Goal: Task Accomplishment & Management: Use online tool/utility

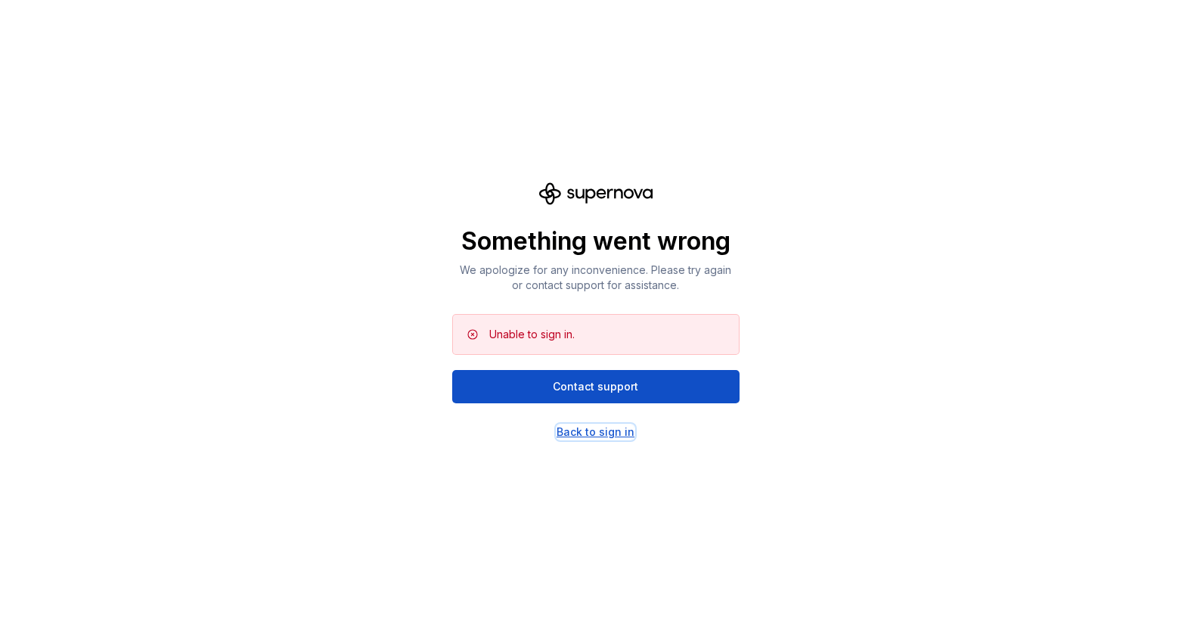
click at [613, 433] on div "Back to sign in" at bounding box center [596, 431] width 78 height 15
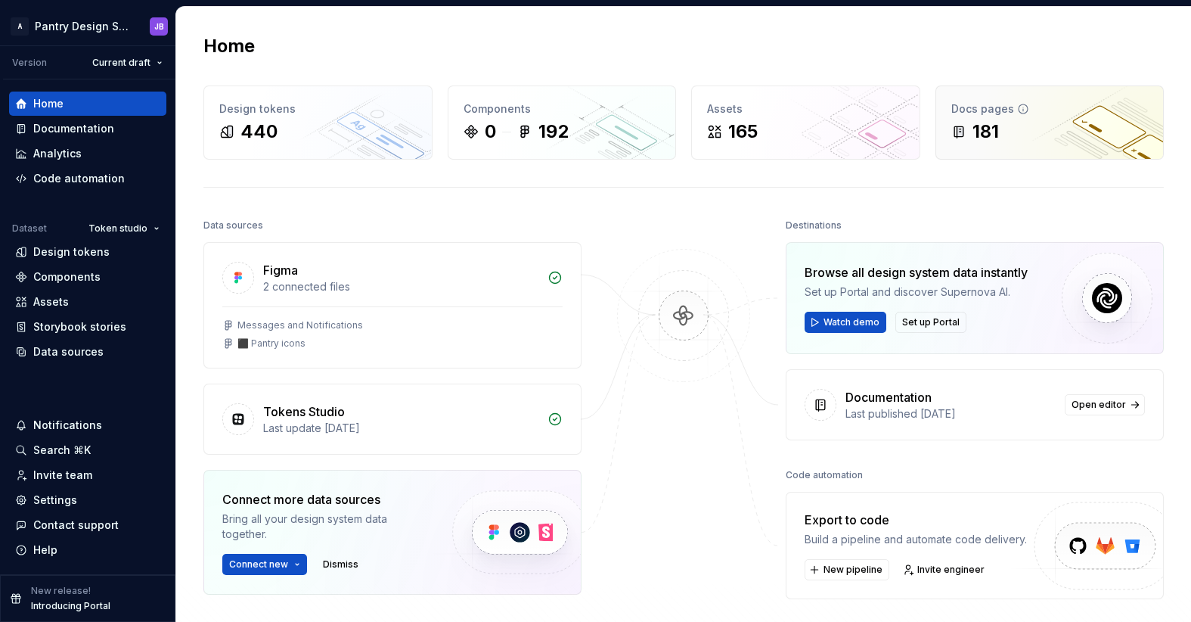
click at [1079, 127] on div "181" at bounding box center [1049, 131] width 197 height 24
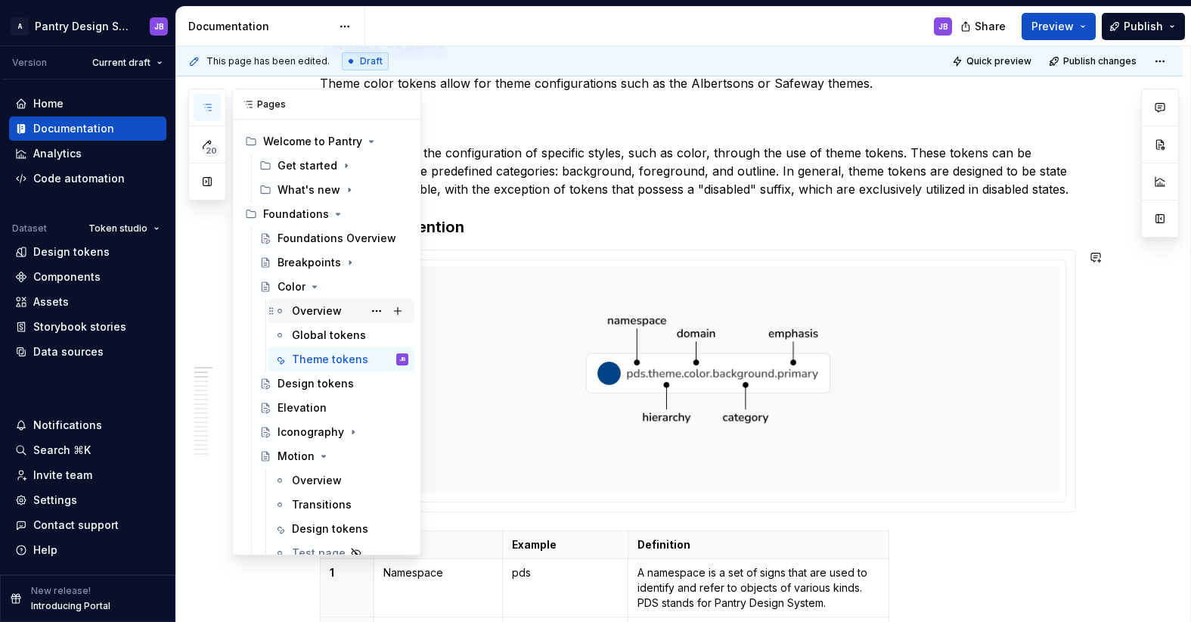
scroll to position [25, 0]
click at [324, 356] on div "Theme tokens" at bounding box center [327, 357] width 71 height 15
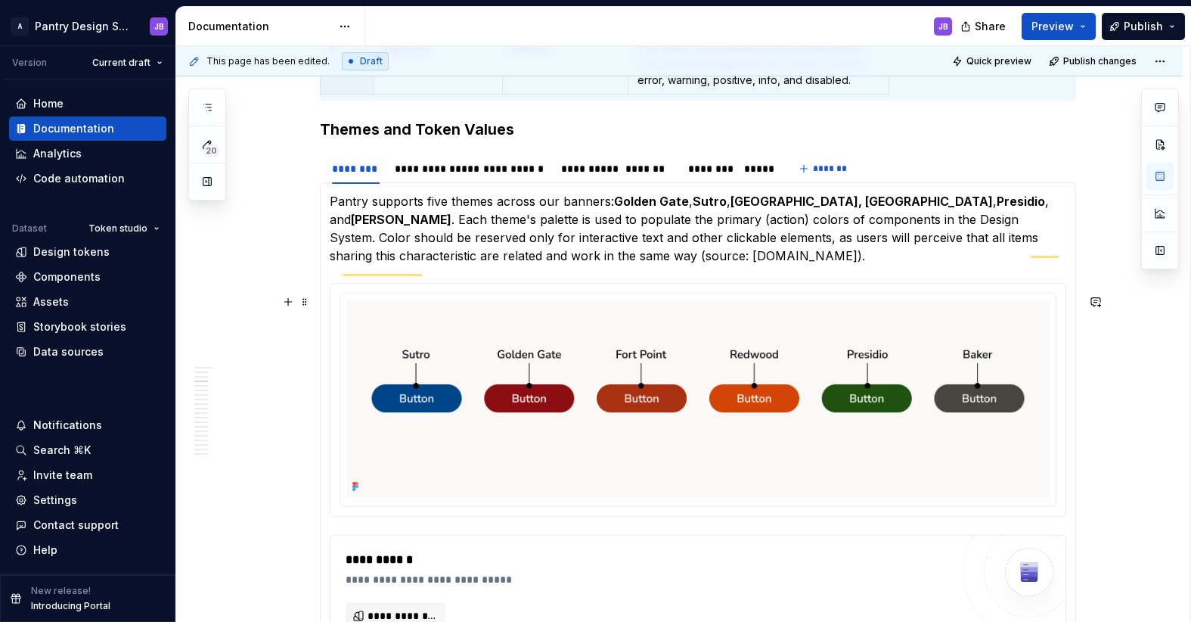
scroll to position [941, 0]
click at [642, 176] on div "*******" at bounding box center [649, 168] width 48 height 15
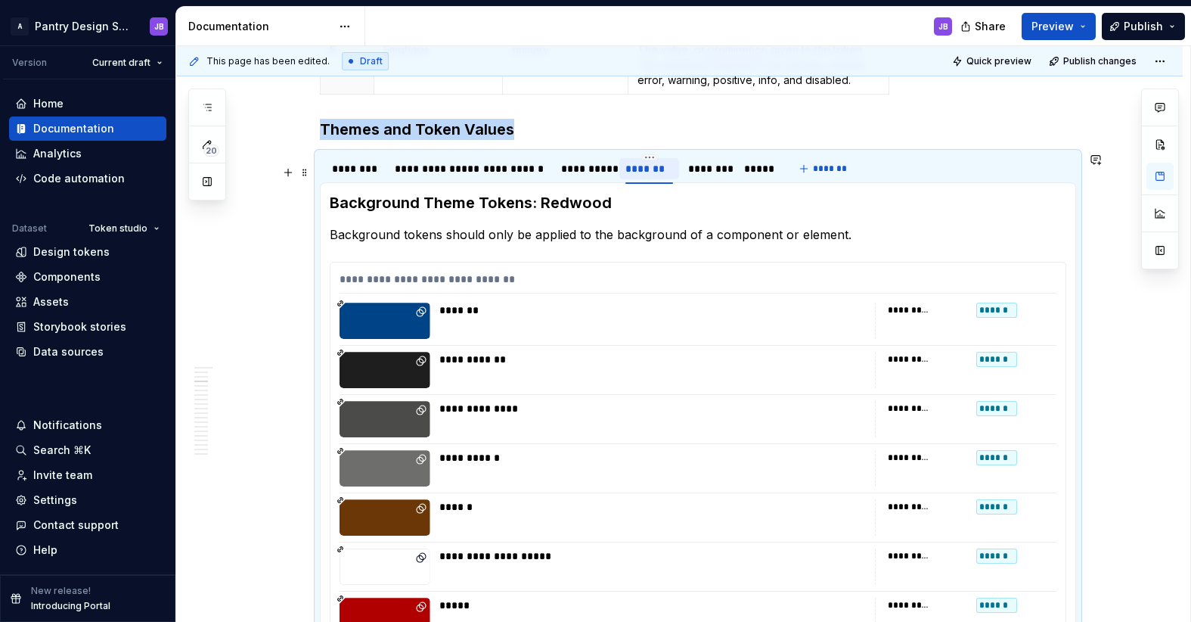
scroll to position [929, 0]
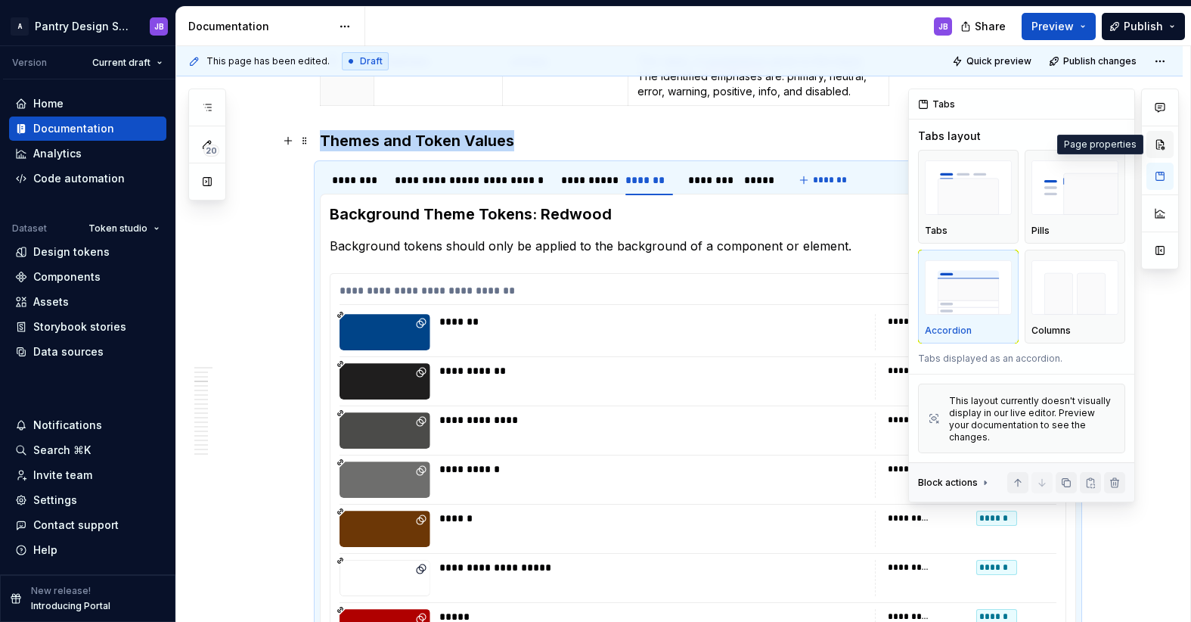
click at [1159, 144] on button "button" at bounding box center [1159, 144] width 27 height 27
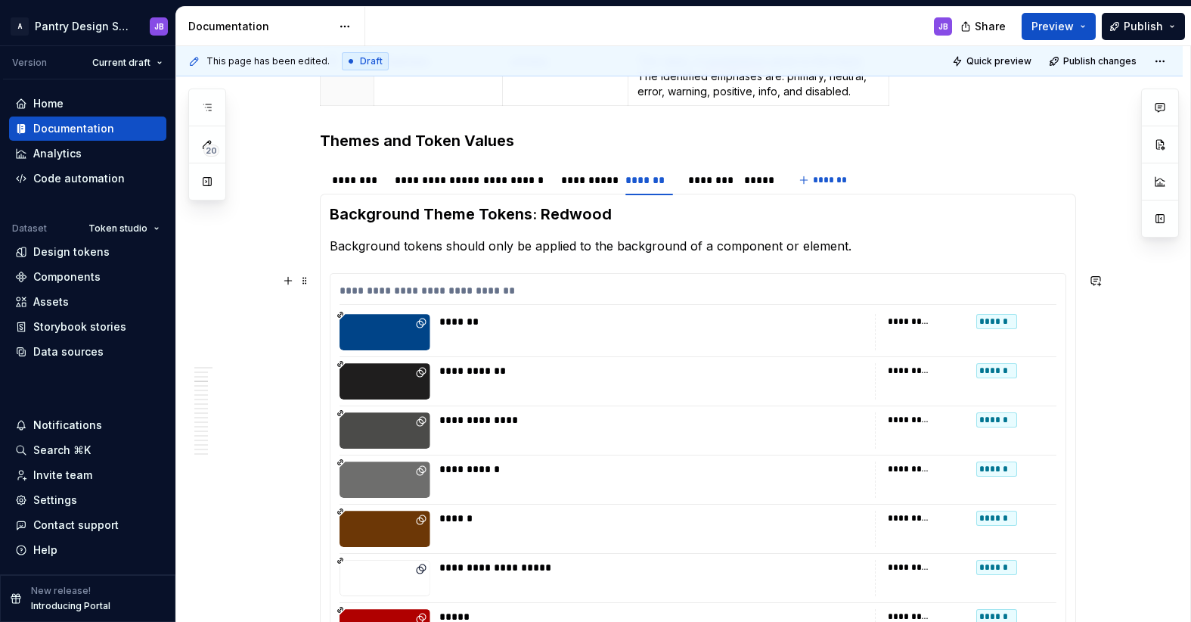
click at [442, 315] on div "*******" at bounding box center [652, 321] width 427 height 15
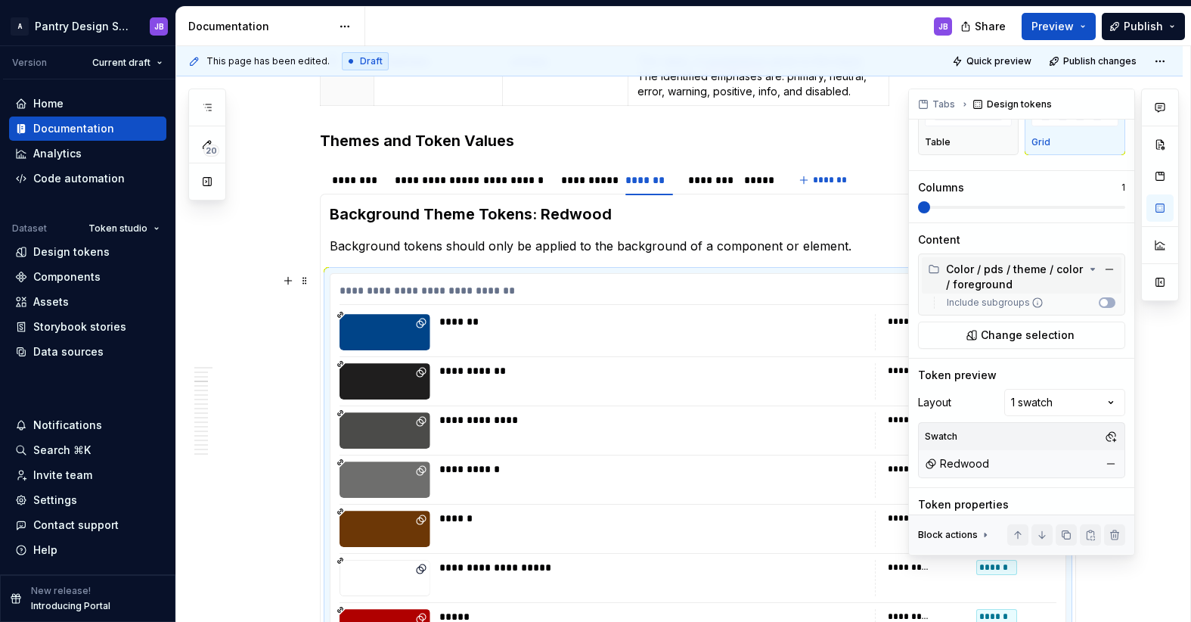
scroll to position [92, 0]
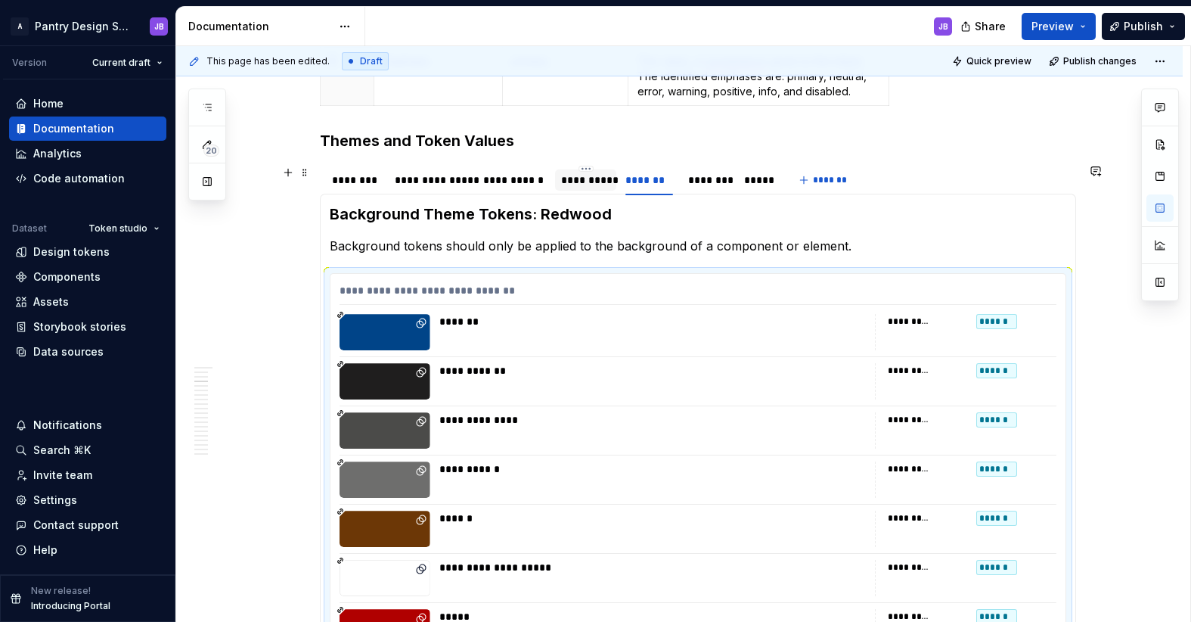
click at [582, 182] on div "**********" at bounding box center [585, 179] width 49 height 15
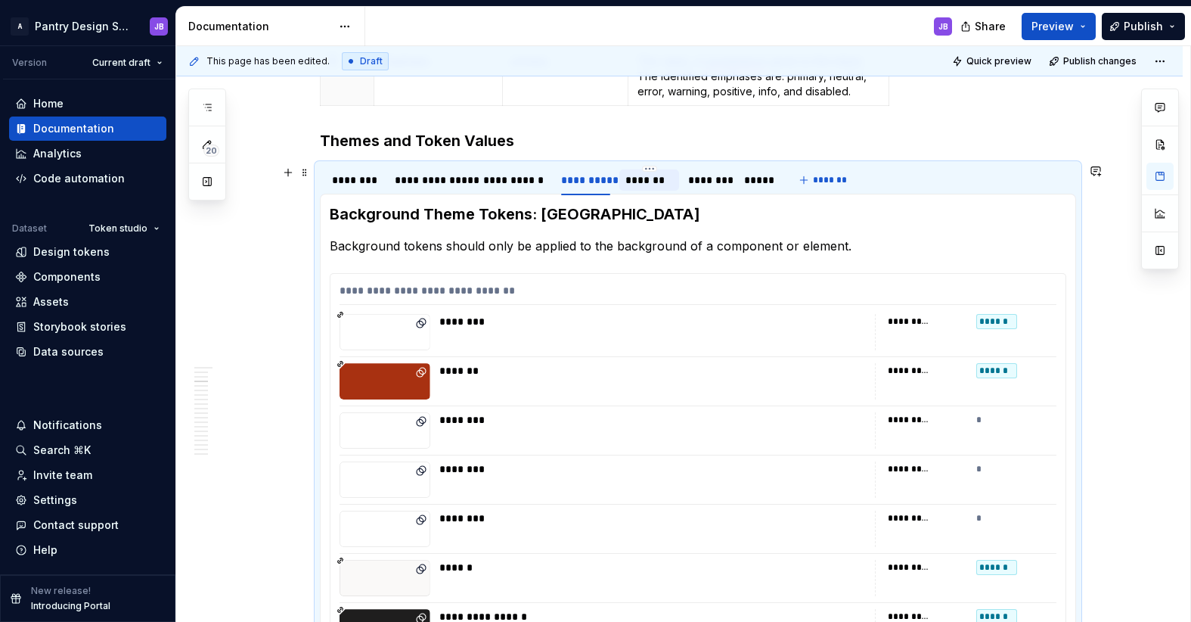
click at [660, 185] on div "*******" at bounding box center [649, 179] width 48 height 15
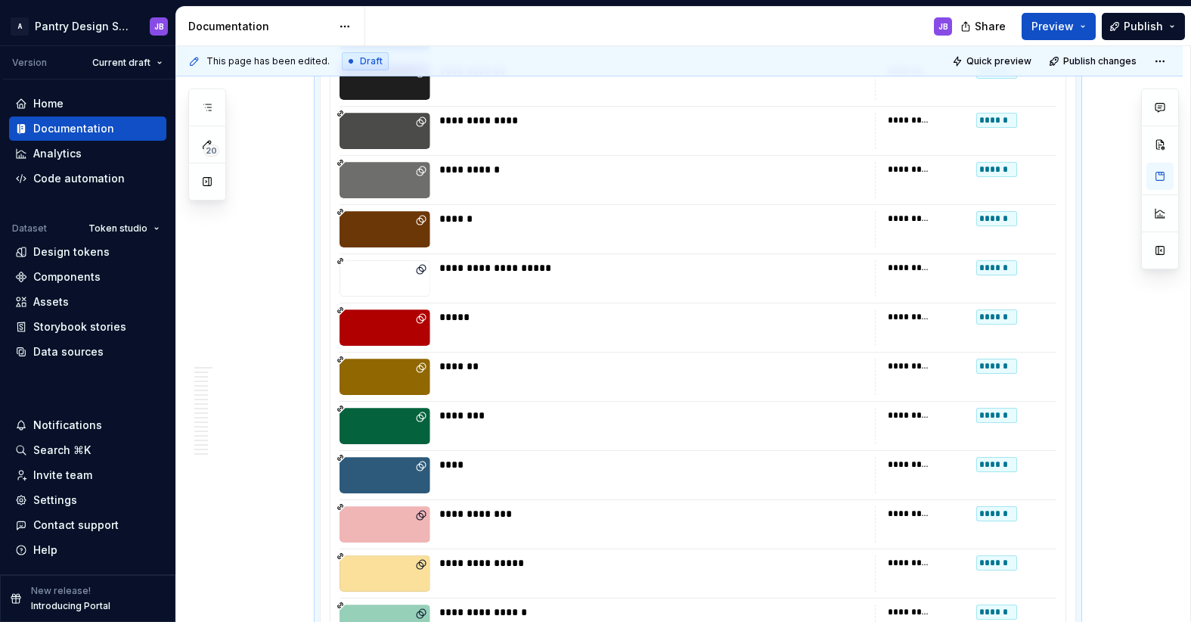
scroll to position [0, 0]
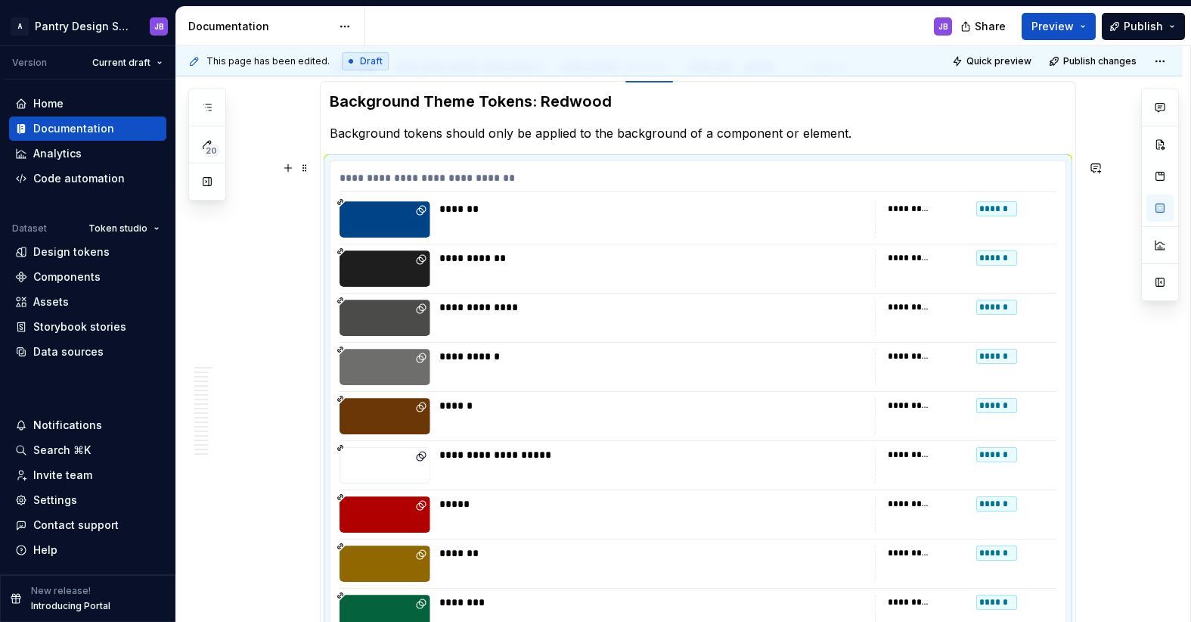
click at [336, 174] on div "**********" at bounding box center [697, 572] width 735 height 823
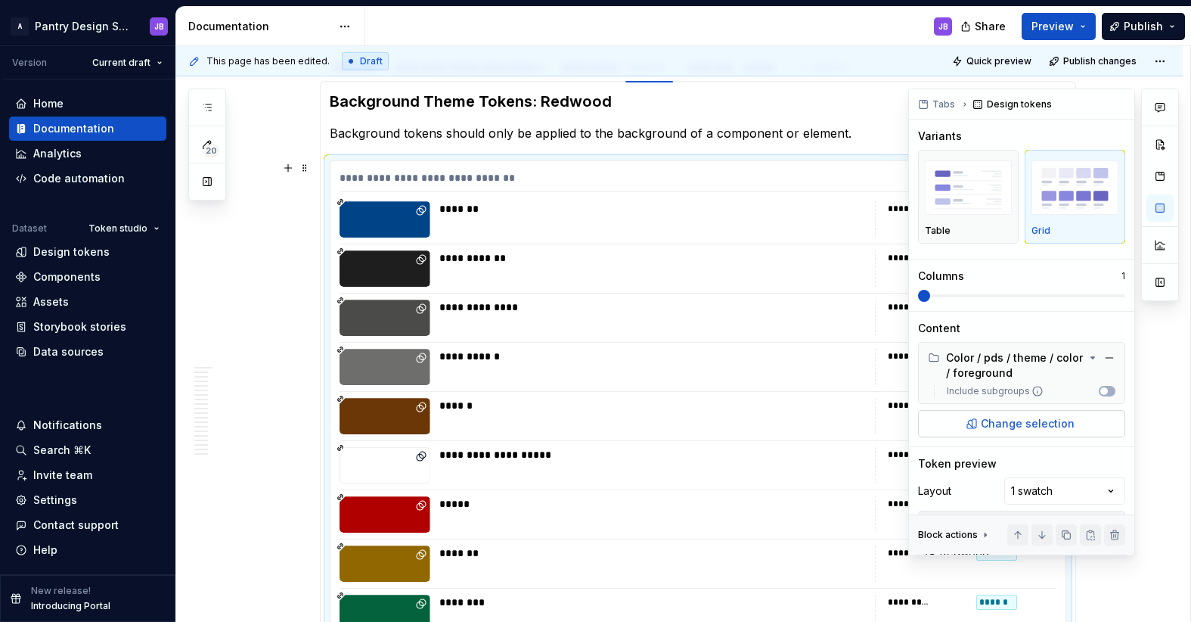
click at [1007, 423] on span "Change selection" at bounding box center [1028, 423] width 94 height 15
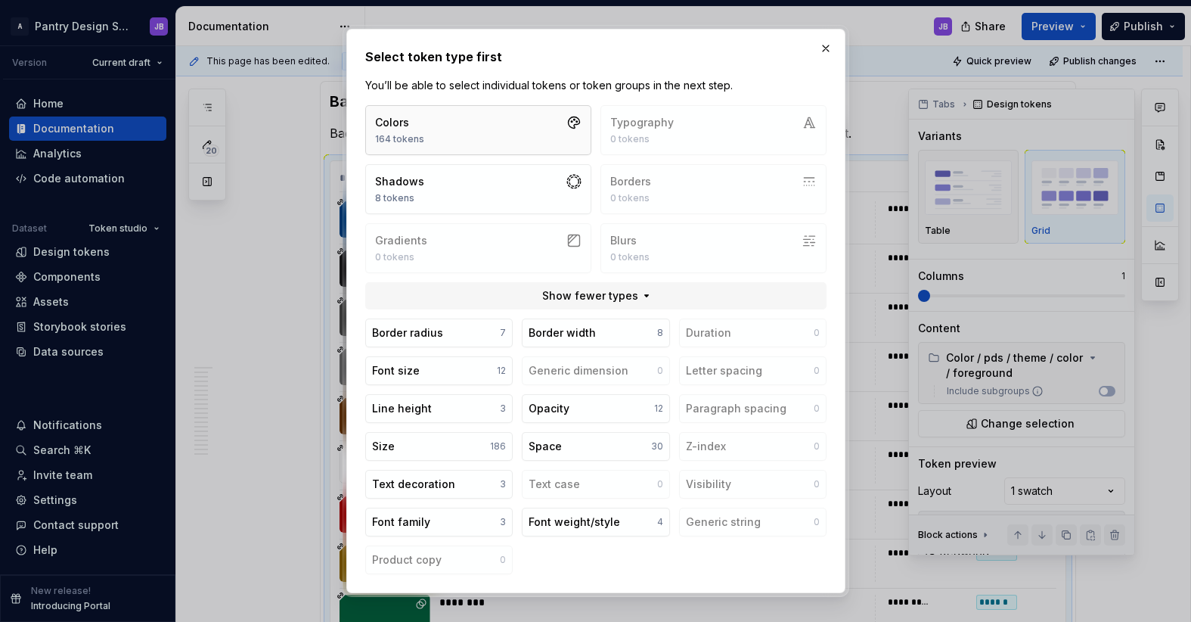
click at [541, 125] on button "Colors 164 tokens" at bounding box center [478, 130] width 226 height 50
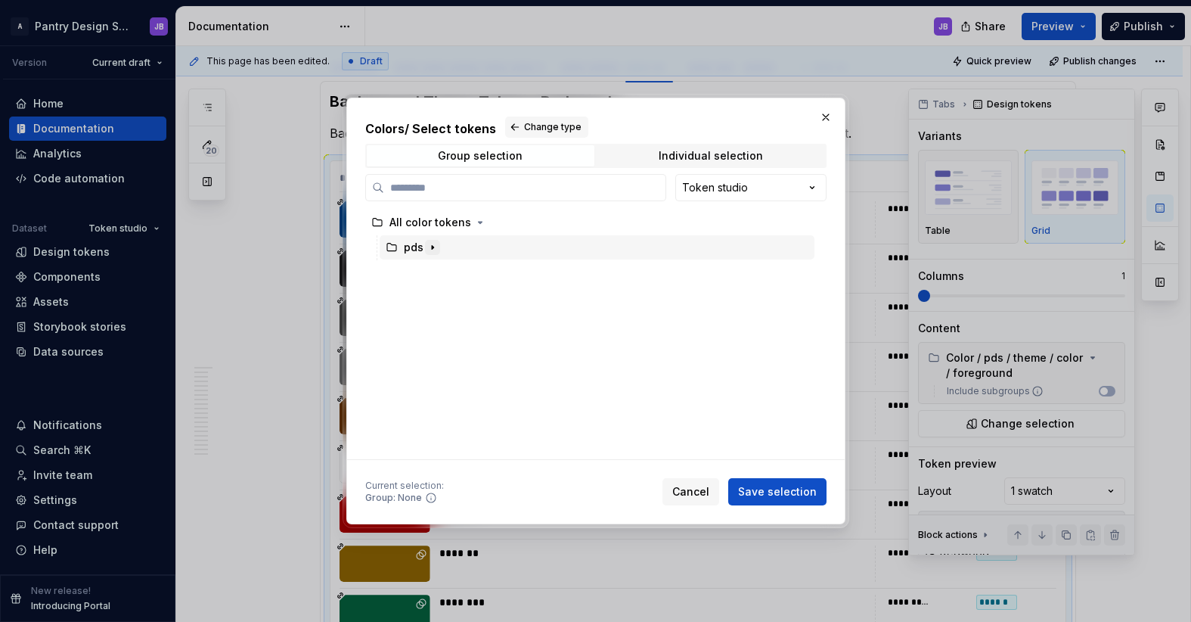
click at [432, 249] on icon "button" at bounding box center [433, 247] width 12 height 12
click at [461, 271] on icon "button" at bounding box center [461, 272] width 12 height 12
click at [470, 298] on icon "button" at bounding box center [468, 297] width 12 height 12
click at [803, 183] on div "Colors / Select tokens Change type Group selection Individual selection Token s…" at bounding box center [595, 311] width 1191 height 622
click at [479, 223] on icon "button" at bounding box center [480, 223] width 2 height 4
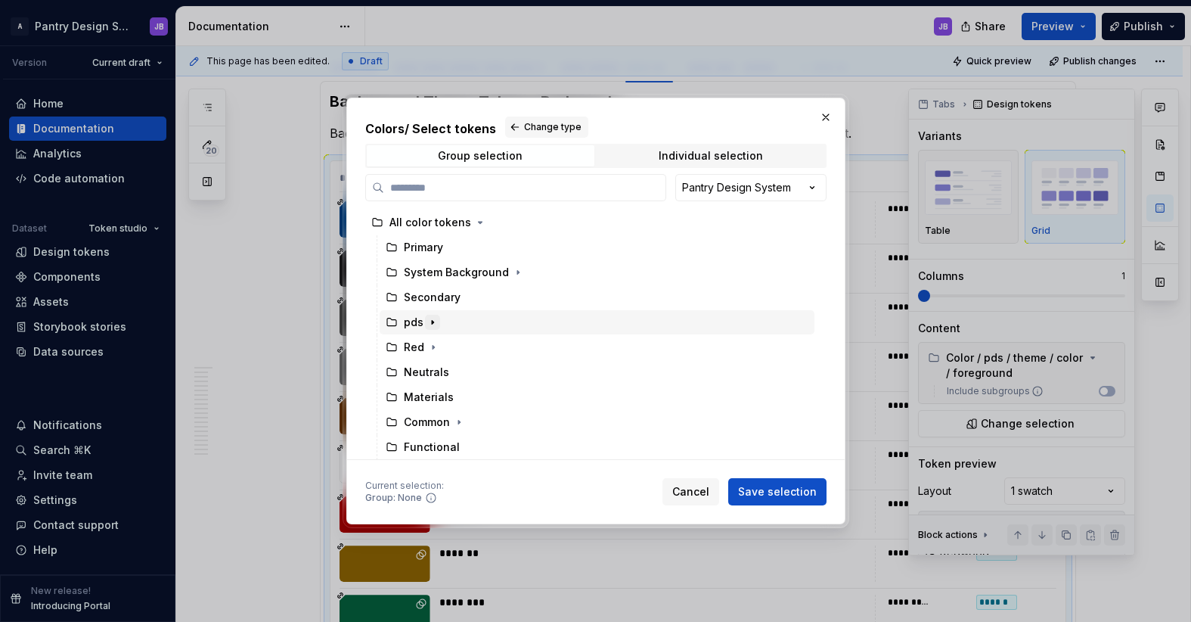
click at [433, 327] on icon "button" at bounding box center [433, 322] width 12 height 12
click at [460, 349] on icon "button" at bounding box center [461, 347] width 12 height 12
click at [467, 371] on icon "button" at bounding box center [468, 372] width 12 height 12
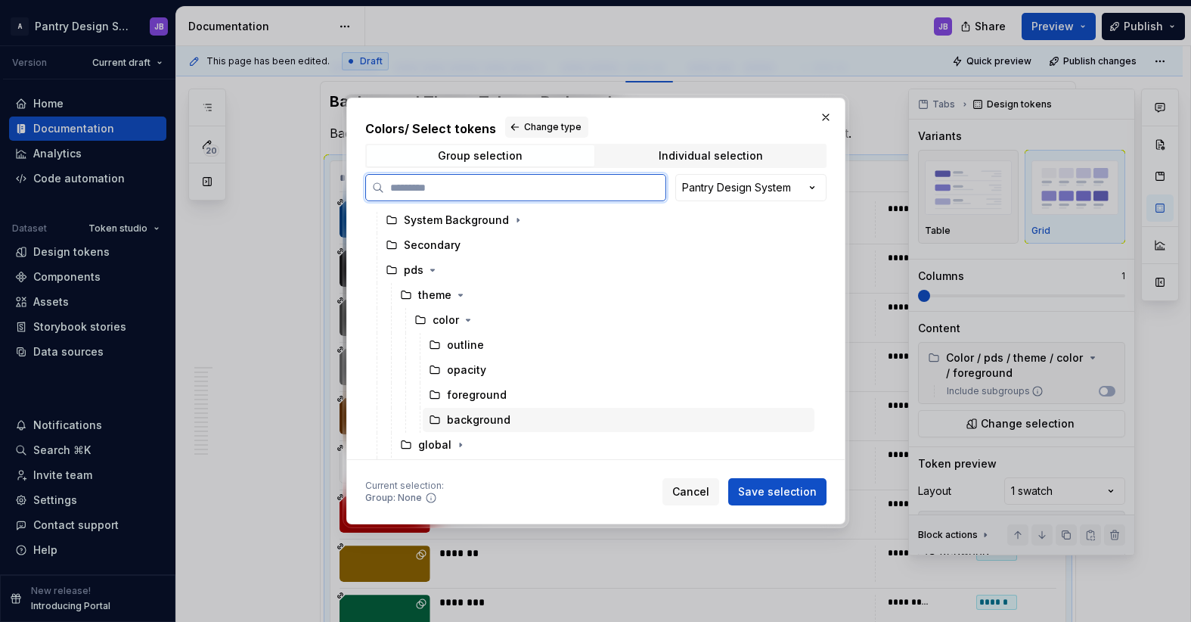
click at [477, 416] on div "background" at bounding box center [479, 419] width 64 height 15
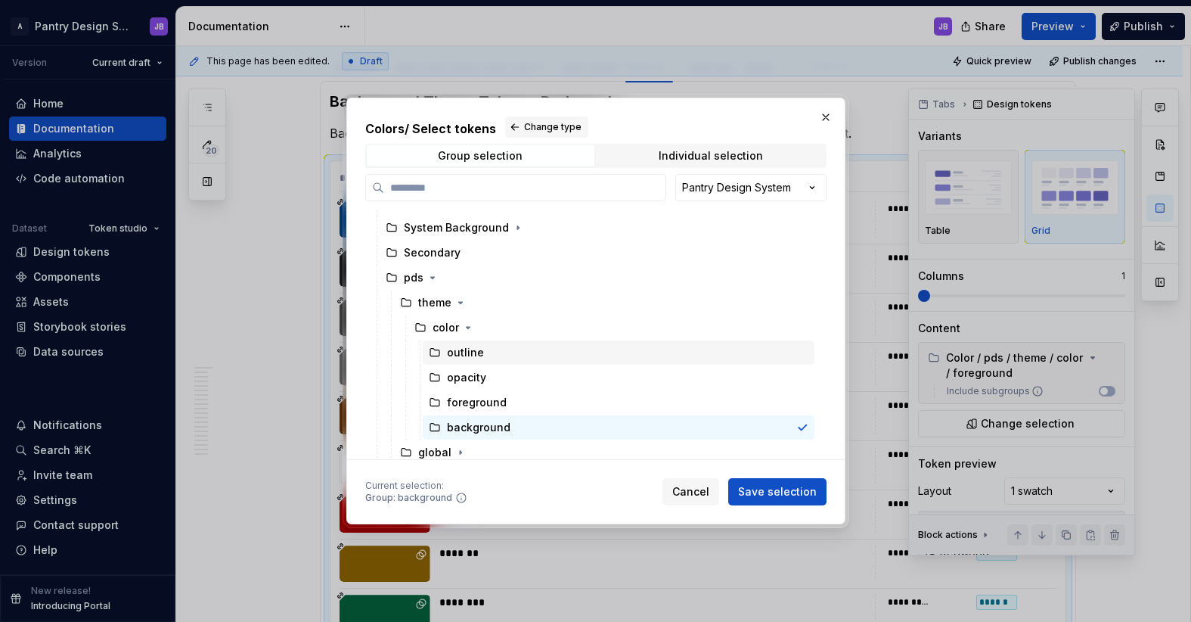
scroll to position [48, 0]
click at [517, 228] on icon "button" at bounding box center [518, 225] width 12 height 12
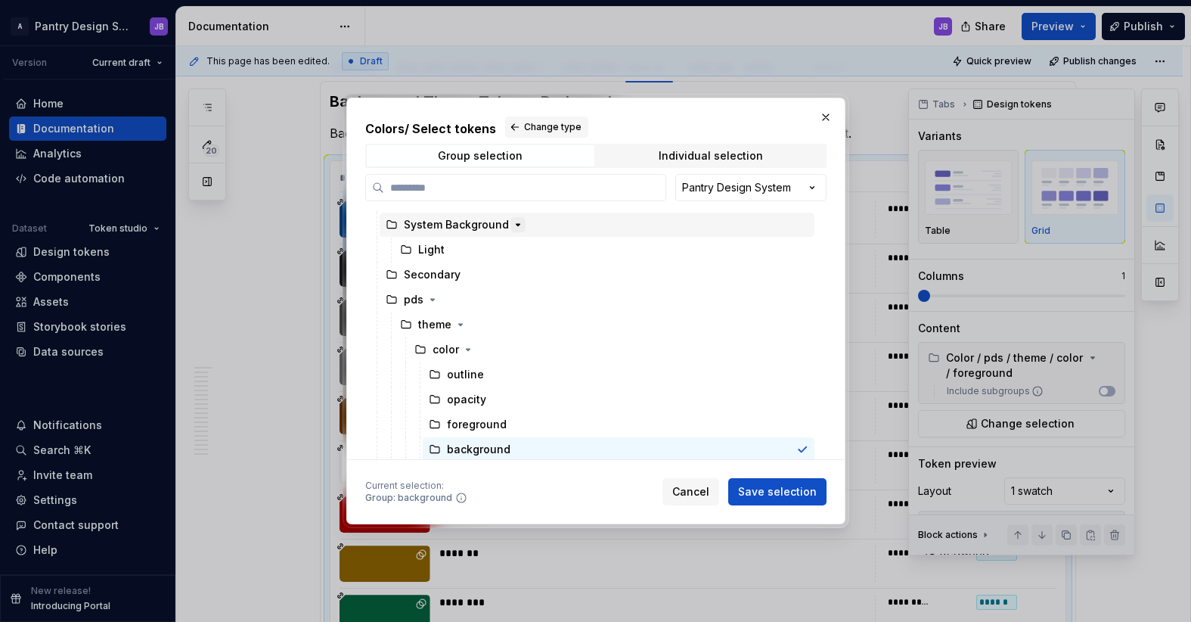
click at [517, 228] on icon "button" at bounding box center [518, 225] width 12 height 12
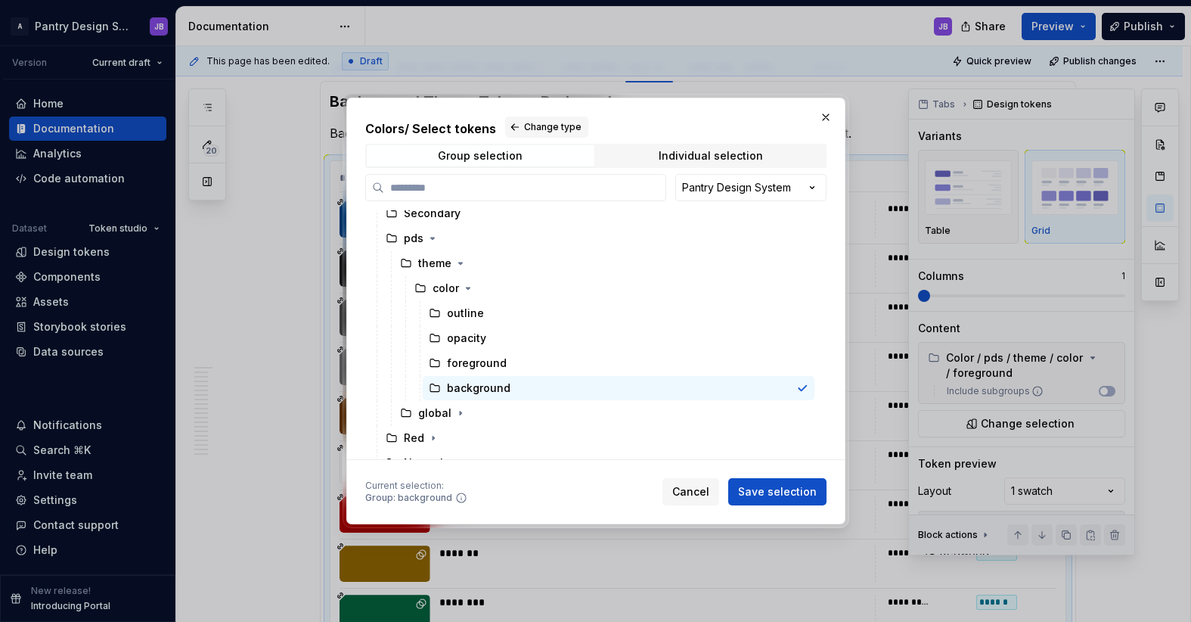
scroll to position [96, 0]
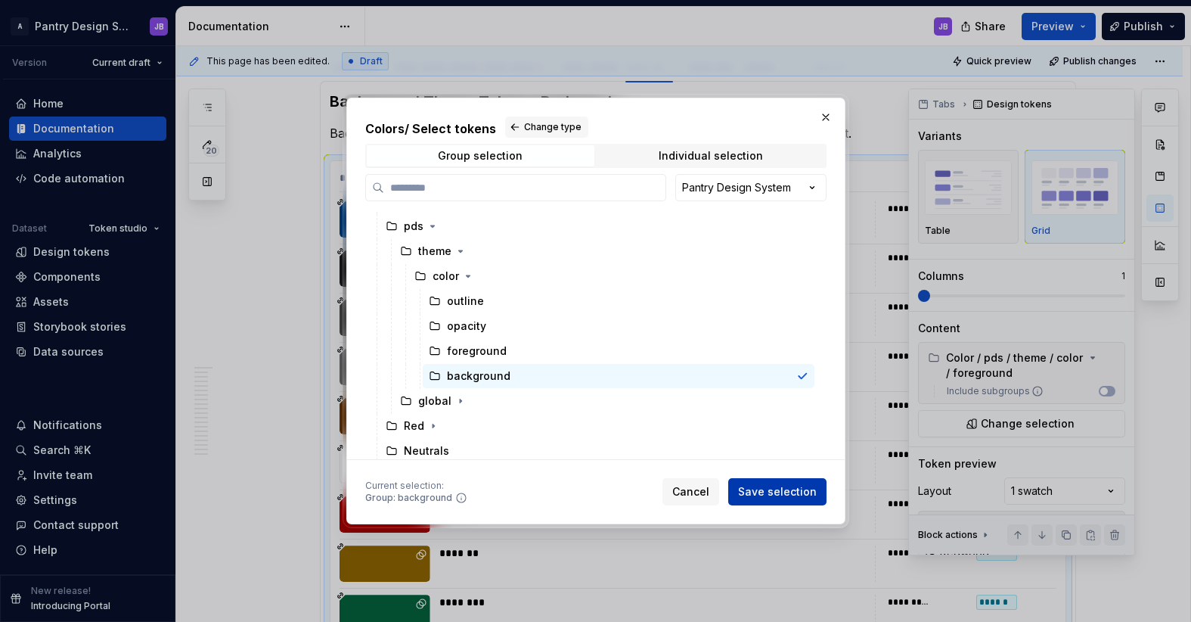
click at [778, 492] on span "Save selection" at bounding box center [777, 491] width 79 height 15
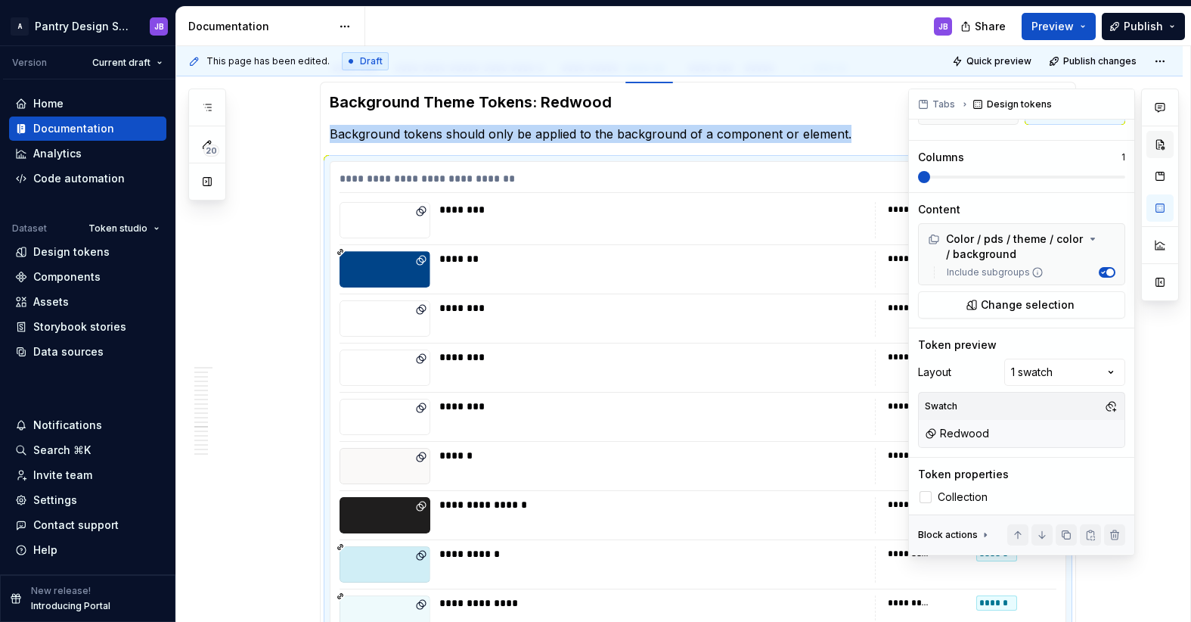
scroll to position [0, 0]
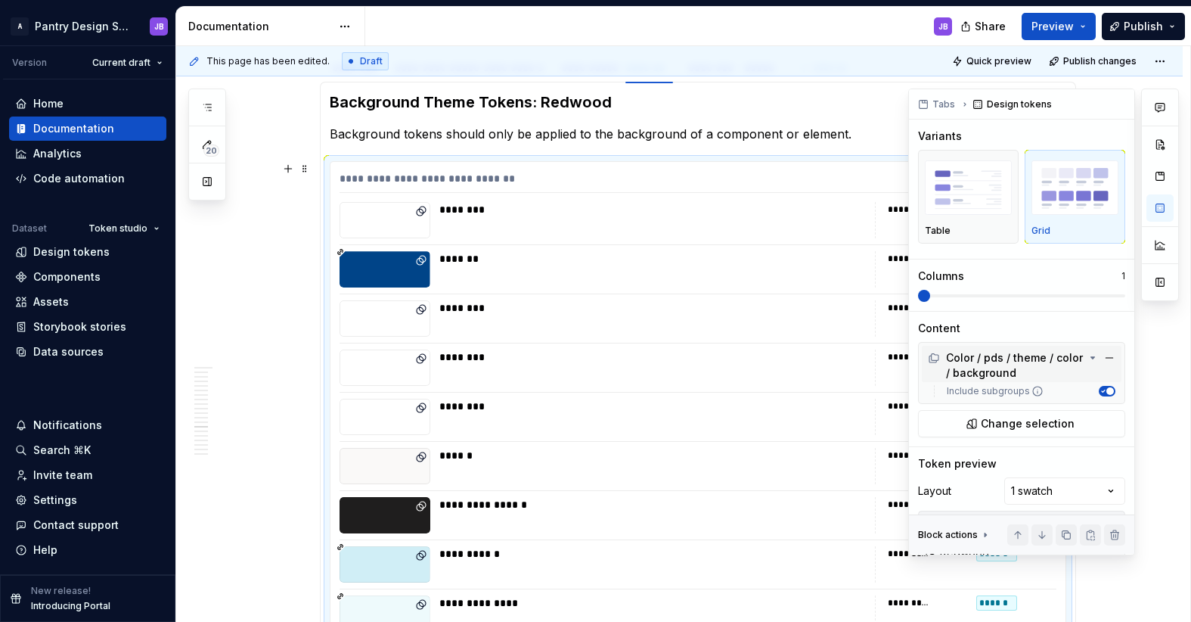
click at [1022, 371] on div "Color / pds / theme / color / background" at bounding box center [1006, 365] width 157 height 30
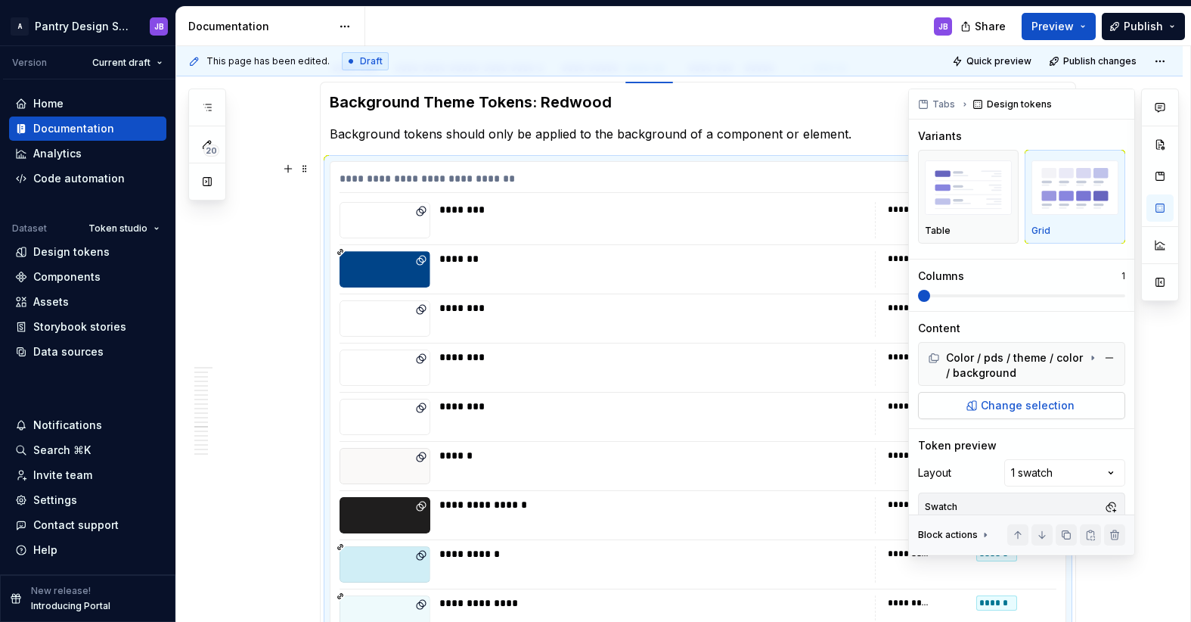
click at [1007, 404] on span "Change selection" at bounding box center [1028, 405] width 94 height 15
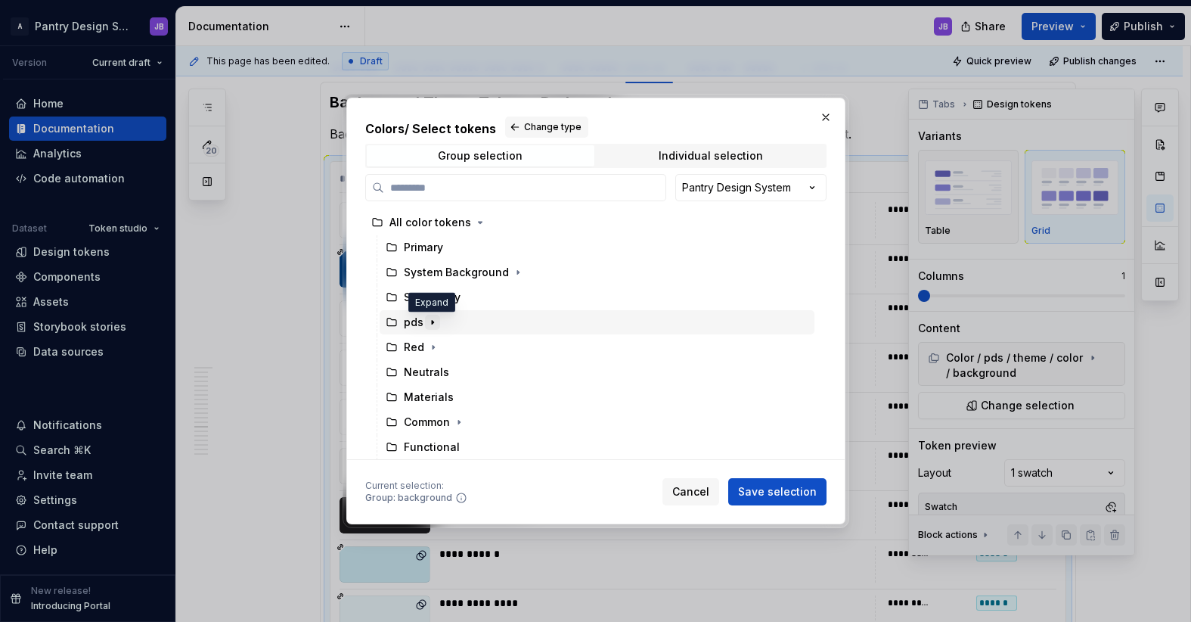
click at [433, 324] on icon "button" at bounding box center [433, 322] width 12 height 12
click at [461, 348] on icon "button" at bounding box center [461, 347] width 12 height 12
click at [470, 370] on icon "button" at bounding box center [468, 372] width 12 height 12
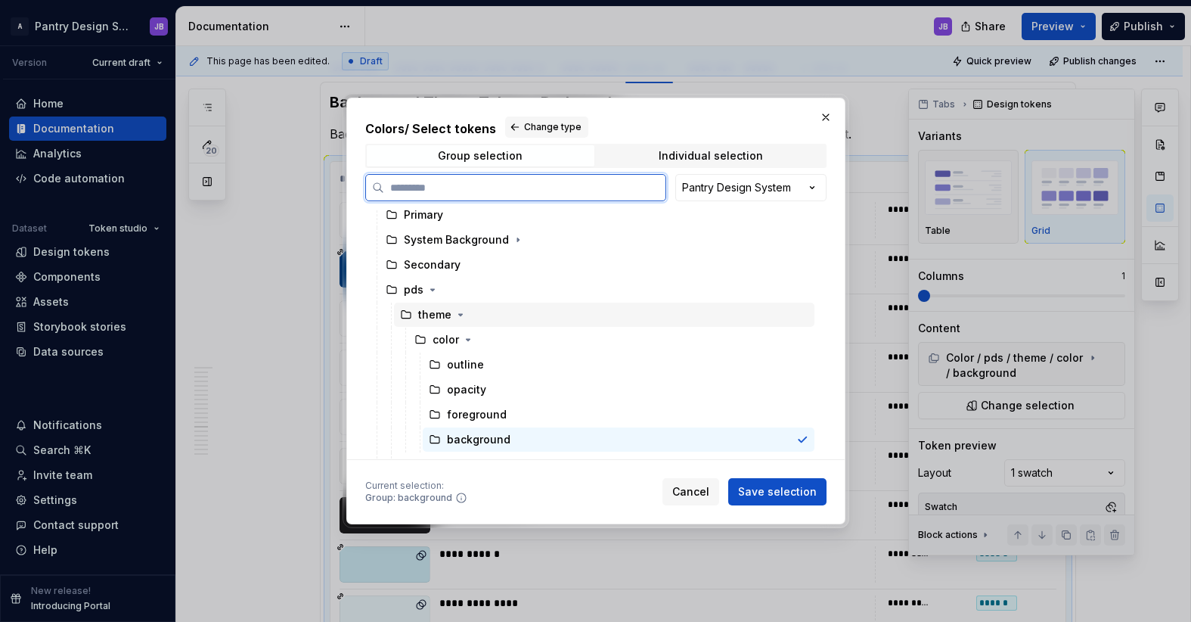
scroll to position [28, 0]
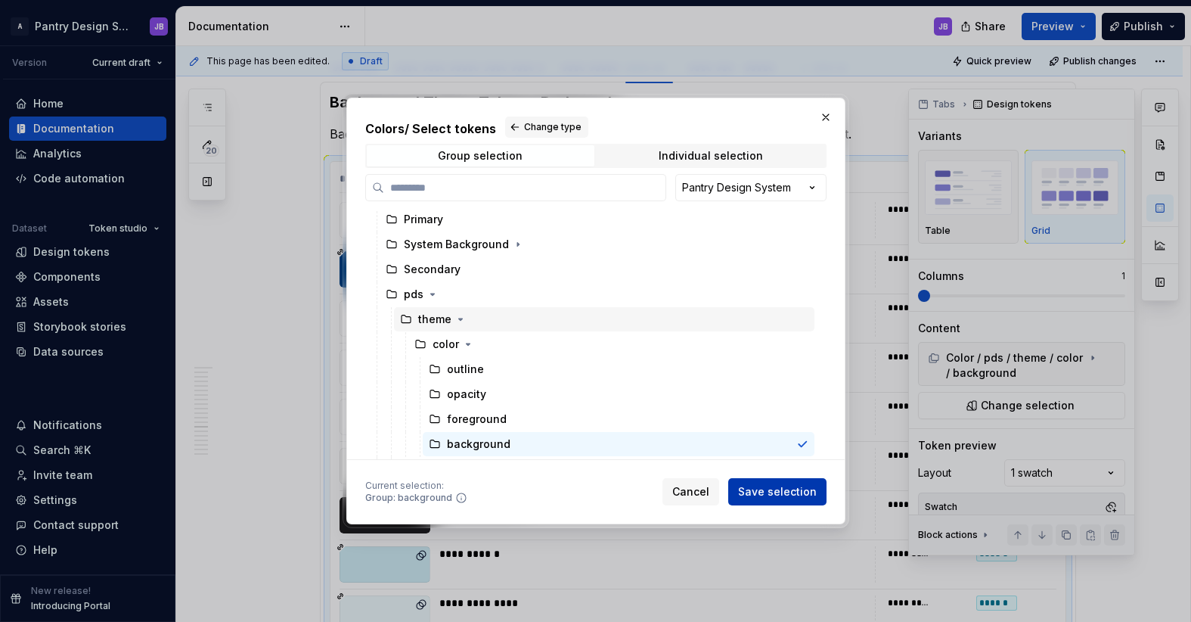
click at [783, 492] on span "Save selection" at bounding box center [777, 491] width 79 height 15
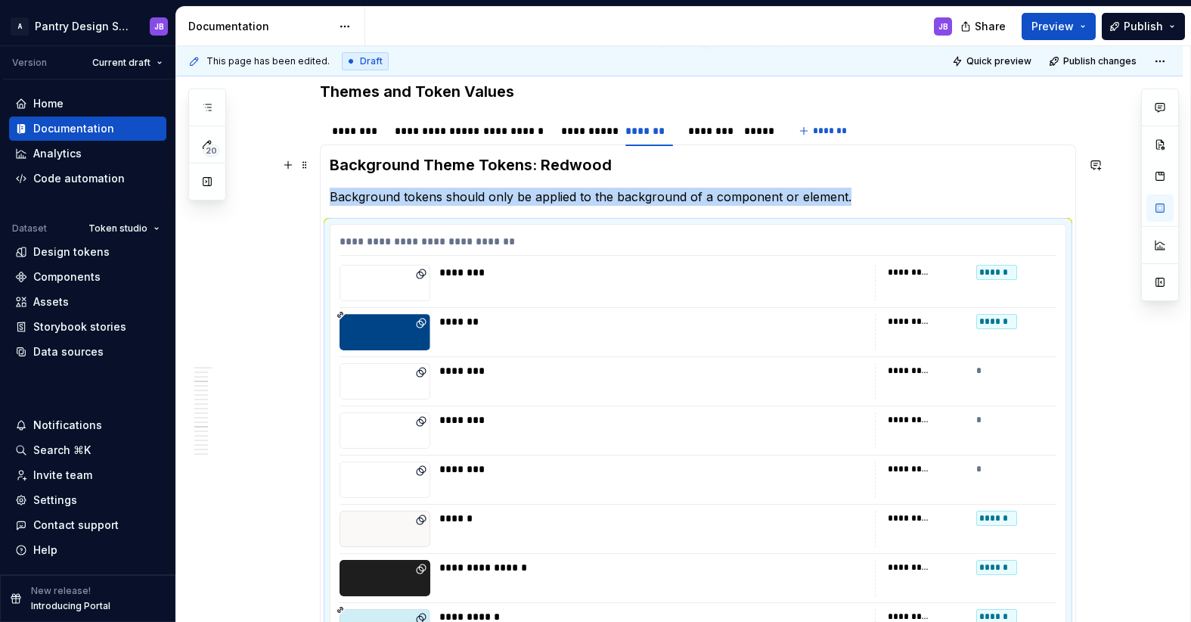
scroll to position [957, 0]
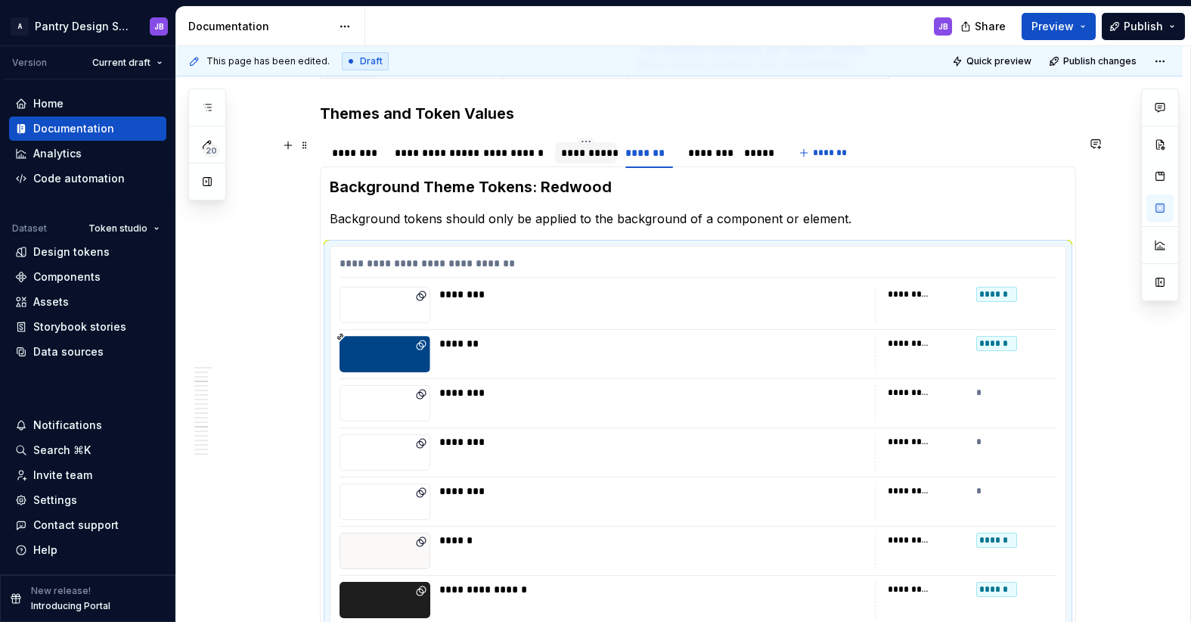
click at [574, 155] on div "**********" at bounding box center [585, 152] width 49 height 15
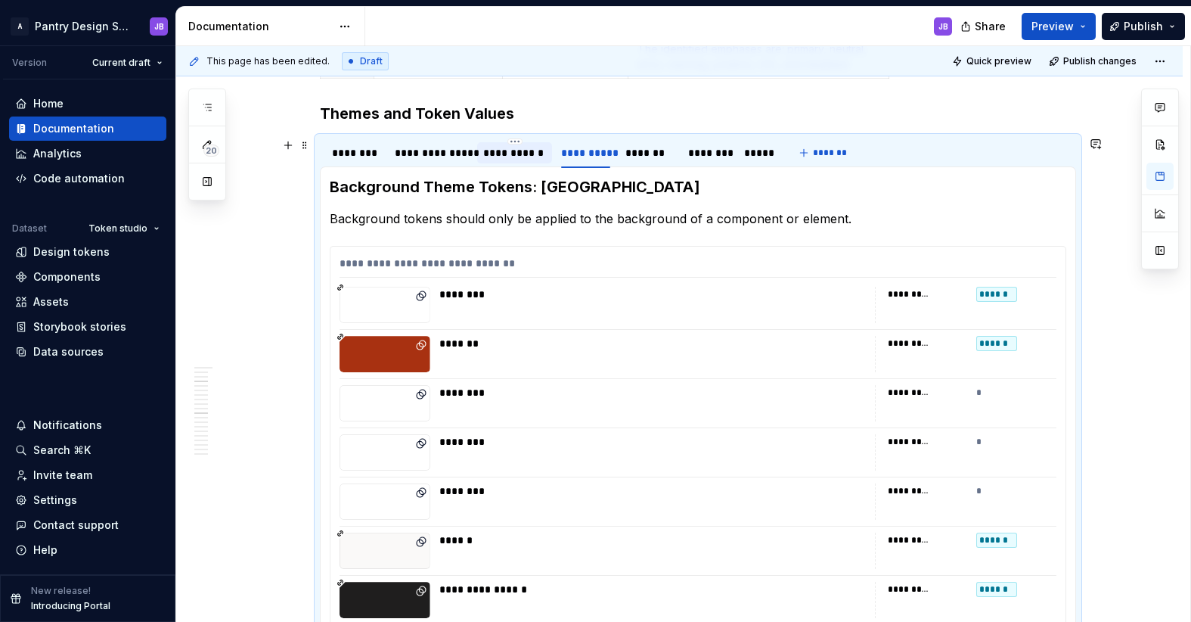
click at [499, 156] on div "**********" at bounding box center [514, 152] width 63 height 15
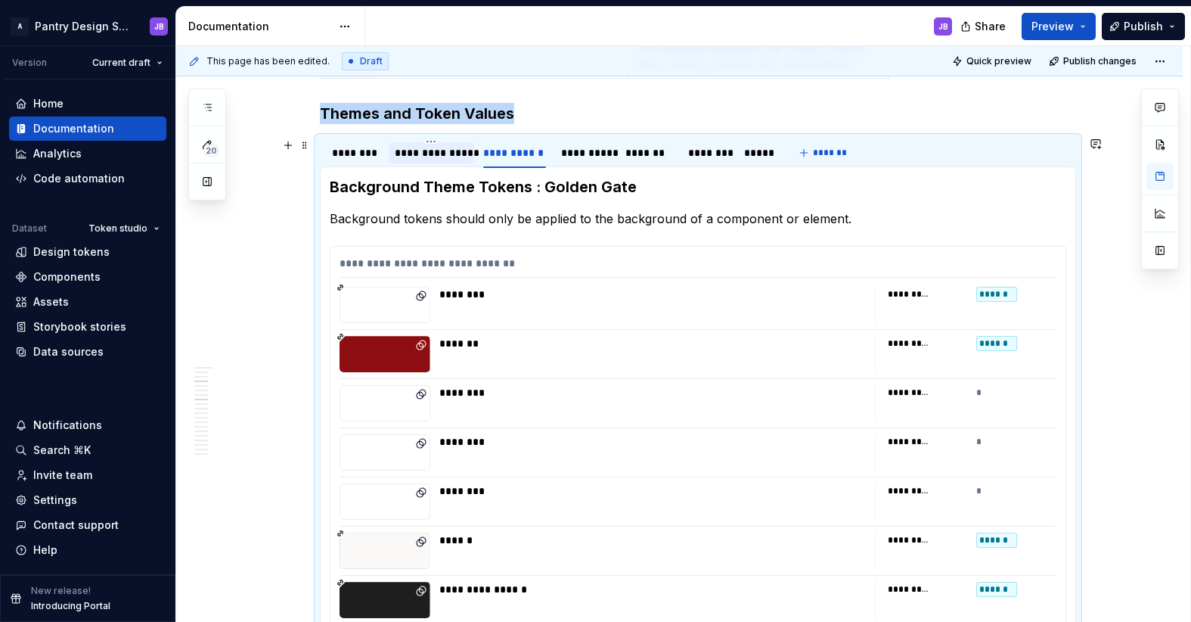
click at [428, 154] on div "**********" at bounding box center [431, 152] width 73 height 15
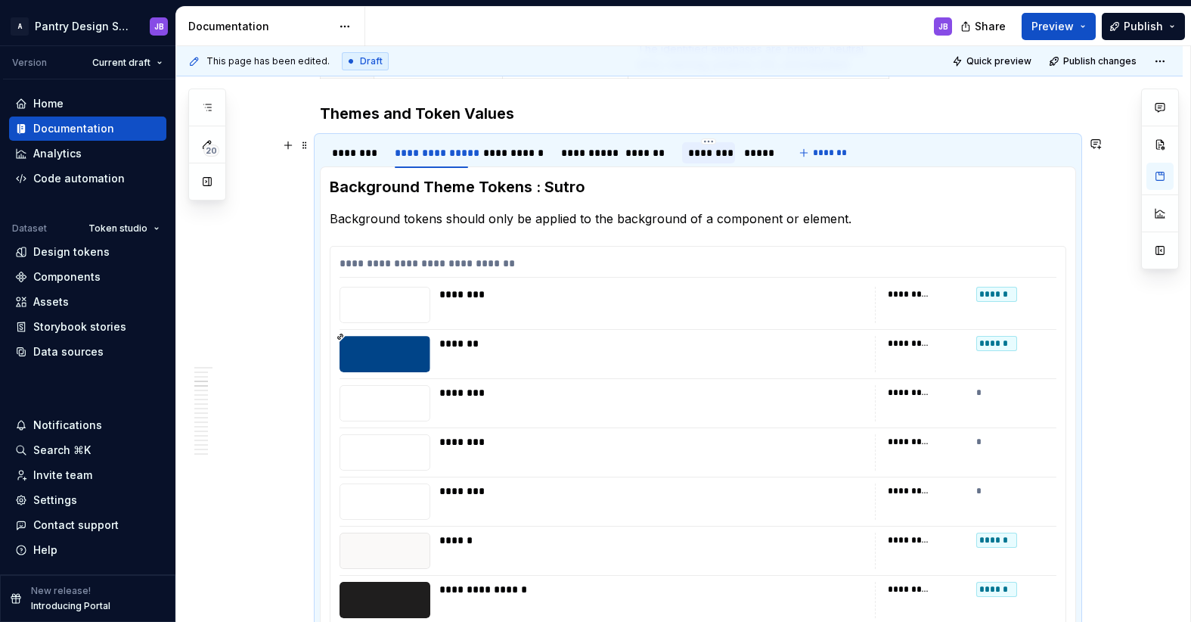
click at [700, 153] on div "********" at bounding box center [708, 152] width 41 height 15
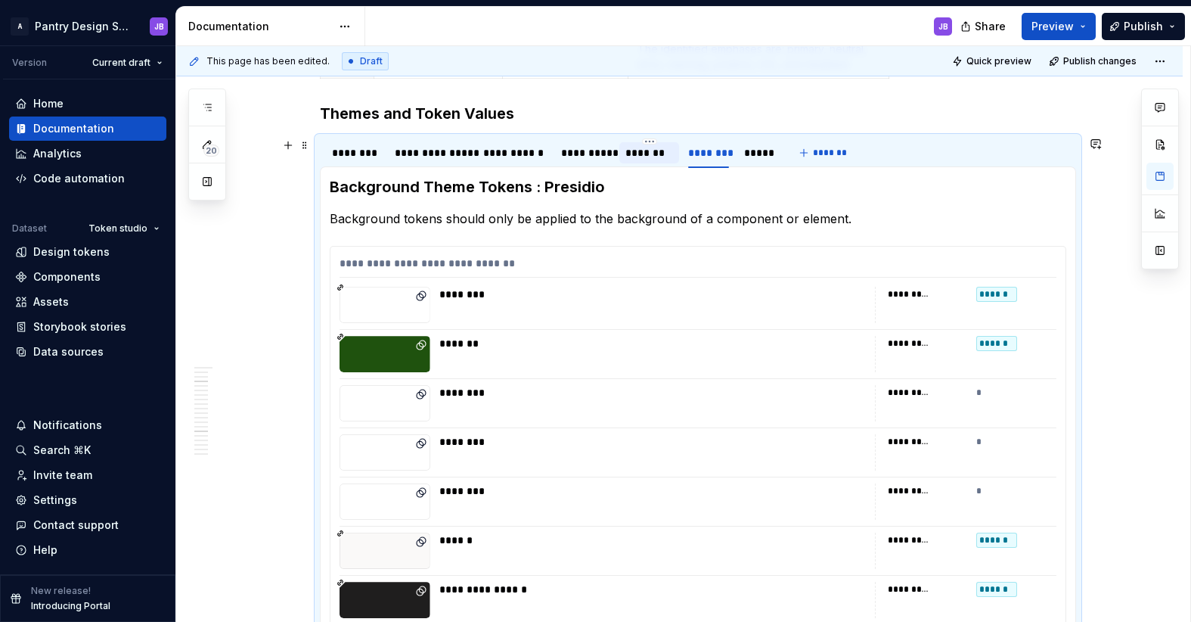
click at [642, 156] on div "*******" at bounding box center [649, 152] width 48 height 15
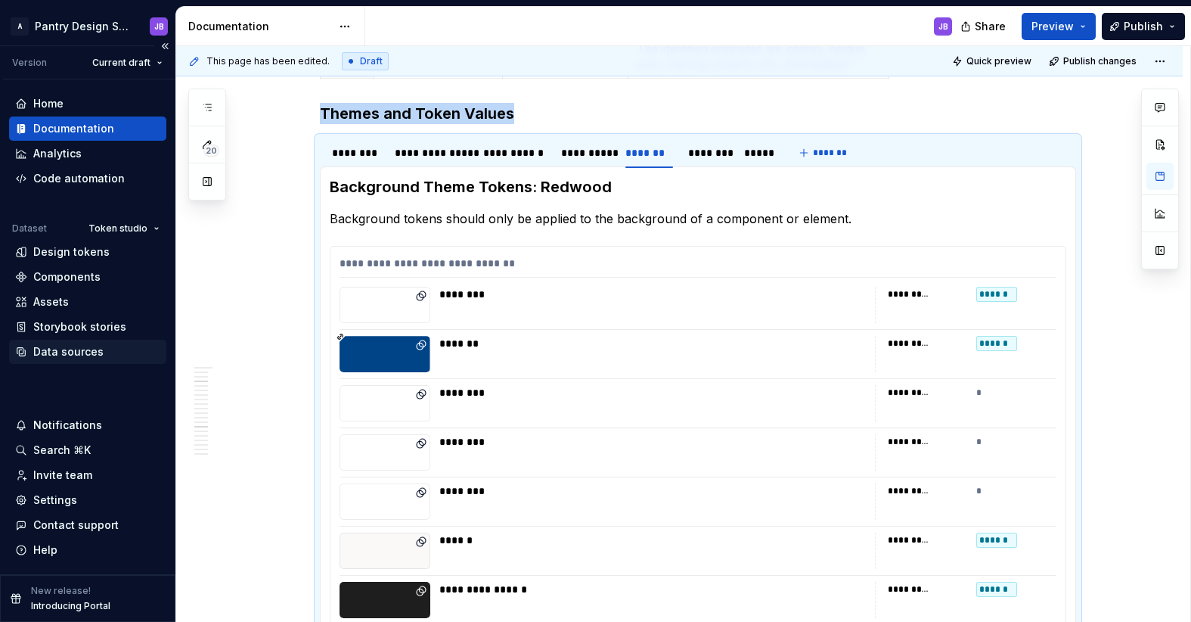
click at [67, 351] on div "Data sources" at bounding box center [68, 351] width 70 height 15
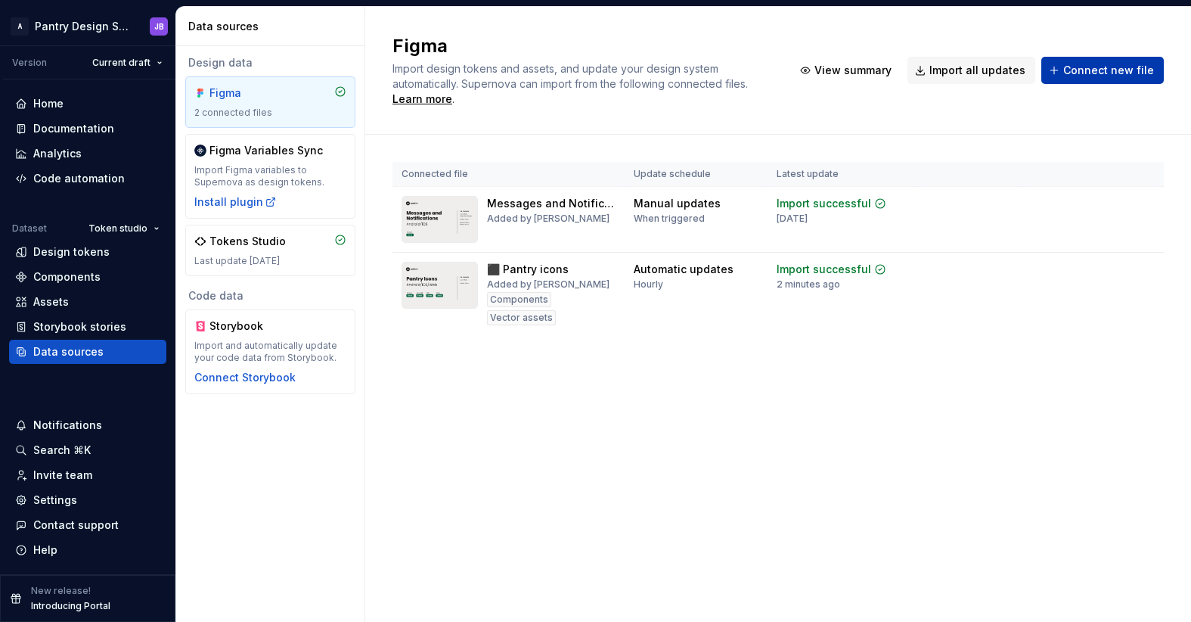
click at [1111, 67] on span "Connect new file" at bounding box center [1108, 70] width 91 height 15
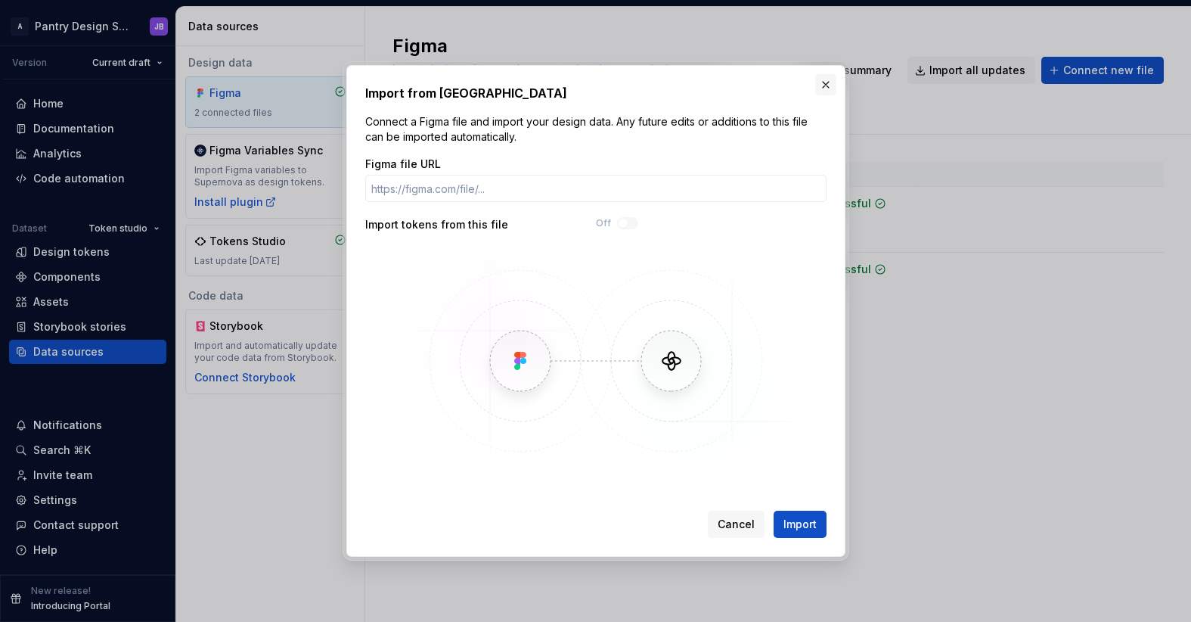
click at [827, 88] on button "button" at bounding box center [825, 84] width 21 height 21
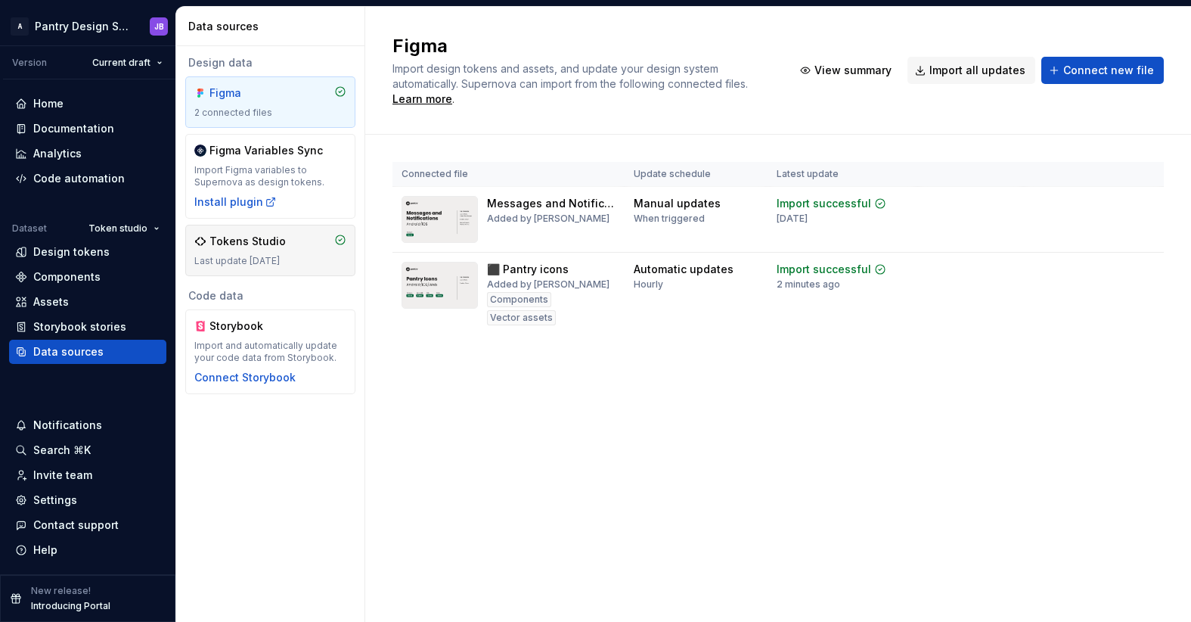
click at [287, 253] on div "Tokens Studio Last update 3 months ago" at bounding box center [270, 250] width 152 height 33
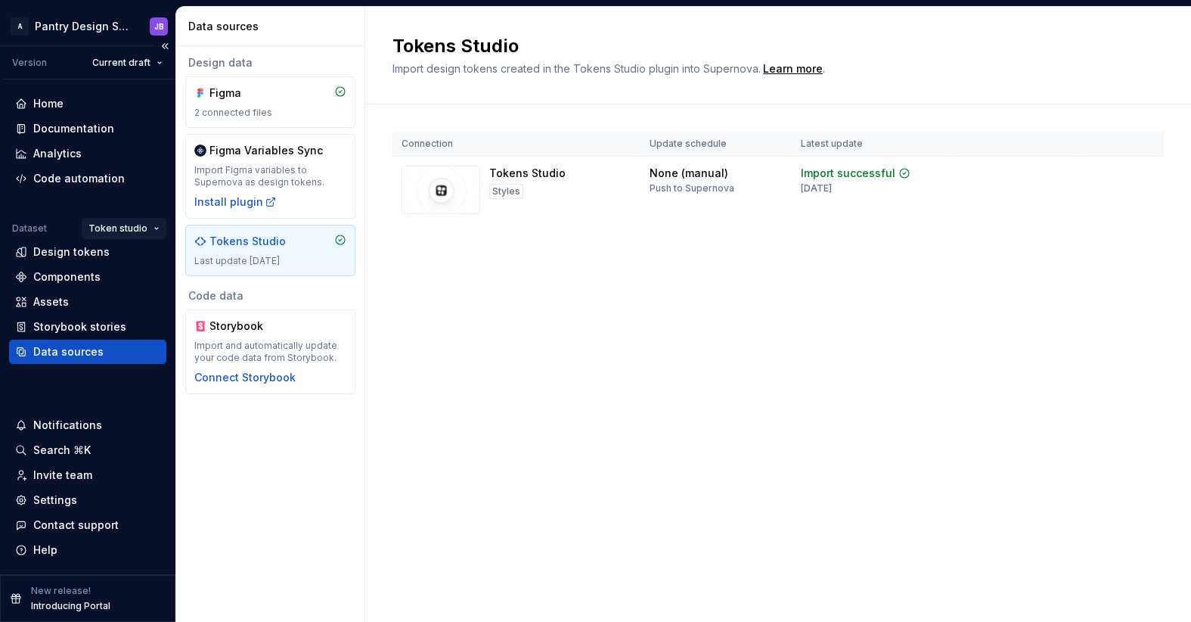
click at [148, 226] on html "A Pantry Design System JB Version Current draft Home Documentation Analytics Co…" at bounding box center [595, 311] width 1191 height 622
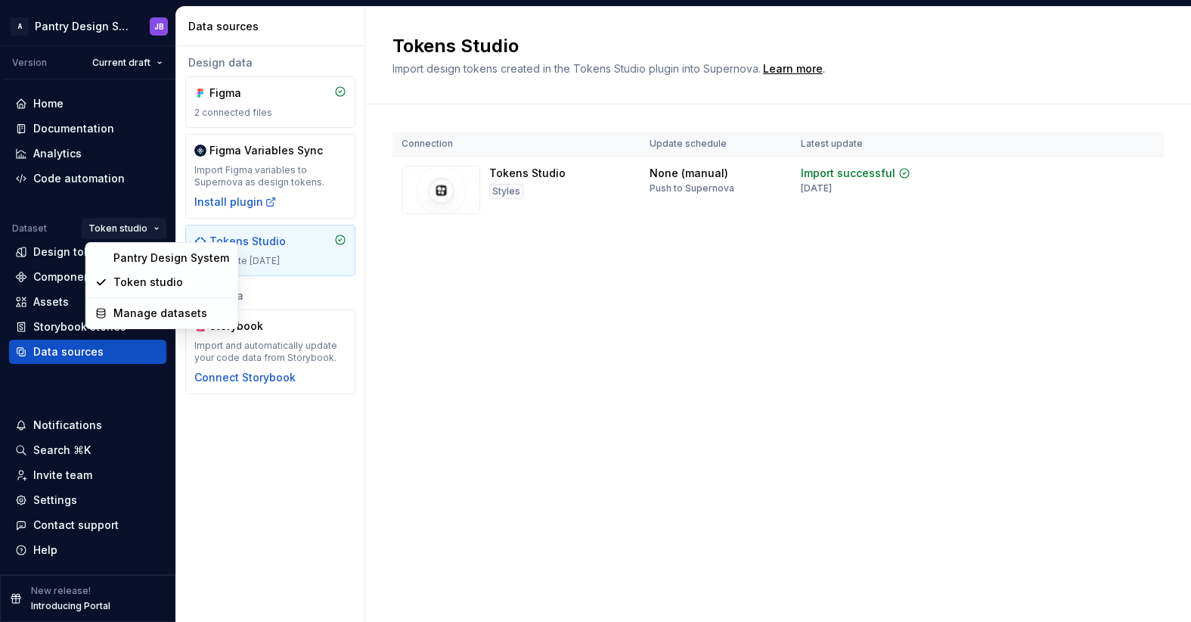
click at [393, 388] on html "A Pantry Design System JB Version Current draft Home Documentation Analytics Co…" at bounding box center [595, 311] width 1191 height 622
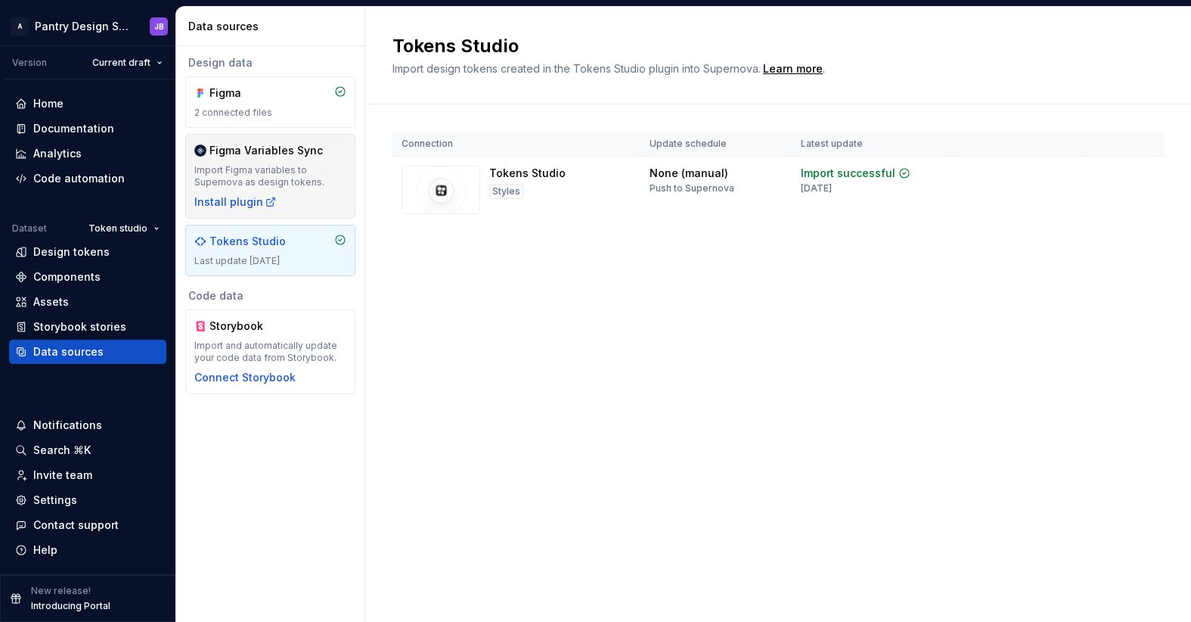
click at [245, 164] on div "Import Figma variables to Supernova as design tokens." at bounding box center [270, 176] width 152 height 24
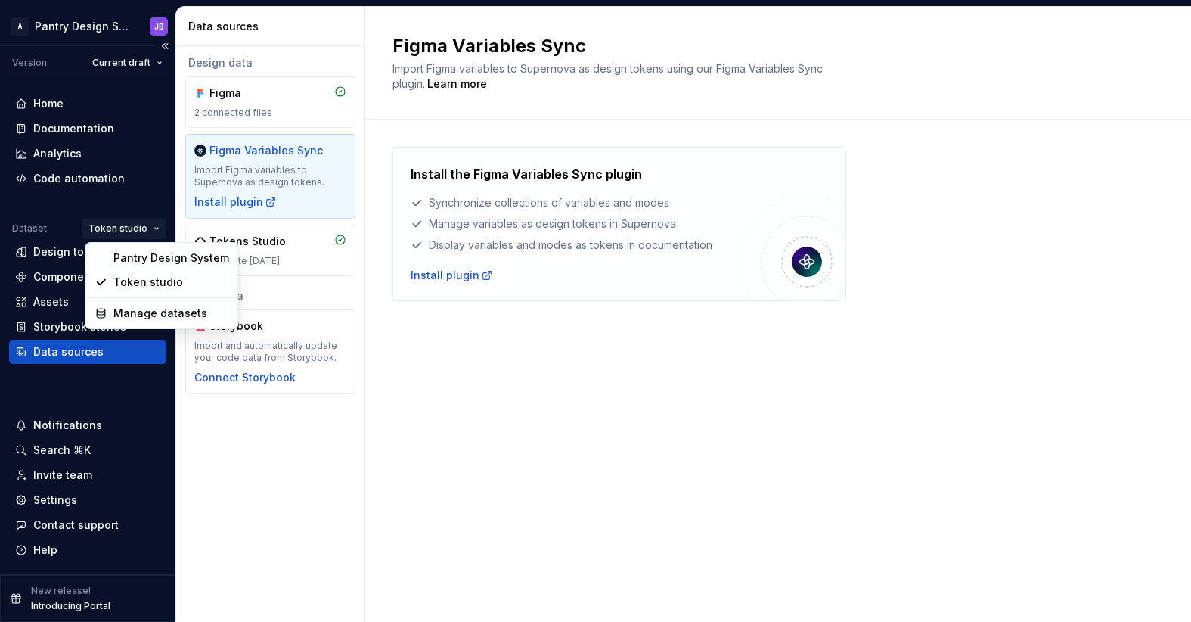
click at [147, 231] on html "A Pantry Design System JB Version Current draft Home Documentation Analytics Co…" at bounding box center [595, 311] width 1191 height 622
click at [146, 256] on div "Pantry Design System" at bounding box center [171, 257] width 116 height 15
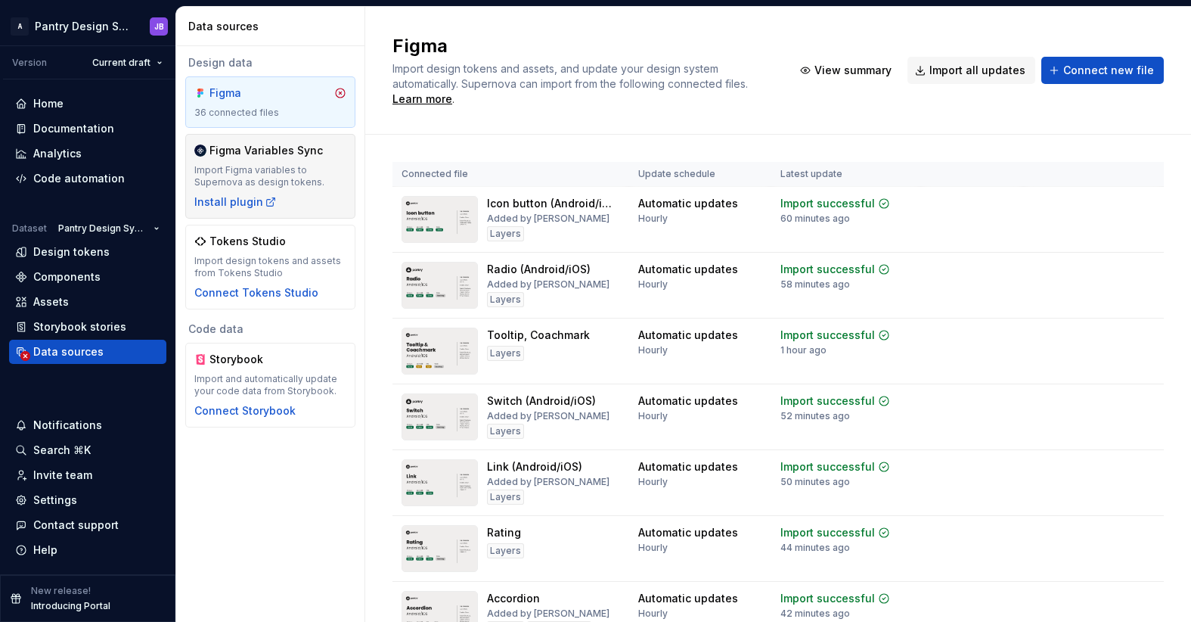
click at [258, 168] on div "Import Figma variables to Supernova as design tokens." at bounding box center [270, 176] width 152 height 24
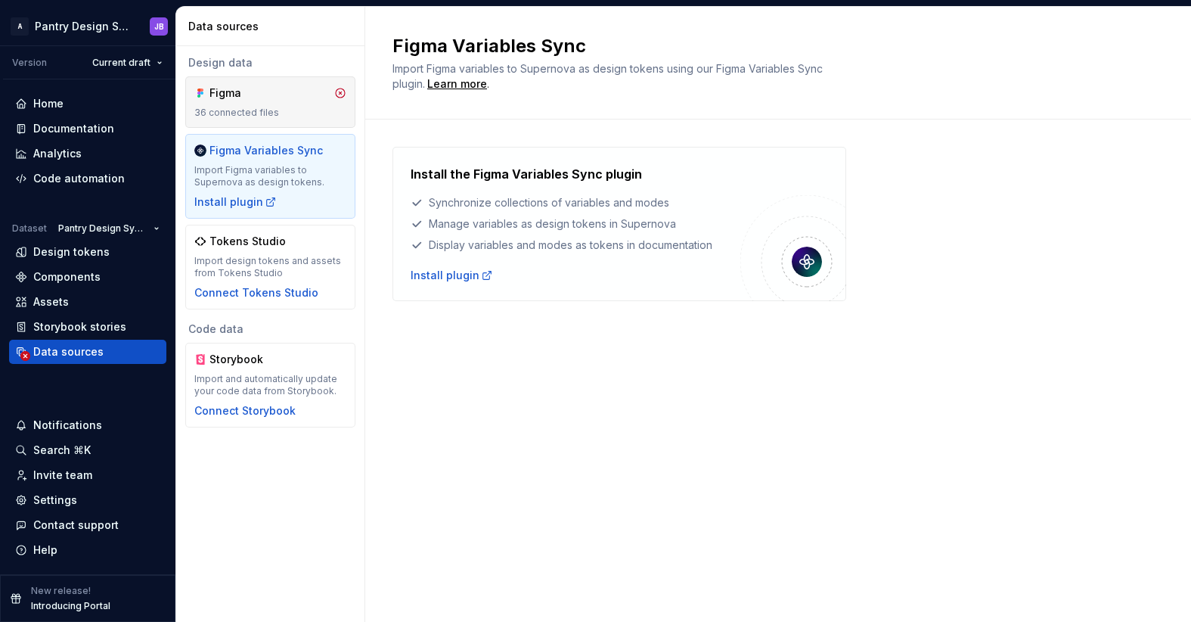
click at [279, 100] on div "Figma" at bounding box center [245, 92] width 73 height 15
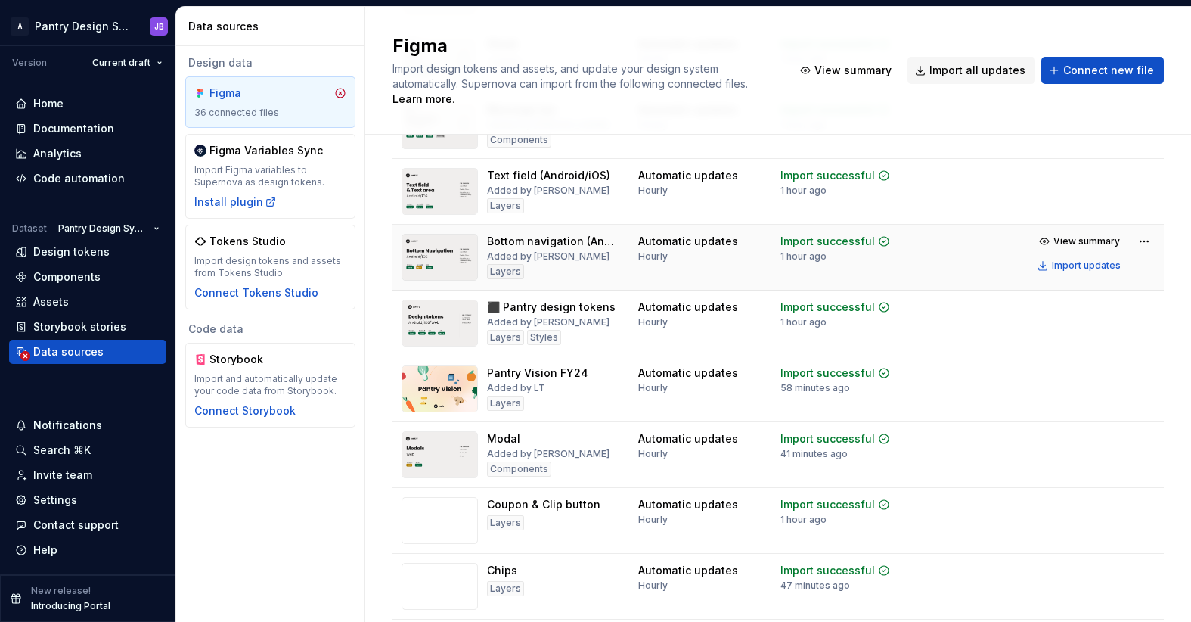
scroll to position [1543, 0]
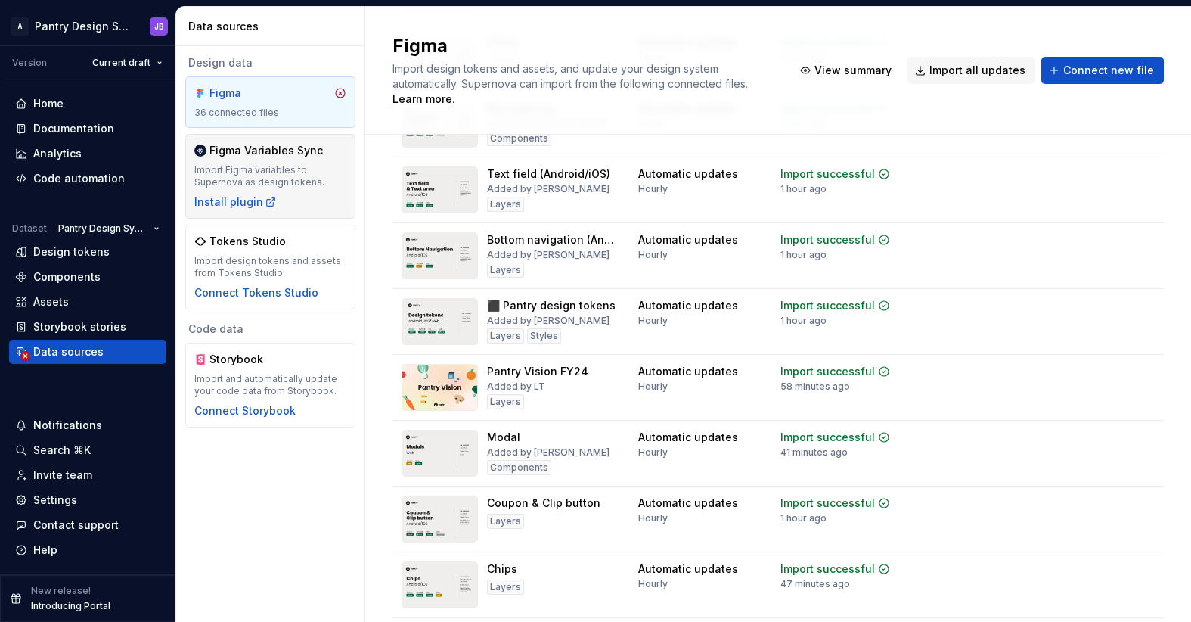
click at [275, 164] on div "Import Figma variables to Supernova as design tokens." at bounding box center [270, 176] width 152 height 24
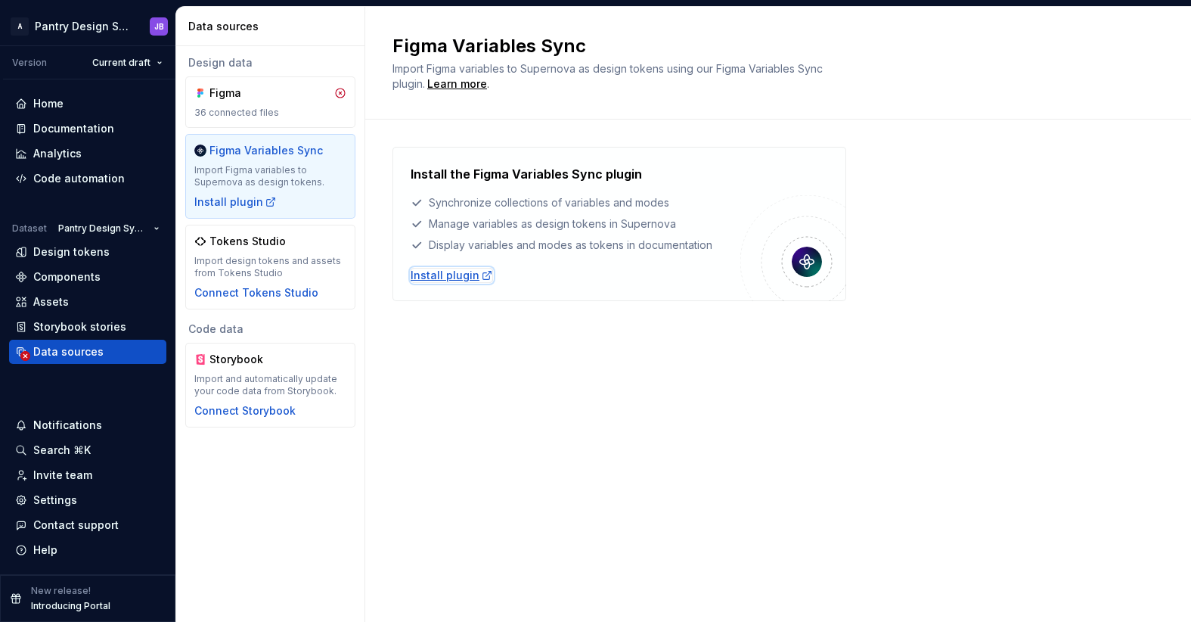
click at [457, 276] on div "Install plugin" at bounding box center [452, 275] width 82 height 15
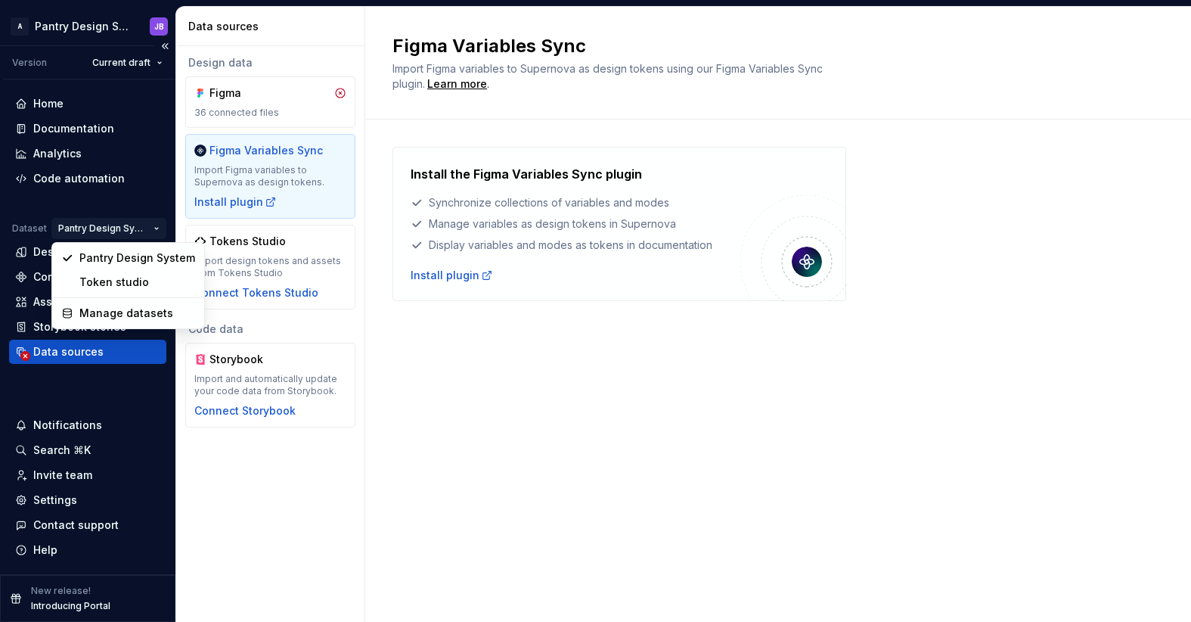
click at [140, 228] on html "A Pantry Design System JB Version Current draft Home Documentation Analytics Co…" at bounding box center [595, 311] width 1191 height 622
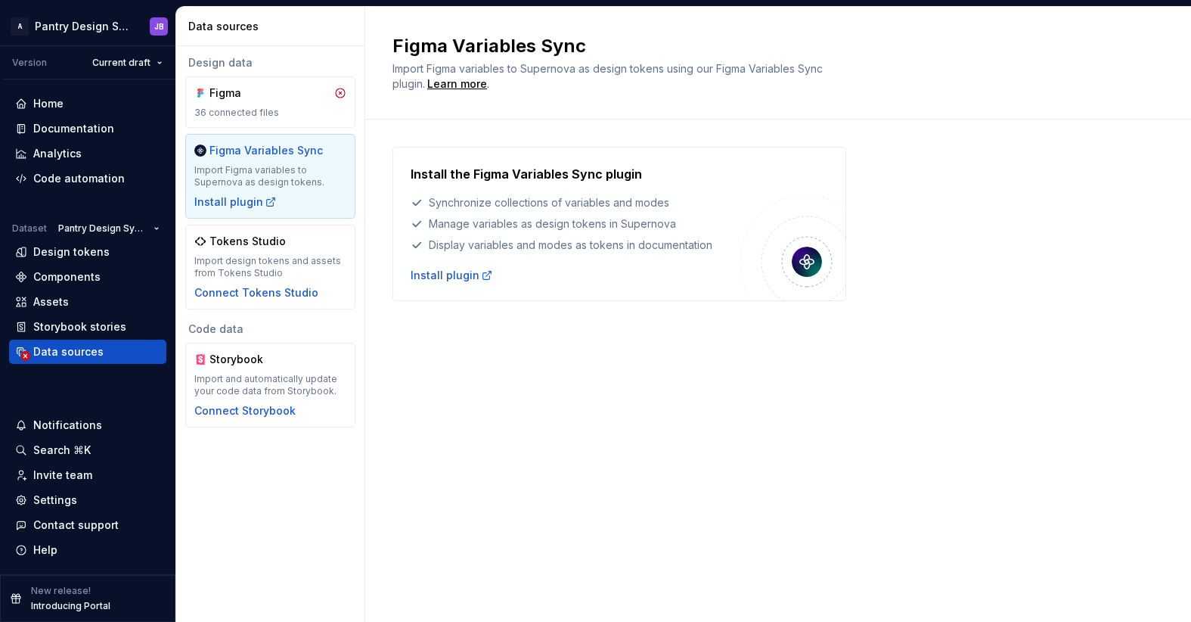
click at [498, 324] on html "A Pantry Design System JB Version Current draft Home Documentation Analytics Co…" at bounding box center [595, 311] width 1191 height 622
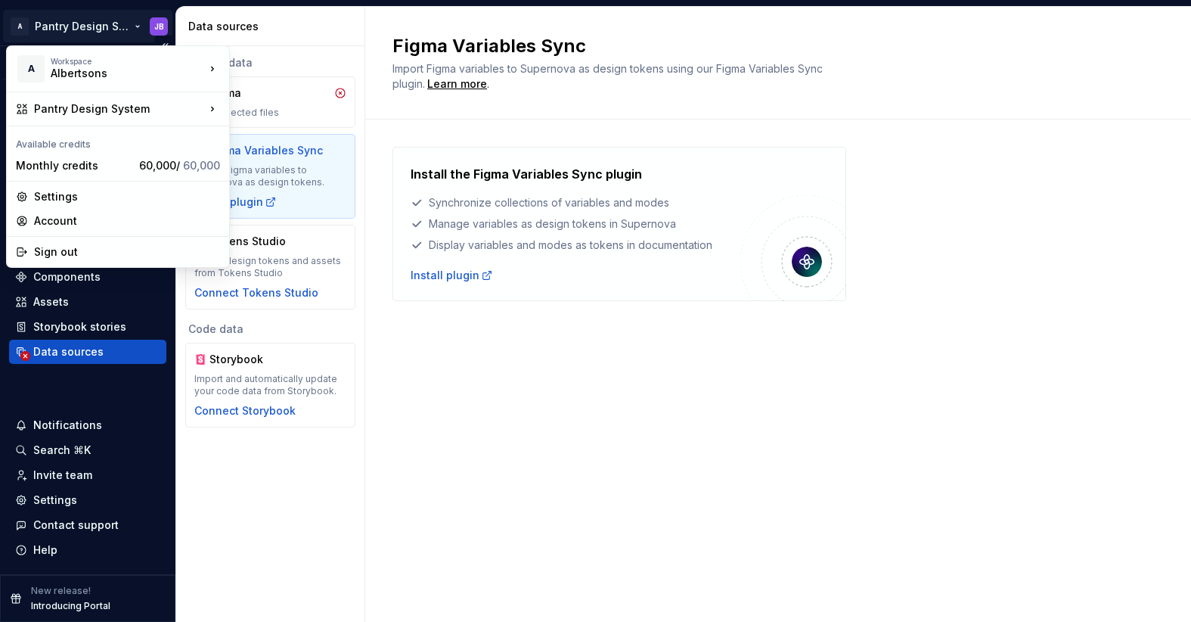
click at [116, 26] on html "A Pantry Design System JB Version Current draft Home Documentation Analytics Co…" at bounding box center [595, 311] width 1191 height 622
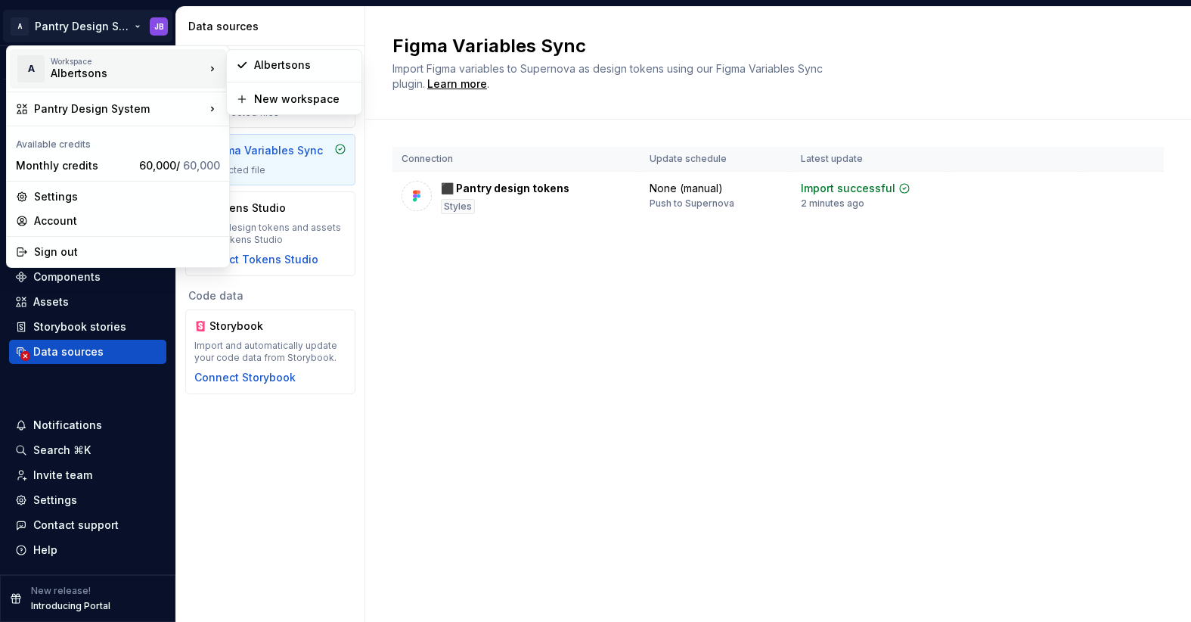
click at [541, 316] on html "A Pantry Design System JB Version Current draft Home Documentation Analytics Co…" at bounding box center [595, 311] width 1191 height 622
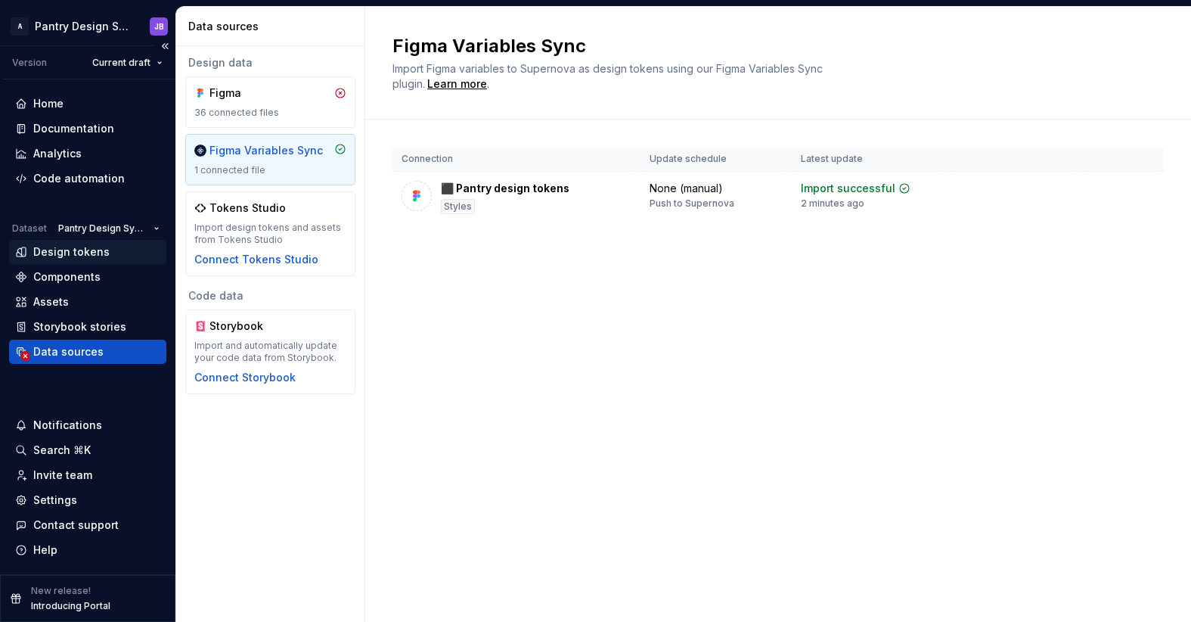
click at [70, 252] on div "Design tokens" at bounding box center [71, 251] width 76 height 15
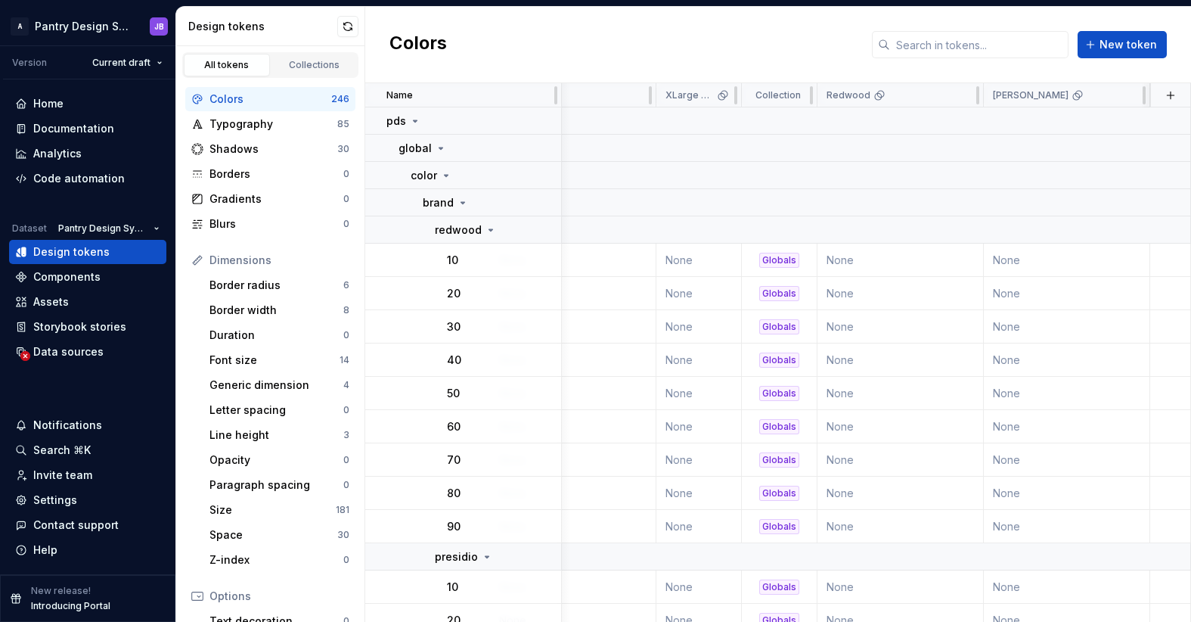
scroll to position [0, 2229]
click at [833, 100] on p "Redwood" at bounding box center [849, 95] width 44 height 12
click at [461, 204] on icon at bounding box center [463, 203] width 12 height 12
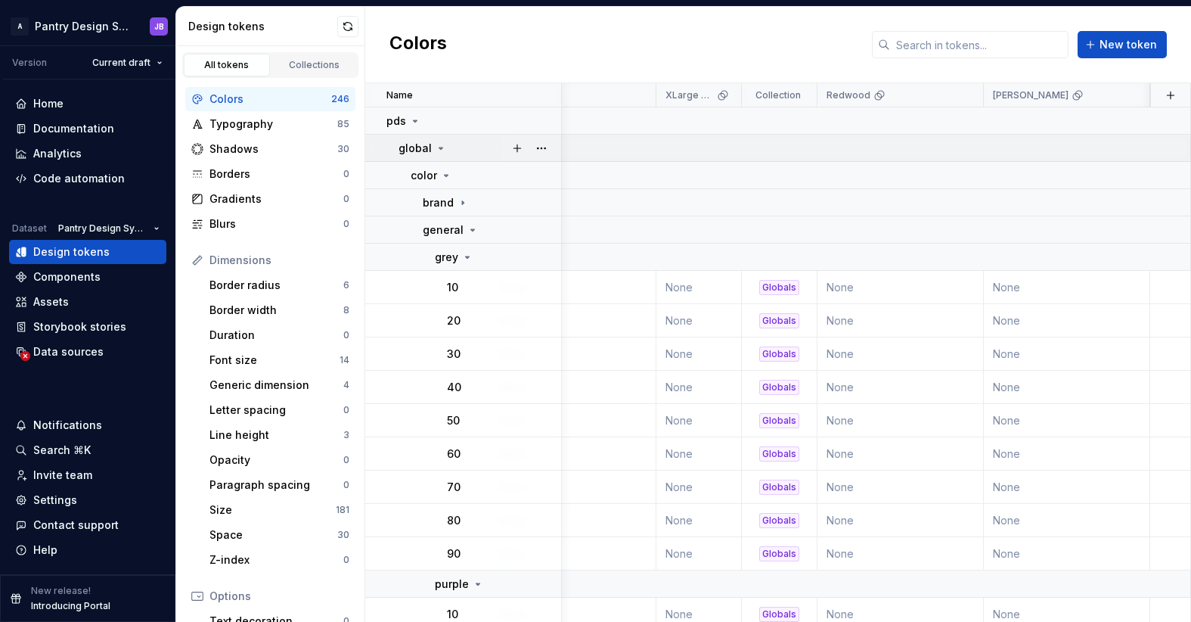
click at [436, 150] on icon at bounding box center [441, 148] width 12 height 12
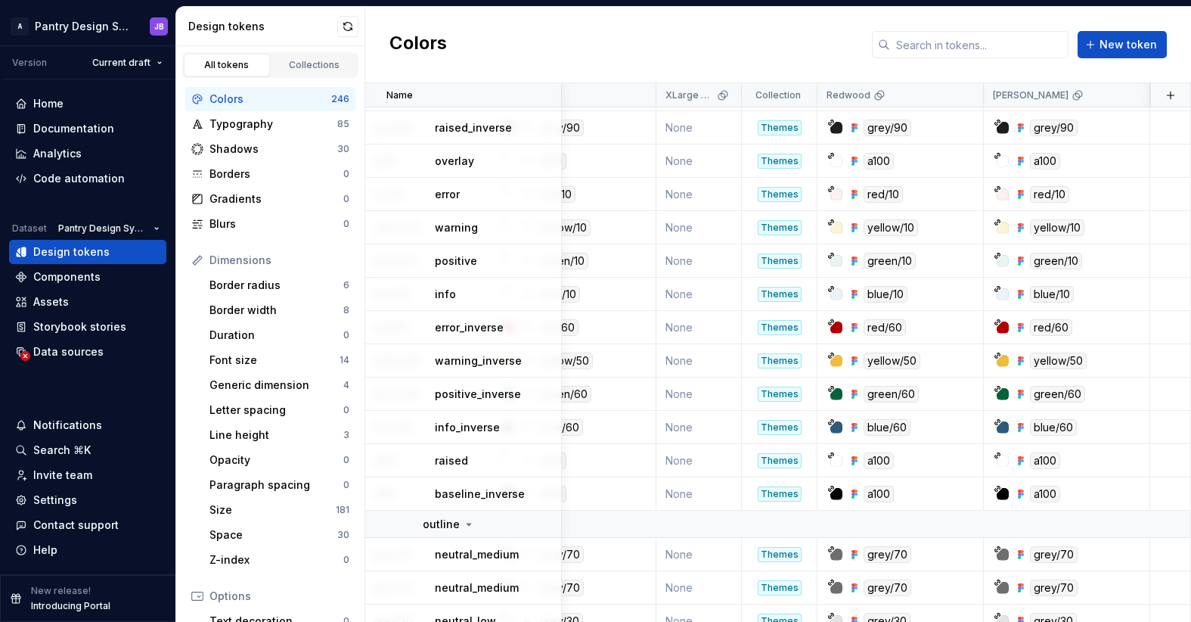
scroll to position [600, 2229]
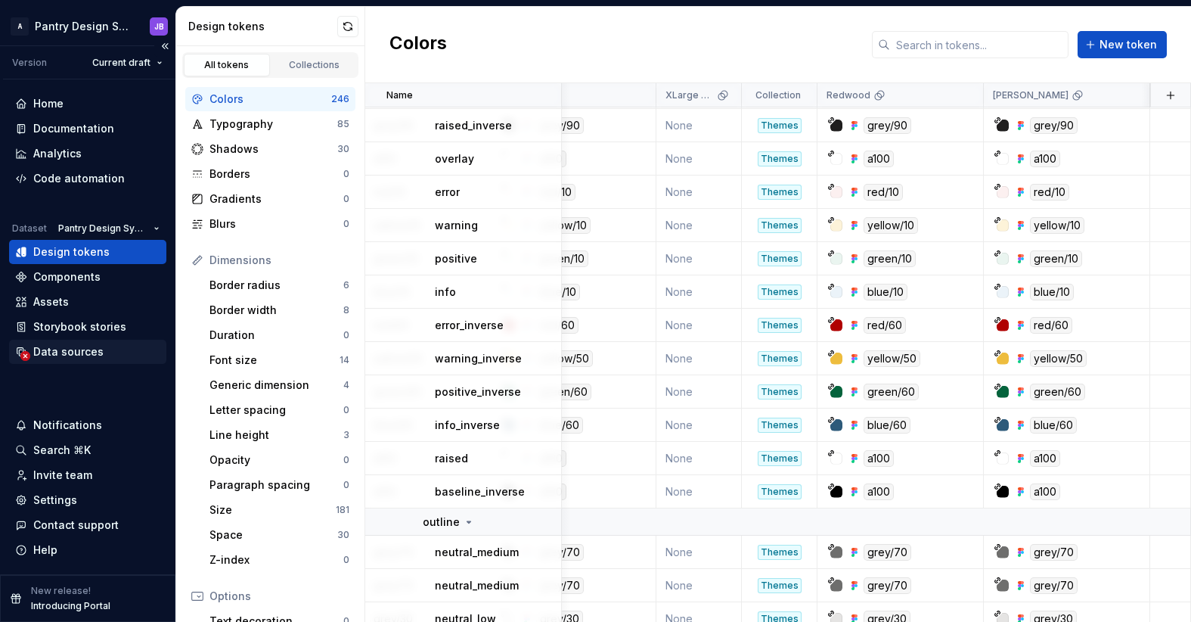
click at [74, 349] on div "Data sources" at bounding box center [68, 351] width 70 height 15
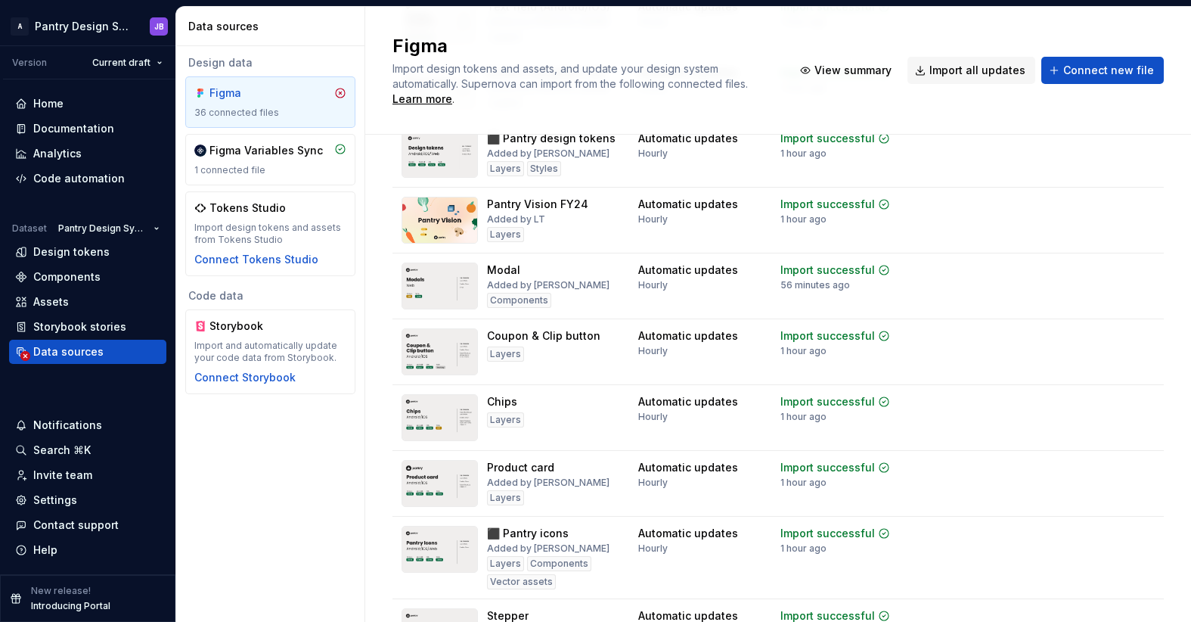
scroll to position [2007, 0]
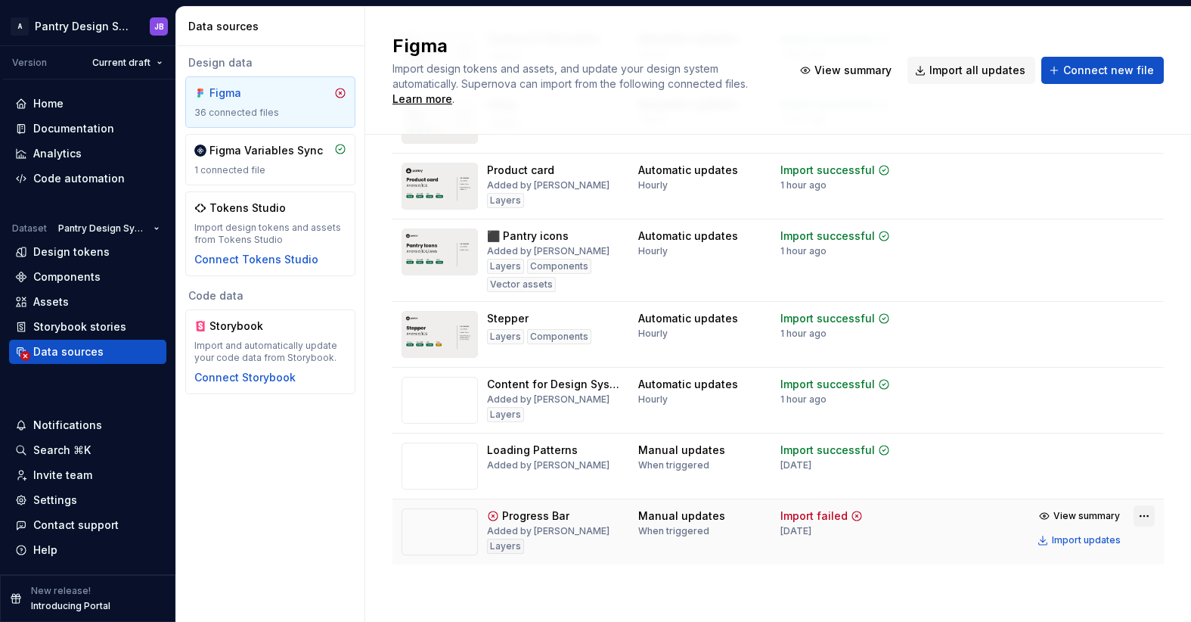
click at [1131, 513] on html "A Pantry Design System JB Version Current draft Home Documentation Analytics Co…" at bounding box center [595, 311] width 1191 height 622
click at [888, 517] on html "A Pantry Design System JB Version Current draft Home Documentation Analytics Co…" at bounding box center [595, 311] width 1191 height 622
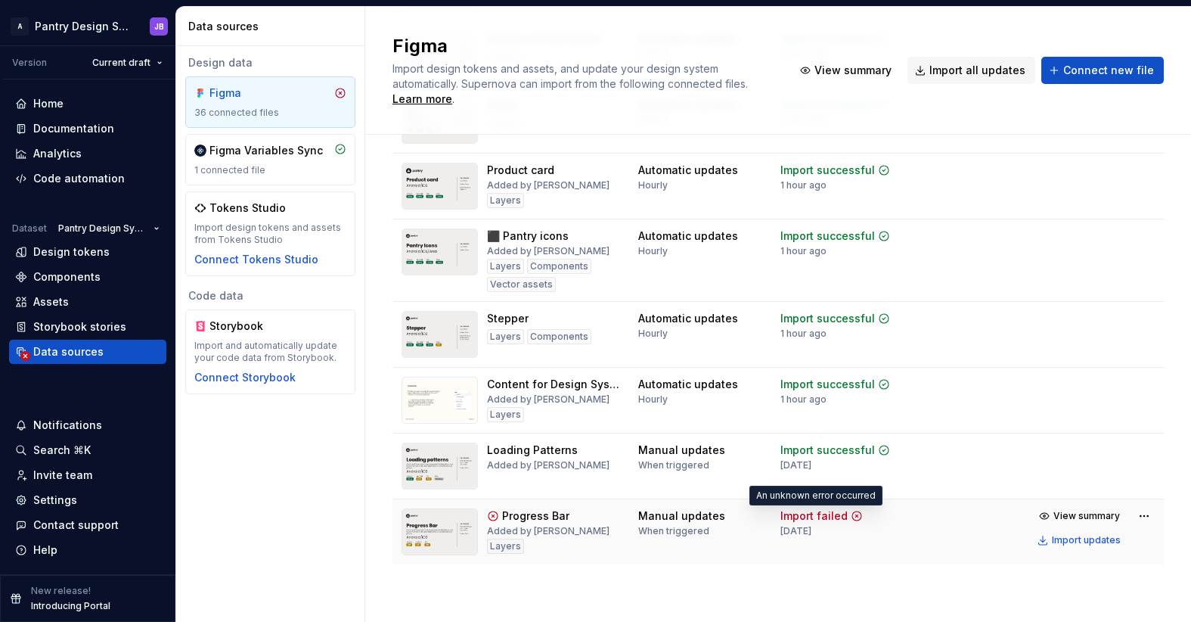
click at [794, 515] on div "Import failed" at bounding box center [813, 515] width 67 height 15
click at [889, 517] on td "Import failed 5 days ago" at bounding box center [846, 532] width 150 height 66
click at [1130, 510] on html "A Pantry Design System JB Version Current draft Home Documentation Analytics Co…" at bounding box center [595, 311] width 1191 height 622
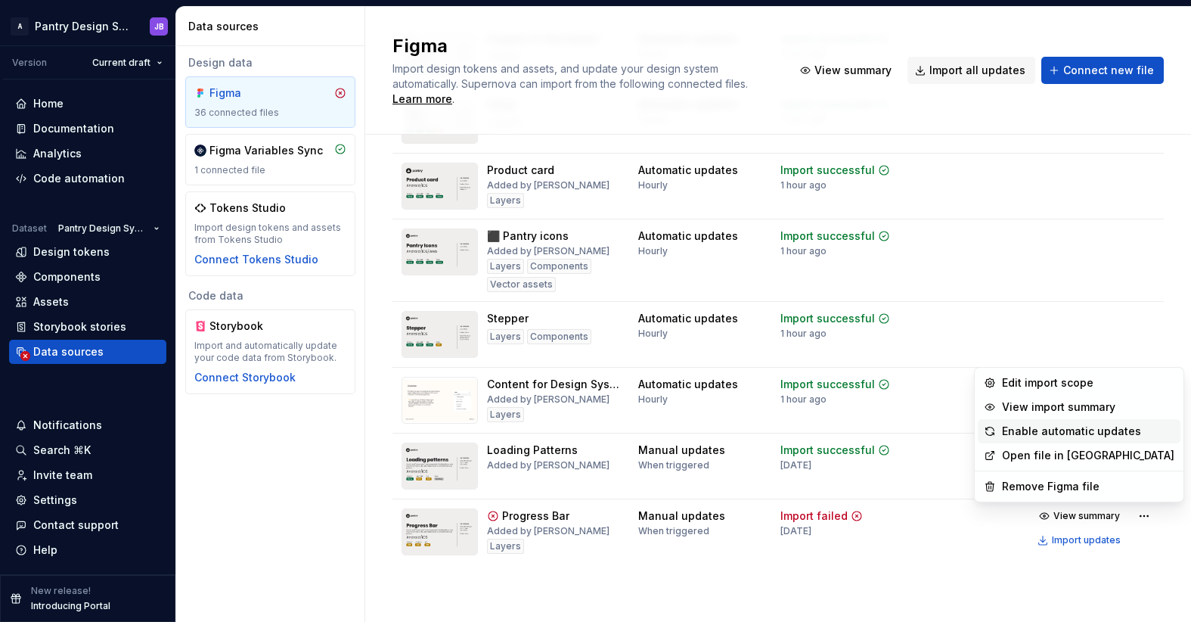
click at [1038, 433] on div "Enable automatic updates" at bounding box center [1088, 430] width 172 height 15
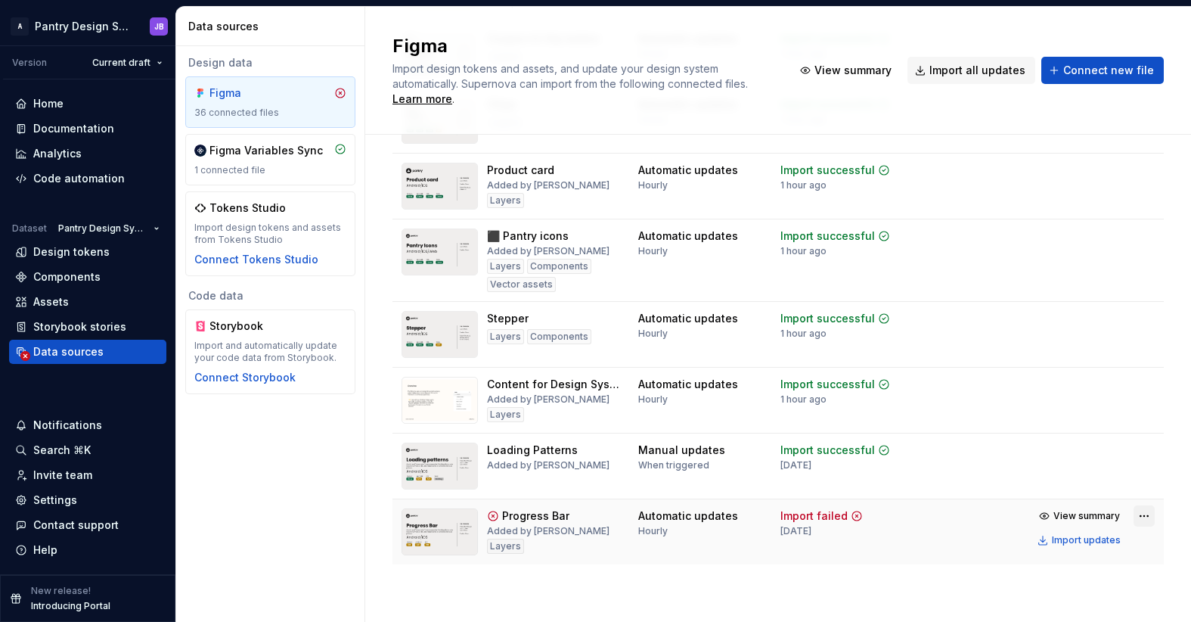
click at [1133, 513] on html "A Pantry Design System JB Version Current draft Home Documentation Analytics Co…" at bounding box center [595, 311] width 1191 height 622
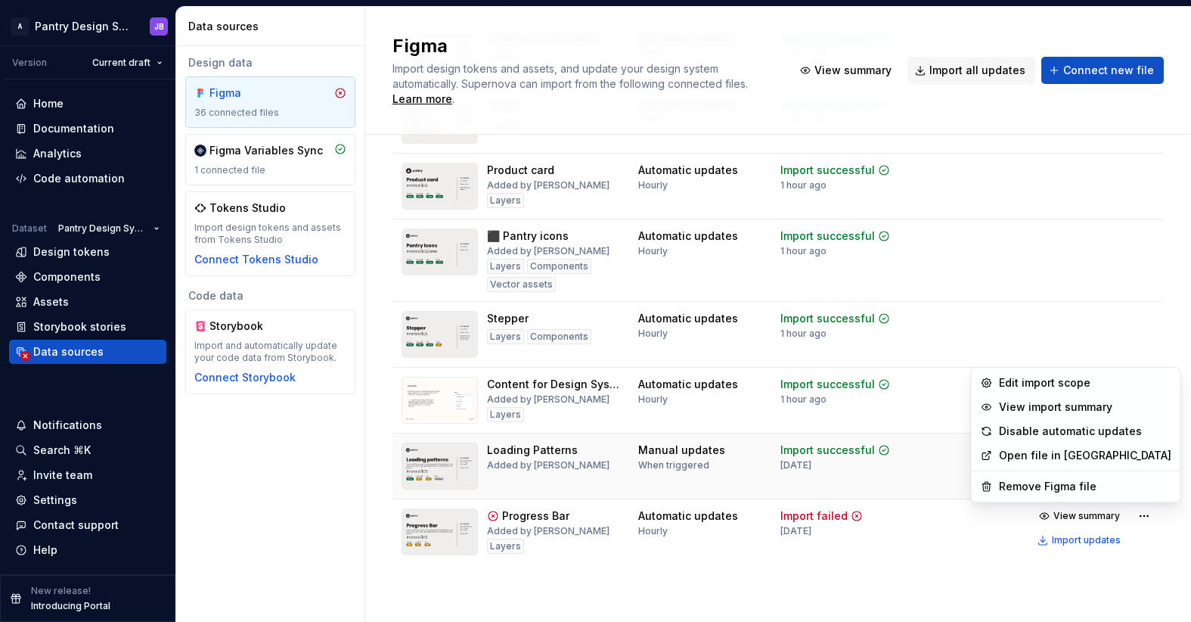
click at [883, 468] on html "A Pantry Design System JB Version Current draft Home Documentation Analytics Co…" at bounding box center [595, 311] width 1191 height 622
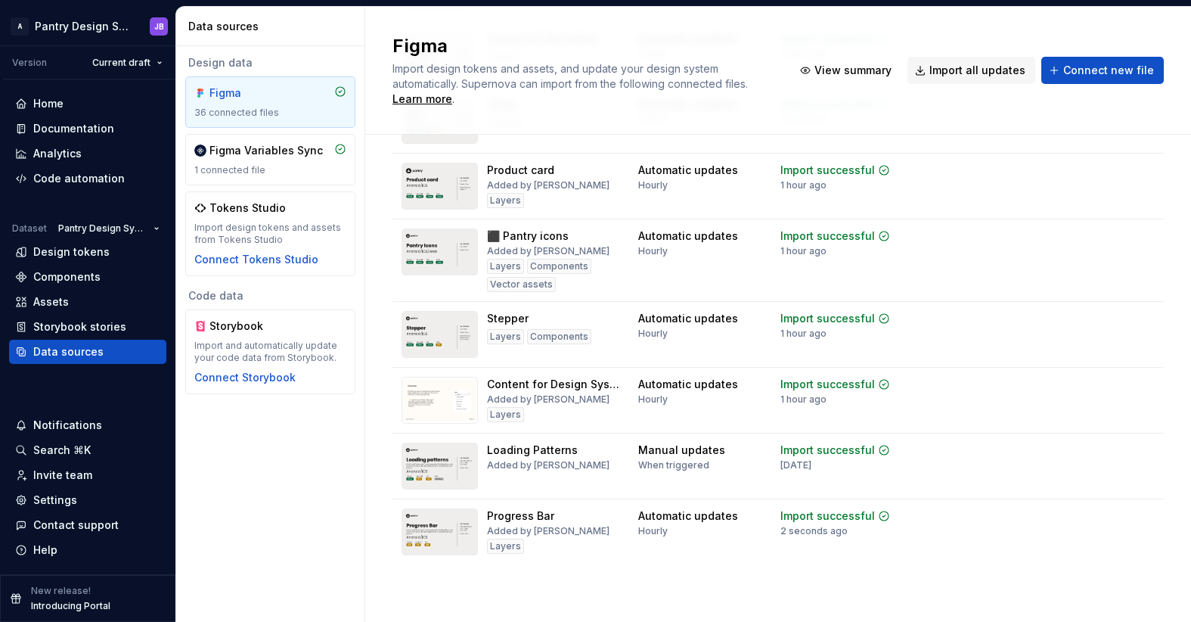
click at [1136, 447] on html "A Pantry Design System JB Version Current draft Home Documentation Analytics Co…" at bounding box center [595, 311] width 1191 height 622
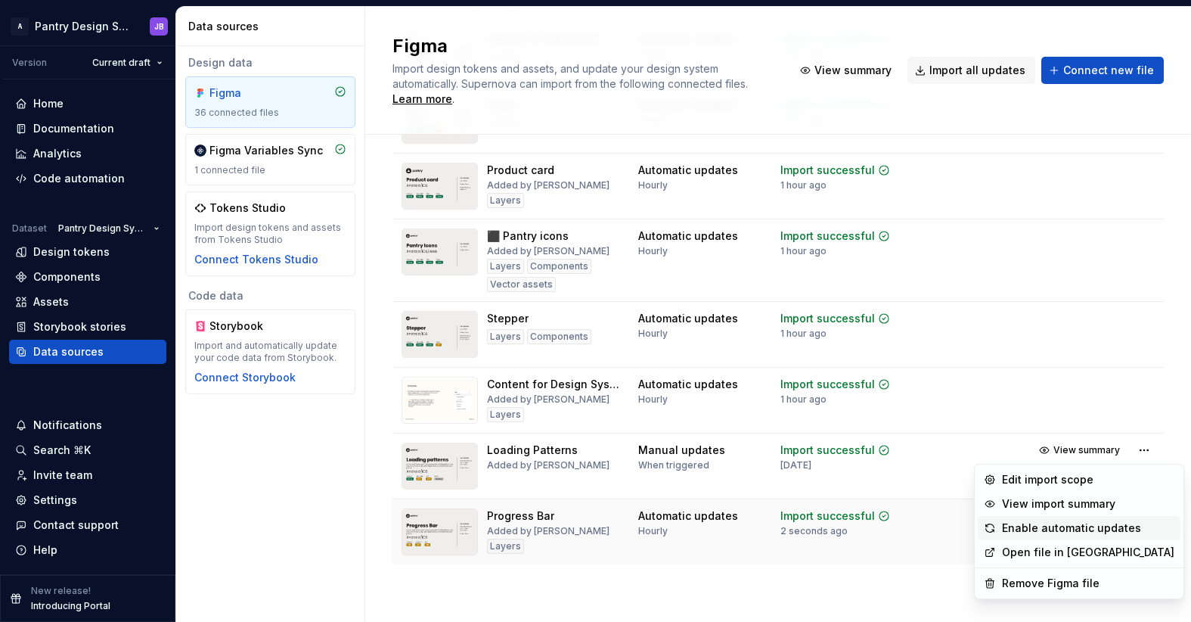
click at [1021, 529] on div "Enable automatic updates" at bounding box center [1088, 527] width 172 height 15
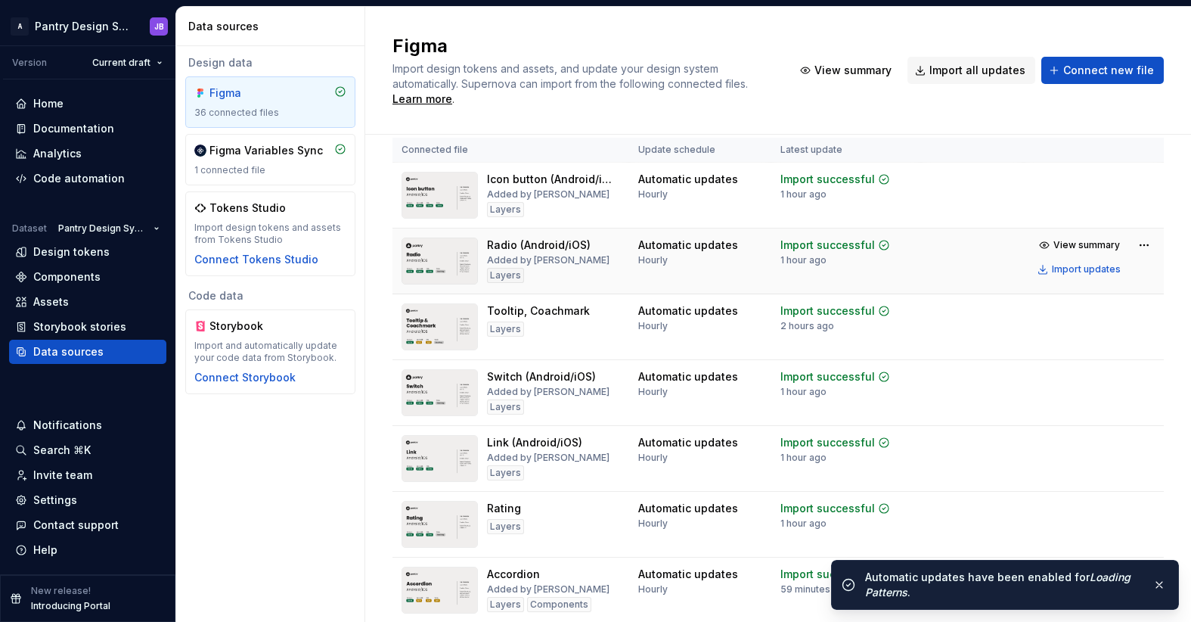
scroll to position [0, 0]
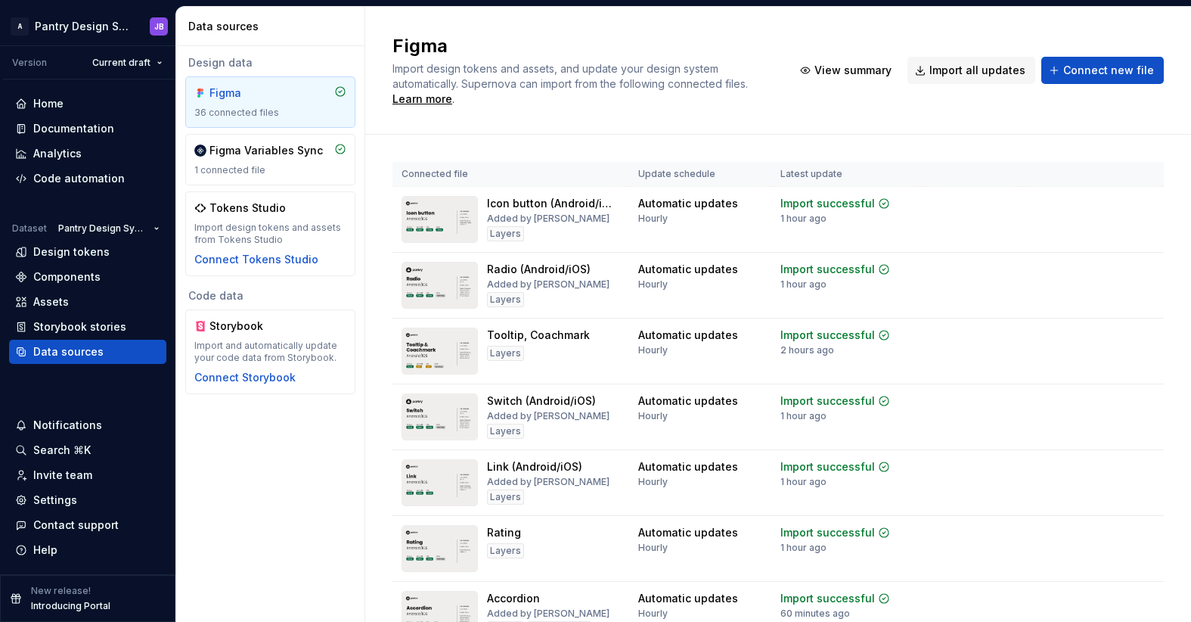
drag, startPoint x: 73, startPoint y: 250, endPoint x: 1087, endPoint y: 12, distance: 1041.6
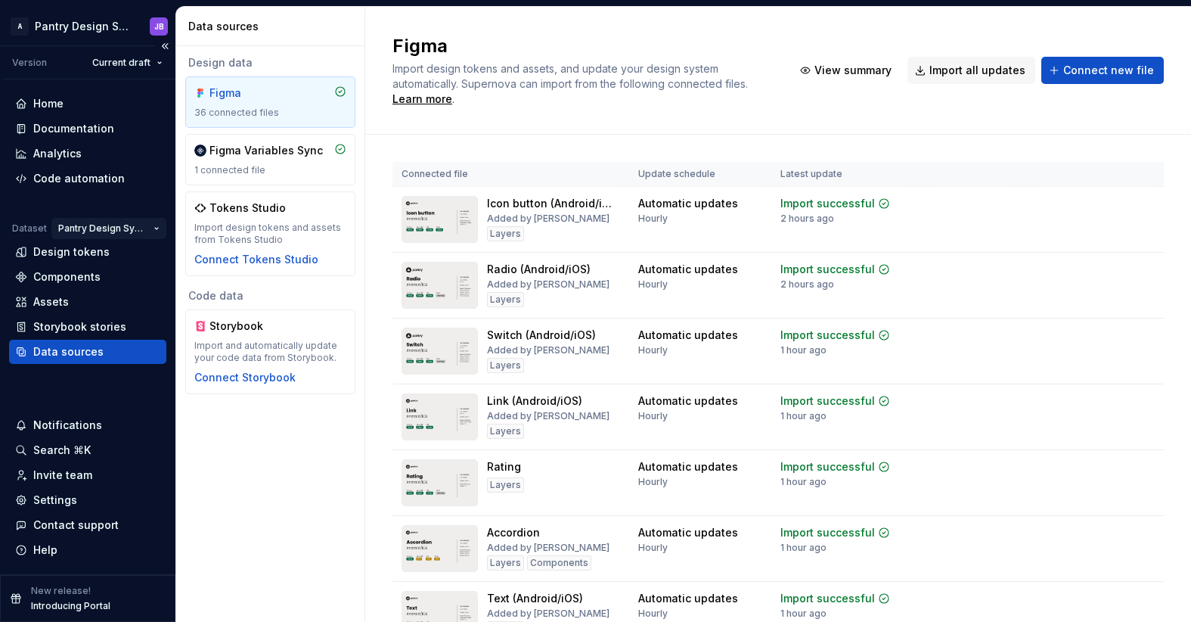
click at [128, 228] on html "A Pantry Design System JB Version Current draft Home Documentation Analytics Co…" at bounding box center [595, 311] width 1191 height 622
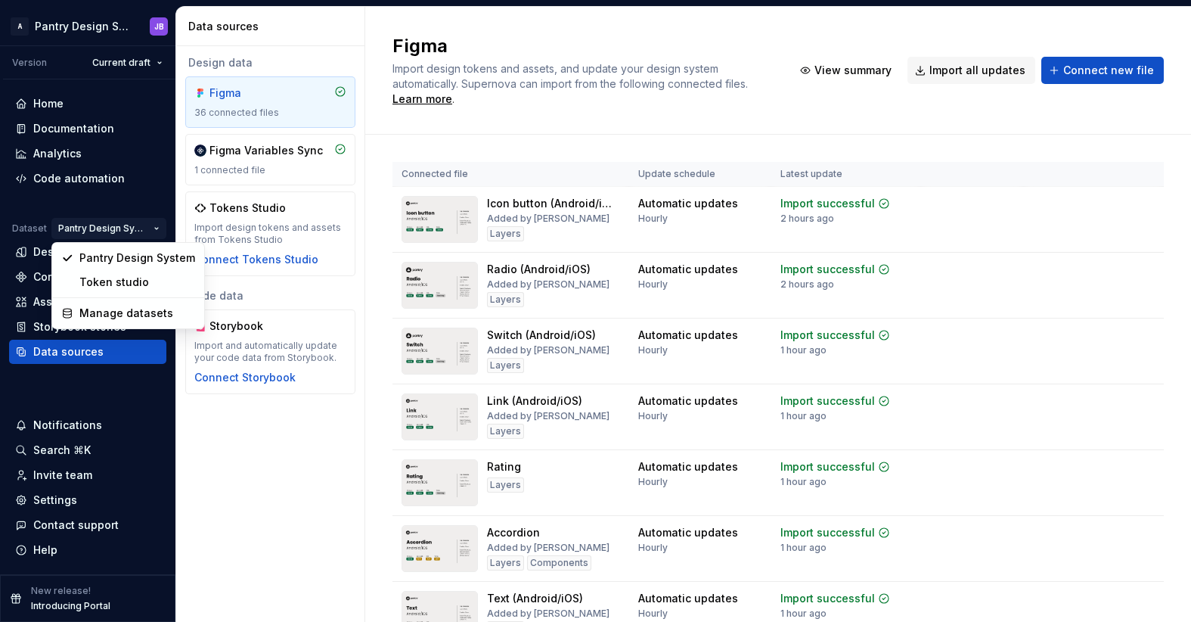
click at [73, 129] on html "A Pantry Design System JB Version Current draft Home Documentation Analytics Co…" at bounding box center [595, 311] width 1191 height 622
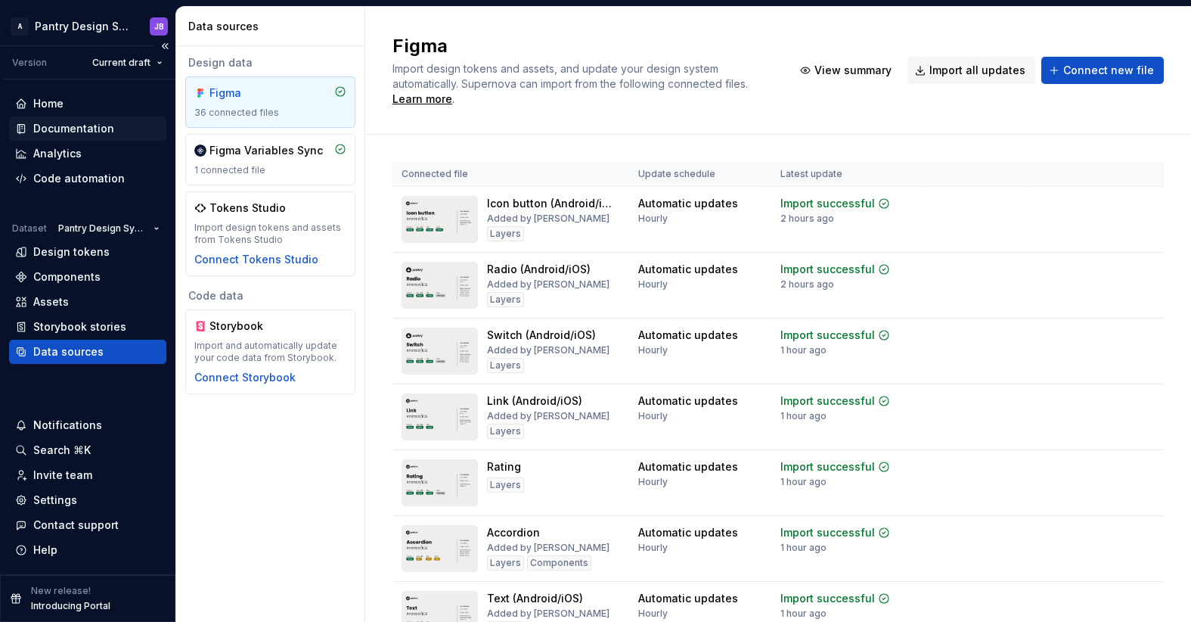
click at [65, 129] on div "Documentation" at bounding box center [73, 128] width 81 height 15
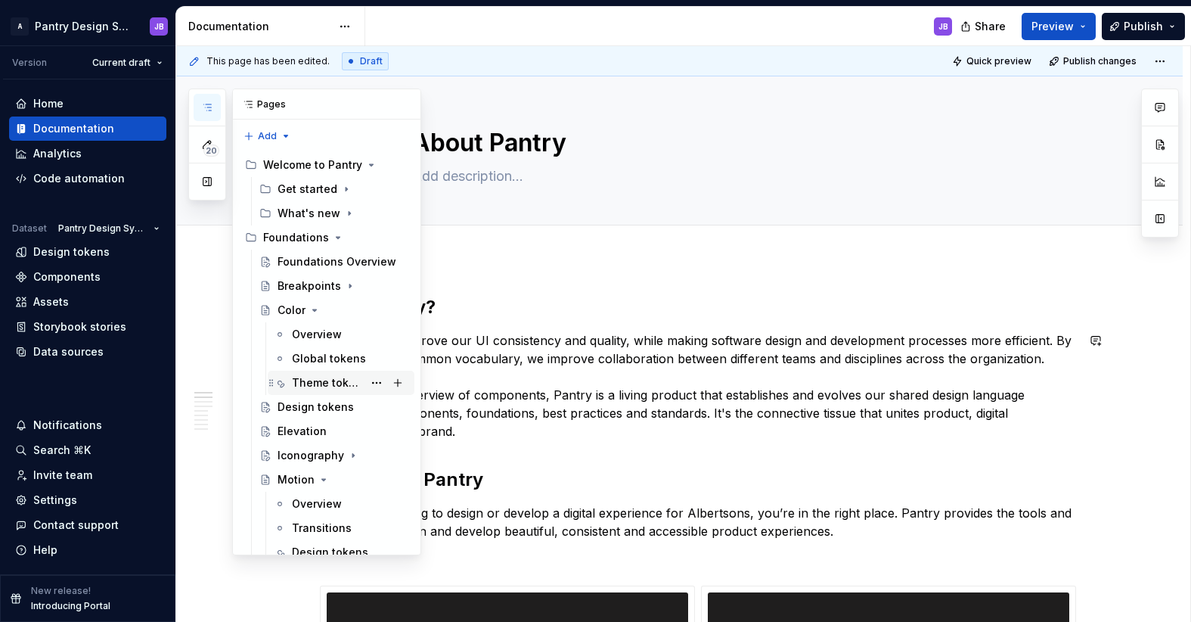
click at [323, 381] on div "Theme tokens" at bounding box center [327, 382] width 71 height 15
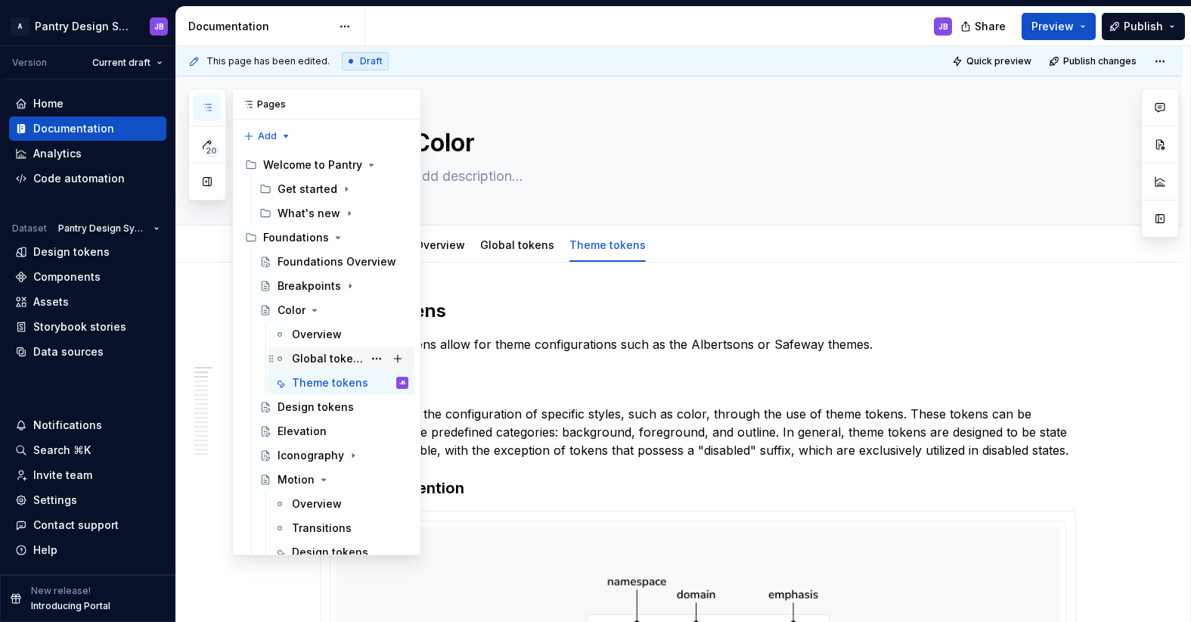
click at [310, 353] on div "Global tokens" at bounding box center [327, 358] width 71 height 15
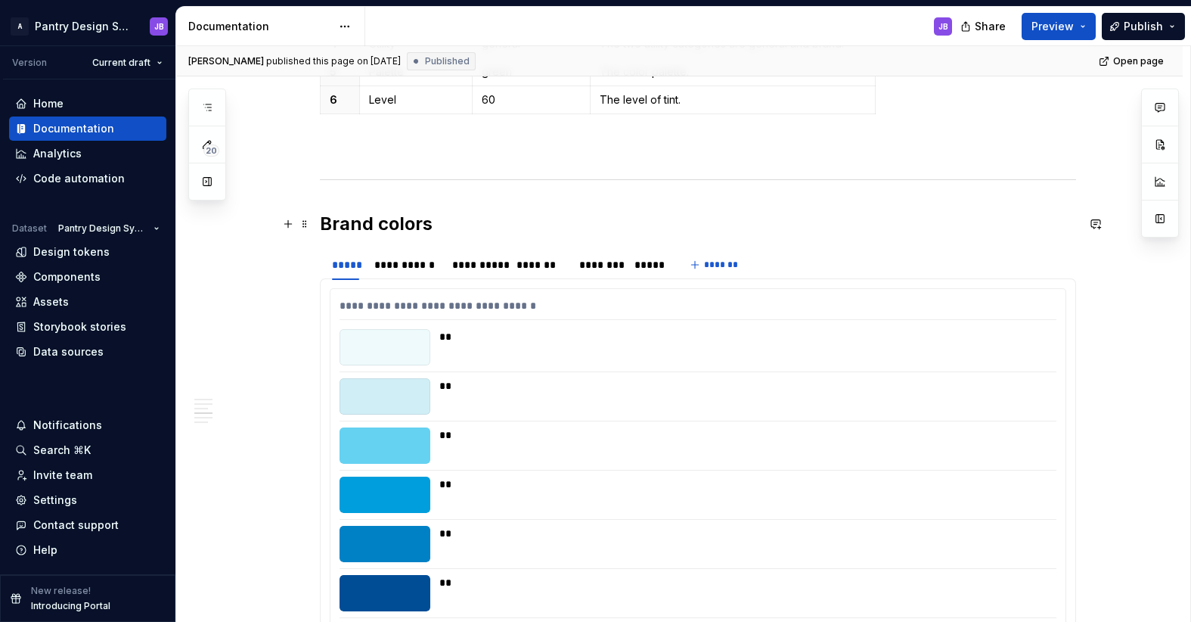
scroll to position [1025, 0]
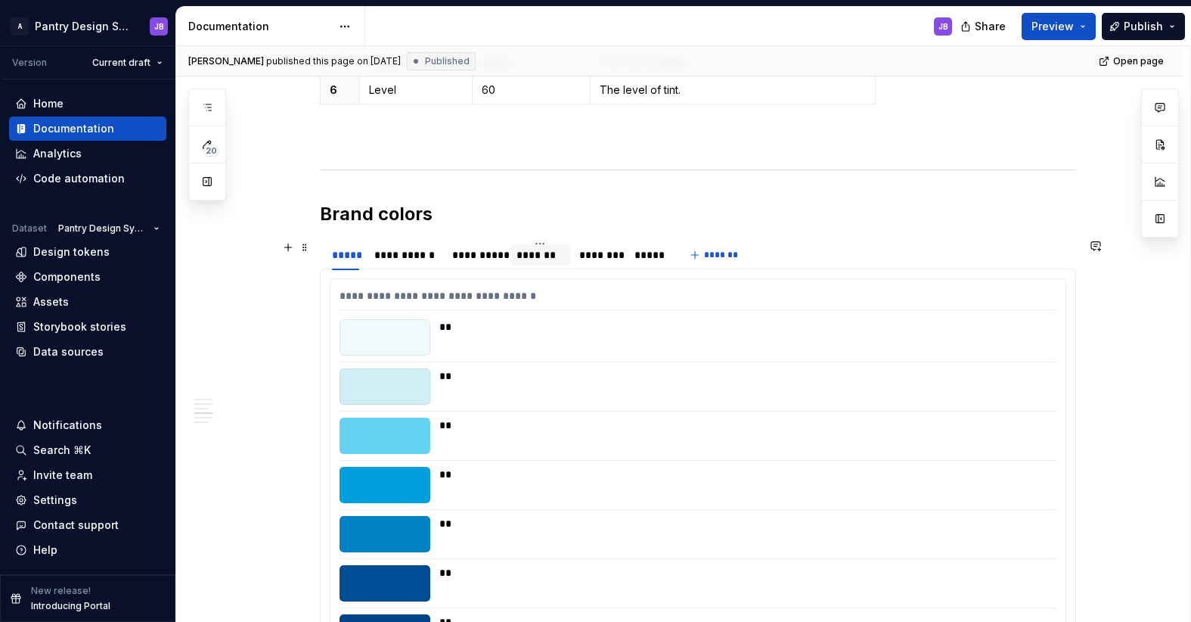
click at [532, 260] on div "*******" at bounding box center [541, 254] width 48 height 15
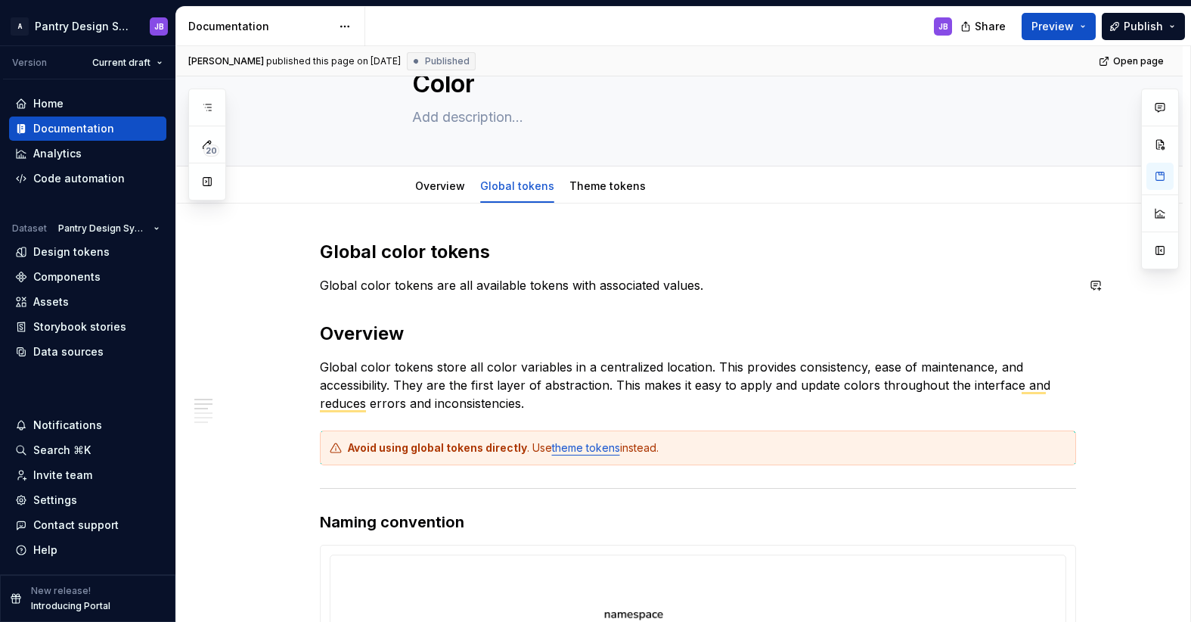
scroll to position [0, 0]
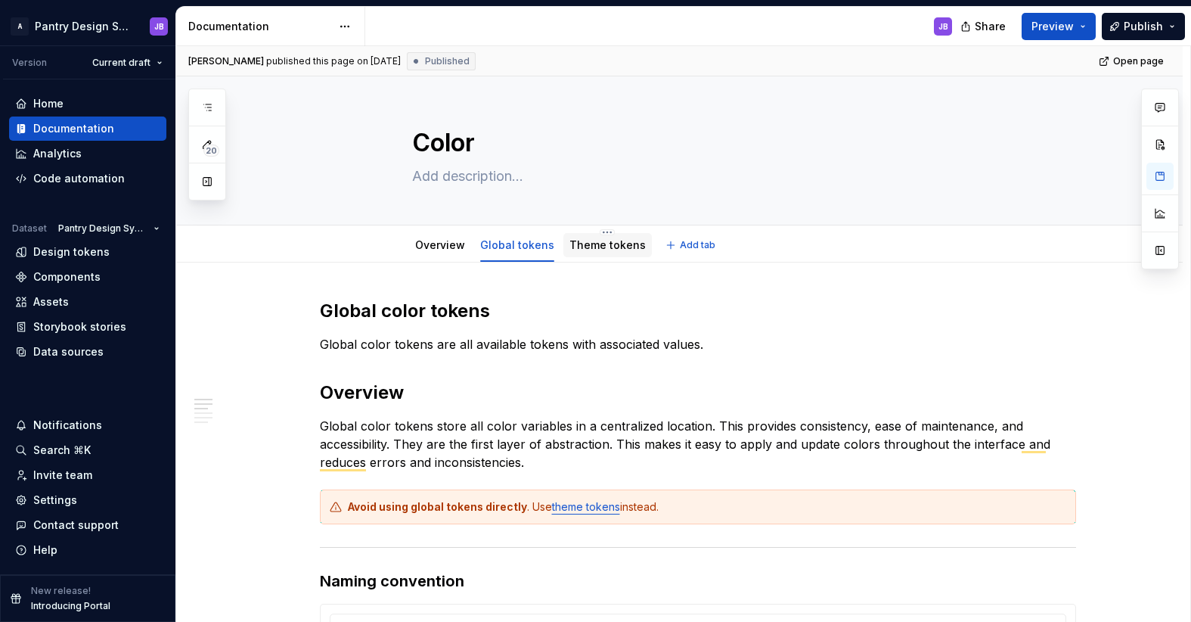
click at [590, 250] on link "Theme tokens" at bounding box center [607, 244] width 76 height 13
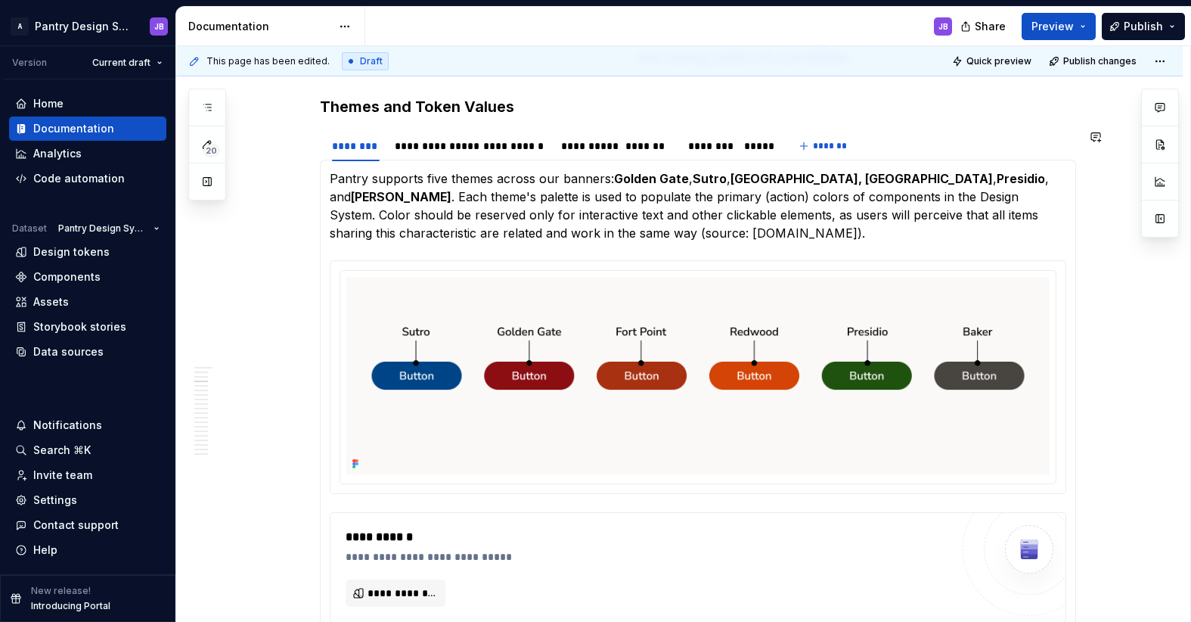
scroll to position [964, 0]
click at [640, 150] on div "*******" at bounding box center [649, 145] width 48 height 15
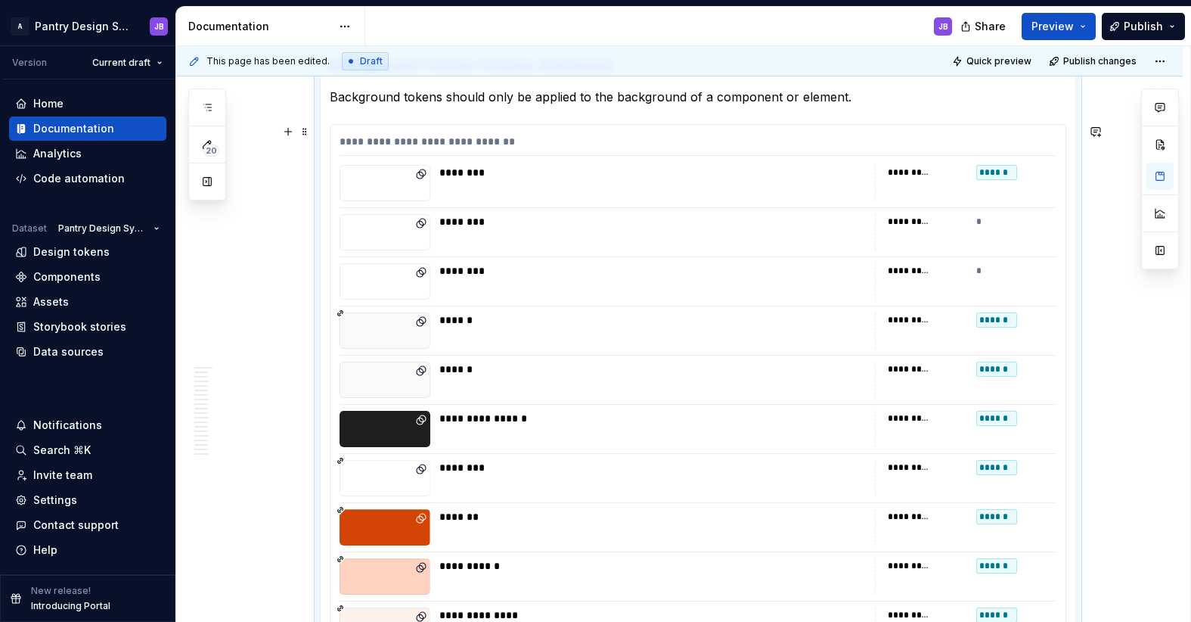
scroll to position [1110, 0]
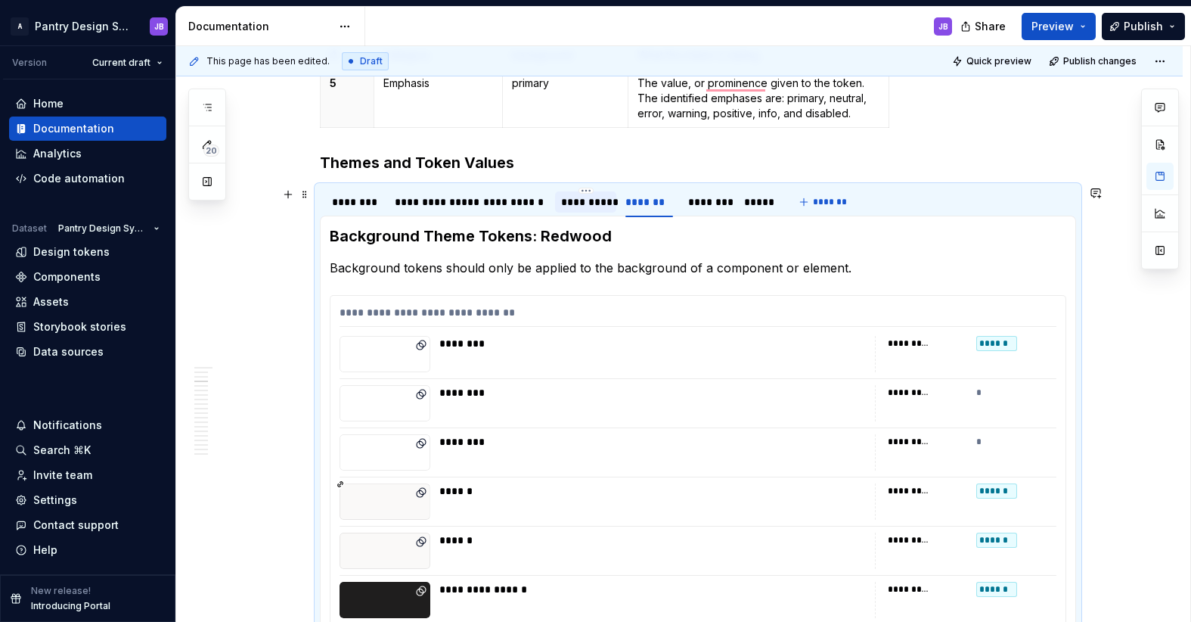
click at [576, 199] on div "**********" at bounding box center [585, 201] width 49 height 15
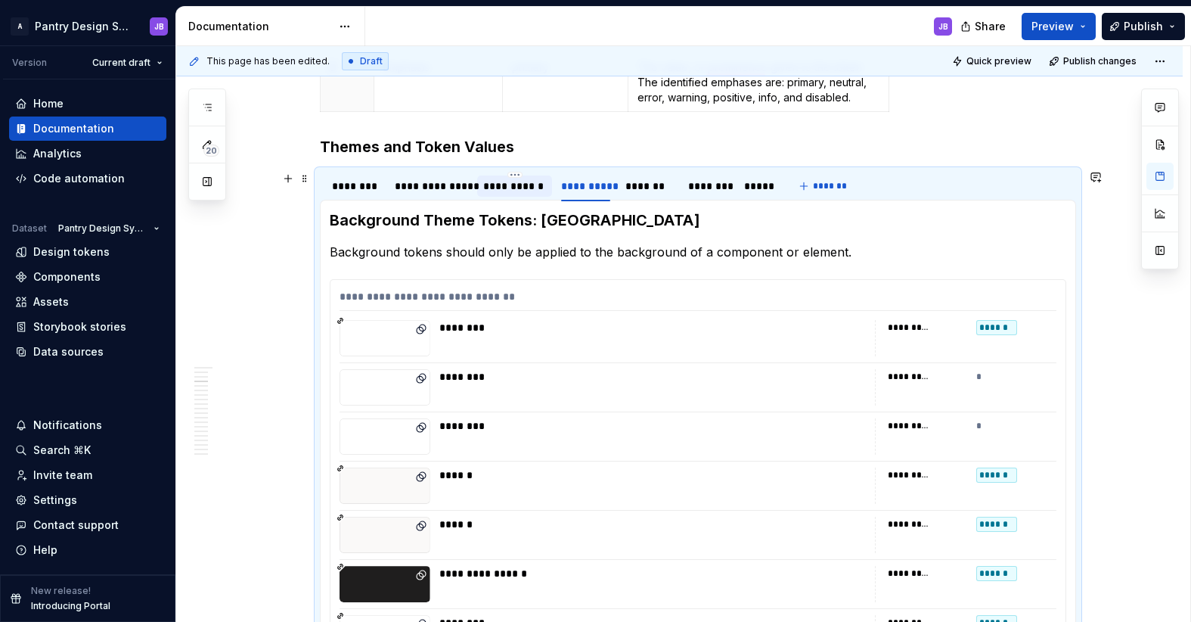
click at [514, 185] on div "**********" at bounding box center [514, 185] width 63 height 15
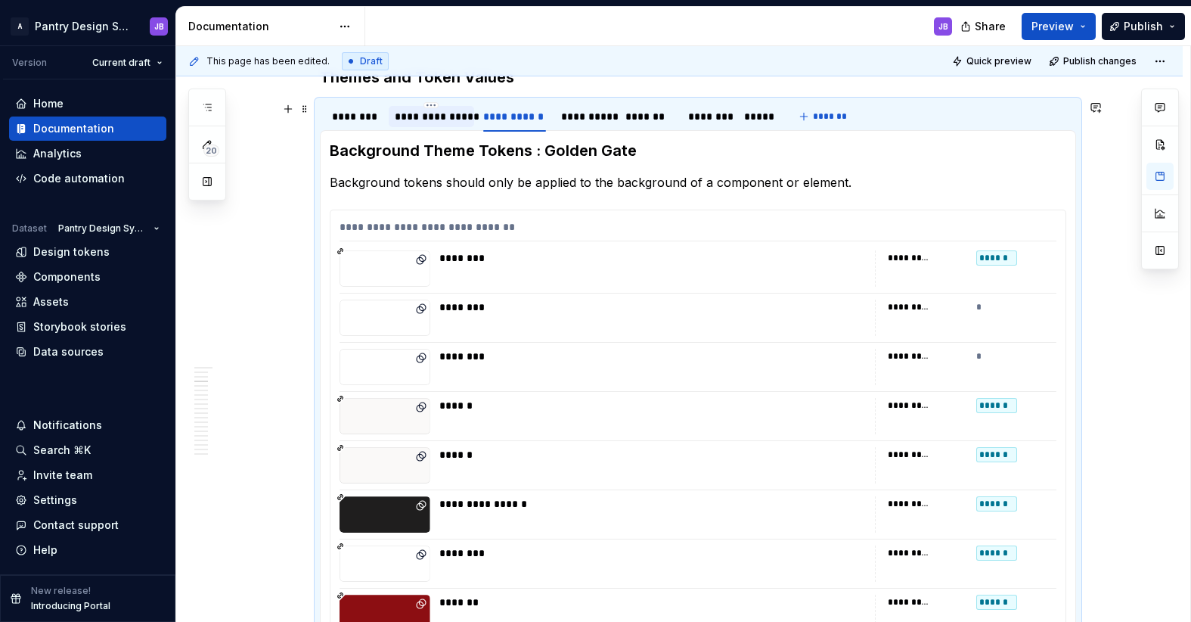
click at [421, 111] on div "**********" at bounding box center [431, 116] width 73 height 15
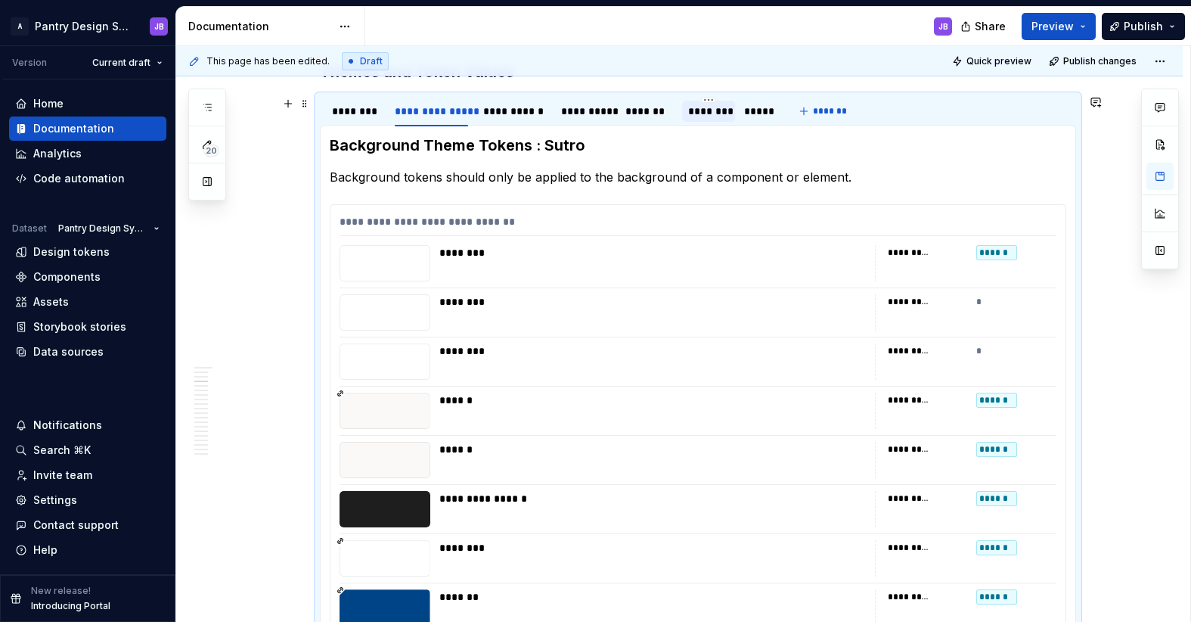
click at [712, 112] on div "********" at bounding box center [708, 111] width 41 height 15
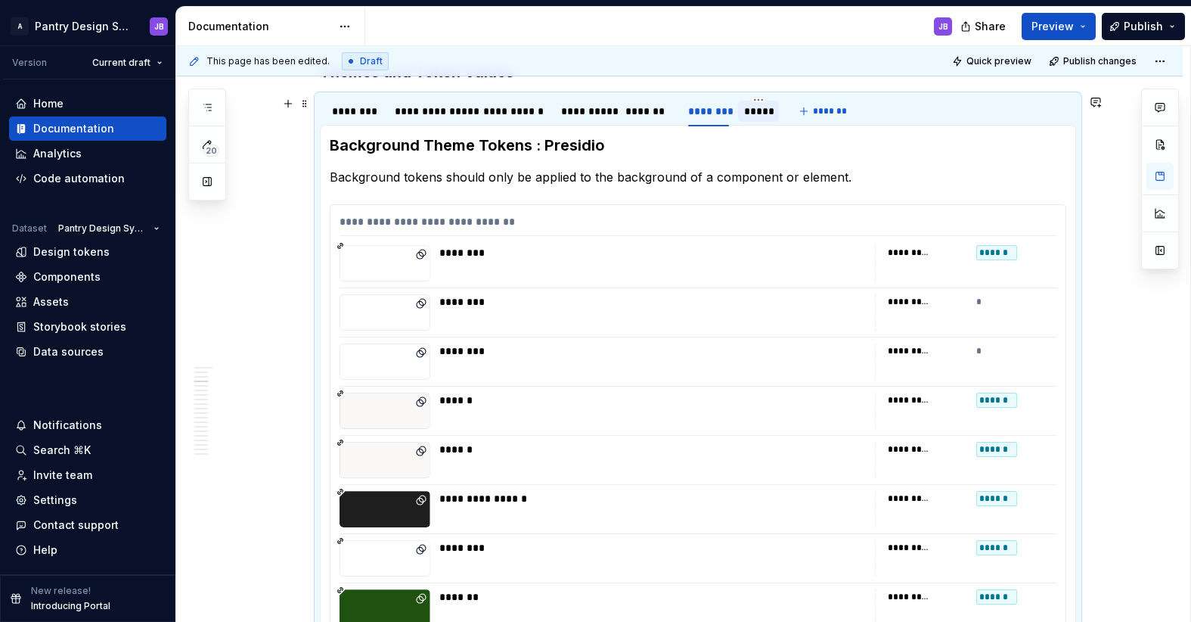
click at [755, 113] on div "*****" at bounding box center [758, 111] width 29 height 15
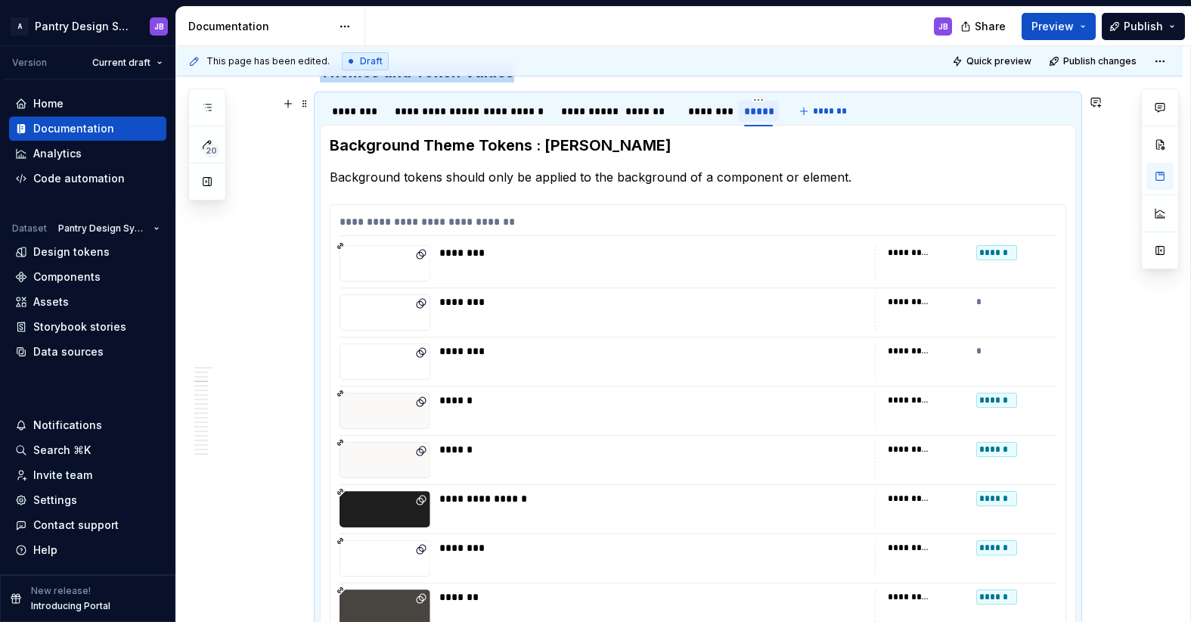
type textarea "*"
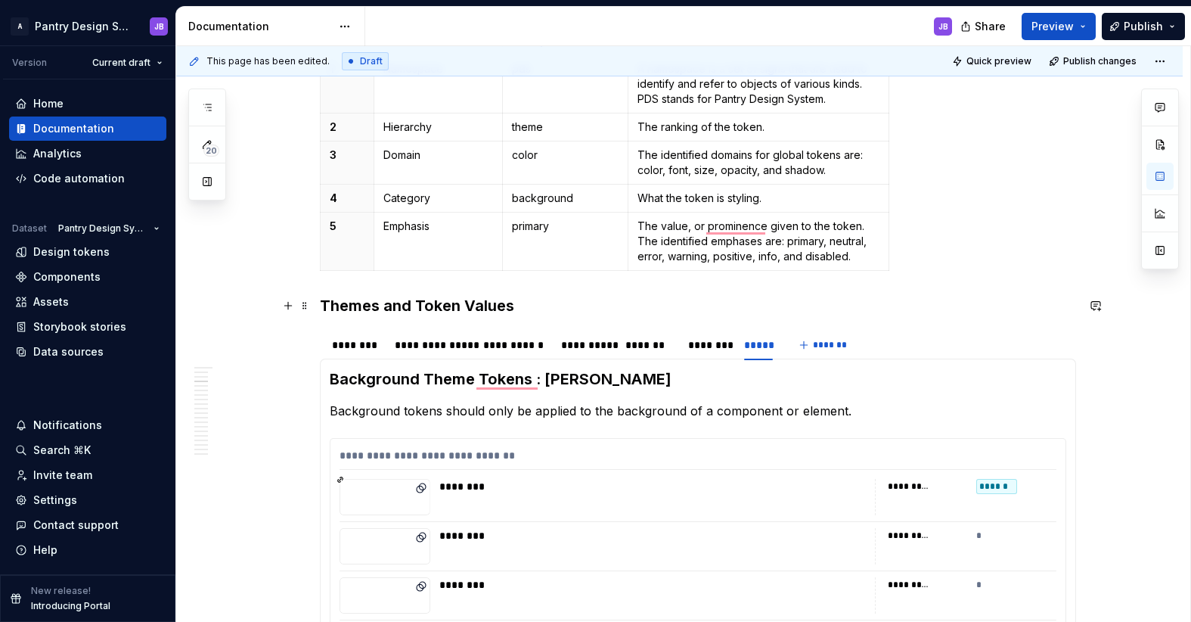
click at [585, 298] on h3 "Themes and Token Values" at bounding box center [698, 305] width 756 height 21
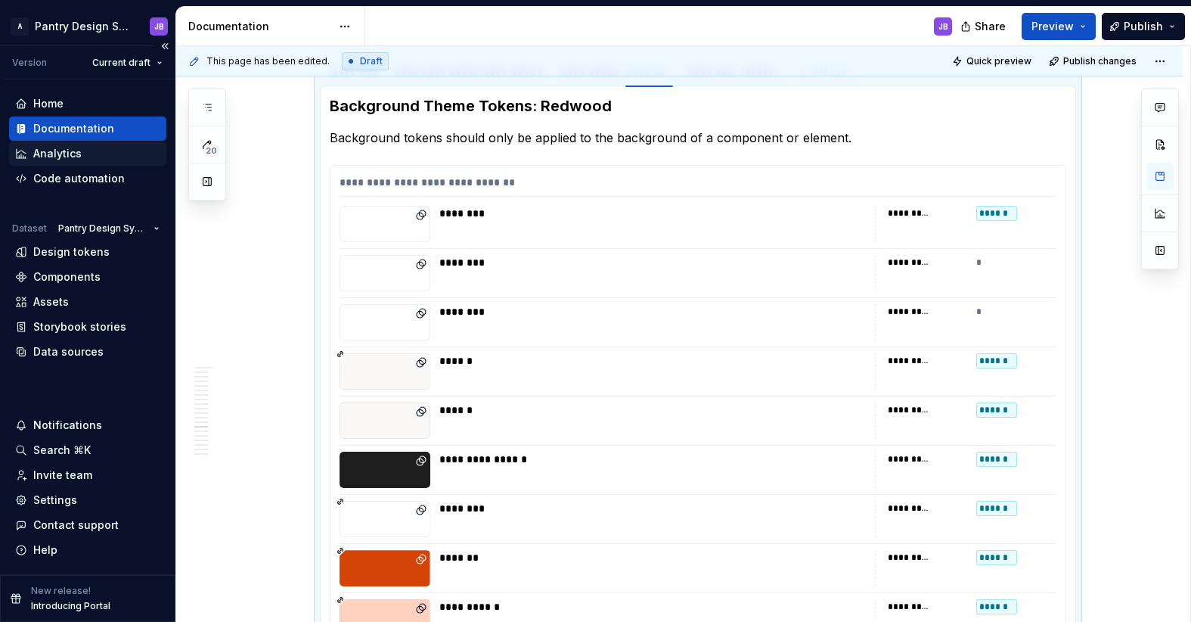
type textarea "*"
click at [67, 252] on div "Design tokens" at bounding box center [71, 251] width 76 height 15
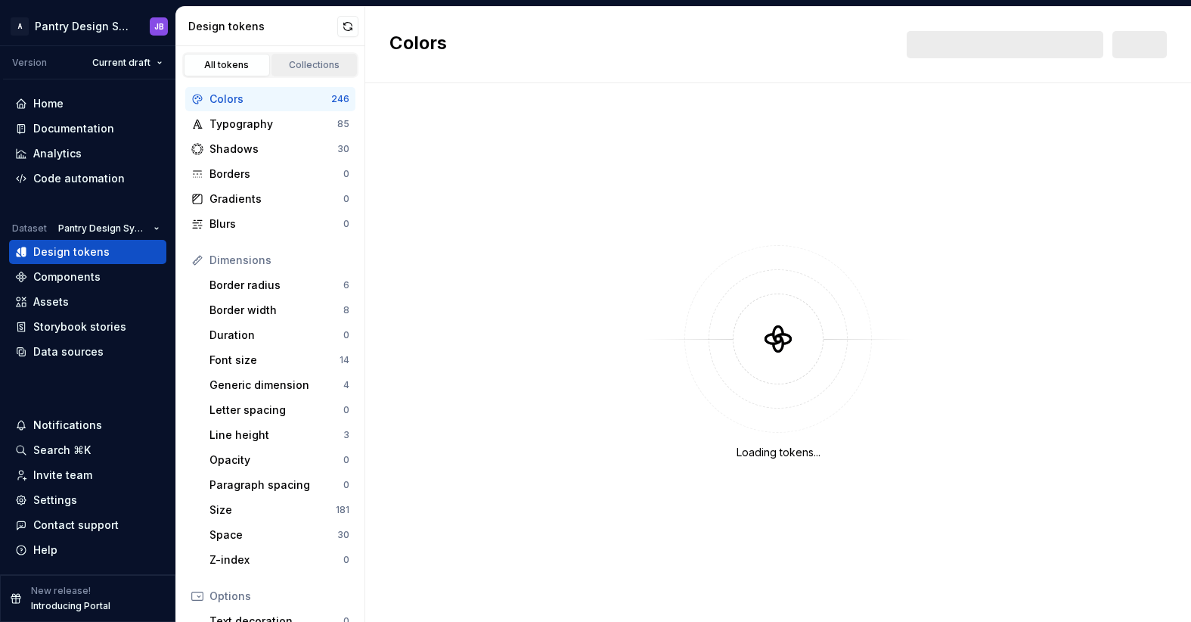
click at [298, 68] on div "Collections" at bounding box center [315, 65] width 76 height 12
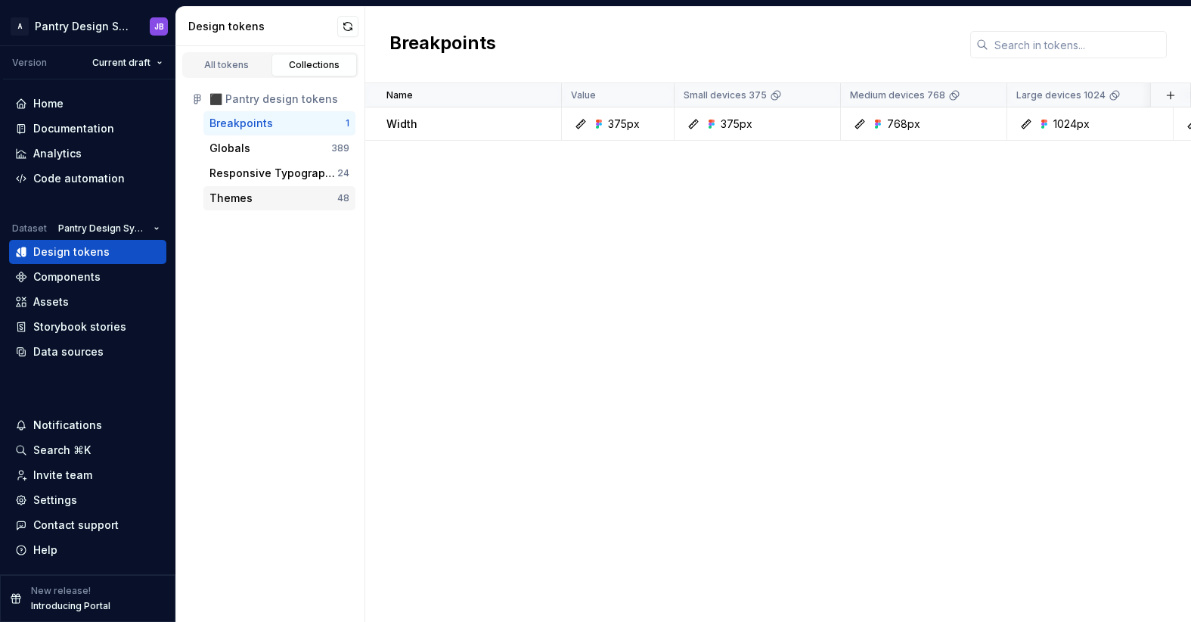
click at [240, 198] on div "Themes" at bounding box center [230, 198] width 43 height 15
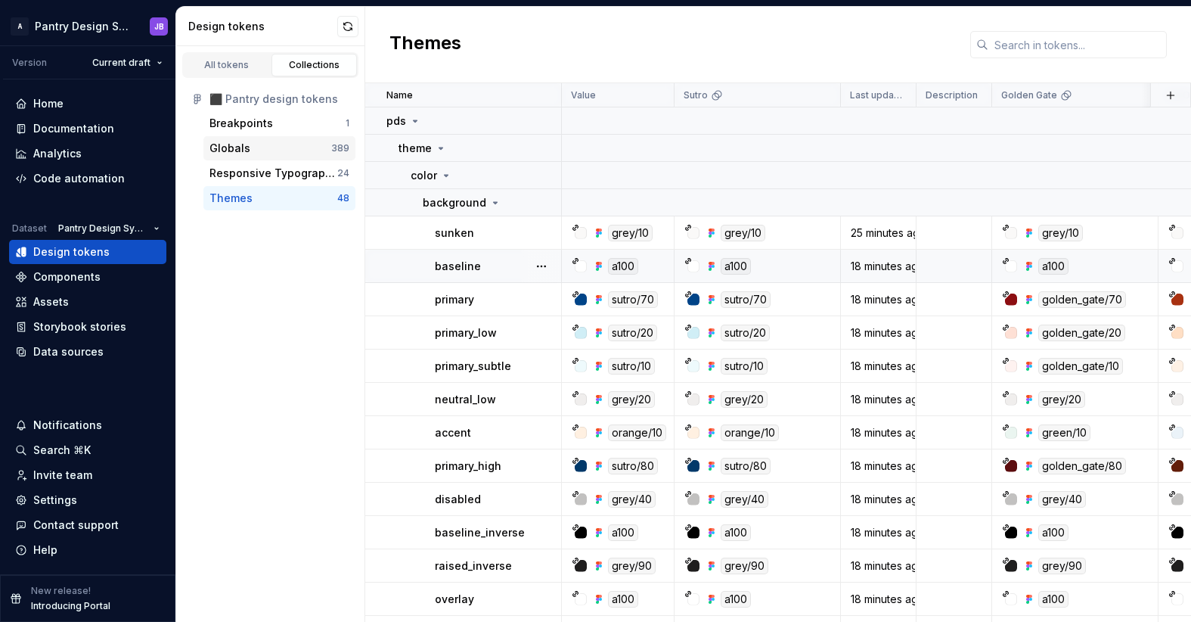
click at [272, 146] on div "Globals" at bounding box center [270, 148] width 122 height 15
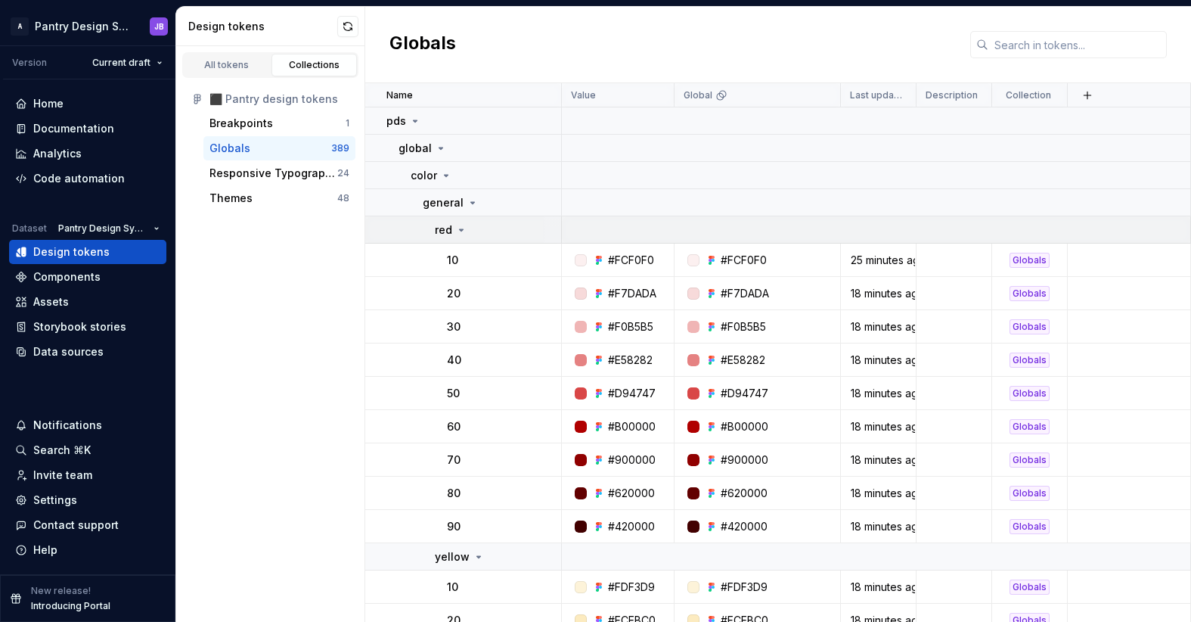
click at [461, 232] on icon at bounding box center [461, 230] width 12 height 12
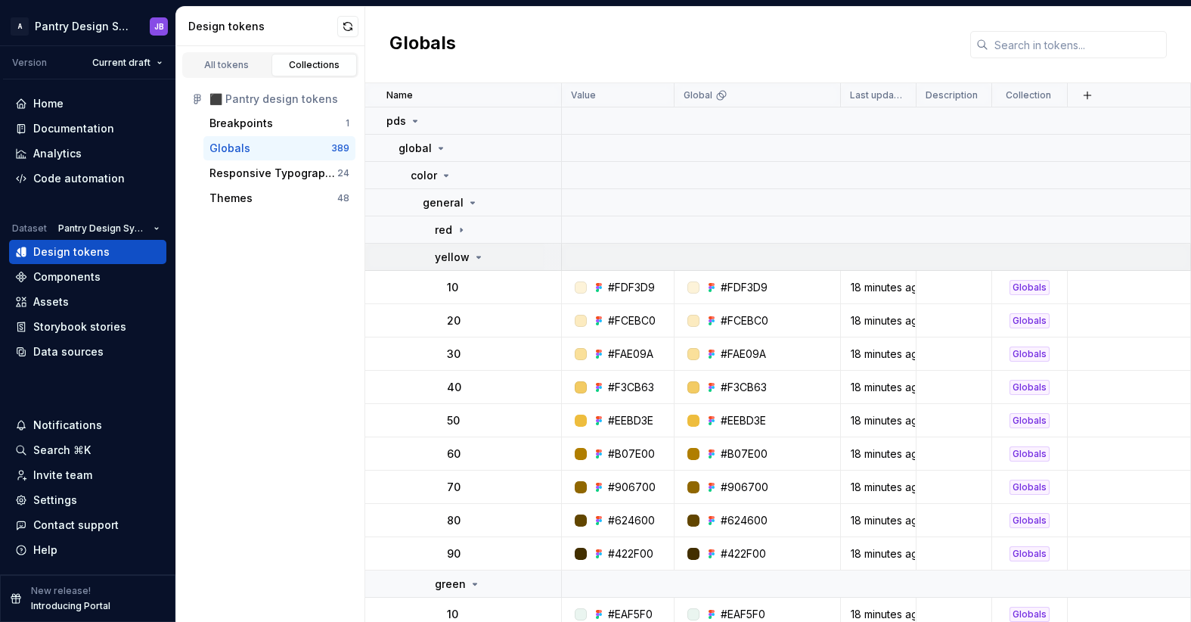
click at [477, 256] on icon at bounding box center [479, 257] width 4 height 2
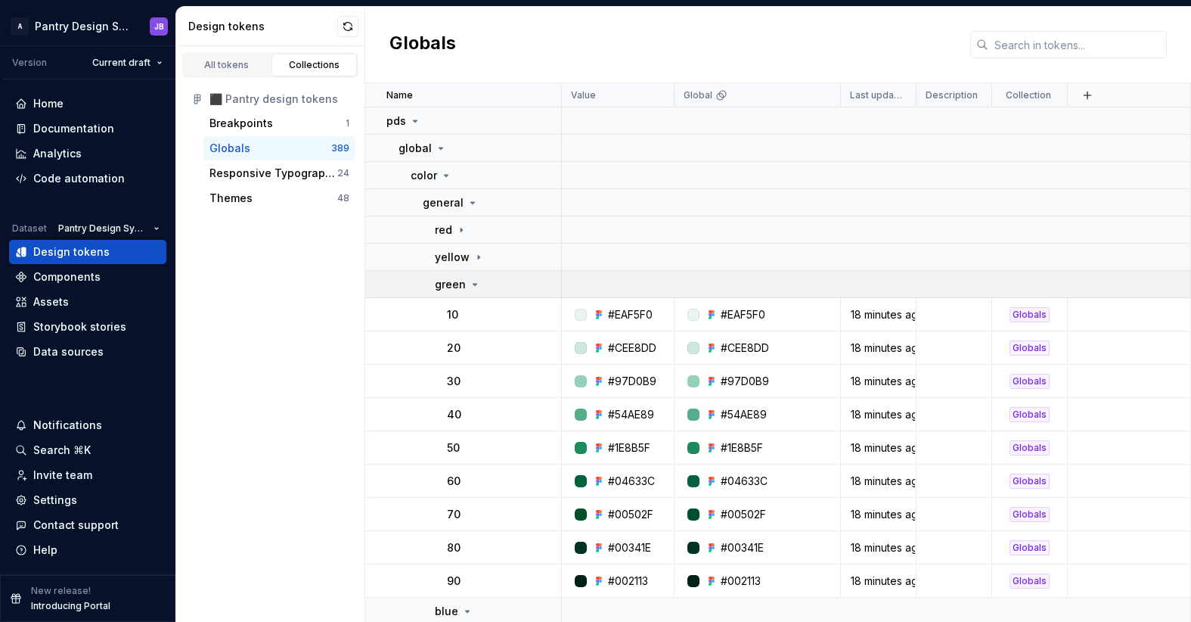
click at [475, 284] on icon at bounding box center [475, 284] width 12 height 12
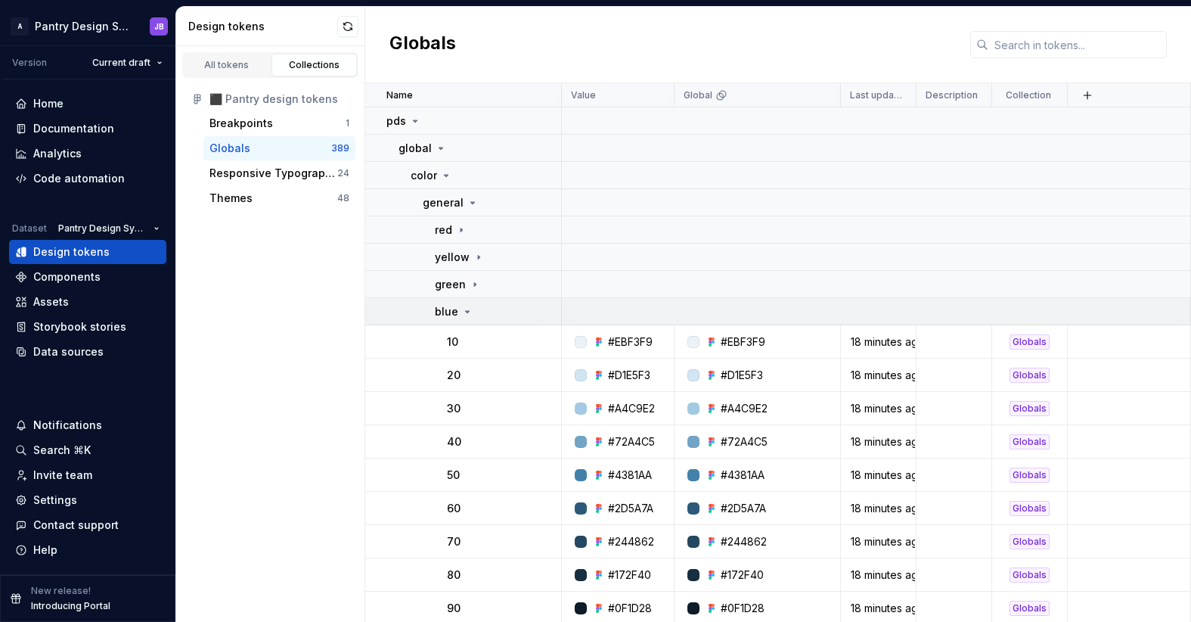
click at [465, 315] on icon at bounding box center [467, 312] width 12 height 12
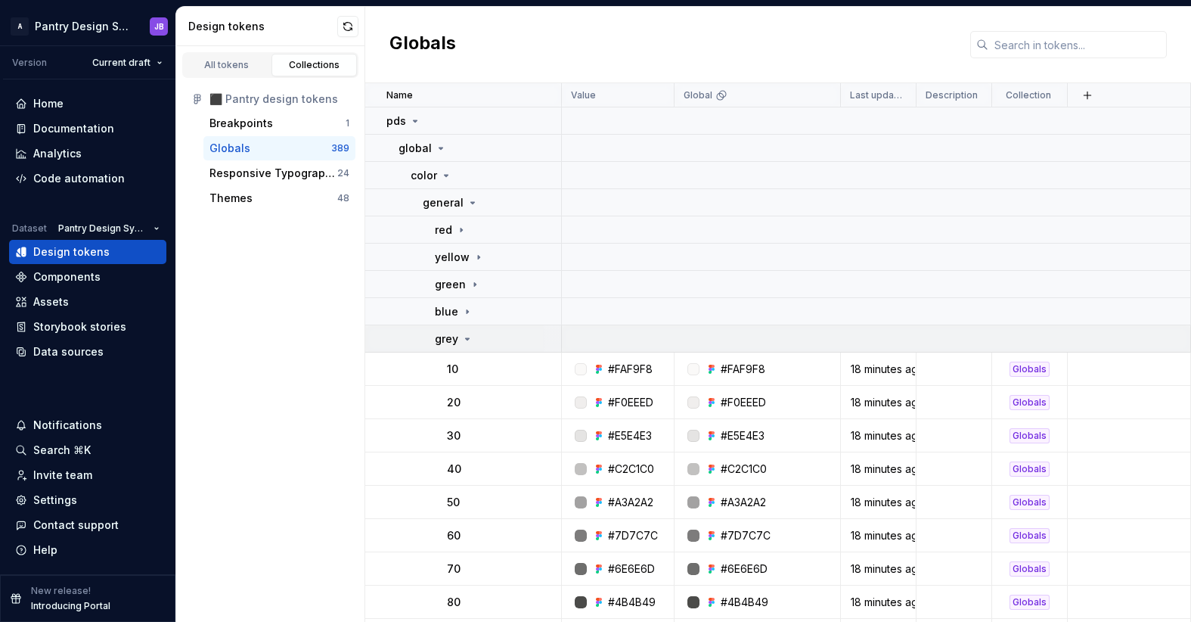
click at [468, 340] on icon at bounding box center [467, 339] width 12 height 12
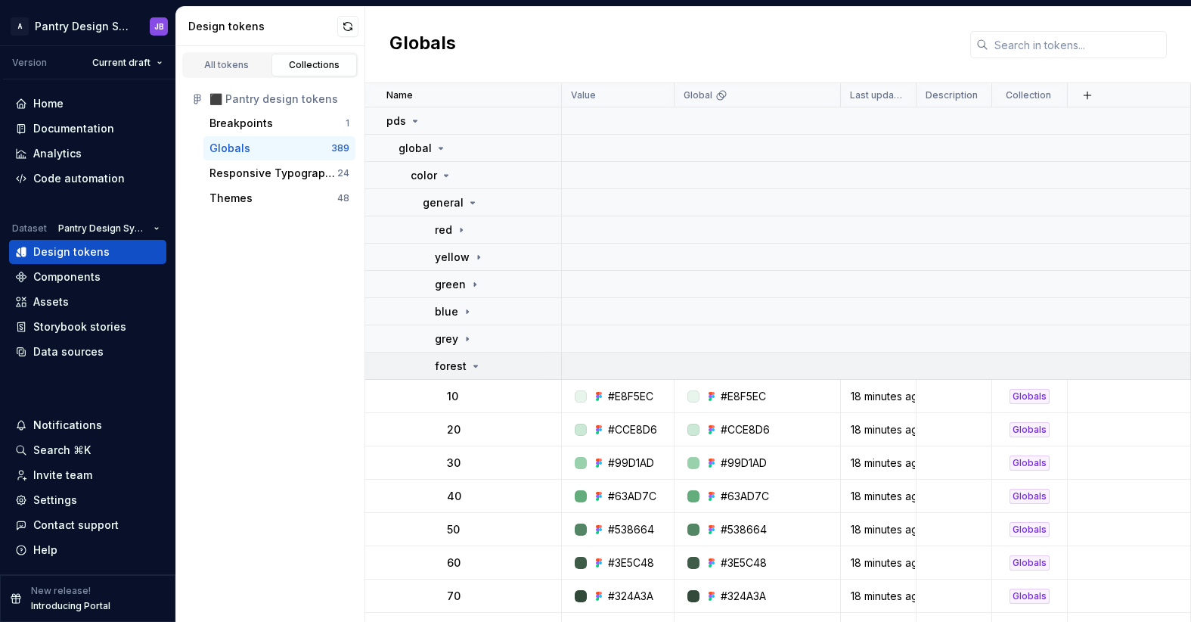
click at [473, 368] on icon at bounding box center [476, 366] width 12 height 12
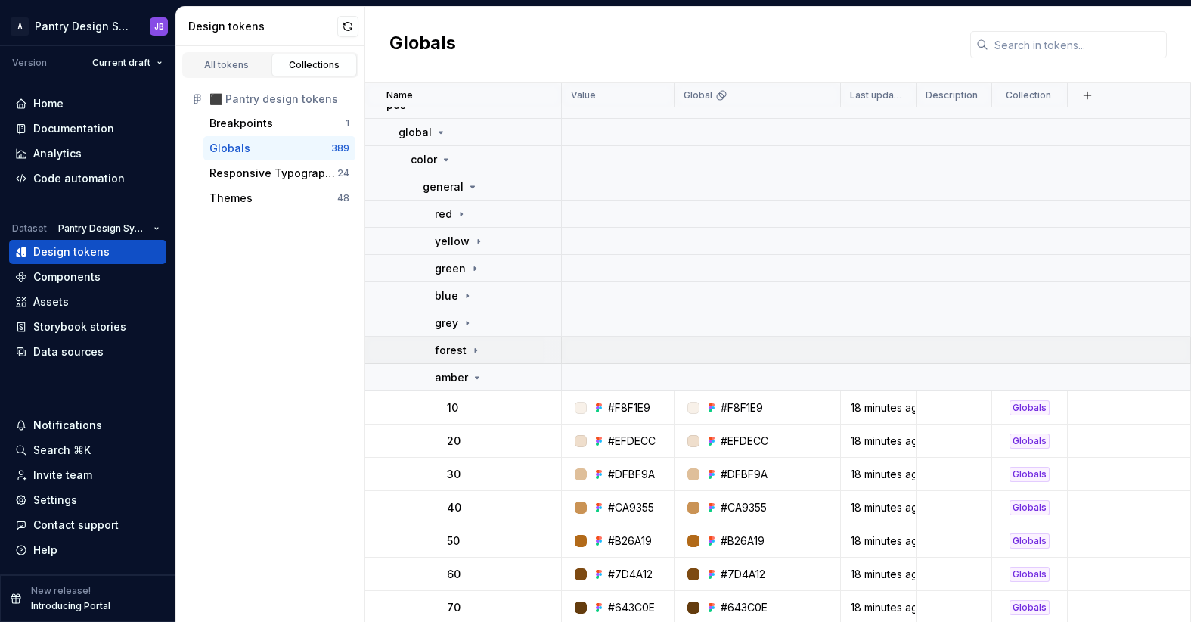
scroll to position [20, 0]
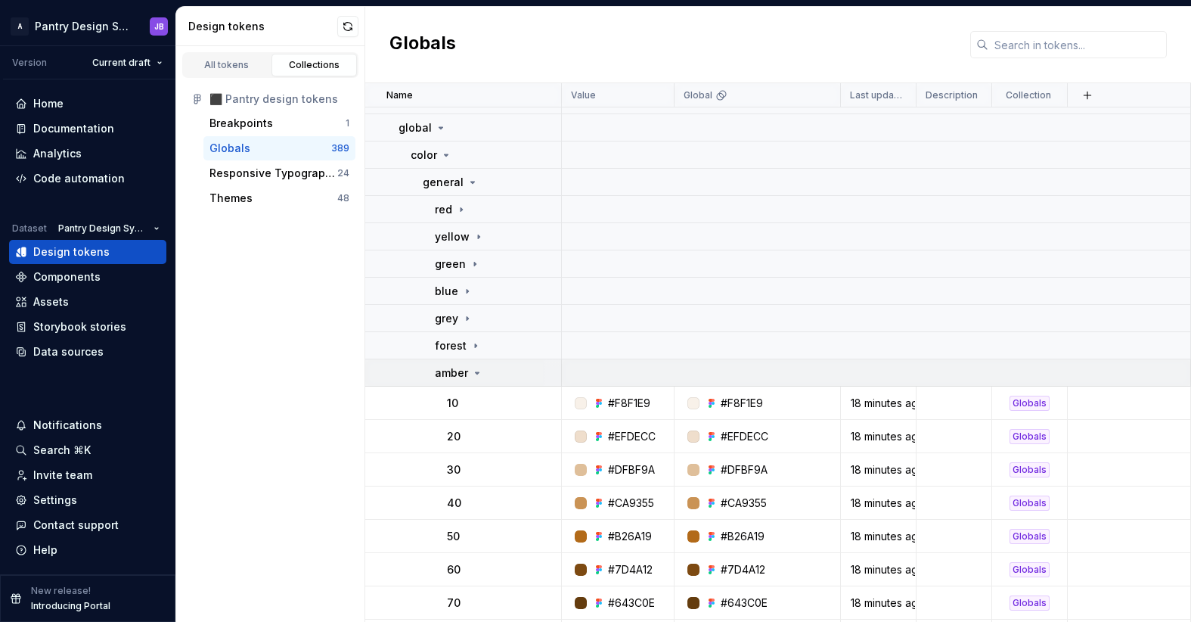
click at [475, 377] on icon at bounding box center [477, 373] width 12 height 12
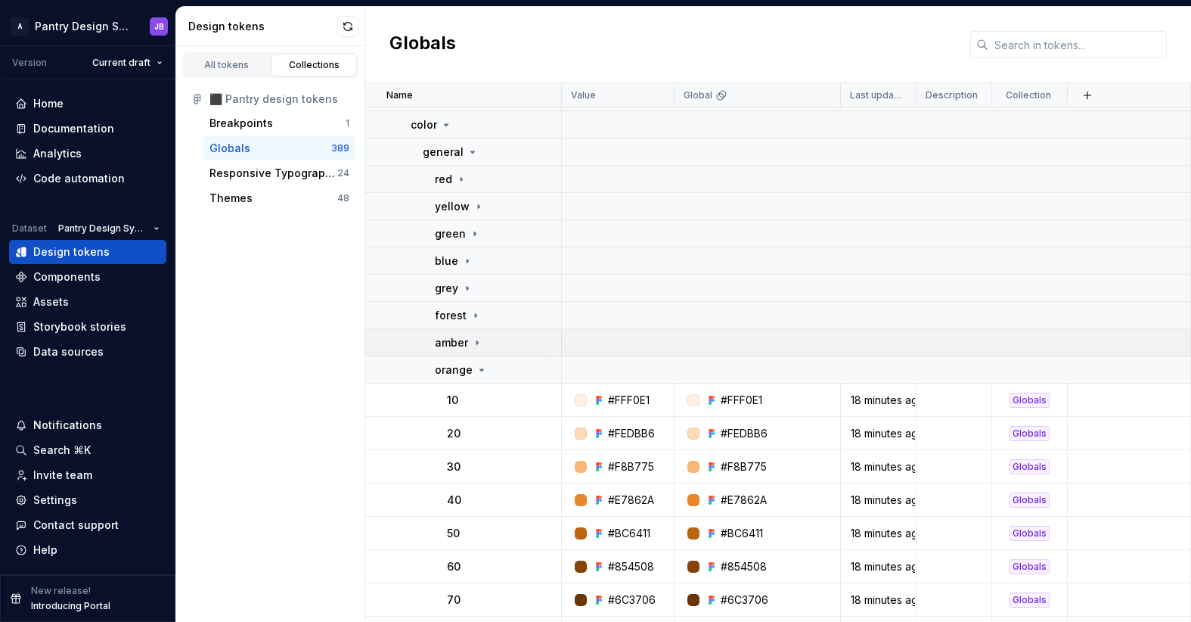
scroll to position [54, 0]
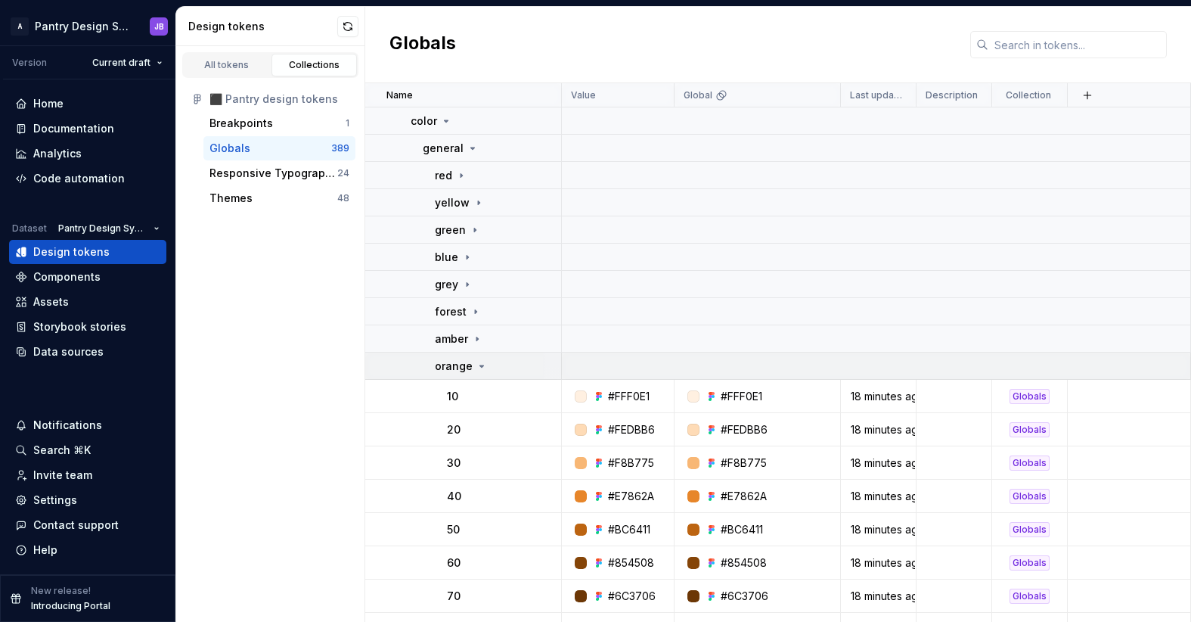
click at [478, 371] on div "orange" at bounding box center [461, 365] width 53 height 15
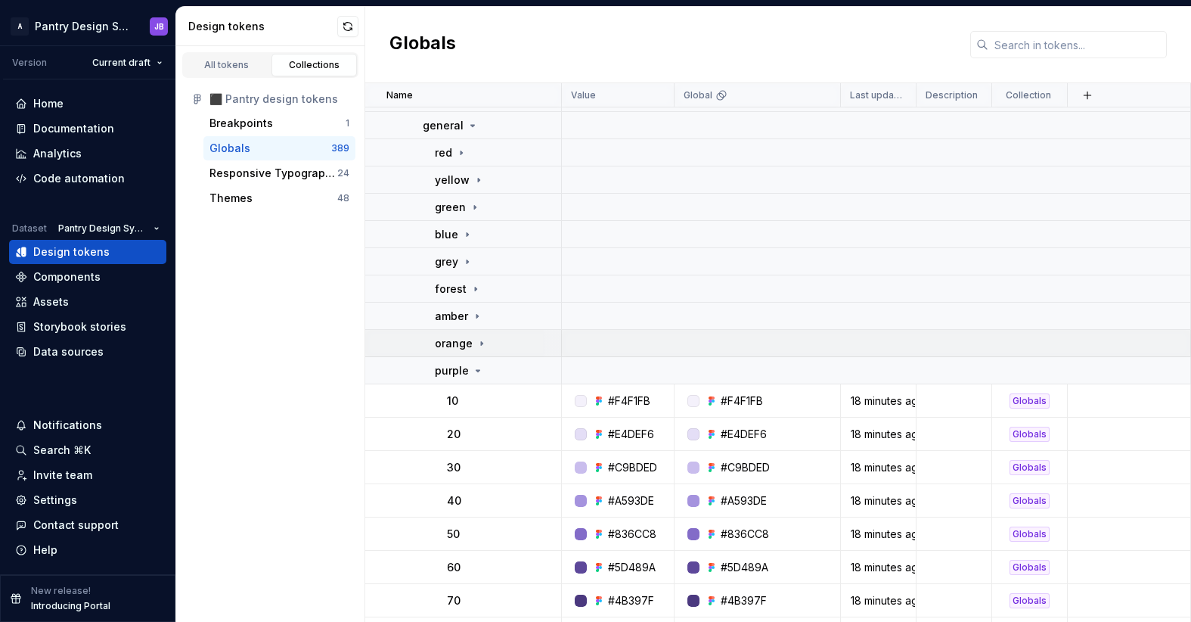
scroll to position [90, 0]
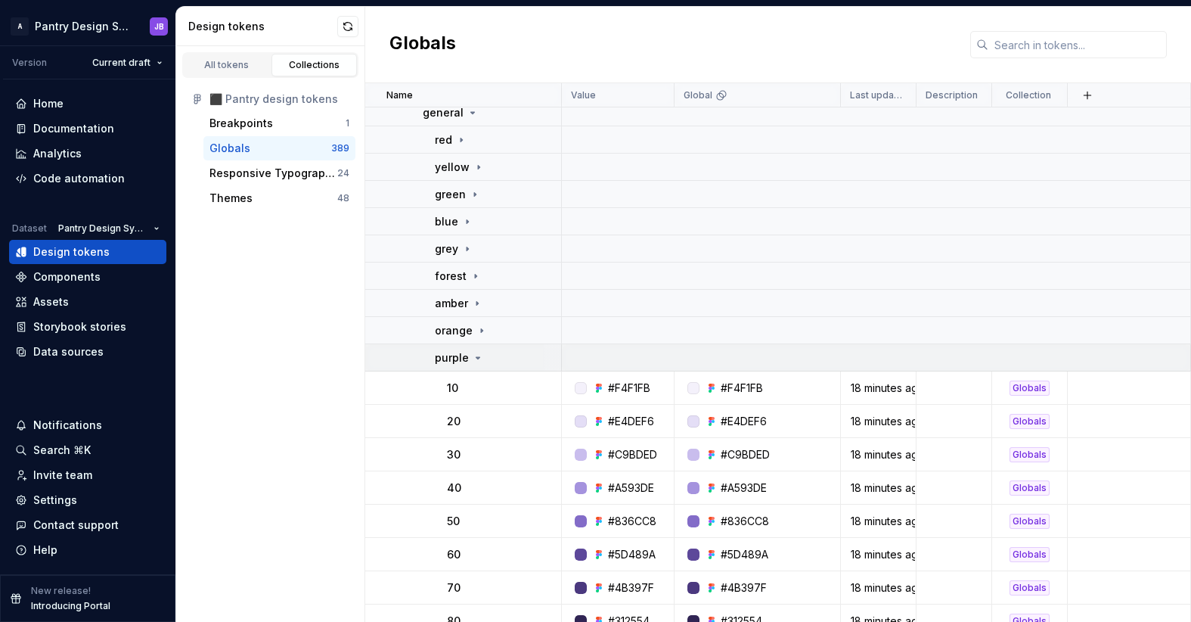
click at [476, 358] on icon at bounding box center [478, 358] width 12 height 12
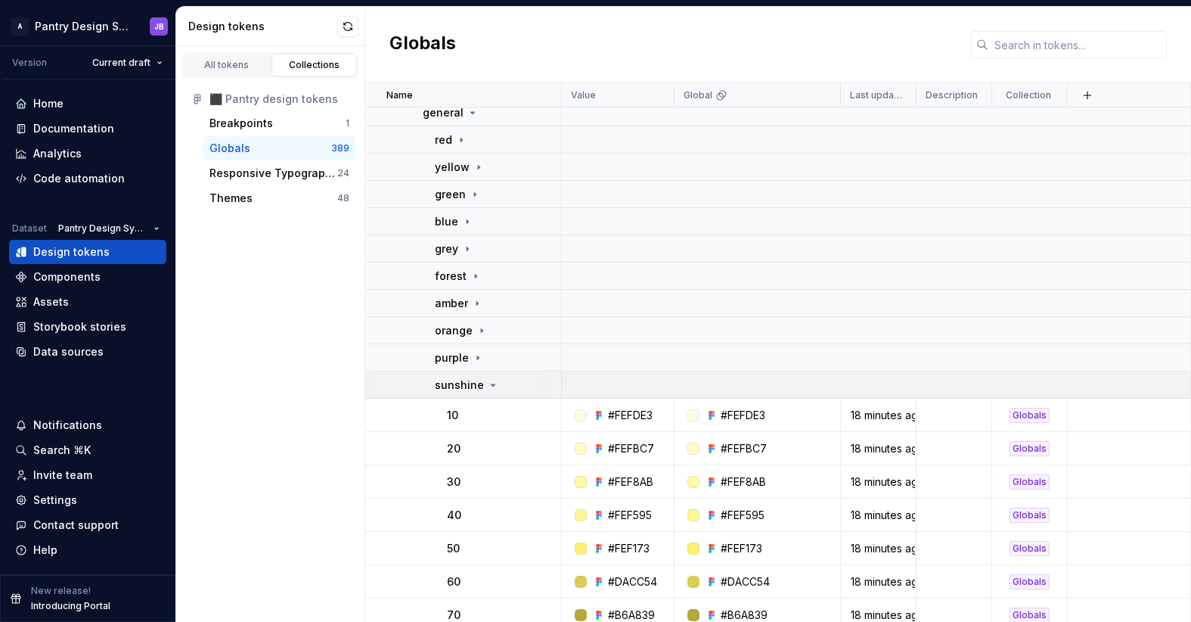
click at [492, 386] on icon at bounding box center [493, 385] width 12 height 12
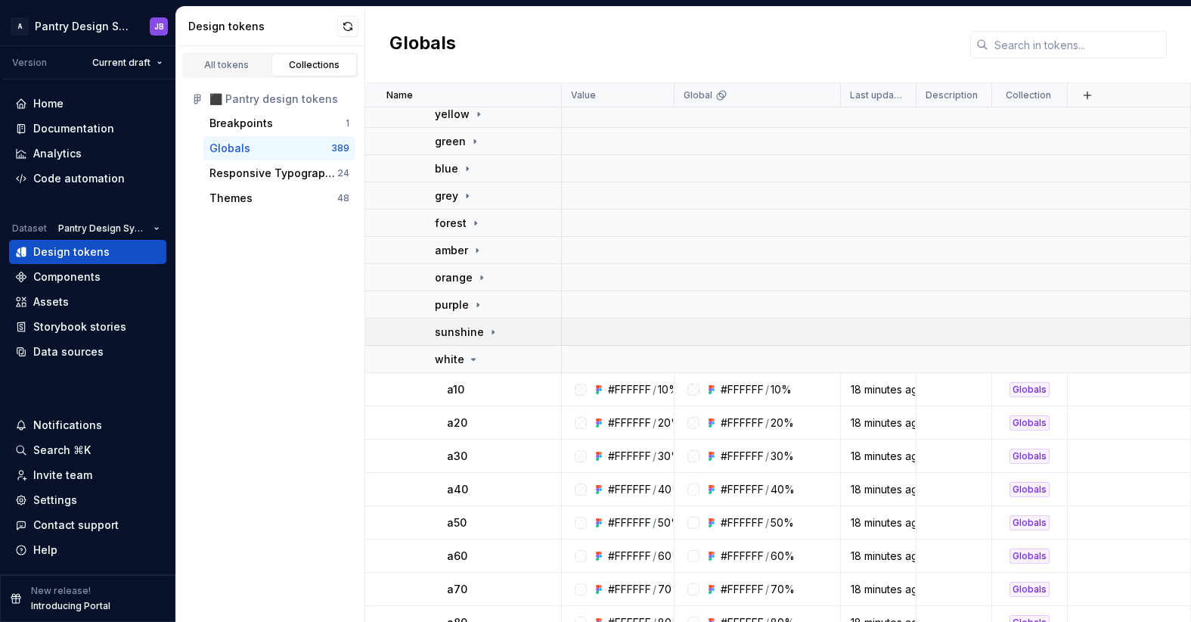
scroll to position [157, 0]
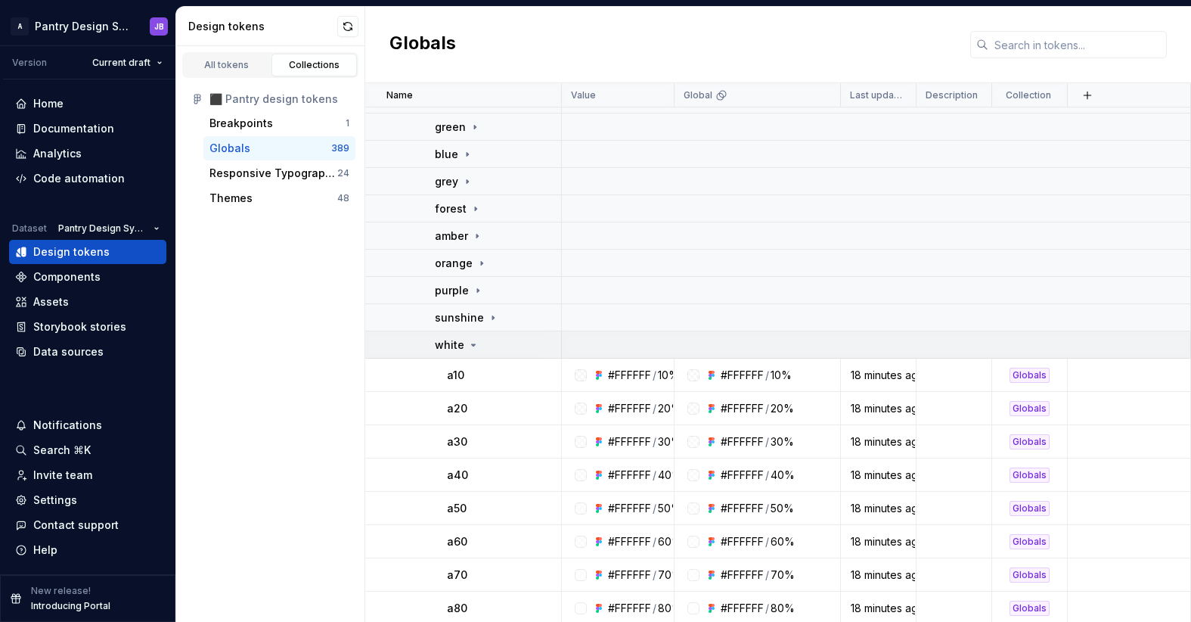
click at [473, 346] on icon at bounding box center [473, 345] width 12 height 12
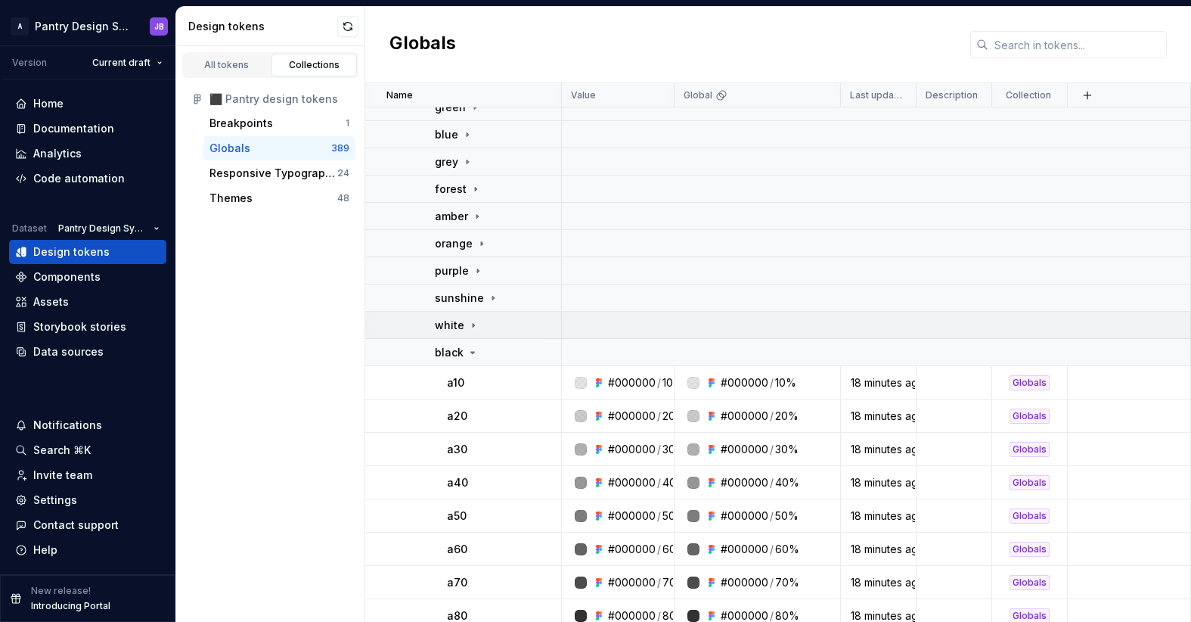
scroll to position [184, 0]
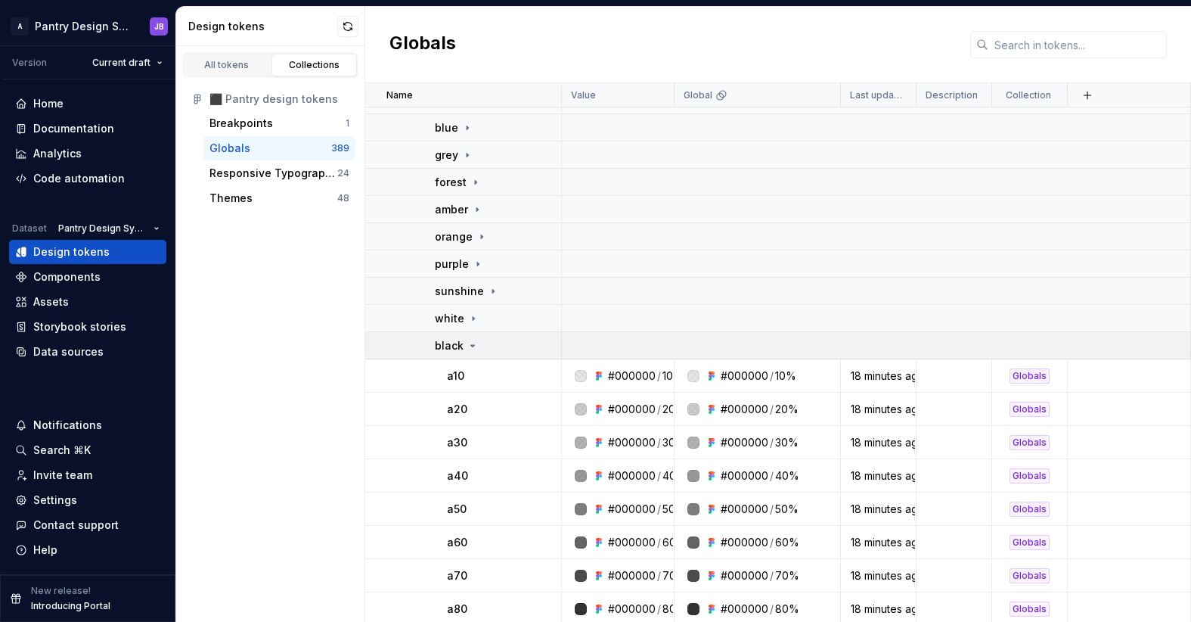
click at [473, 350] on icon at bounding box center [473, 346] width 12 height 12
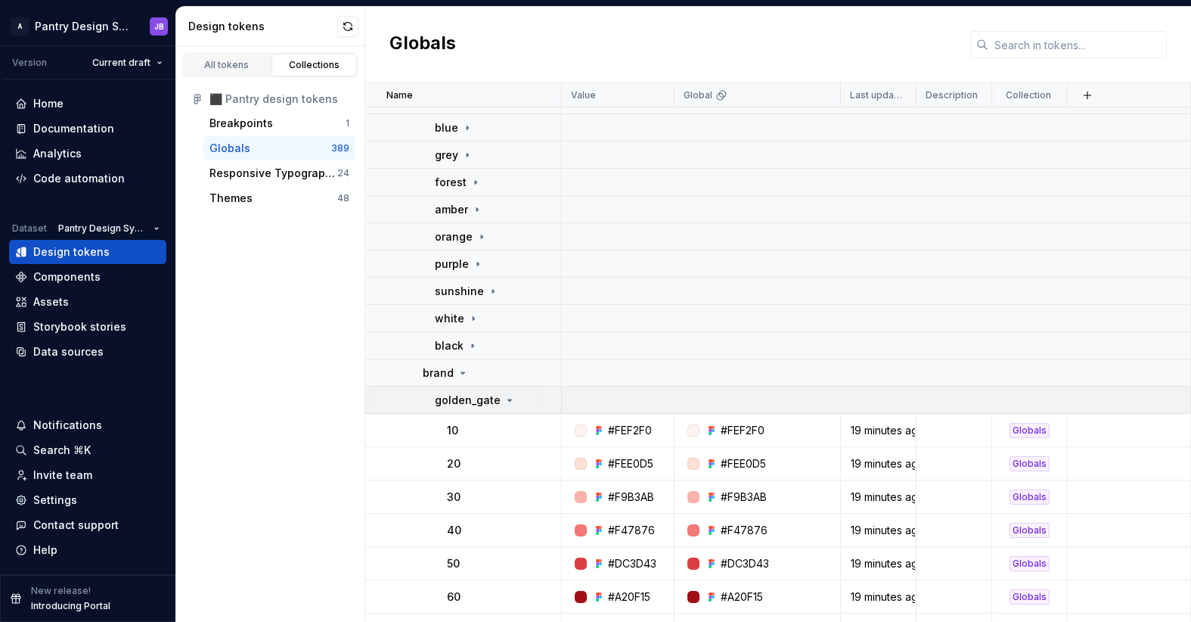
click at [508, 399] on icon at bounding box center [510, 400] width 4 height 2
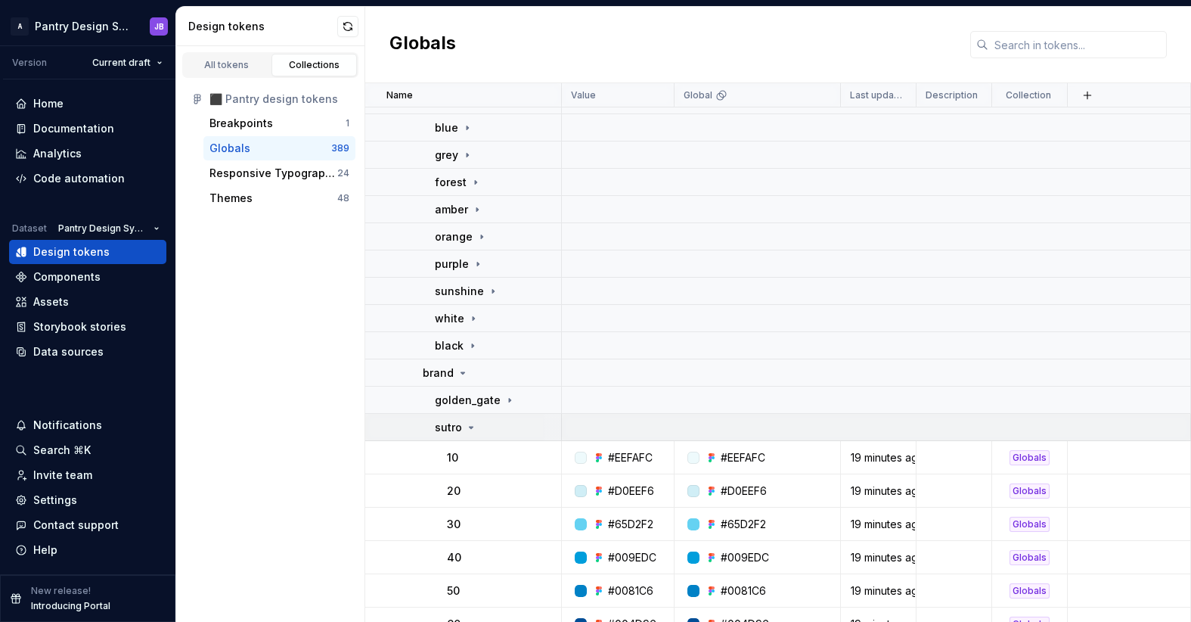
click at [471, 430] on icon at bounding box center [471, 427] width 12 height 12
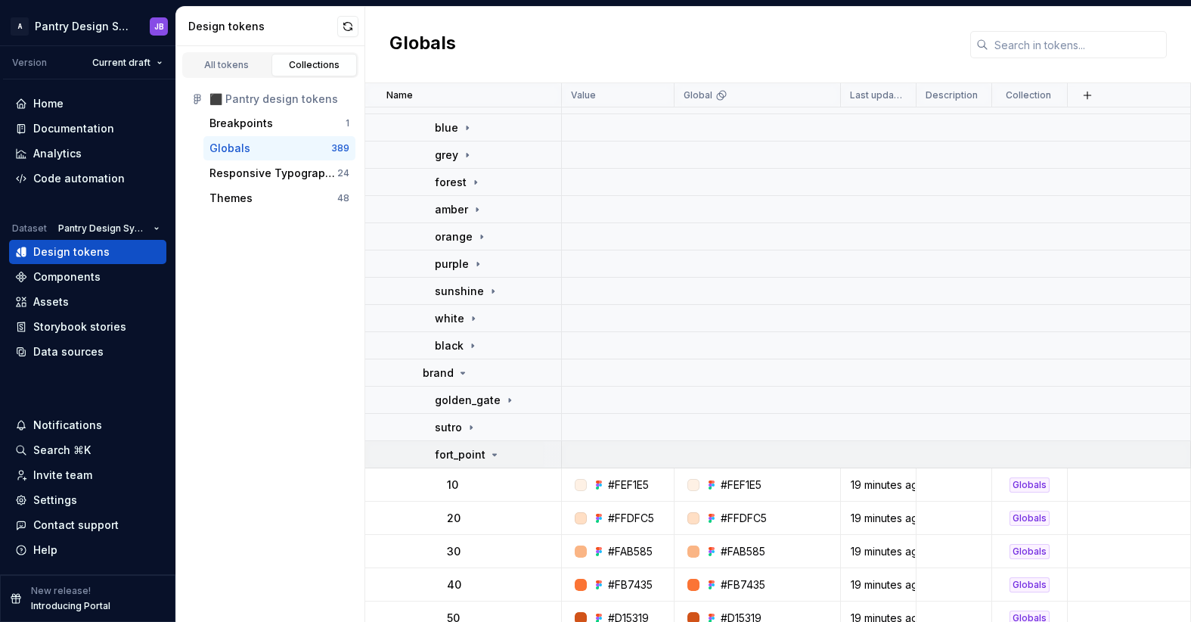
click at [496, 454] on icon at bounding box center [495, 454] width 12 height 12
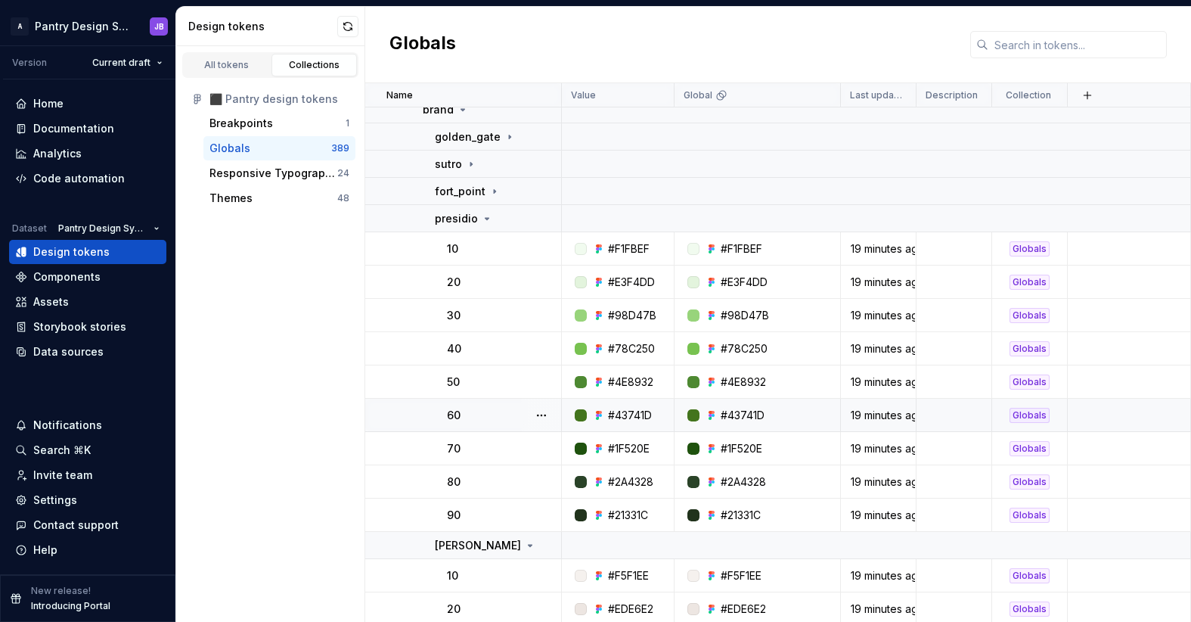
scroll to position [448, 0]
click at [483, 219] on icon at bounding box center [487, 218] width 12 height 12
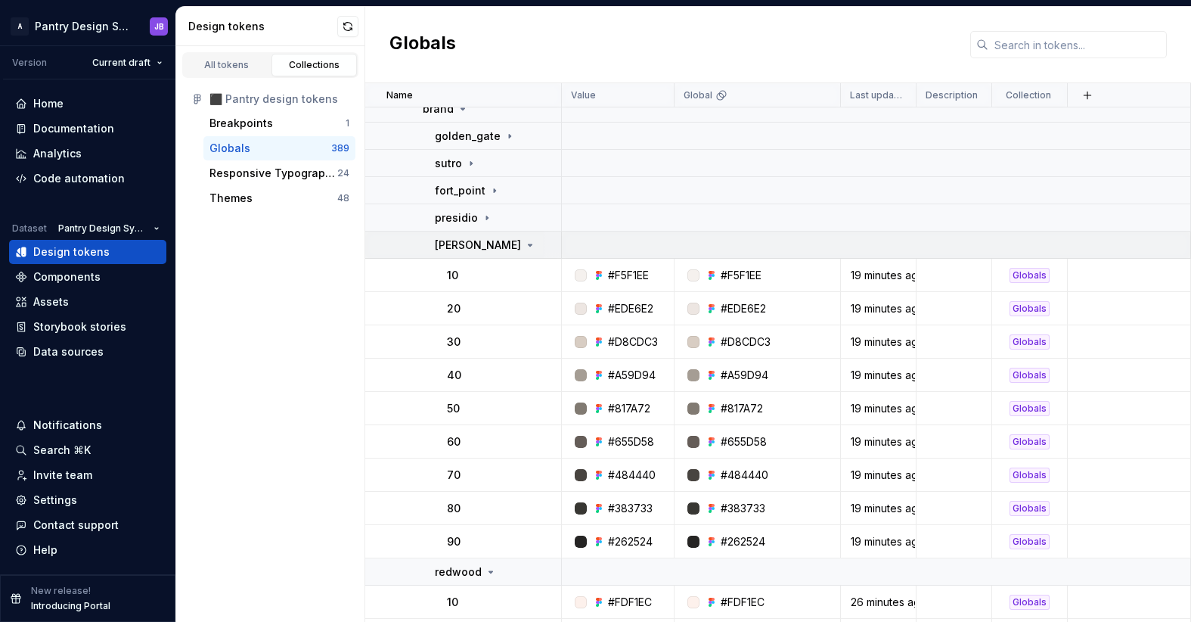
click at [524, 247] on icon at bounding box center [530, 245] width 12 height 12
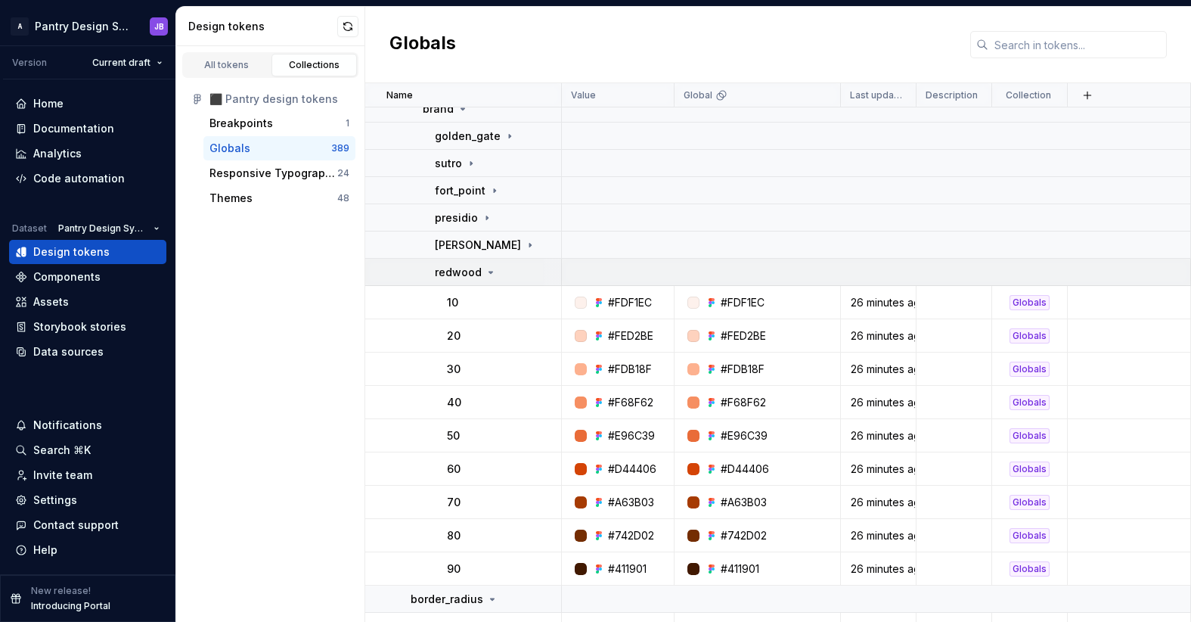
click at [489, 275] on icon at bounding box center [491, 272] width 12 height 12
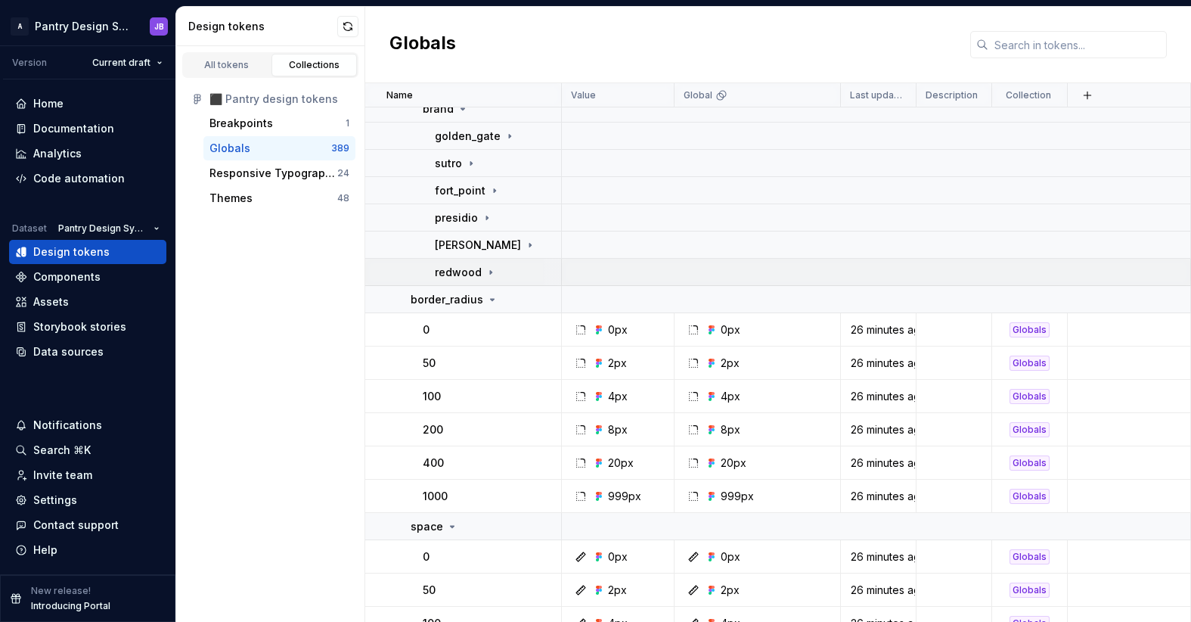
click at [490, 272] on icon at bounding box center [491, 272] width 2 height 4
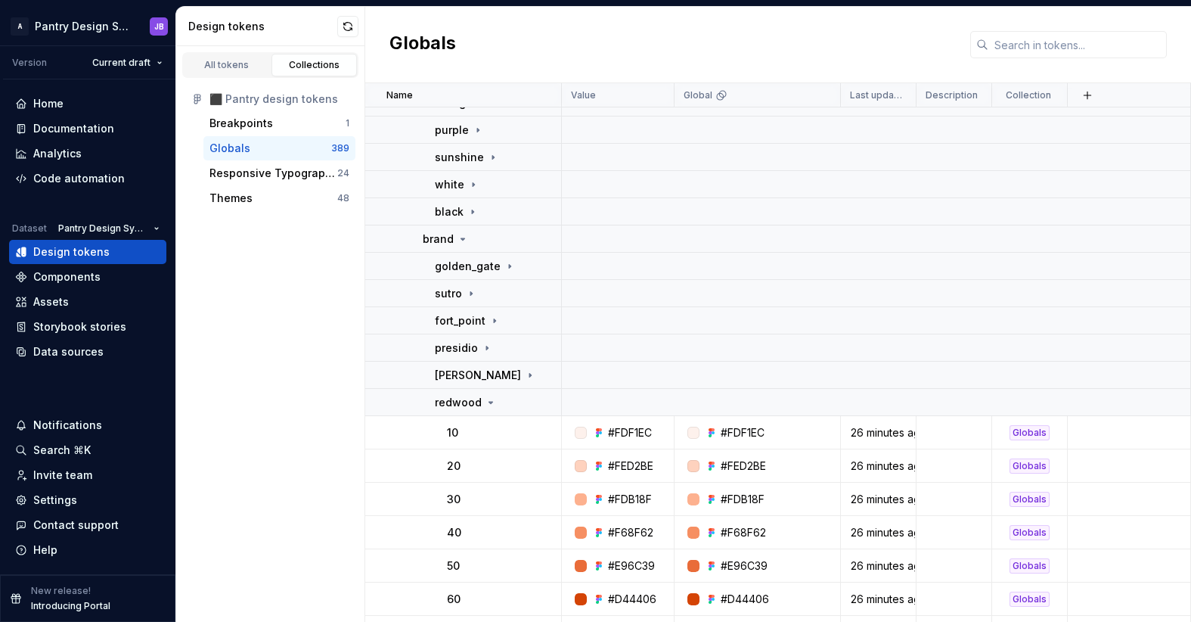
scroll to position [364, 0]
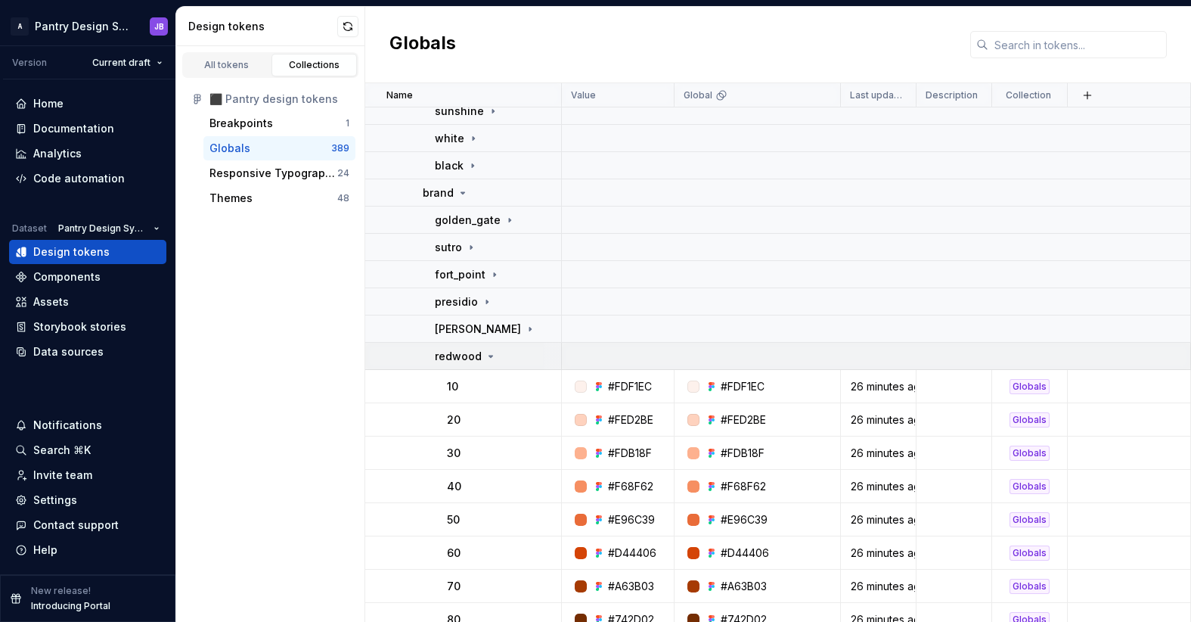
click at [489, 355] on icon at bounding box center [491, 356] width 4 height 2
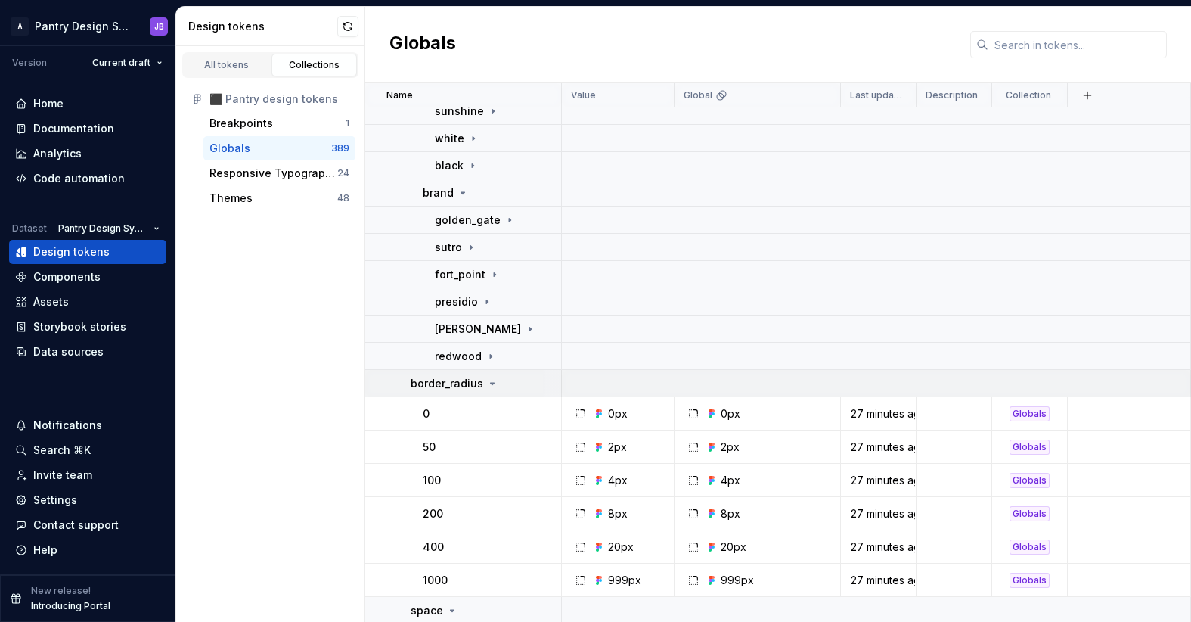
click at [489, 385] on icon at bounding box center [492, 383] width 12 height 12
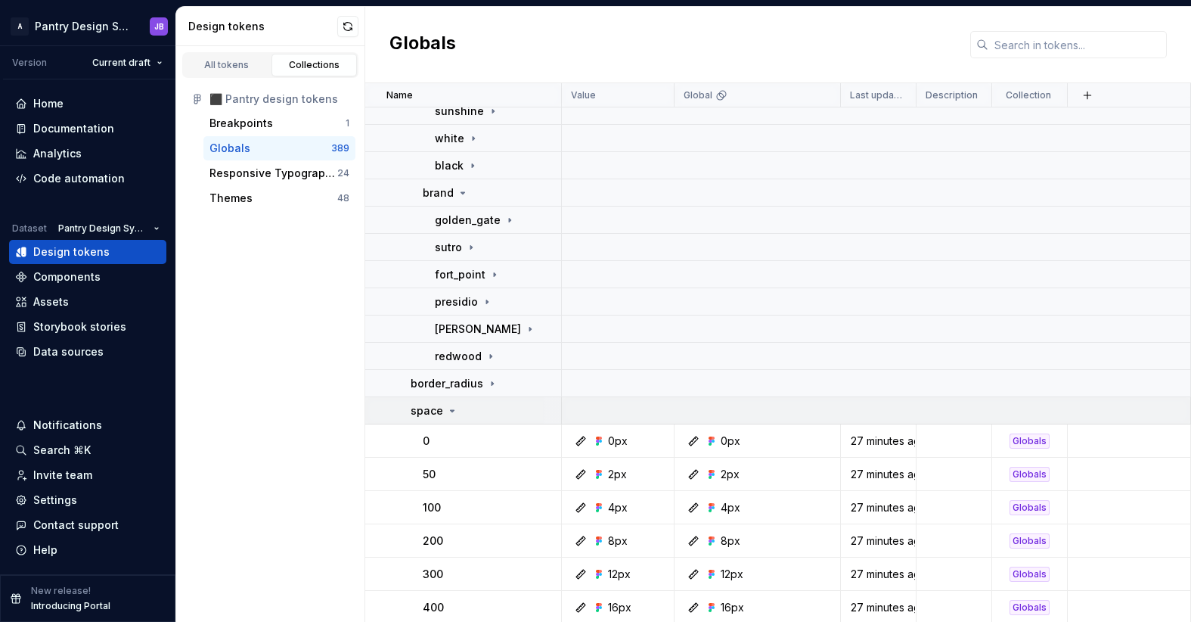
click at [452, 410] on icon at bounding box center [452, 411] width 12 height 12
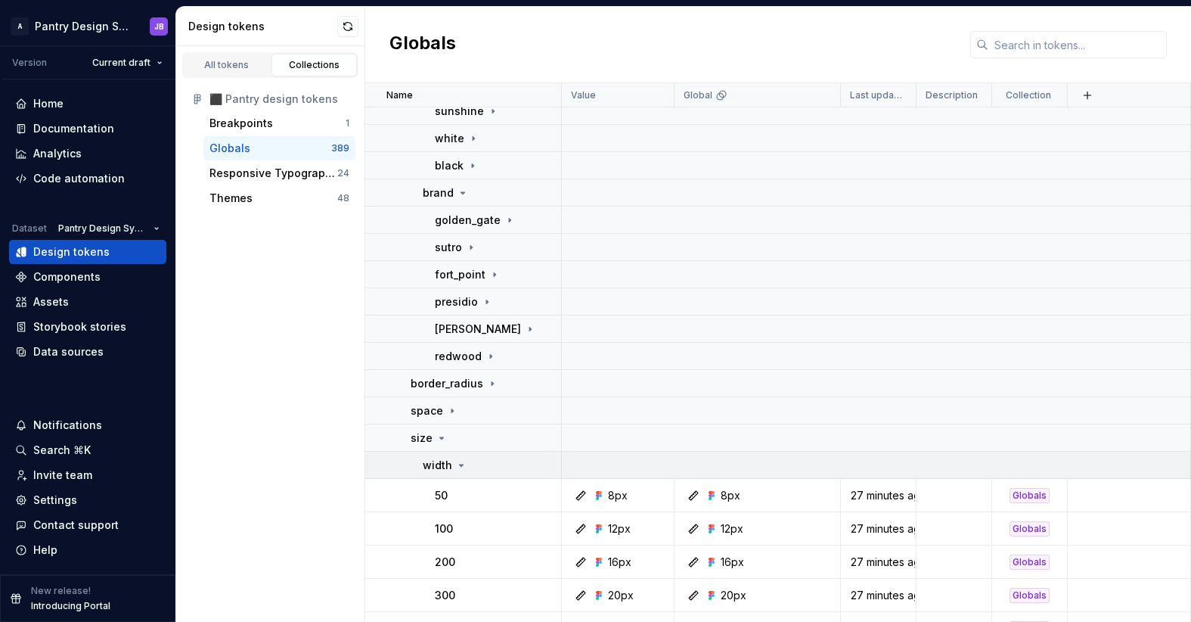
click at [461, 466] on icon at bounding box center [461, 465] width 12 height 12
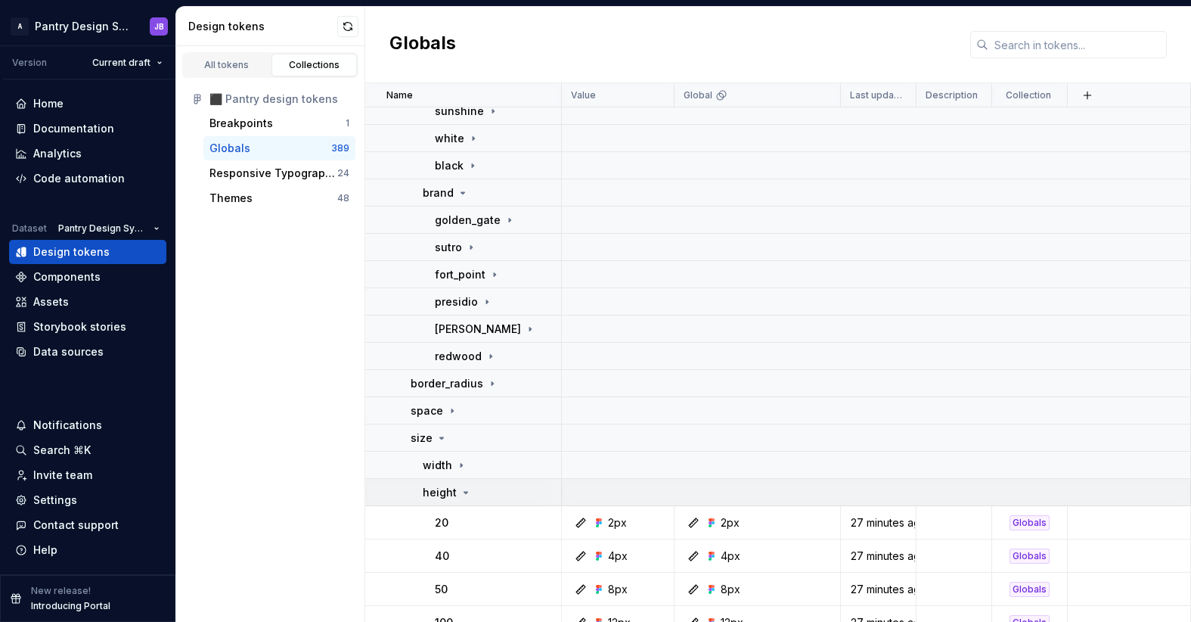
click at [464, 490] on icon at bounding box center [466, 492] width 12 height 12
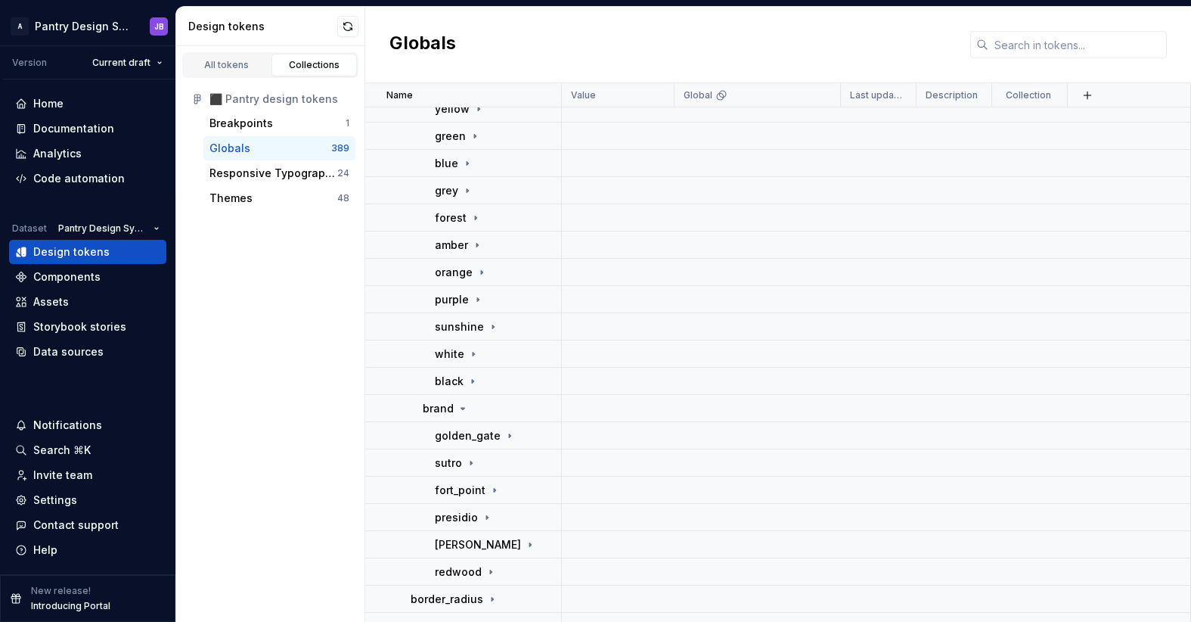
scroll to position [0, 0]
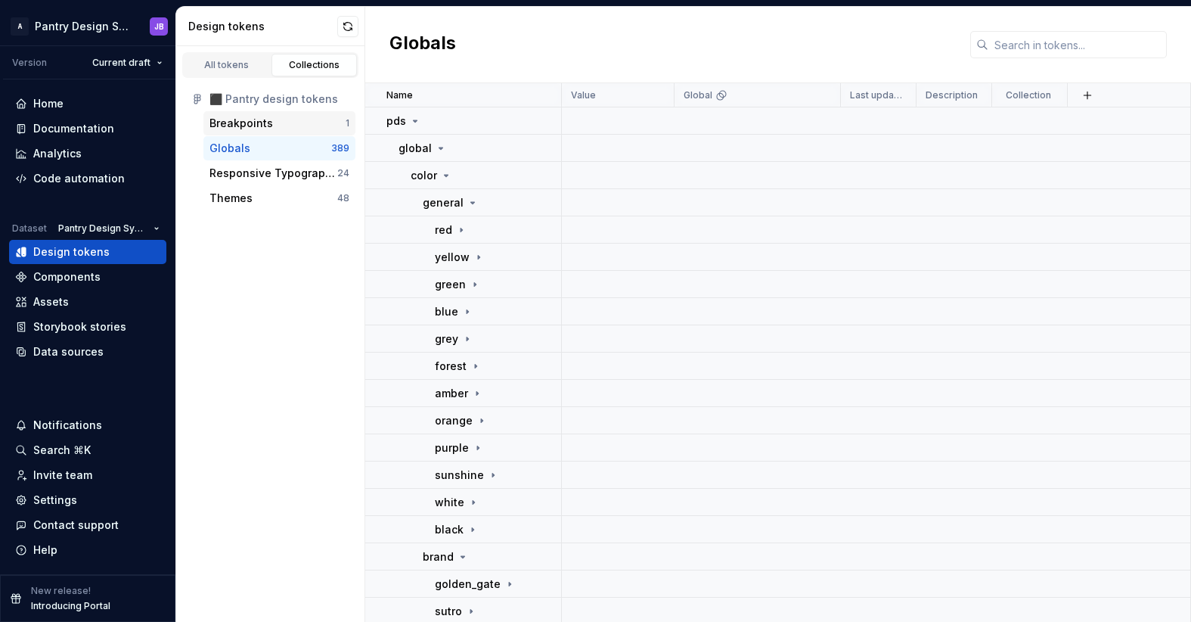
click at [260, 123] on div "Breakpoints" at bounding box center [241, 123] width 64 height 15
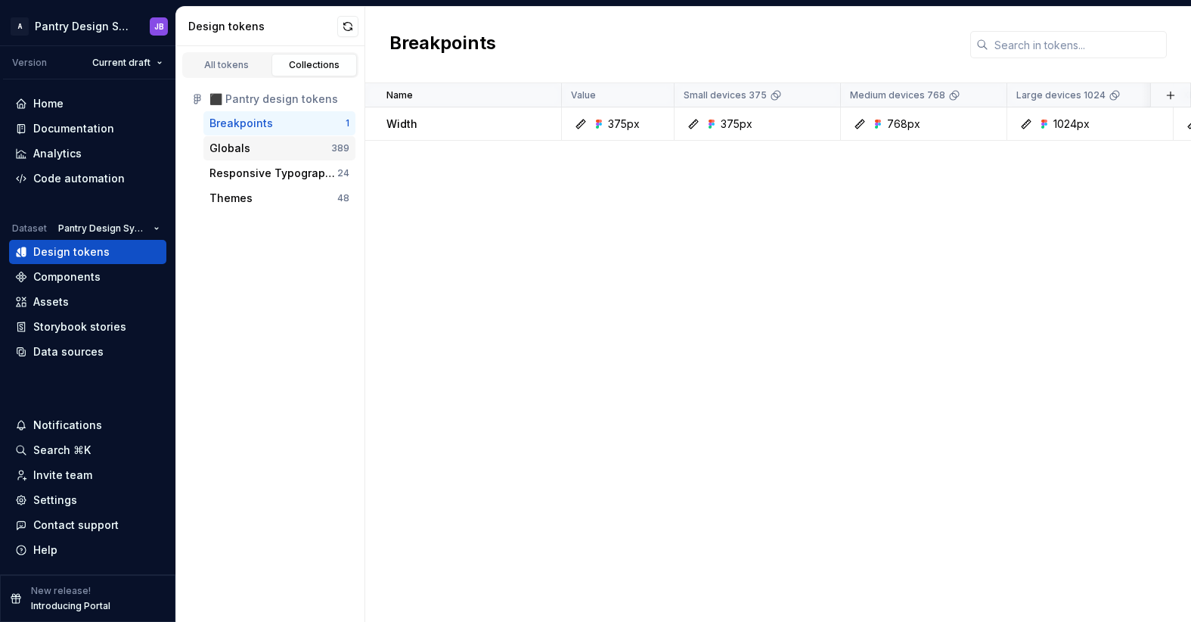
click at [259, 146] on div "Globals" at bounding box center [270, 148] width 122 height 15
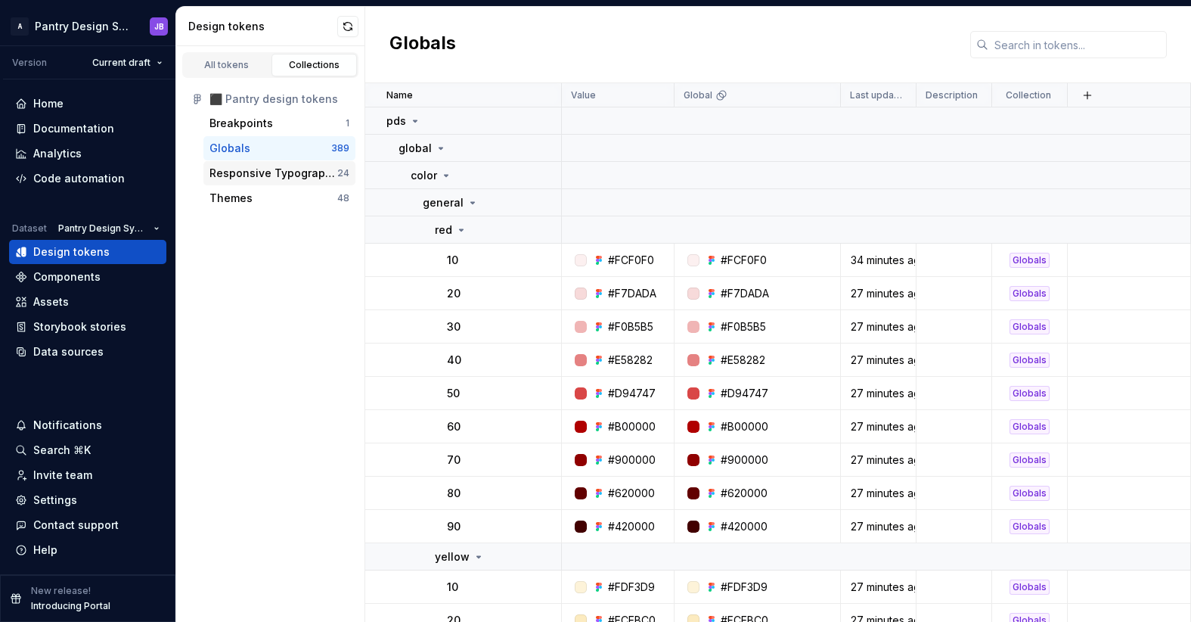
click at [270, 173] on div "Responsive Typography" at bounding box center [273, 173] width 128 height 15
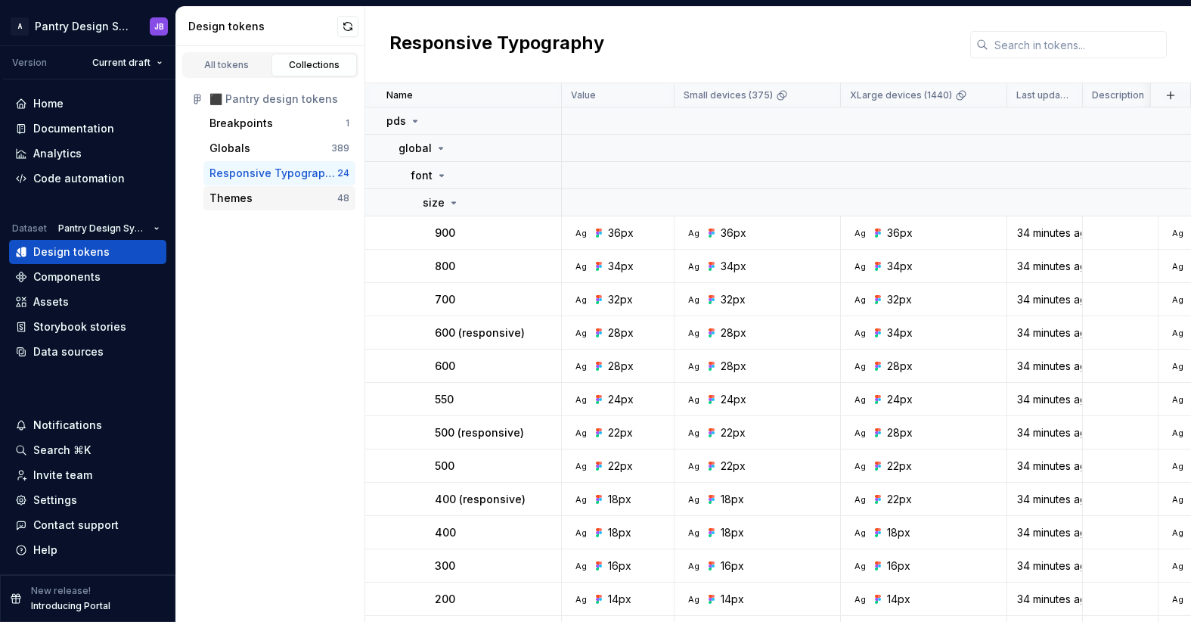
click at [278, 200] on div "Themes" at bounding box center [273, 198] width 128 height 15
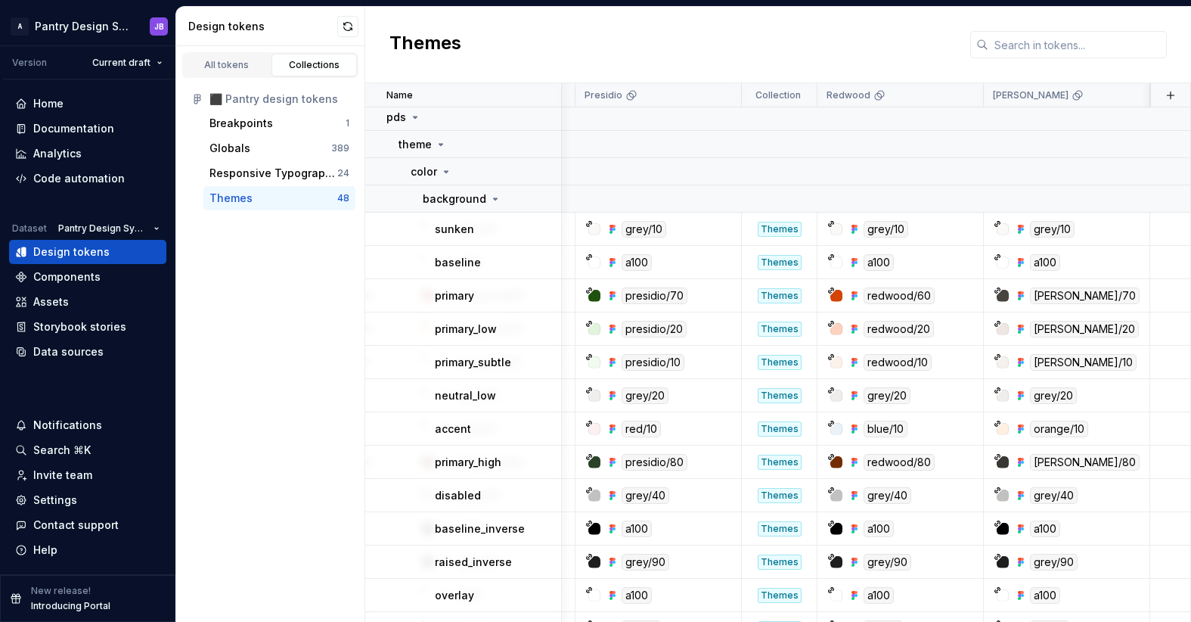
scroll to position [0, 757]
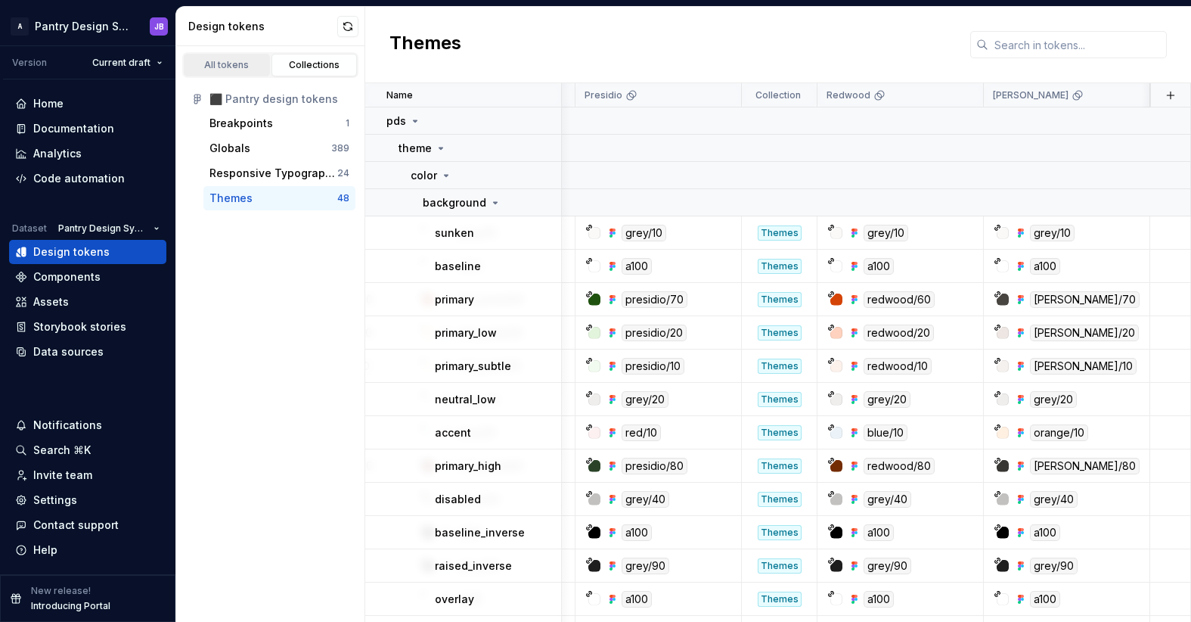
click at [234, 64] on div "All tokens" at bounding box center [227, 65] width 76 height 12
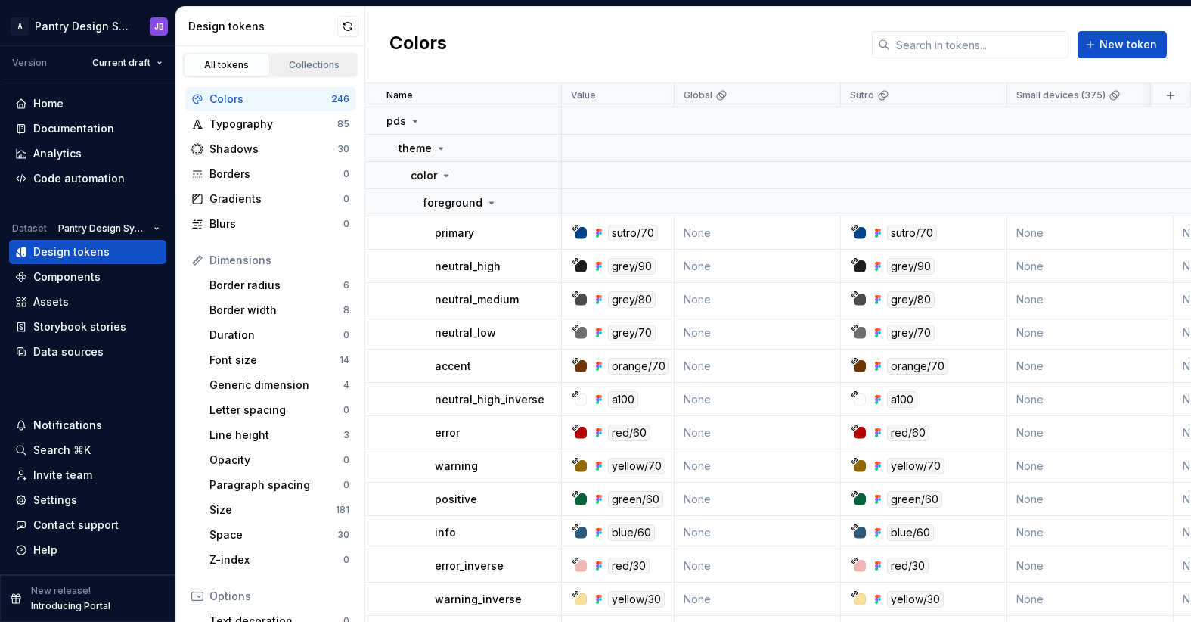
click at [299, 64] on div "Collections" at bounding box center [315, 65] width 76 height 12
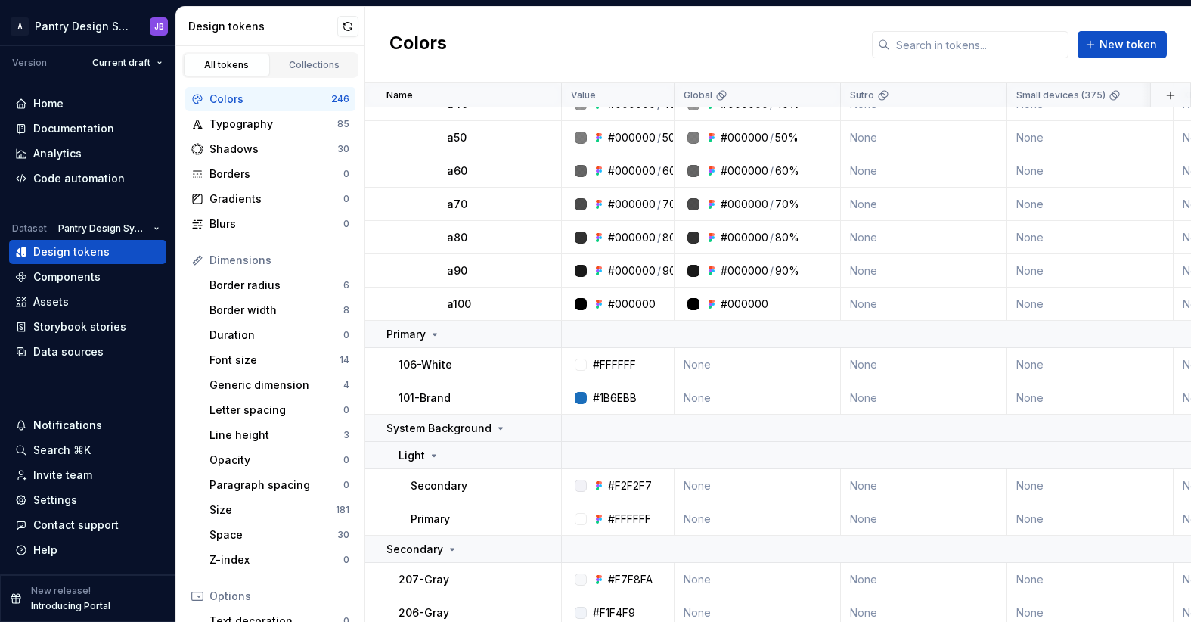
scroll to position [7780, 0]
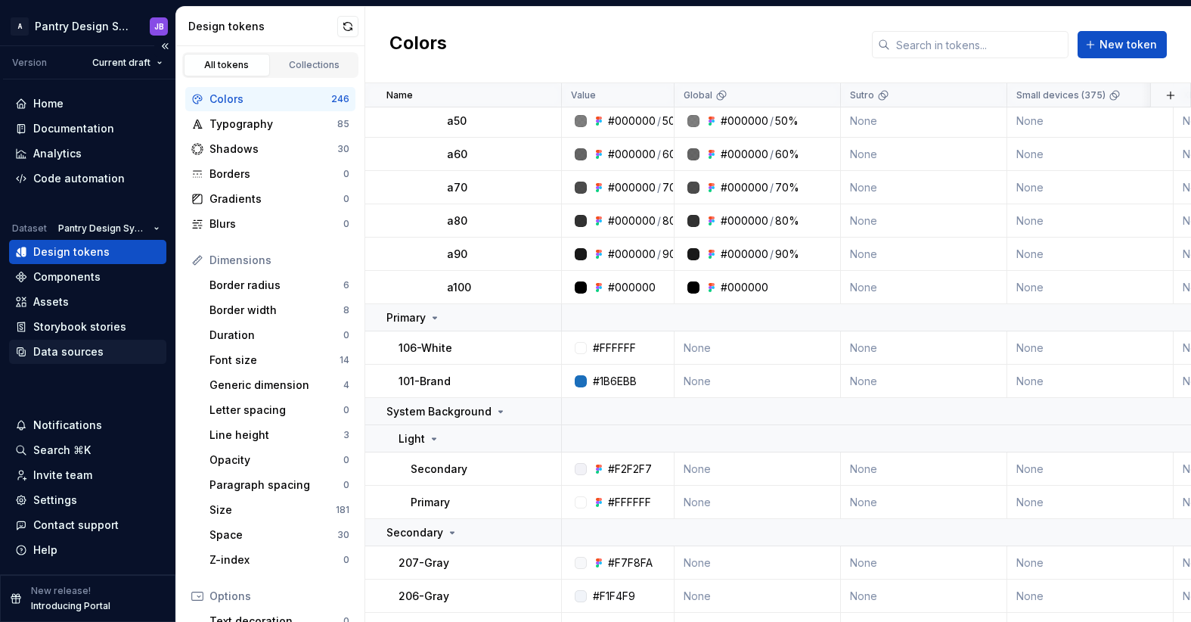
click at [52, 351] on div "Data sources" at bounding box center [68, 351] width 70 height 15
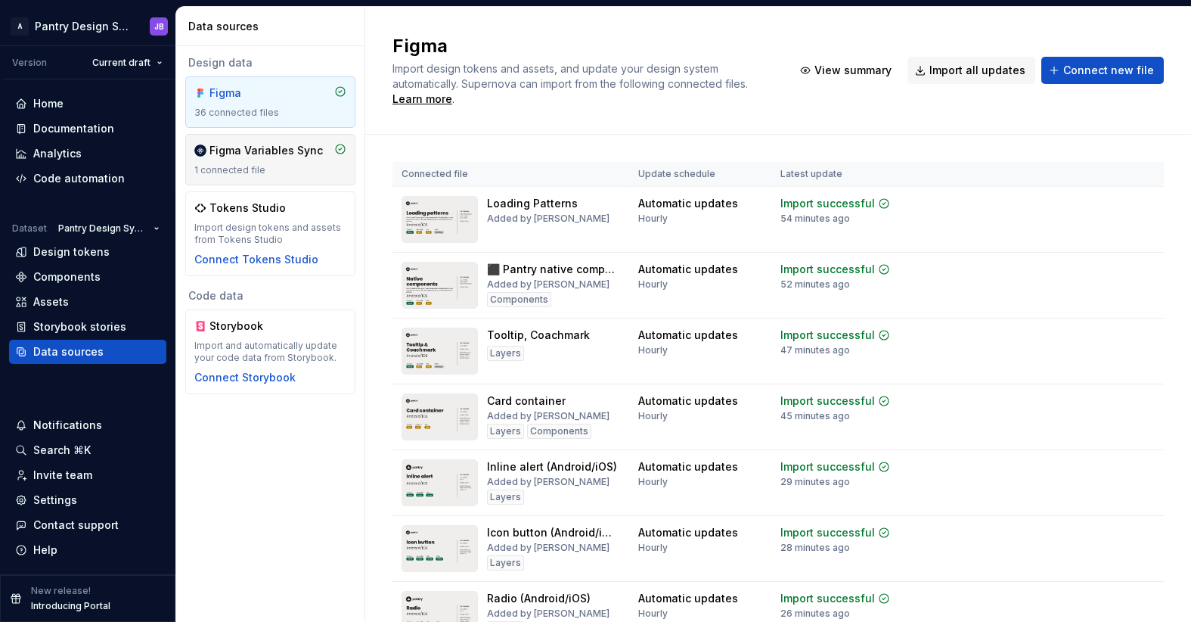
click at [257, 166] on div "1 connected file" at bounding box center [270, 170] width 152 height 12
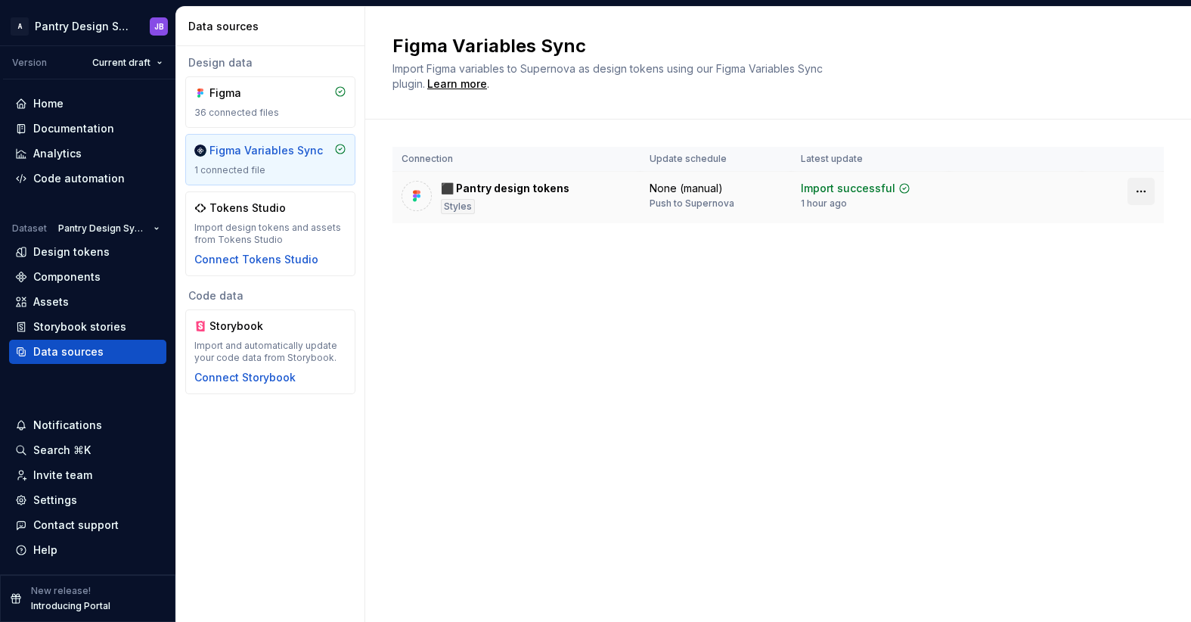
click at [1141, 190] on html "A Pantry Design System JB Version Current draft Home Documentation Analytics Co…" at bounding box center [595, 311] width 1191 height 622
click at [822, 280] on html "A Pantry Design System JB Version Current draft Home Documentation Analytics Co…" at bounding box center [595, 311] width 1191 height 622
click at [59, 247] on div "Design tokens" at bounding box center [71, 251] width 76 height 15
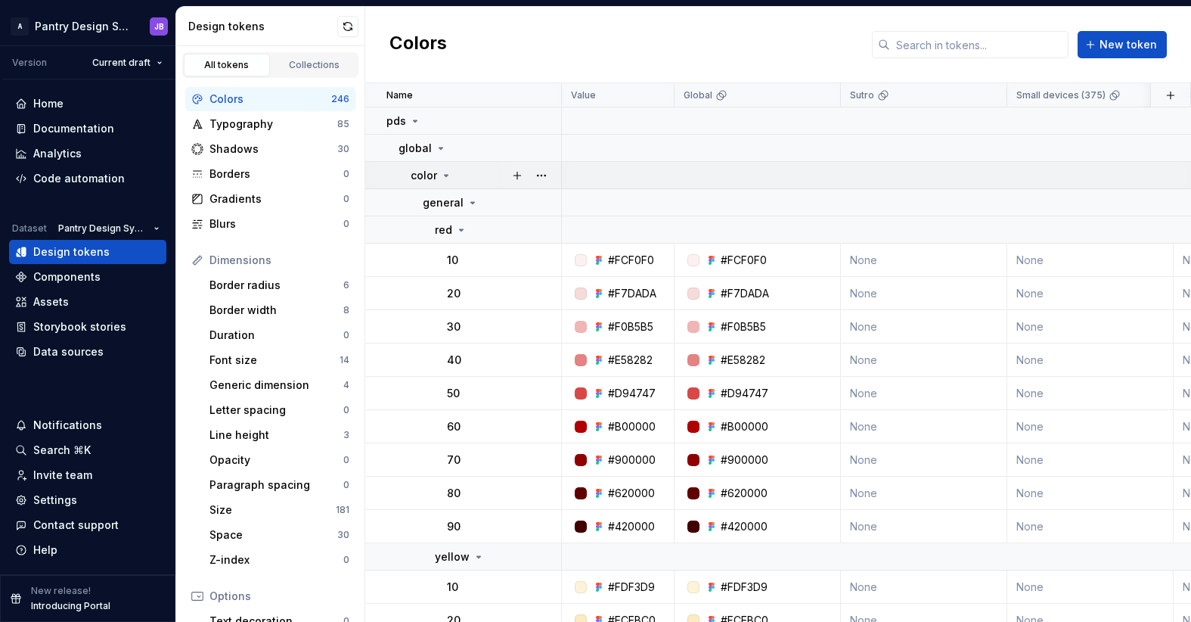
click at [445, 178] on icon at bounding box center [446, 175] width 12 height 12
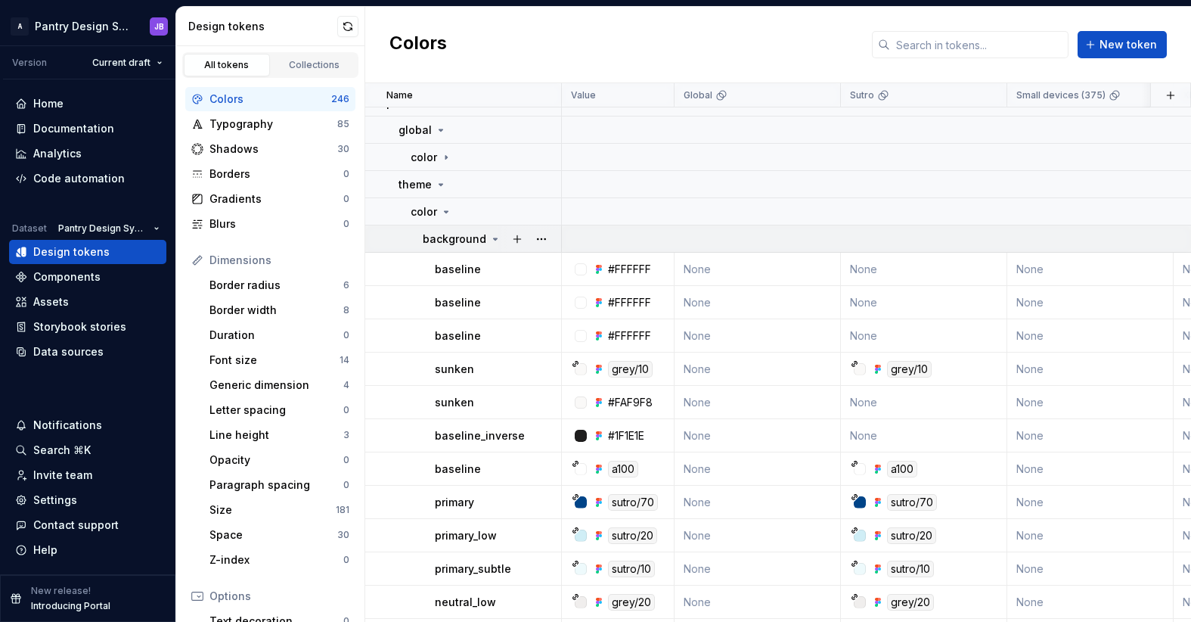
scroll to position [28, 0]
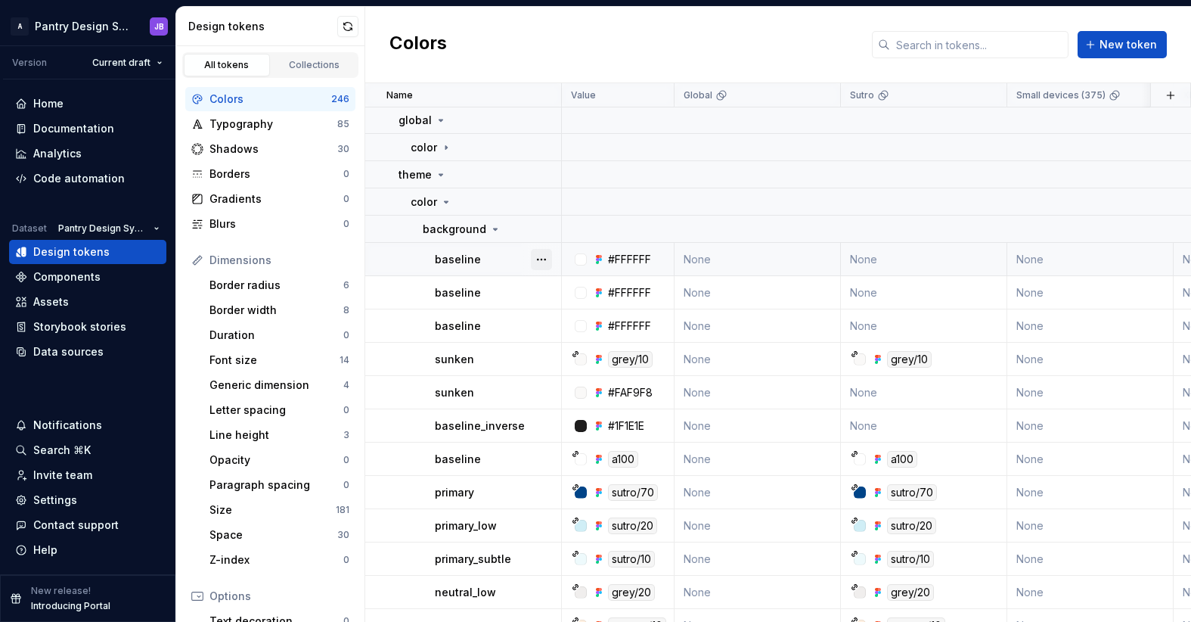
click at [541, 258] on button "button" at bounding box center [541, 259] width 21 height 21
click at [563, 287] on div "Open detail" at bounding box center [608, 288] width 98 height 15
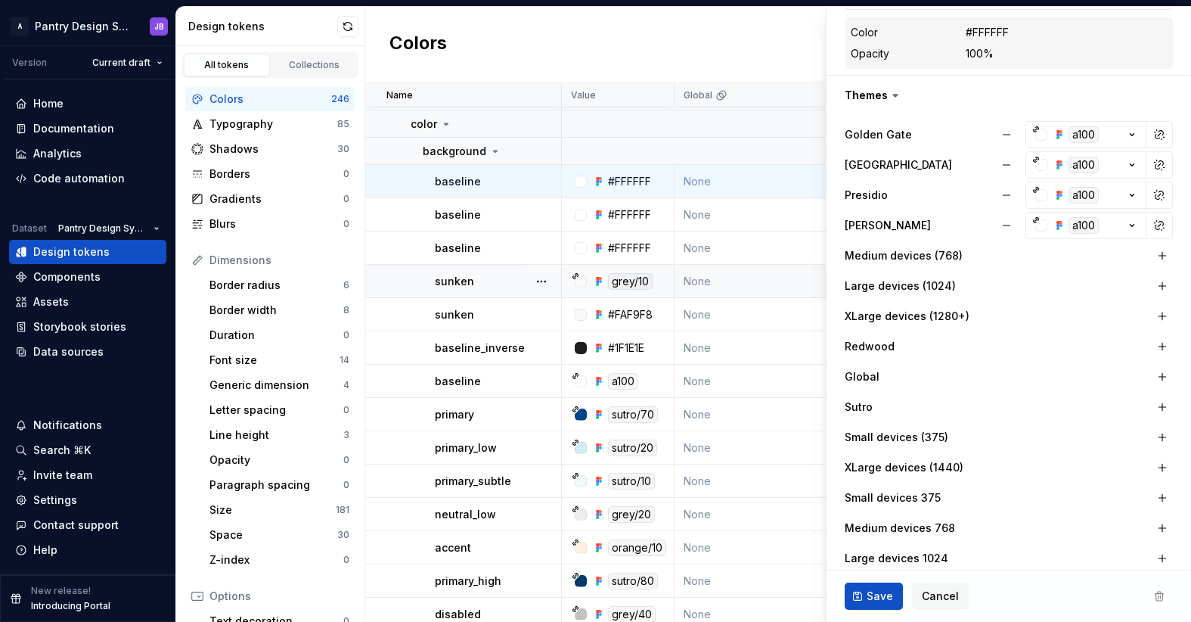
scroll to position [116, 0]
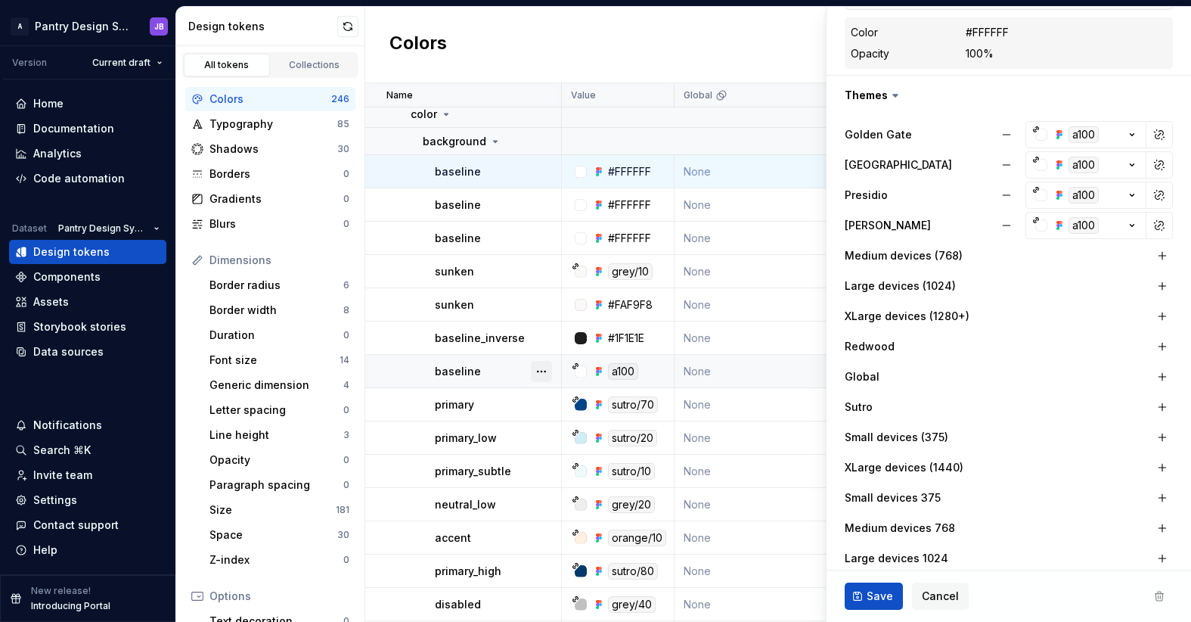
click at [543, 371] on button "button" at bounding box center [541, 371] width 21 height 21
click at [575, 399] on div "Open detail" at bounding box center [608, 400] width 98 height 15
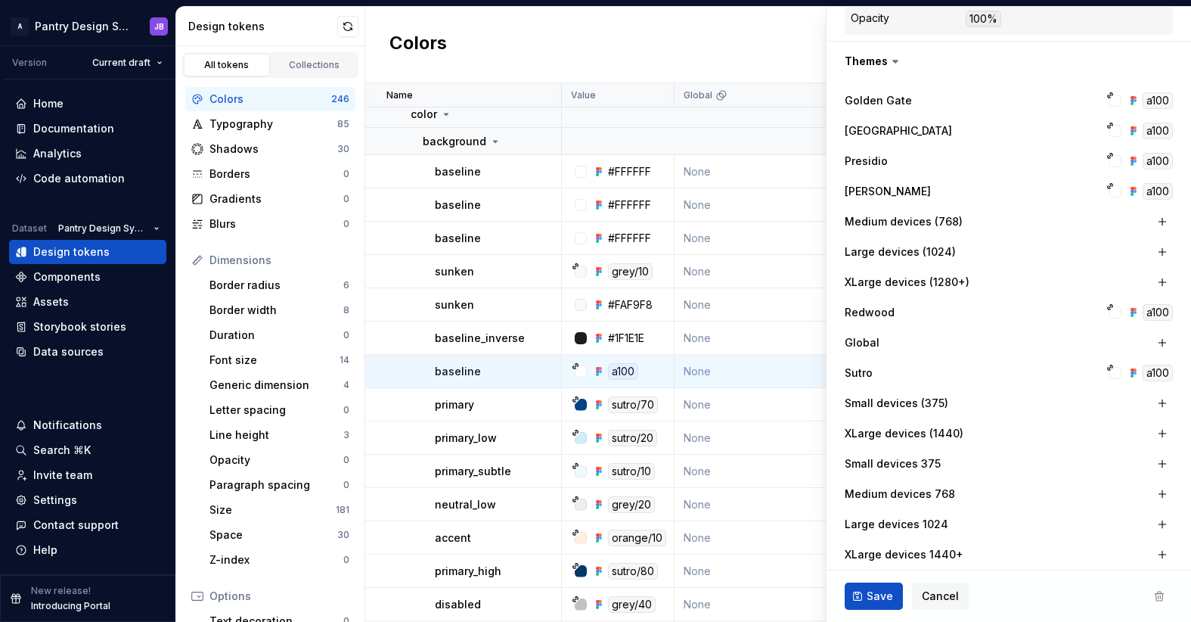
scroll to position [392, 0]
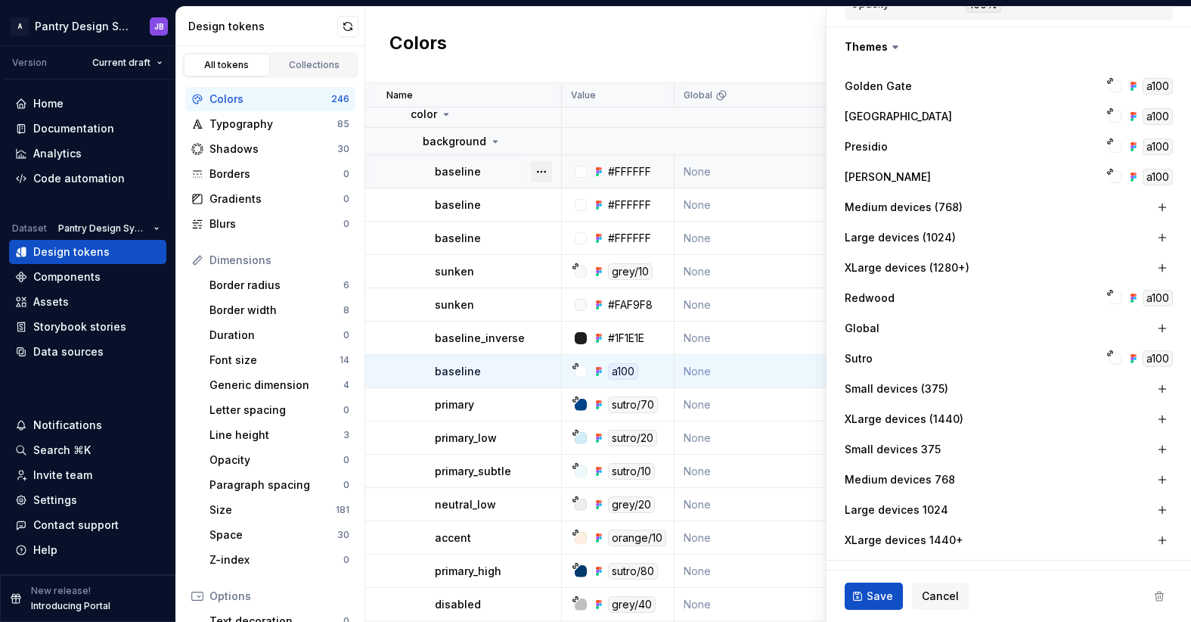
click at [540, 169] on button "button" at bounding box center [541, 171] width 21 height 21
click at [580, 203] on div "Open detail" at bounding box center [608, 201] width 98 height 15
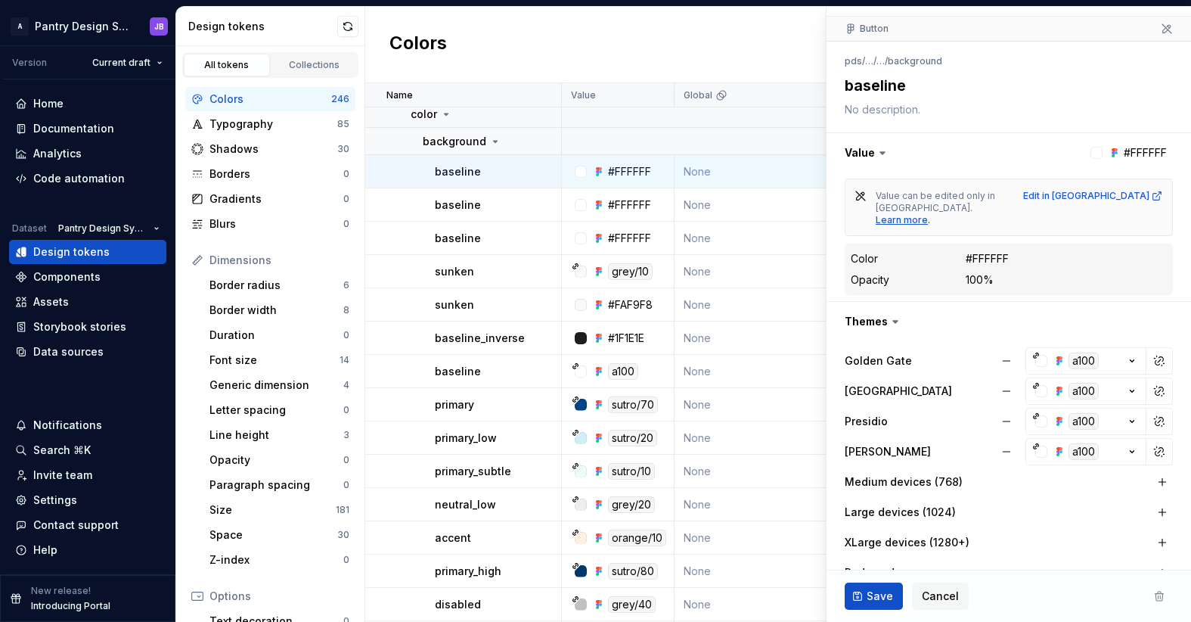
scroll to position [131, 0]
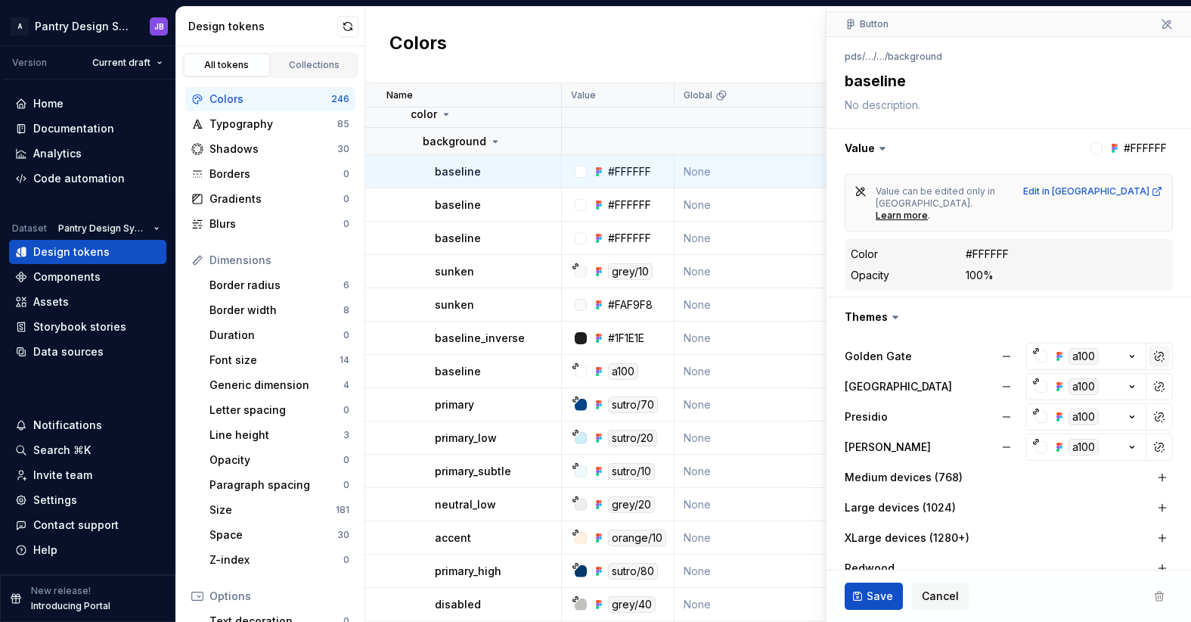
click at [1149, 346] on button "button" at bounding box center [1159, 356] width 21 height 21
click at [1149, 376] on button "button" at bounding box center [1159, 386] width 21 height 21
click at [1149, 406] on button "button" at bounding box center [1159, 416] width 21 height 21
click at [1150, 436] on button "button" at bounding box center [1159, 446] width 21 height 21
click at [996, 343] on button "button" at bounding box center [1006, 356] width 27 height 27
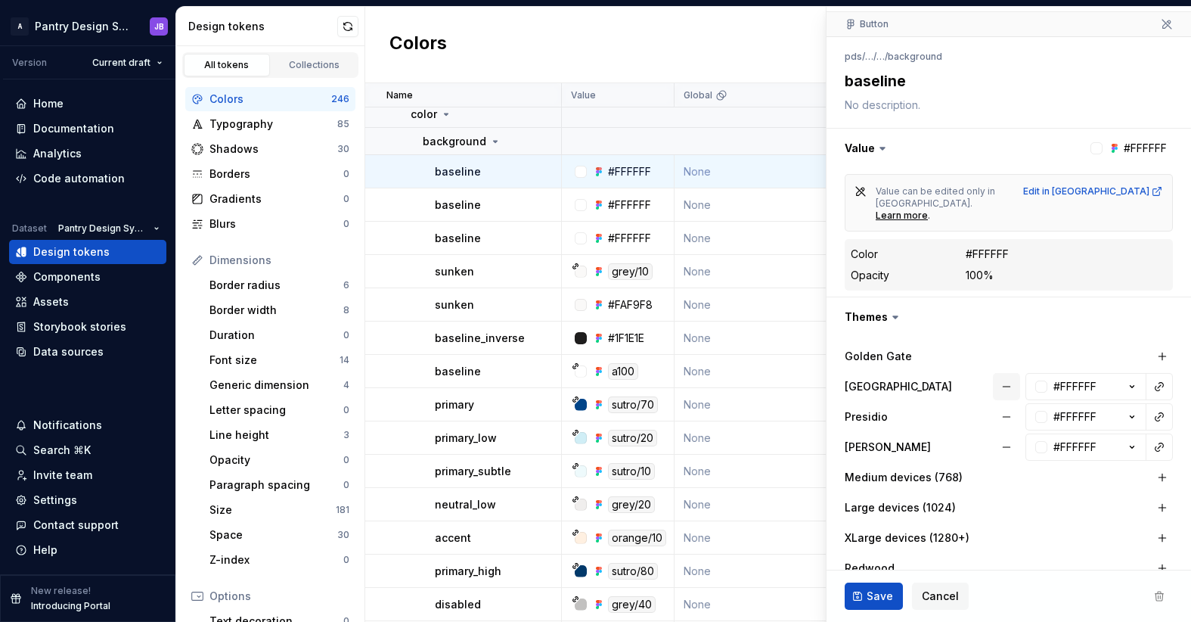
click at [994, 373] on button "button" at bounding box center [1006, 386] width 27 height 27
click at [994, 404] on button "button" at bounding box center [1006, 416] width 27 height 27
click at [994, 433] on button "button" at bounding box center [1006, 446] width 27 height 27
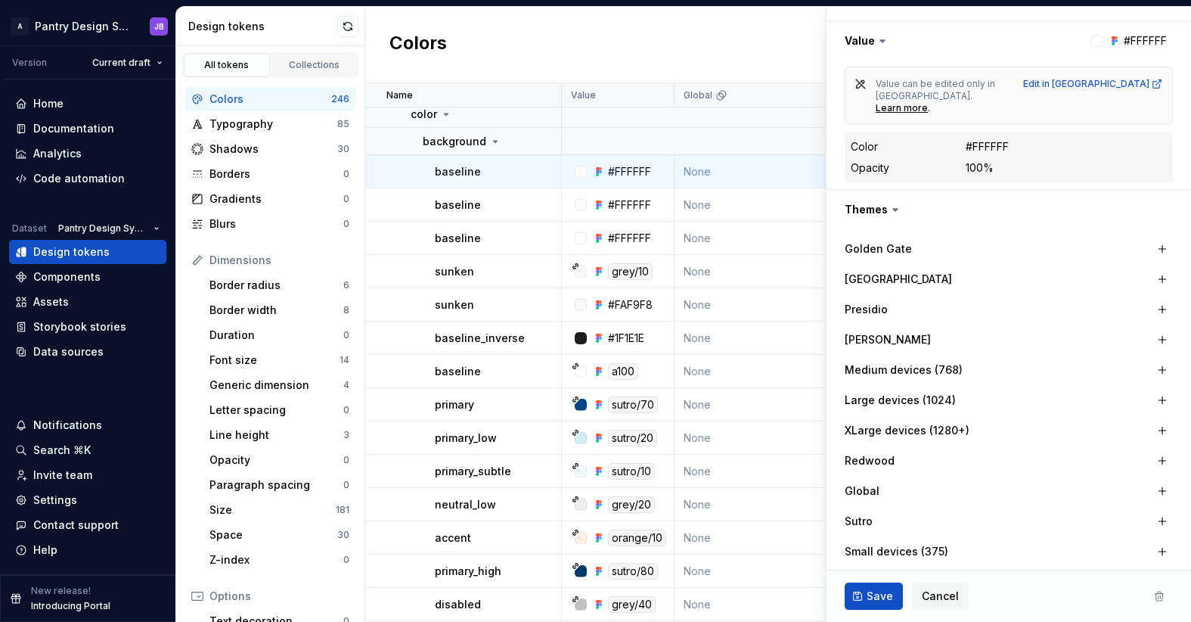
scroll to position [224, 0]
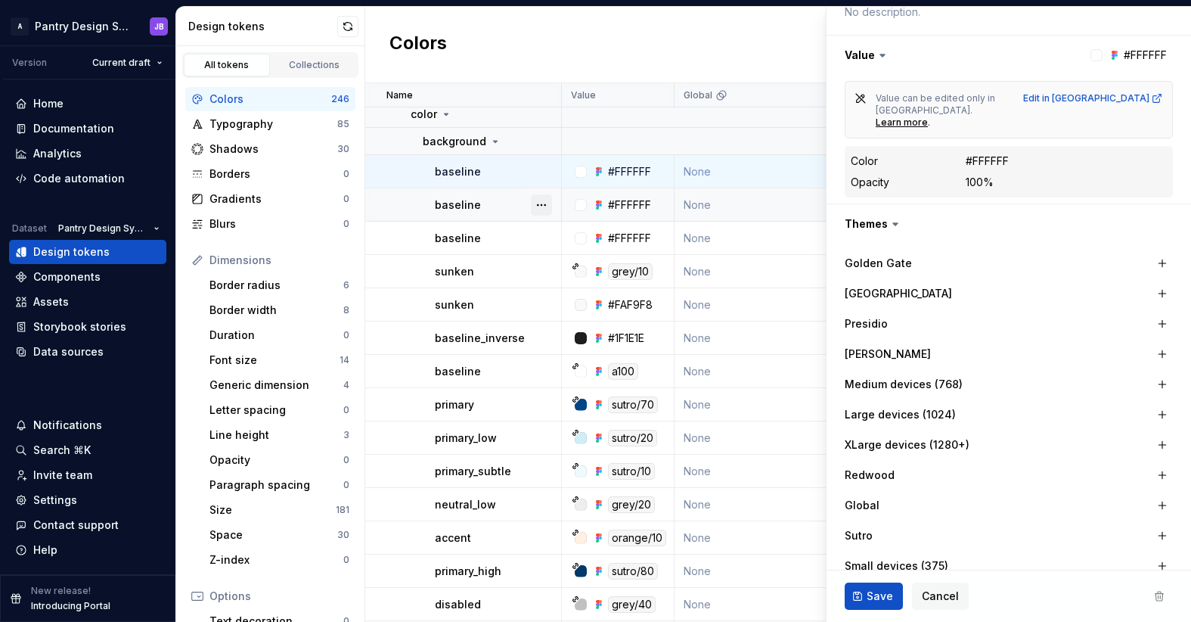
click at [543, 203] on button "button" at bounding box center [541, 204] width 21 height 21
click at [568, 232] on div "Open detail" at bounding box center [608, 234] width 98 height 15
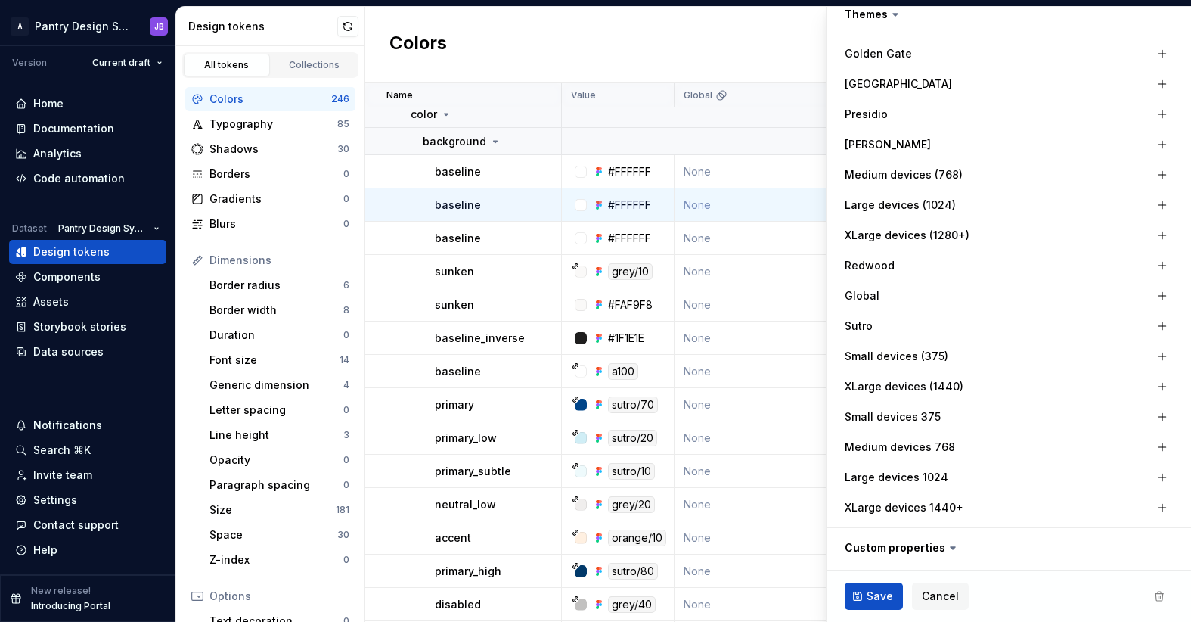
scroll to position [411, 0]
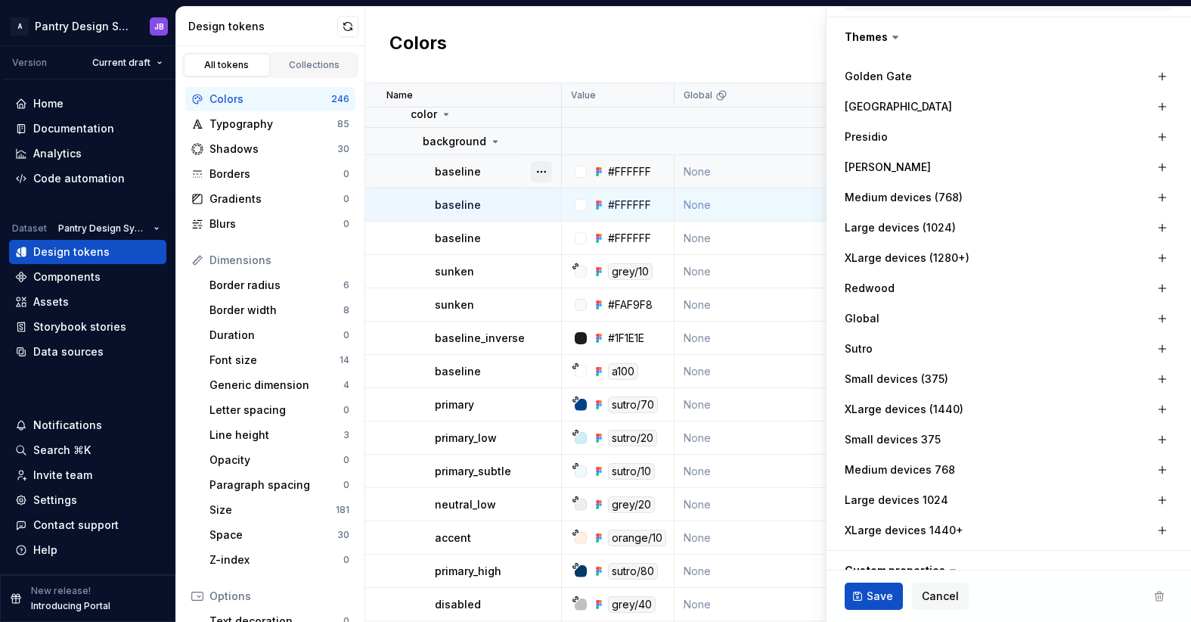
click at [540, 172] on button "button" at bounding box center [541, 171] width 21 height 21
click at [587, 200] on div "Open detail" at bounding box center [608, 201] width 98 height 15
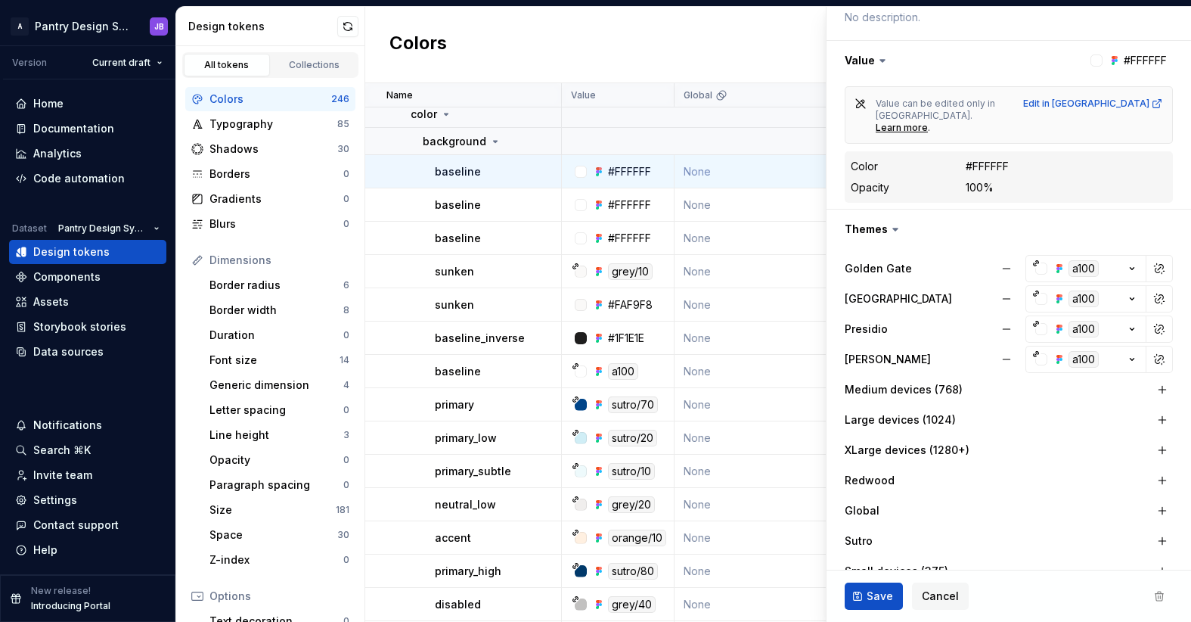
scroll to position [220, 0]
click at [1125, 259] on icon "button" at bounding box center [1132, 266] width 15 height 15
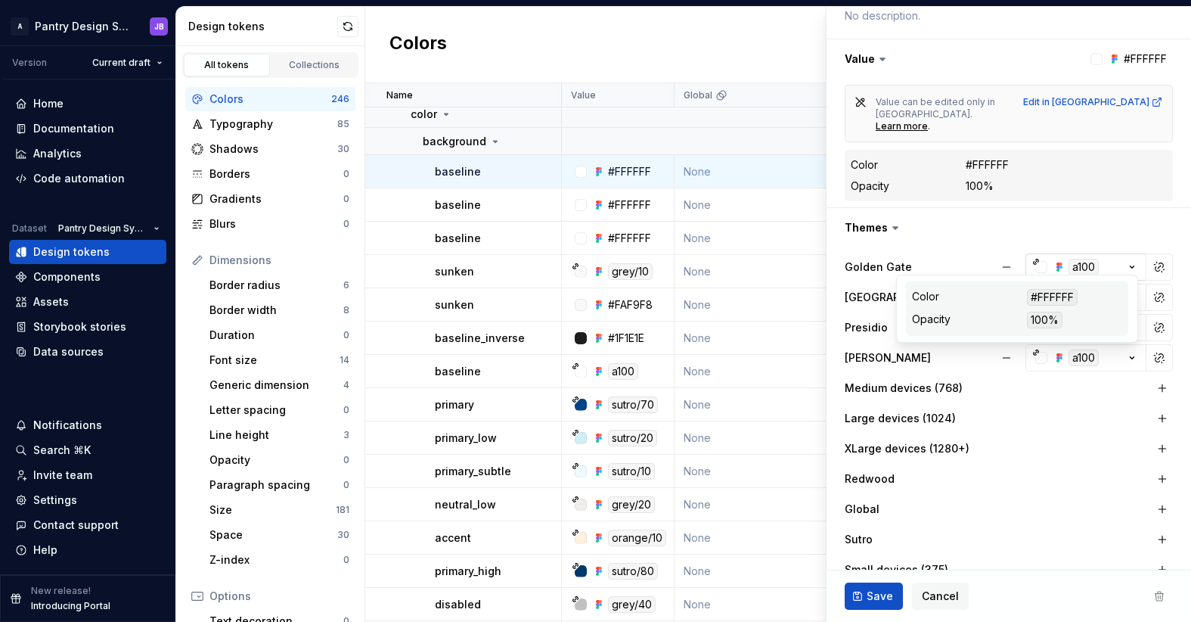
click at [1125, 259] on icon "button" at bounding box center [1132, 266] width 15 height 15
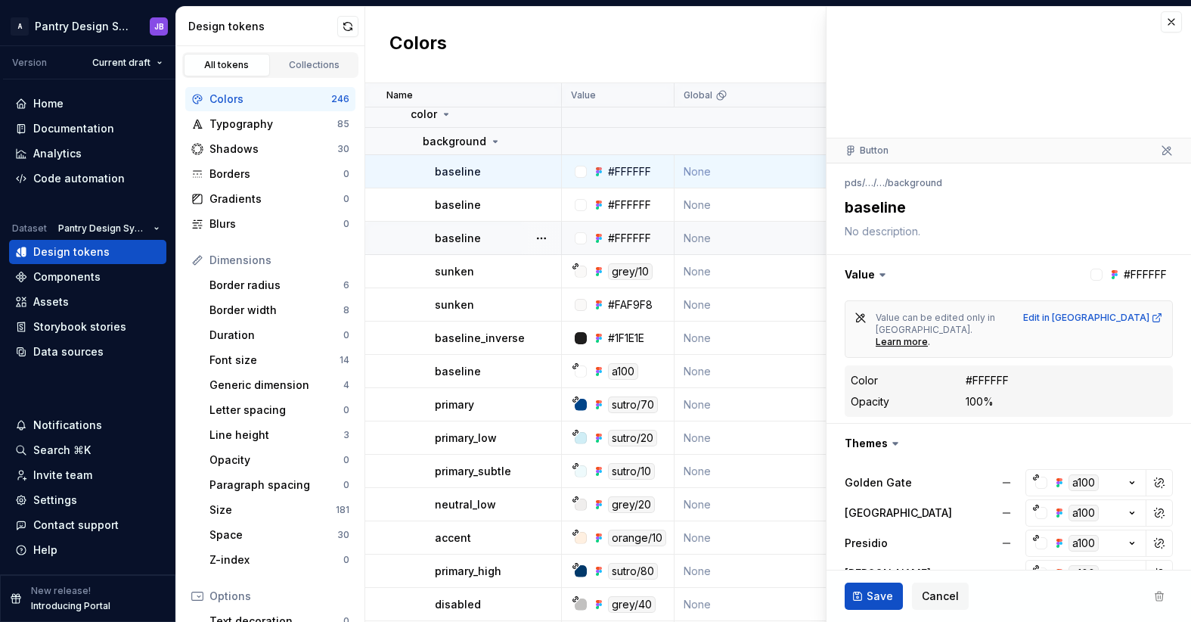
scroll to position [0, 0]
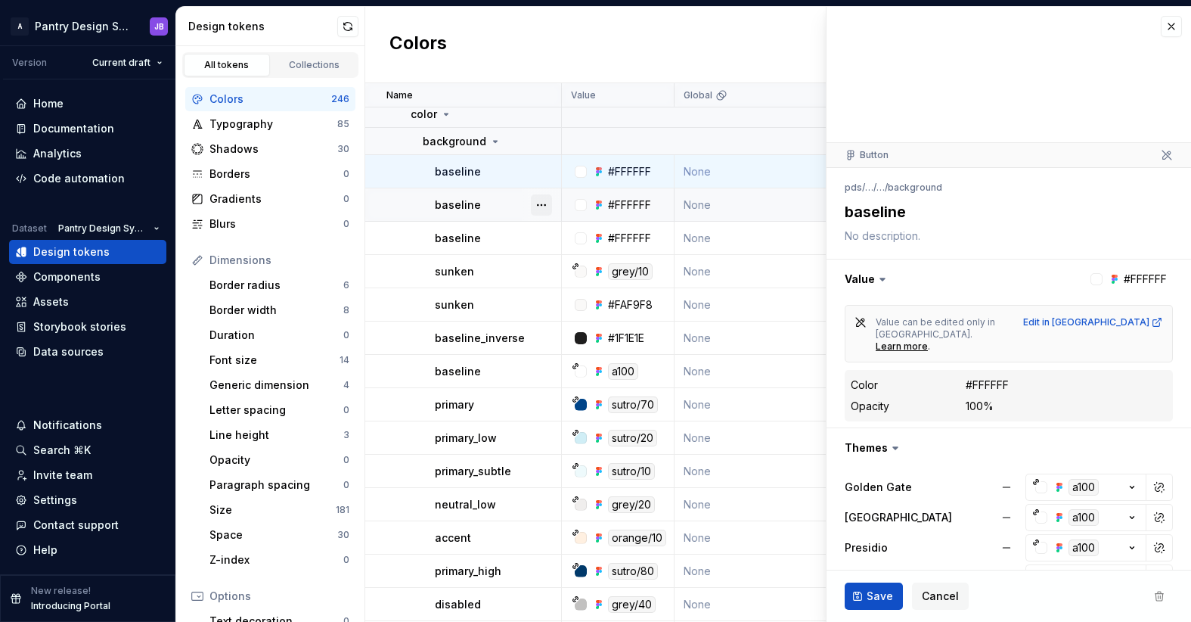
click at [542, 201] on button "button" at bounding box center [541, 204] width 21 height 21
click at [503, 222] on html "A Pantry Design System JB Version Current draft Home Documentation Analytics Co…" at bounding box center [595, 311] width 1191 height 622
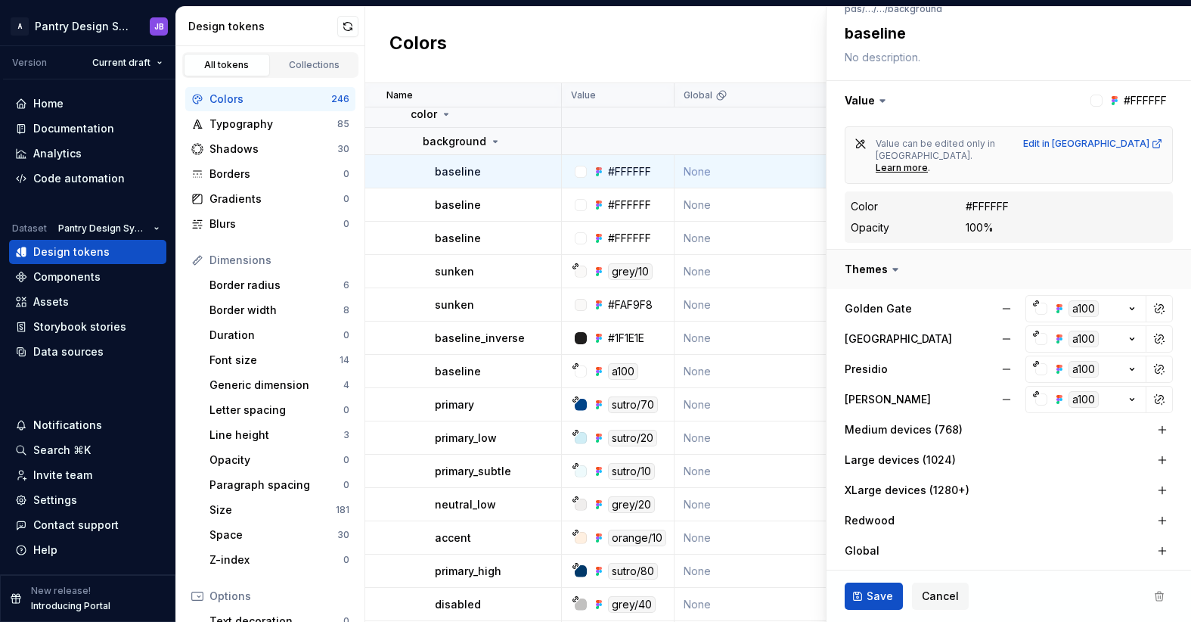
scroll to position [166, 0]
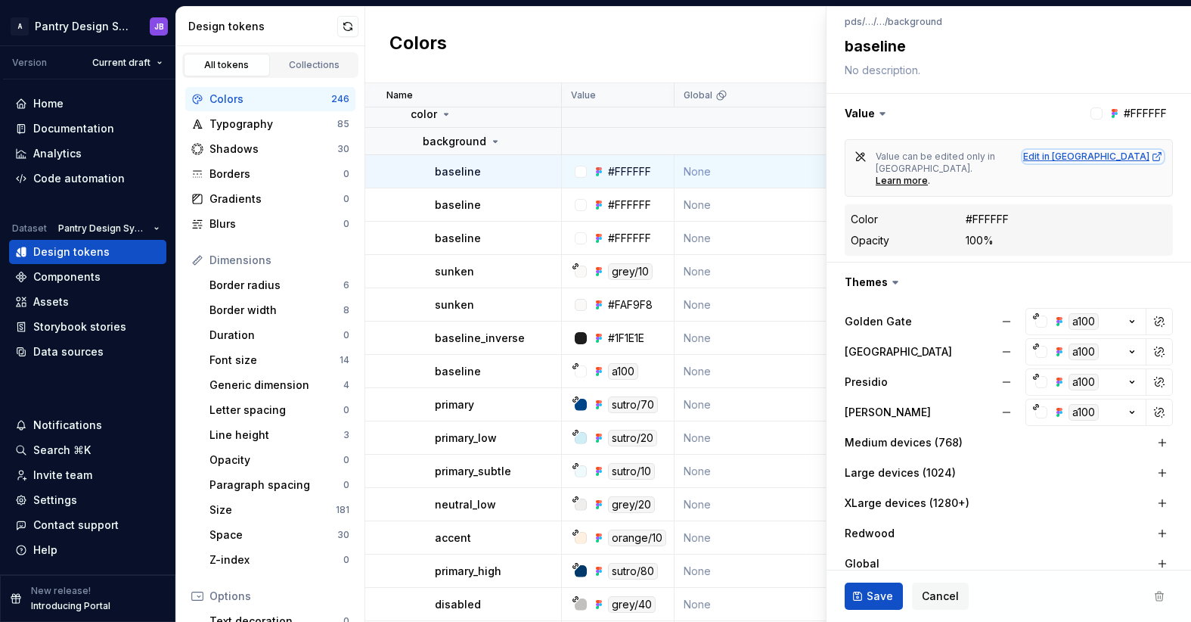
click at [1121, 157] on div "Edit in Figma" at bounding box center [1093, 156] width 140 height 12
click at [62, 351] on div "Data sources" at bounding box center [68, 351] width 70 height 15
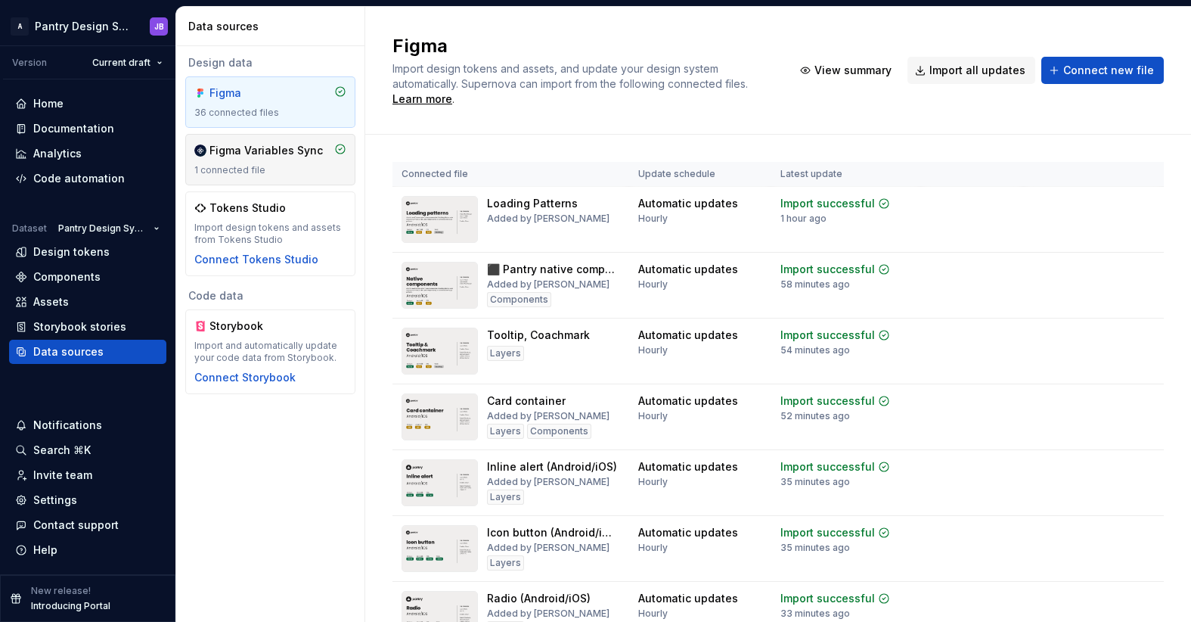
click at [244, 160] on div "Figma Variables Sync 1 connected file" at bounding box center [270, 159] width 152 height 33
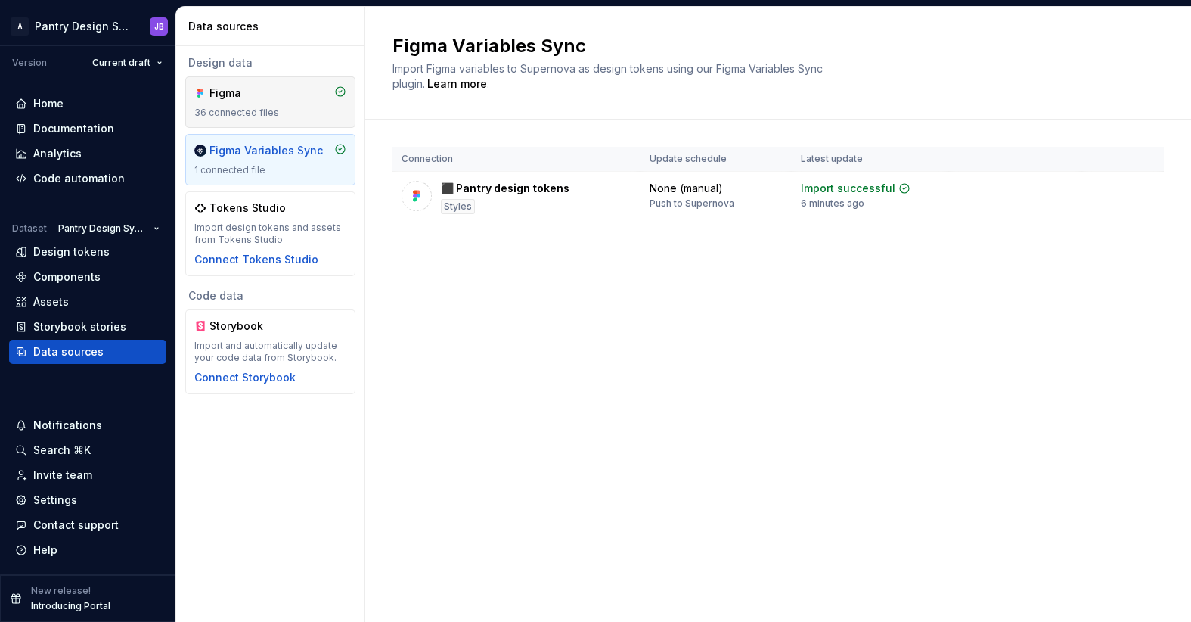
click at [227, 107] on div "36 connected files" at bounding box center [270, 113] width 152 height 12
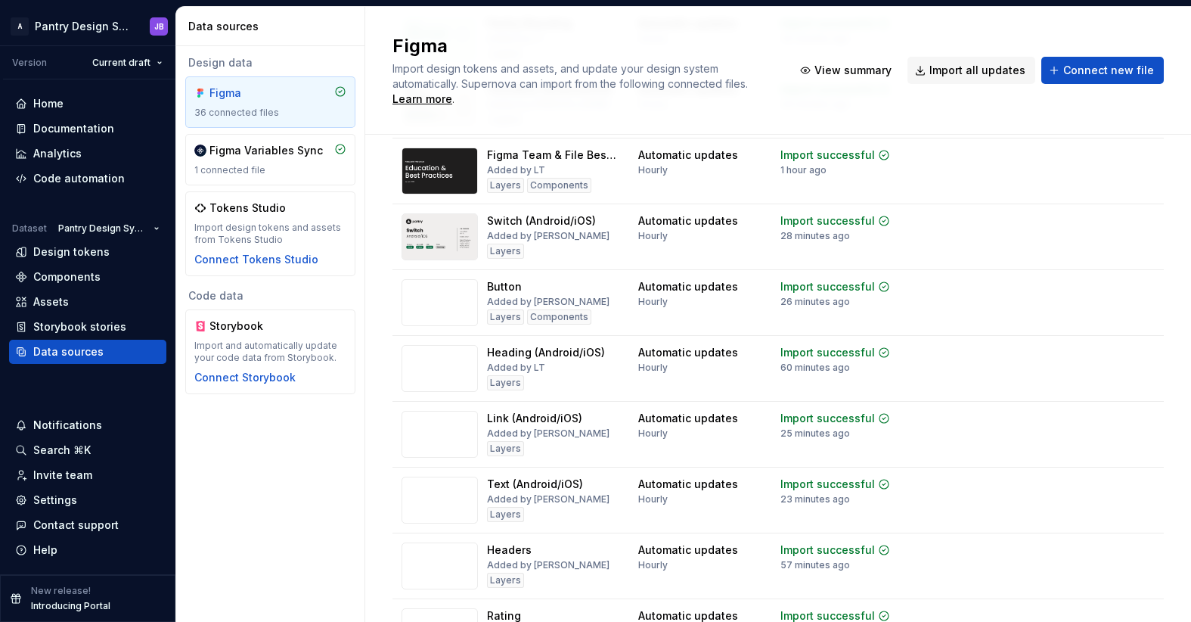
scroll to position [653, 0]
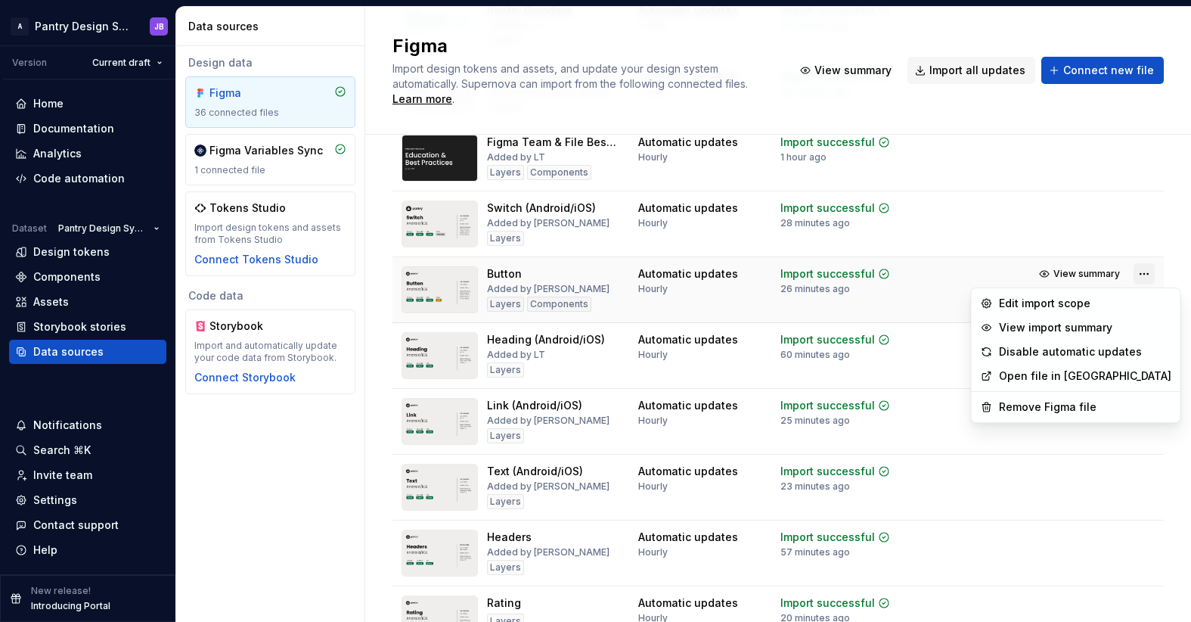
click at [1136, 271] on html "A Pantry Design System JB Version Current draft Home Documentation Analytics Co…" at bounding box center [595, 311] width 1191 height 622
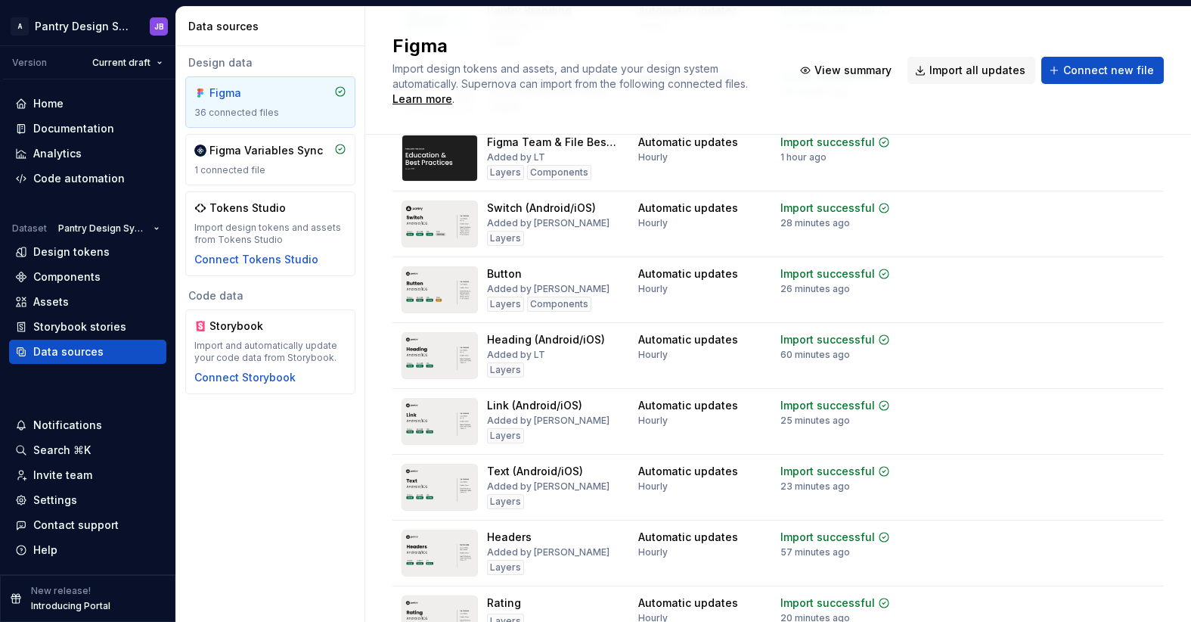
click at [849, 293] on html "A Pantry Design System JB Version Current draft Home Documentation Analytics Co…" at bounding box center [595, 311] width 1191 height 622
click at [60, 129] on div "Documentation" at bounding box center [73, 128] width 81 height 15
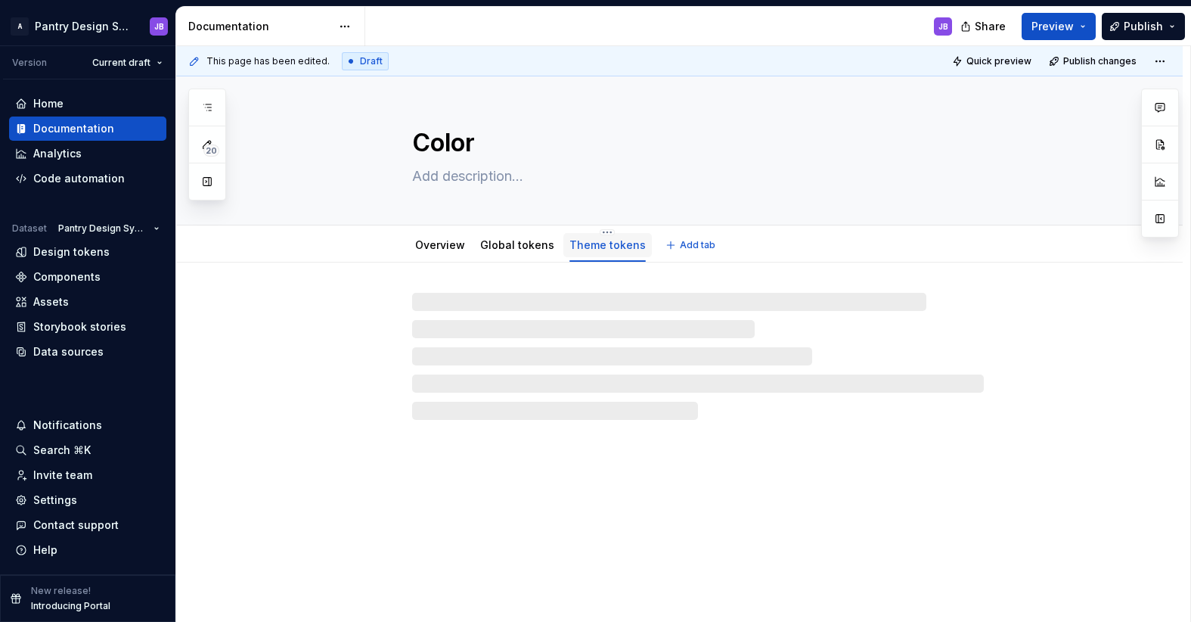
click at [597, 250] on link "Theme tokens" at bounding box center [607, 244] width 76 height 13
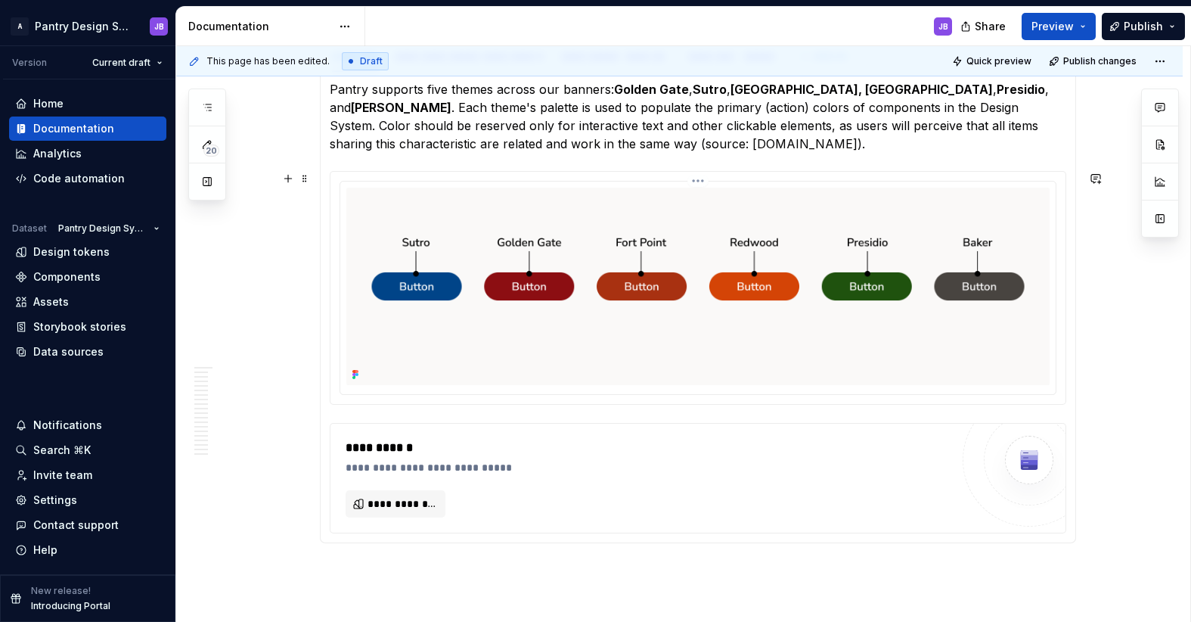
scroll to position [1068, 0]
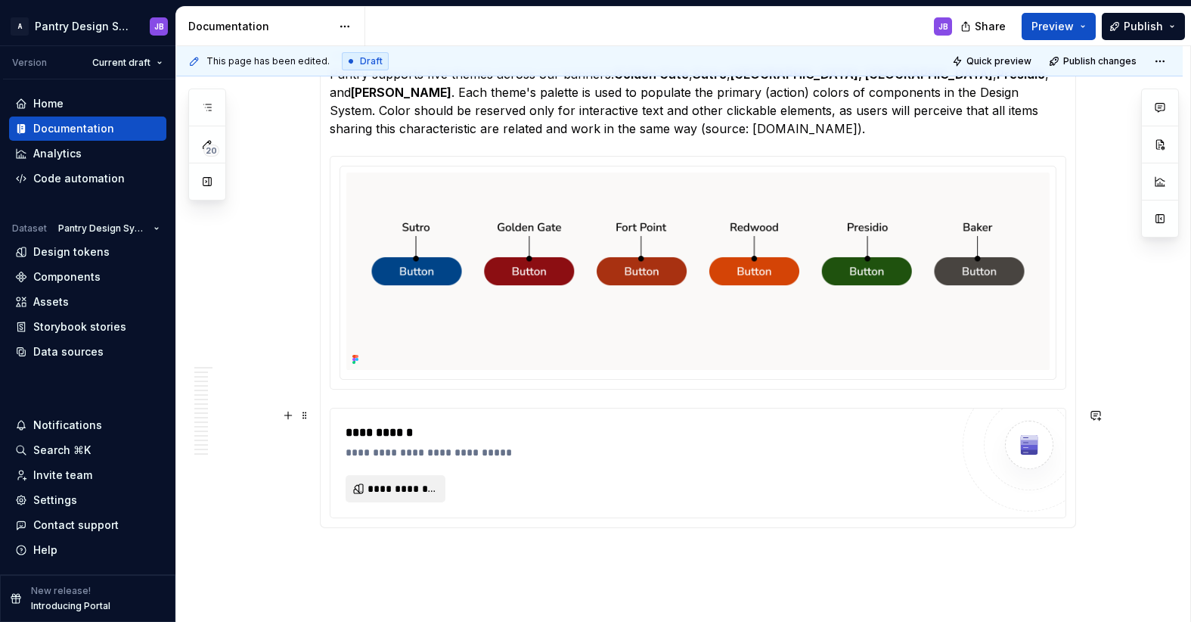
click at [396, 489] on span "**********" at bounding box center [402, 488] width 69 height 15
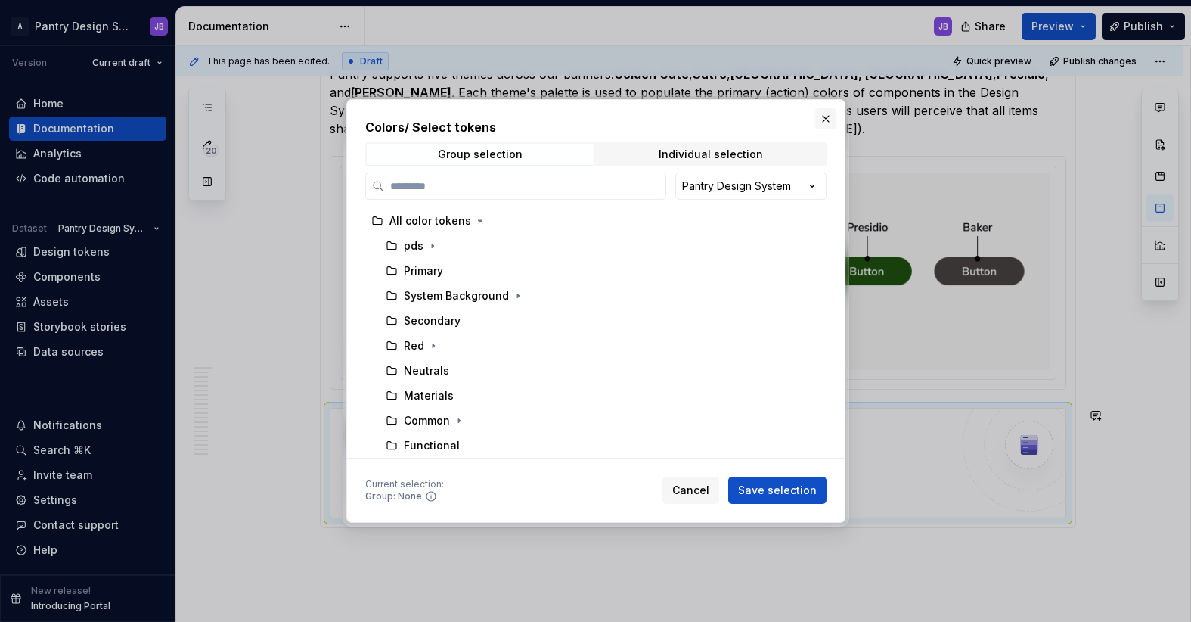
click at [824, 119] on button "button" at bounding box center [825, 118] width 21 height 21
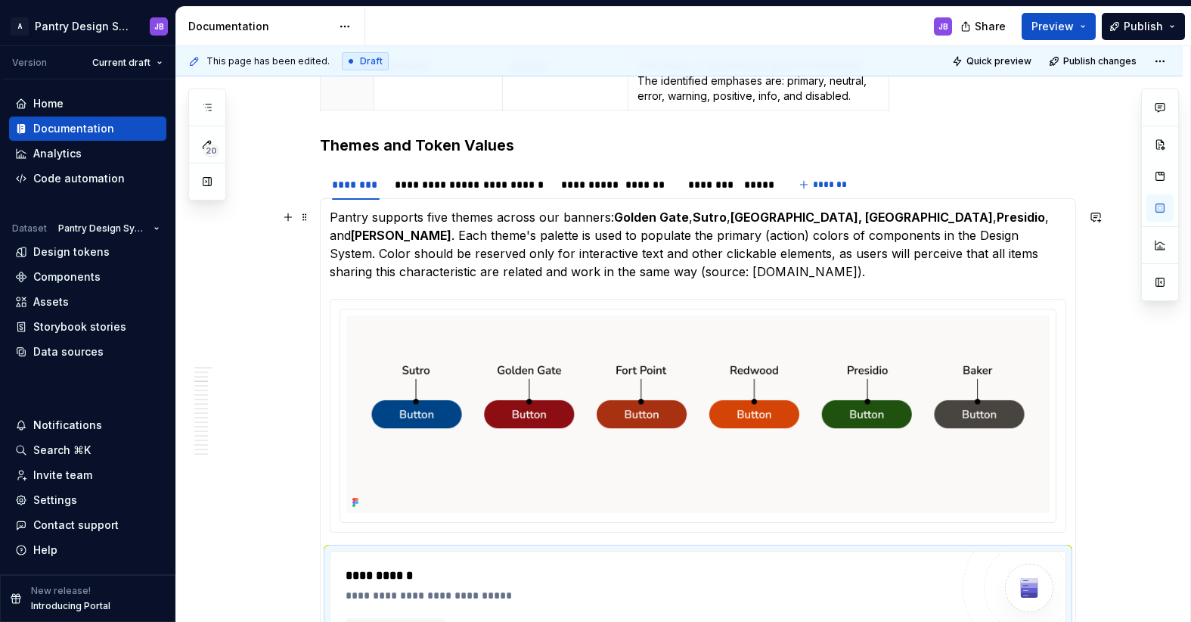
scroll to position [907, 0]
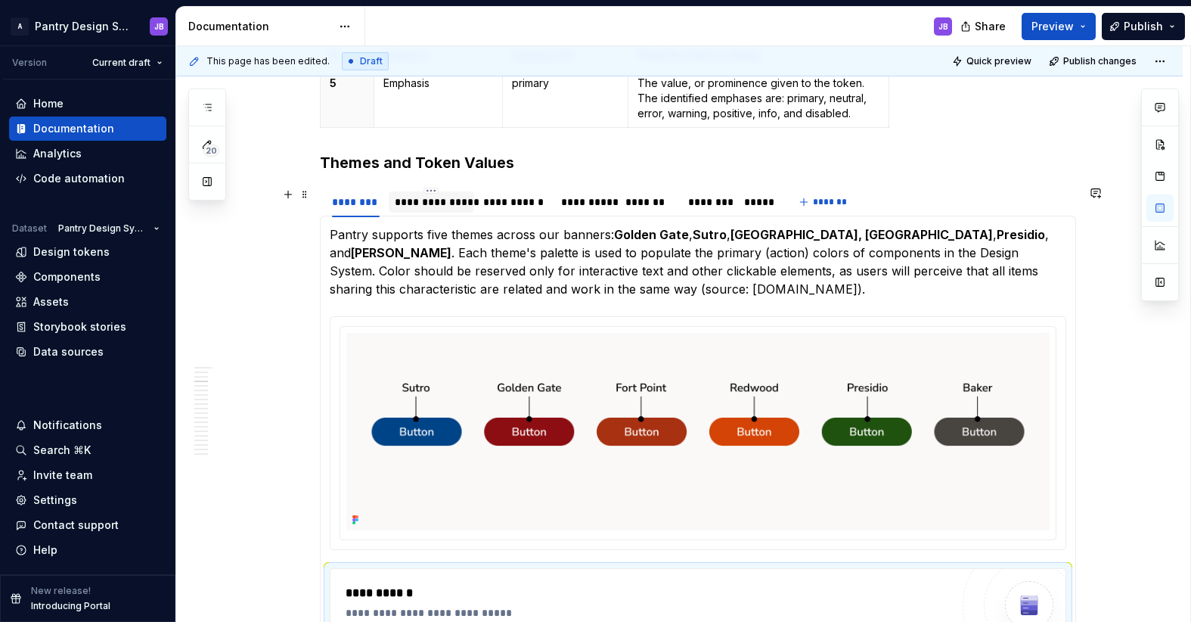
click at [433, 208] on div "**********" at bounding box center [431, 201] width 73 height 15
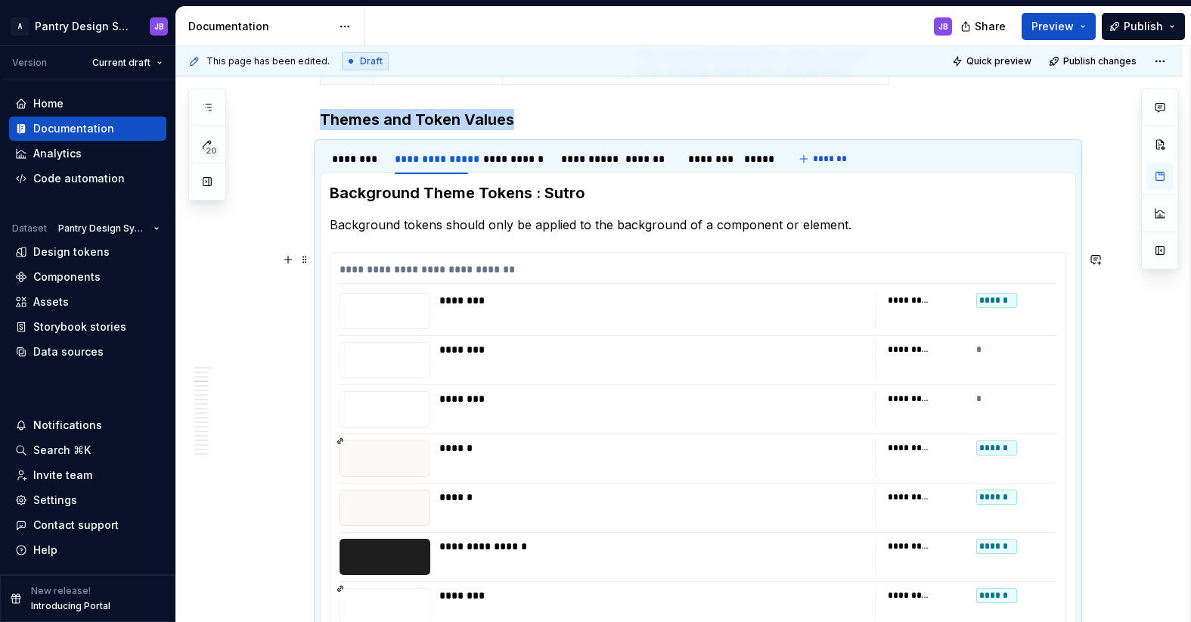
scroll to position [963, 0]
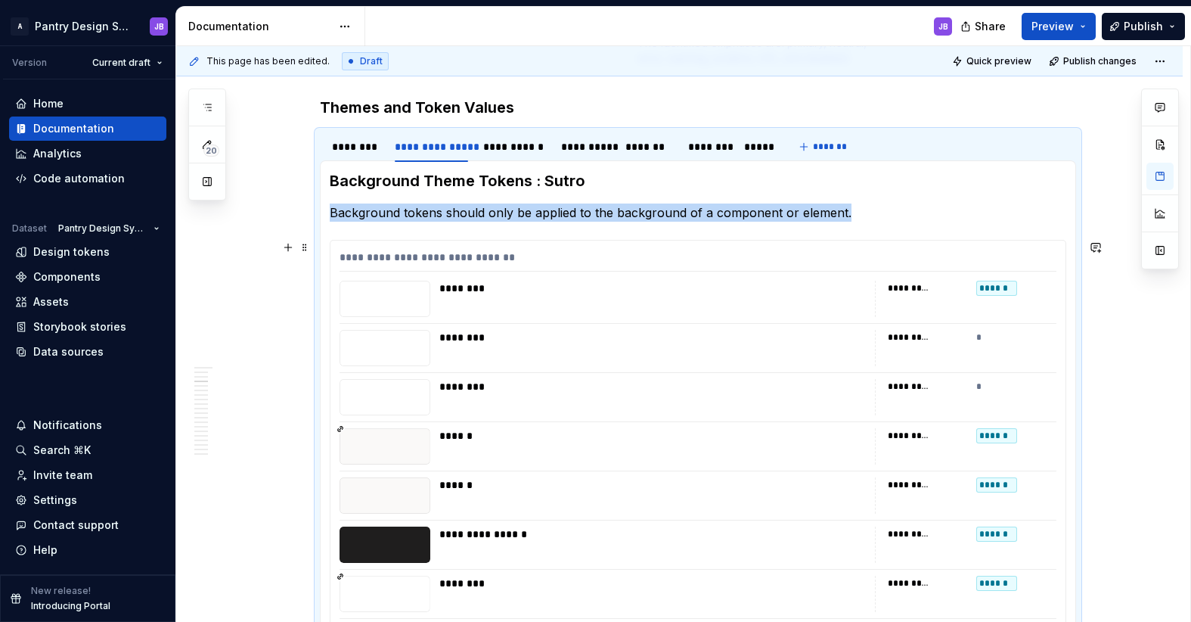
click at [380, 293] on div "To enrich screen reader interactions, please activate Accessibility in Grammarl…" at bounding box center [385, 299] width 91 height 36
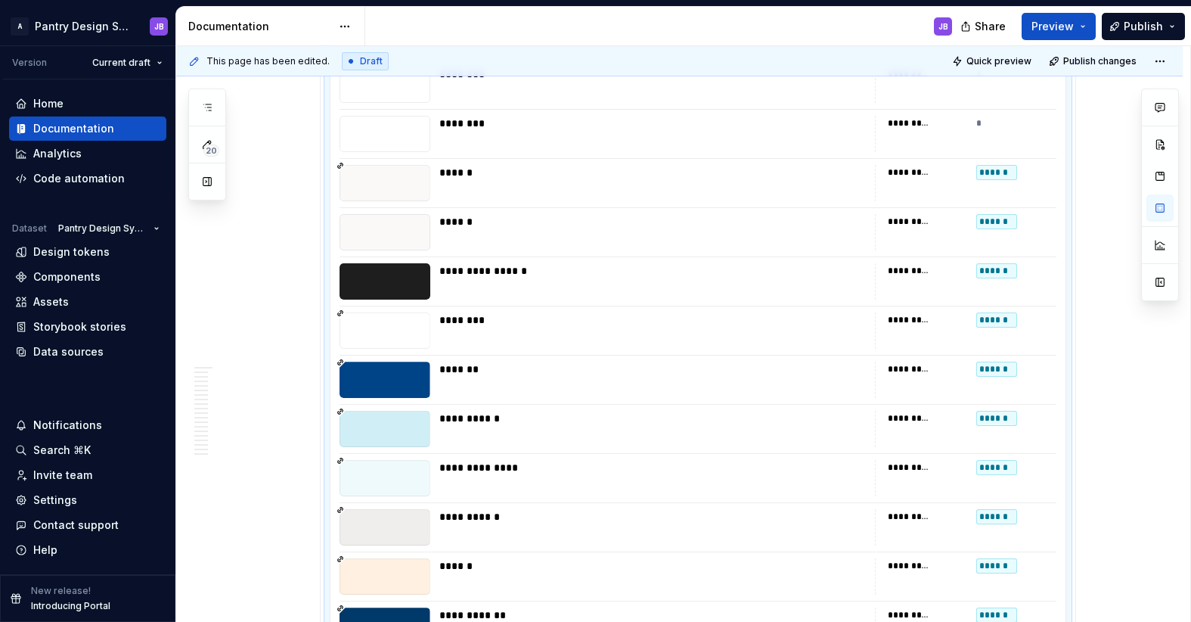
scroll to position [1246, 0]
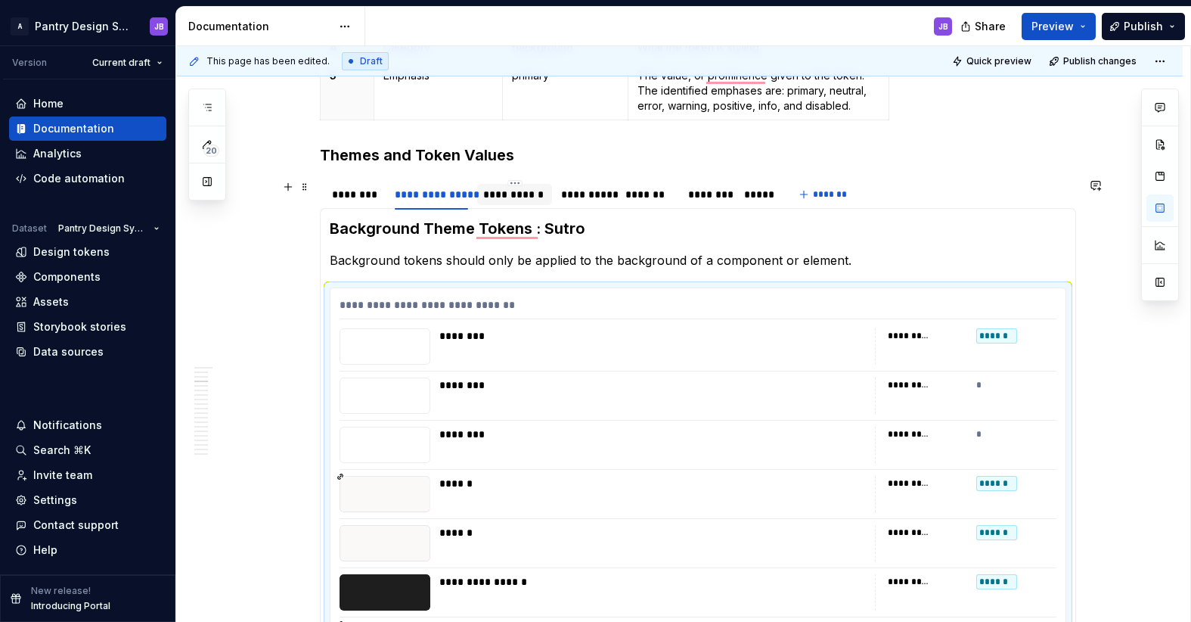
click at [519, 197] on div "**********" at bounding box center [514, 194] width 63 height 15
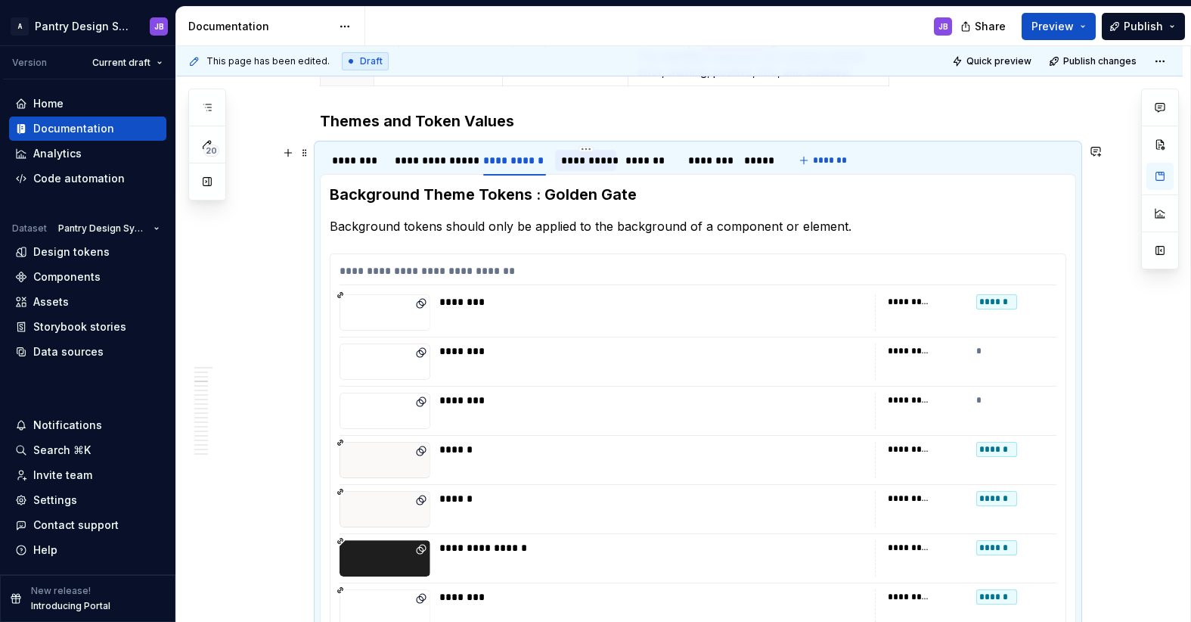
click at [579, 167] on div "**********" at bounding box center [585, 160] width 49 height 15
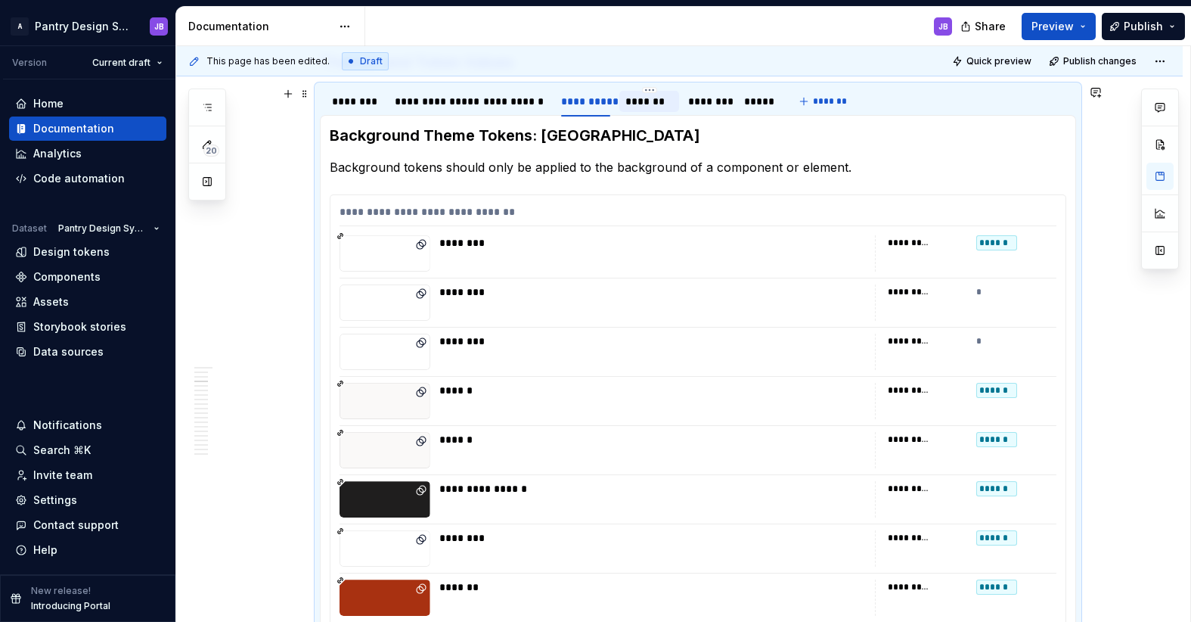
click at [658, 106] on div "*******" at bounding box center [649, 101] width 48 height 15
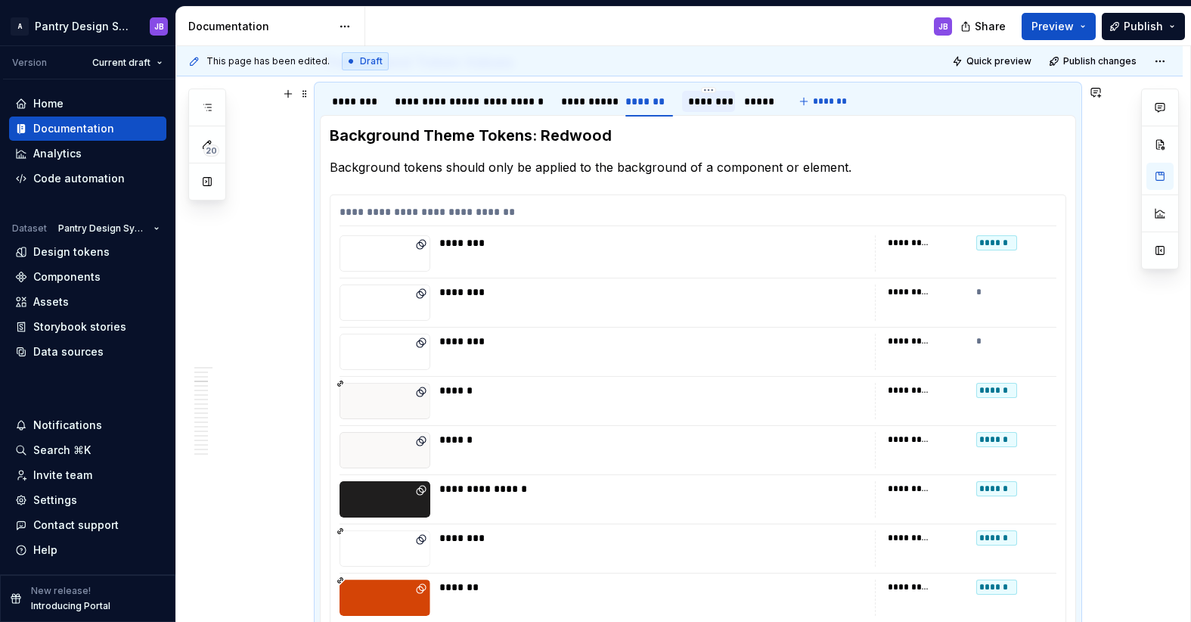
click at [715, 106] on div "********" at bounding box center [708, 101] width 41 height 15
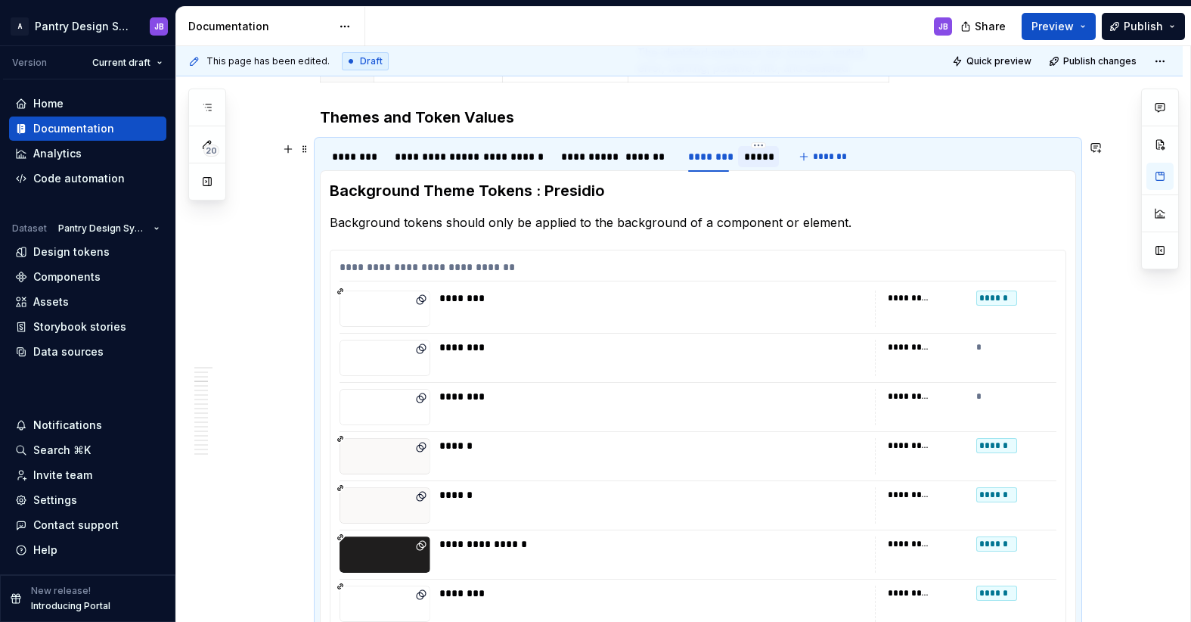
click at [762, 160] on div "*****" at bounding box center [758, 156] width 29 height 15
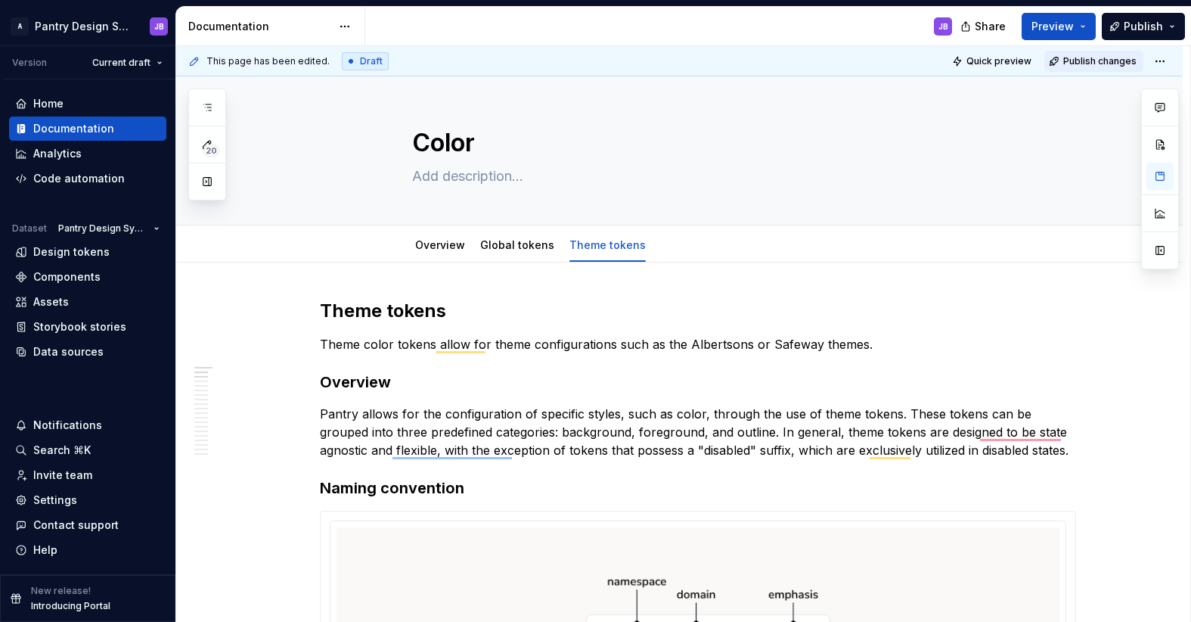
click at [1087, 57] on span "Publish changes" at bounding box center [1099, 61] width 73 height 12
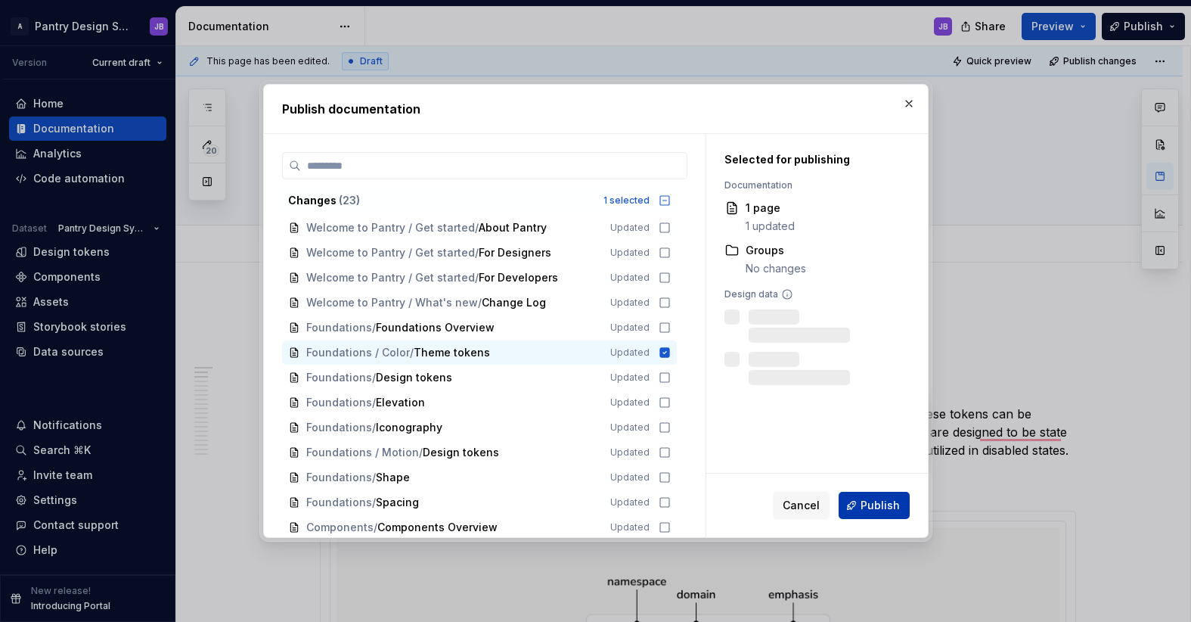
click at [876, 502] on span "Publish" at bounding box center [880, 505] width 39 height 15
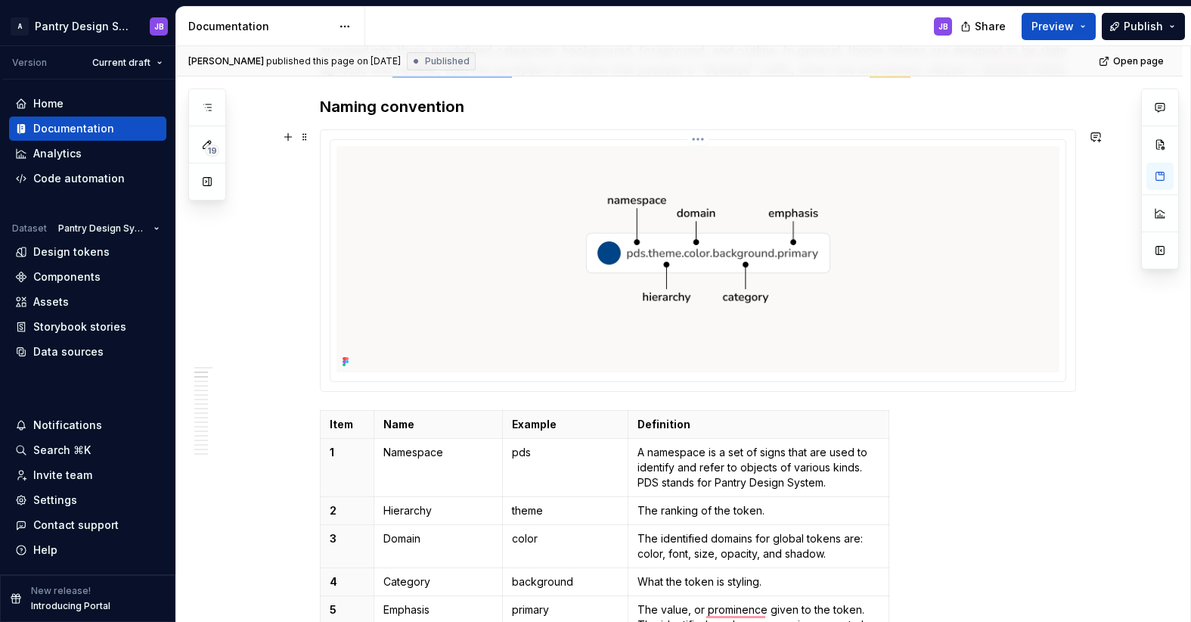
scroll to position [442, 0]
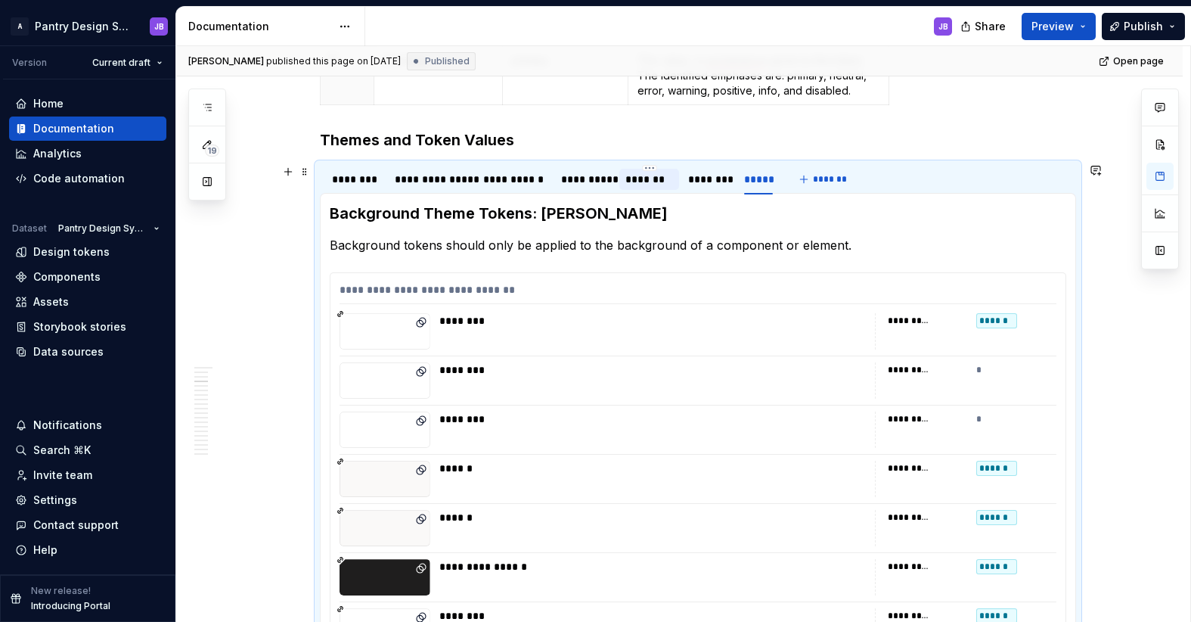
click at [647, 184] on div "*******" at bounding box center [649, 179] width 48 height 15
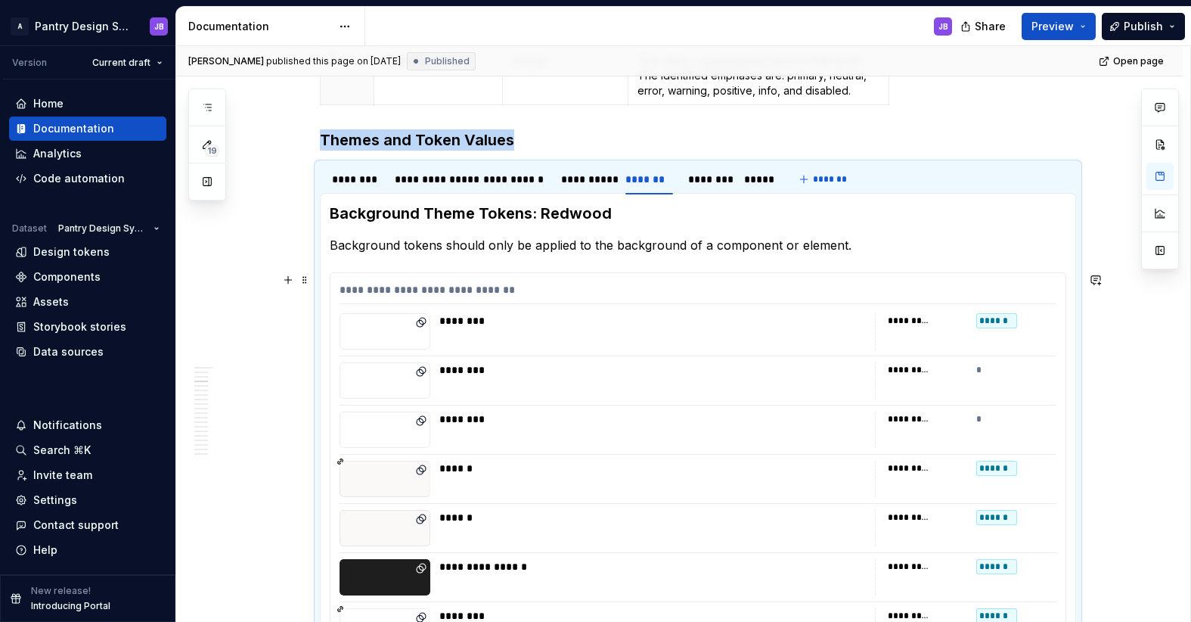
click at [360, 328] on div "To enrich screen reader interactions, please activate Accessibility in Grammarl…" at bounding box center [385, 331] width 91 height 36
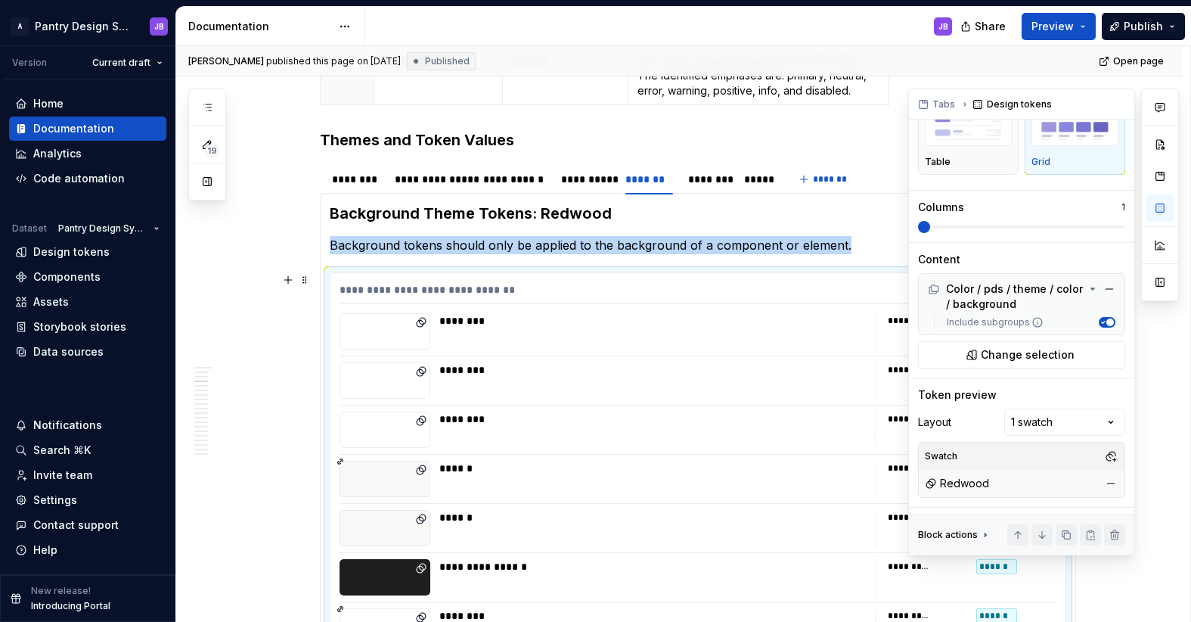
scroll to position [119, 0]
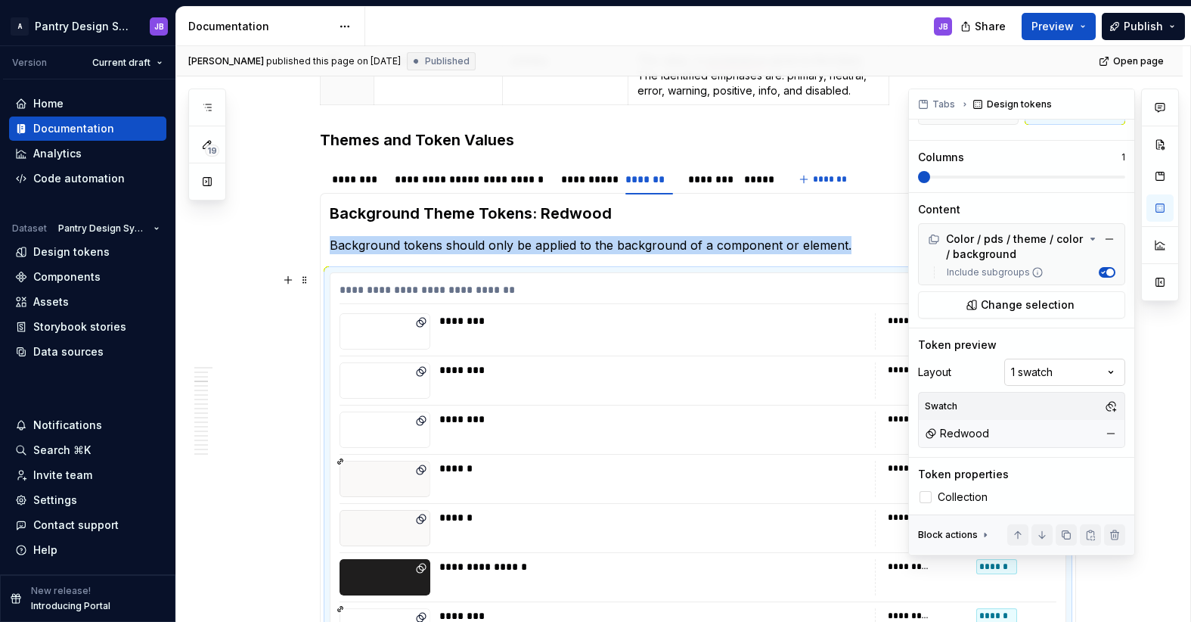
click at [1097, 371] on div "Comments Open comments No comments yet Select ‘Comment’ from the block context …" at bounding box center [1043, 321] width 271 height 467
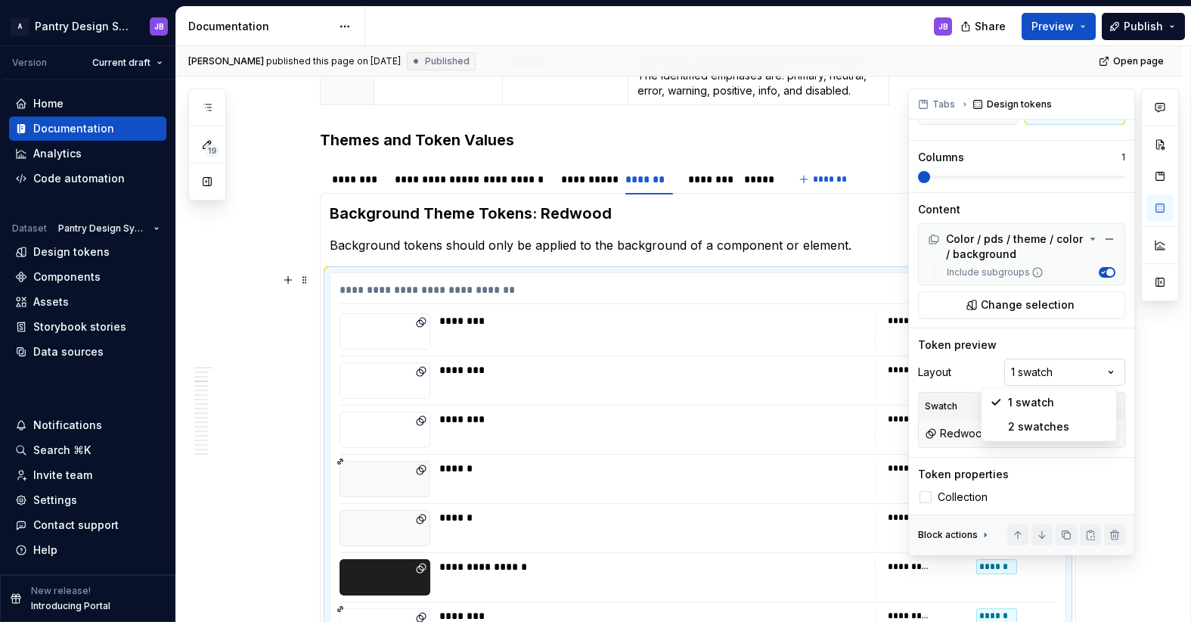
click at [1097, 371] on div "Comments Open comments No comments yet Select ‘Comment’ from the block context …" at bounding box center [1043, 321] width 271 height 467
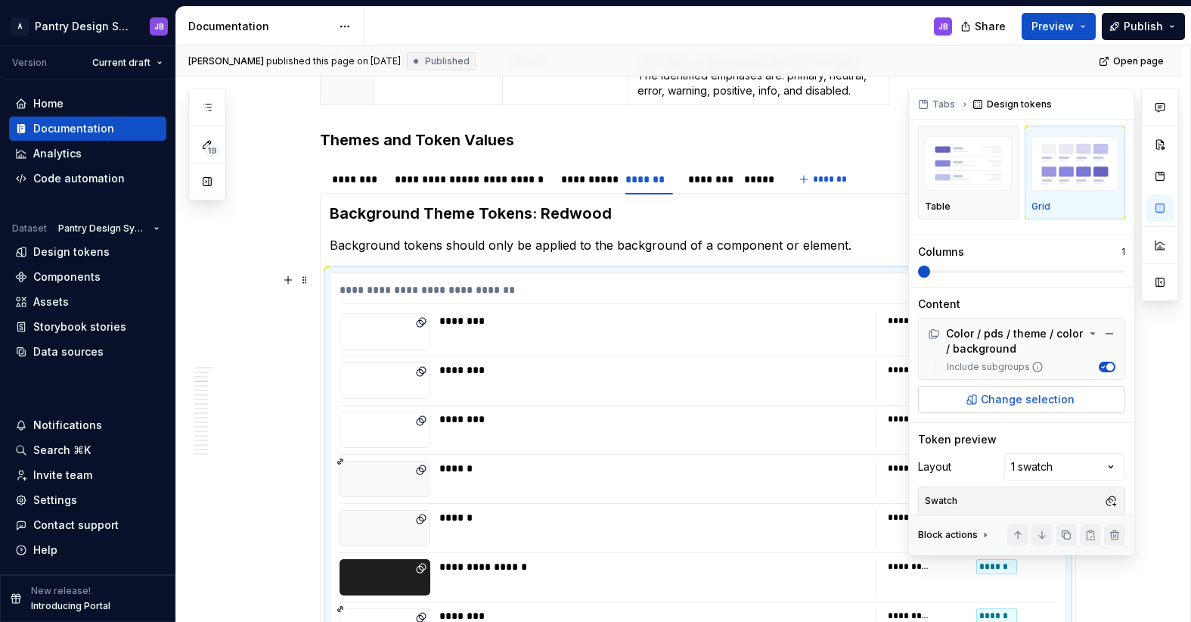
scroll to position [3, 0]
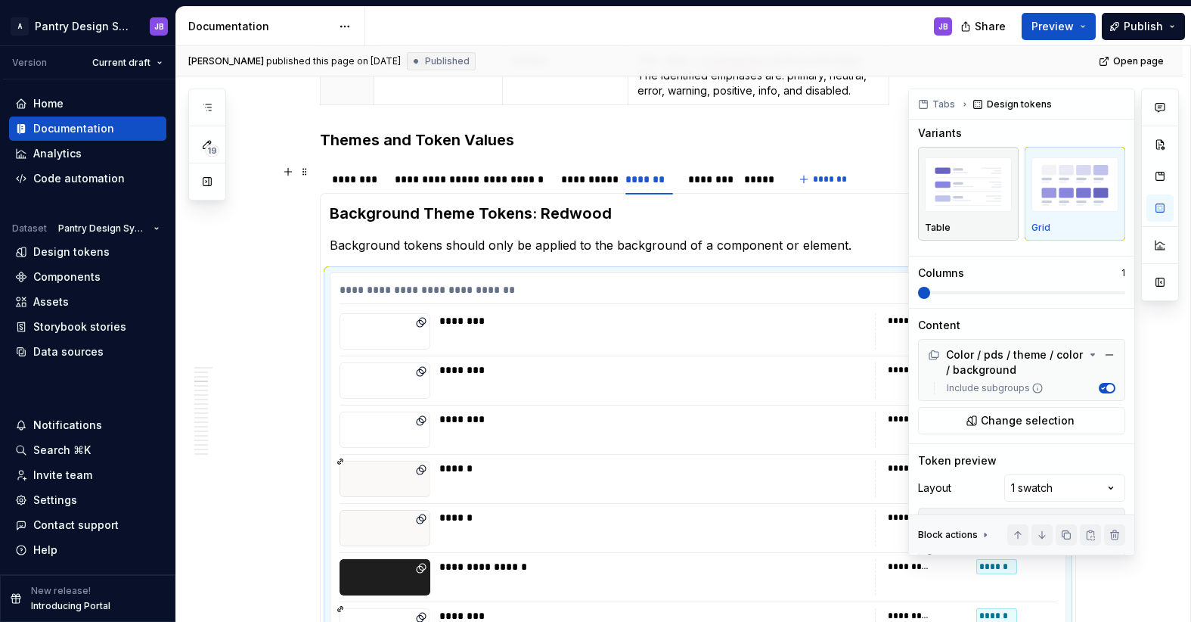
click at [968, 193] on img "button" at bounding box center [968, 184] width 87 height 55
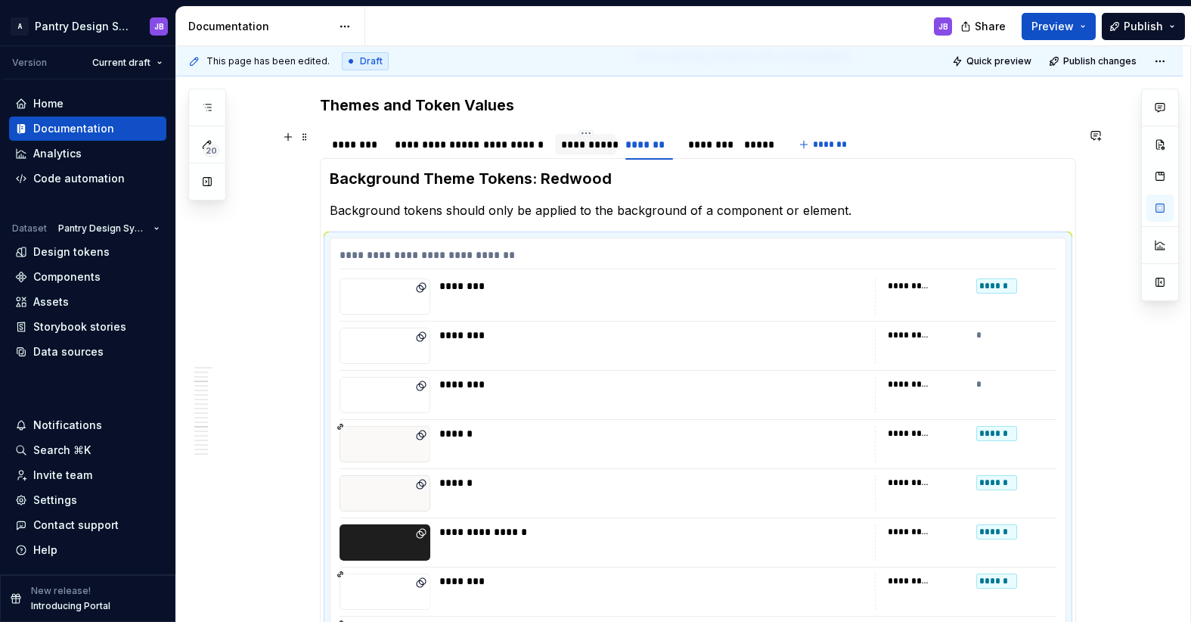
click at [591, 150] on div "**********" at bounding box center [585, 144] width 49 height 15
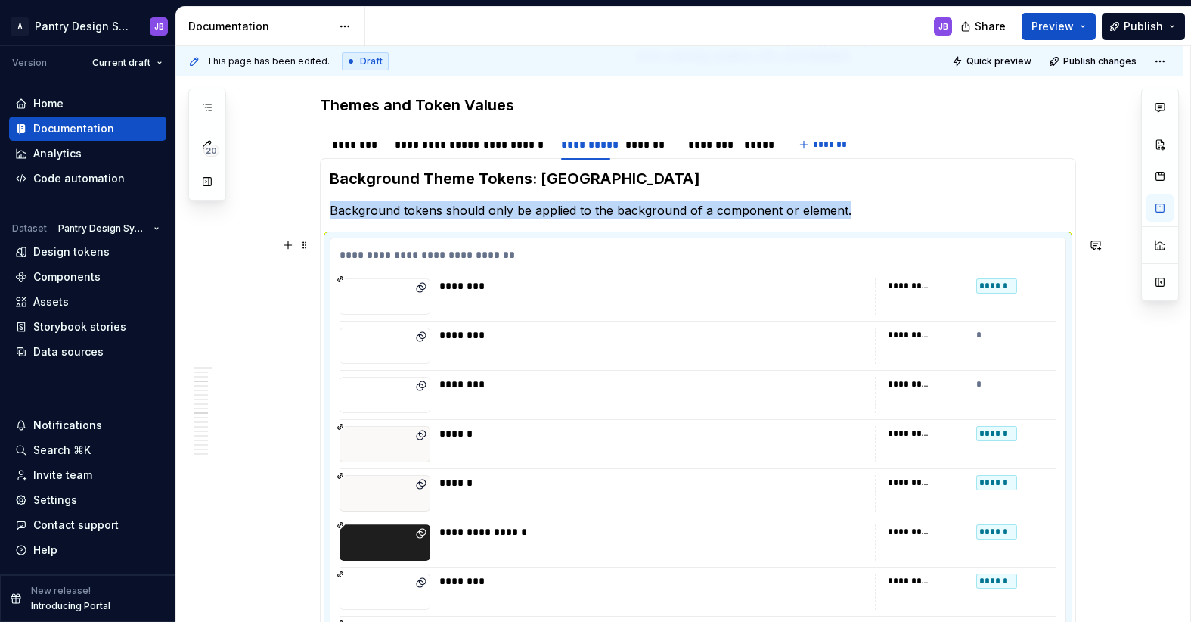
click at [360, 338] on div "To enrich screen reader interactions, please activate Accessibility in Grammarl…" at bounding box center [385, 345] width 91 height 36
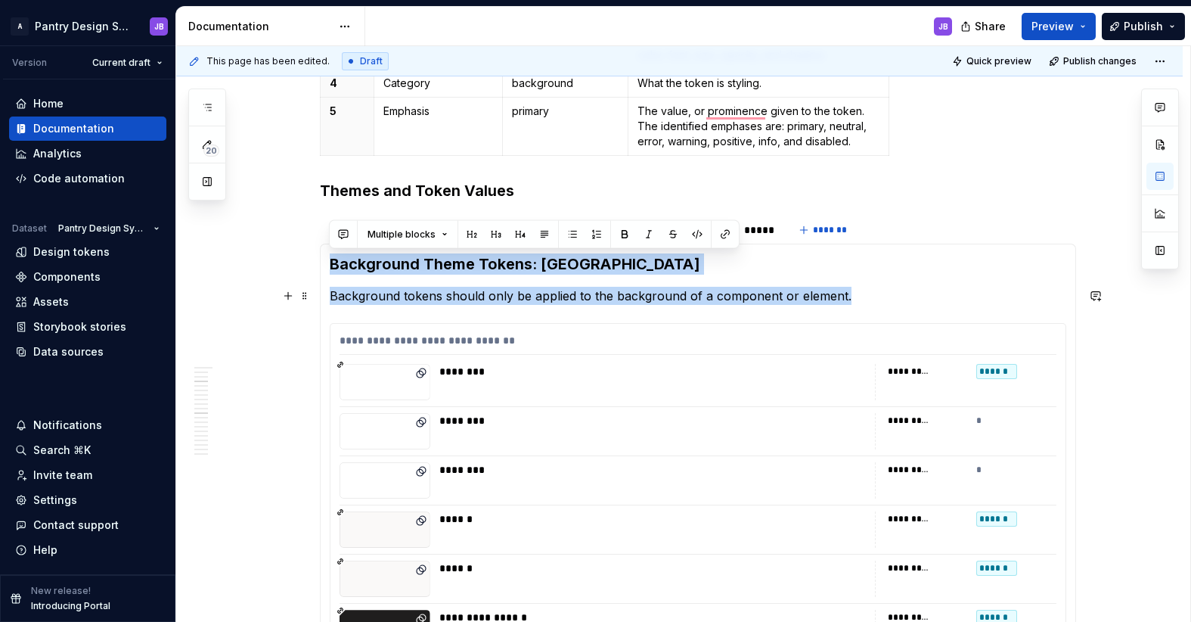
drag, startPoint x: 330, startPoint y: 263, endPoint x: 849, endPoint y: 302, distance: 520.2
copy section-item-column "Background Theme Tokens: Fort Point Background tokens should only be applied to…"
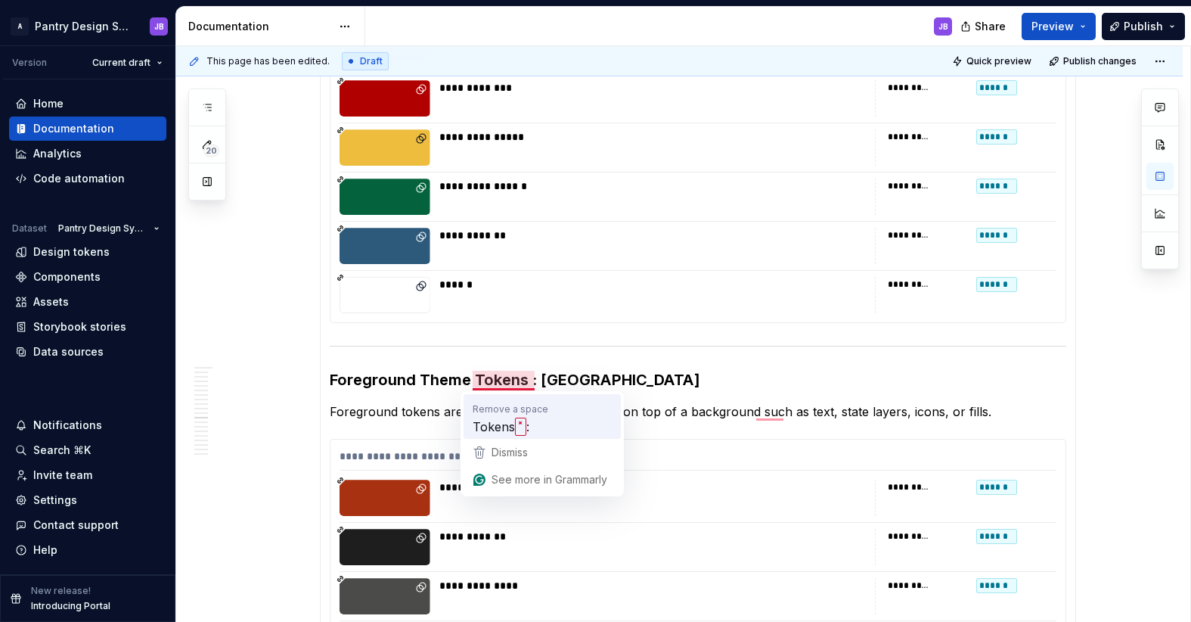
type textarea "*"
click at [505, 423] on span "Tokens" at bounding box center [494, 426] width 42 height 19
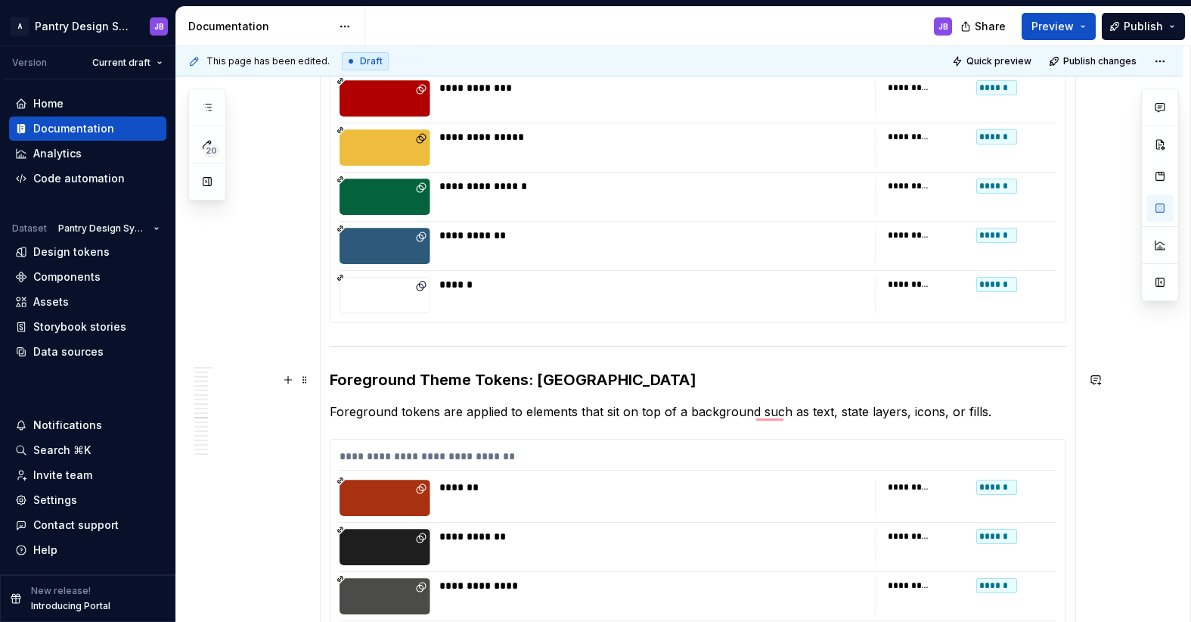
click at [432, 383] on h3 "Foreground Theme Tokens: Fort Point" at bounding box center [698, 379] width 737 height 21
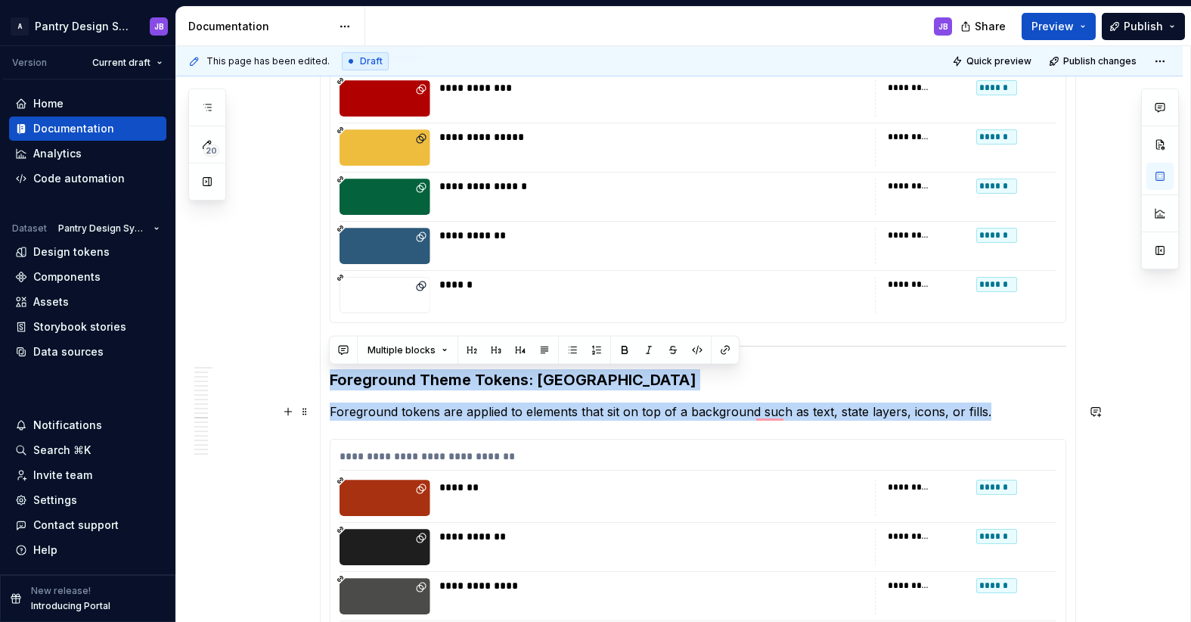
drag, startPoint x: 332, startPoint y: 376, endPoint x: 979, endPoint y: 414, distance: 648.5
copy section-item-column "Foreground Theme Tokens: Fort Point Foreground tokens are applied to elements t…"
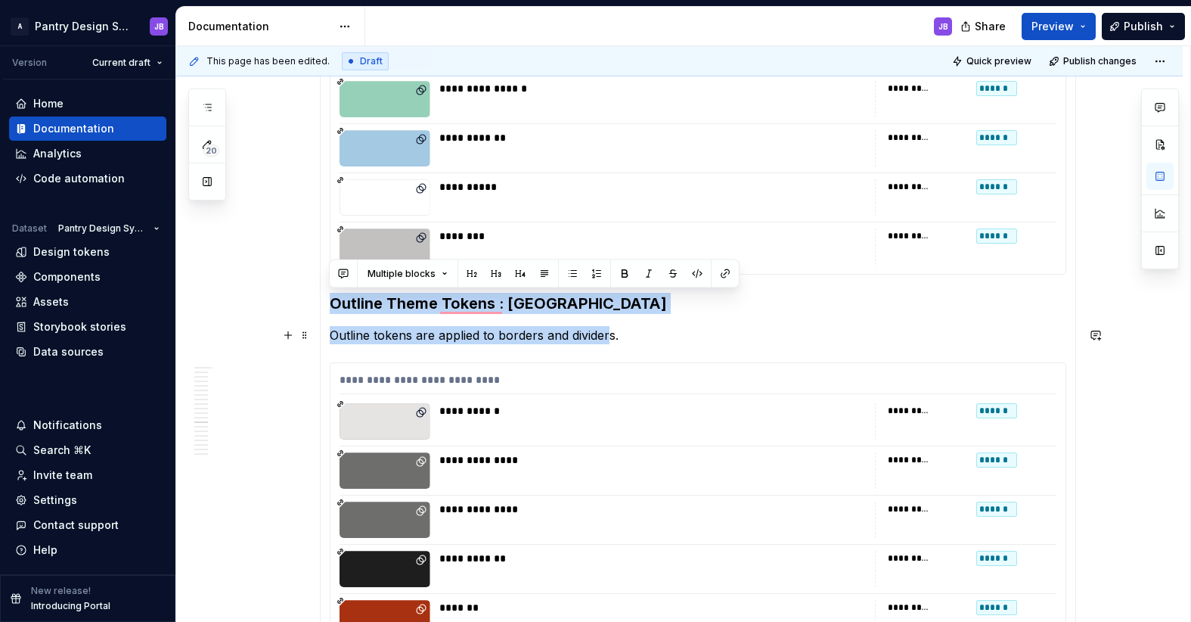
drag, startPoint x: 333, startPoint y: 302, endPoint x: 607, endPoint y: 337, distance: 276.0
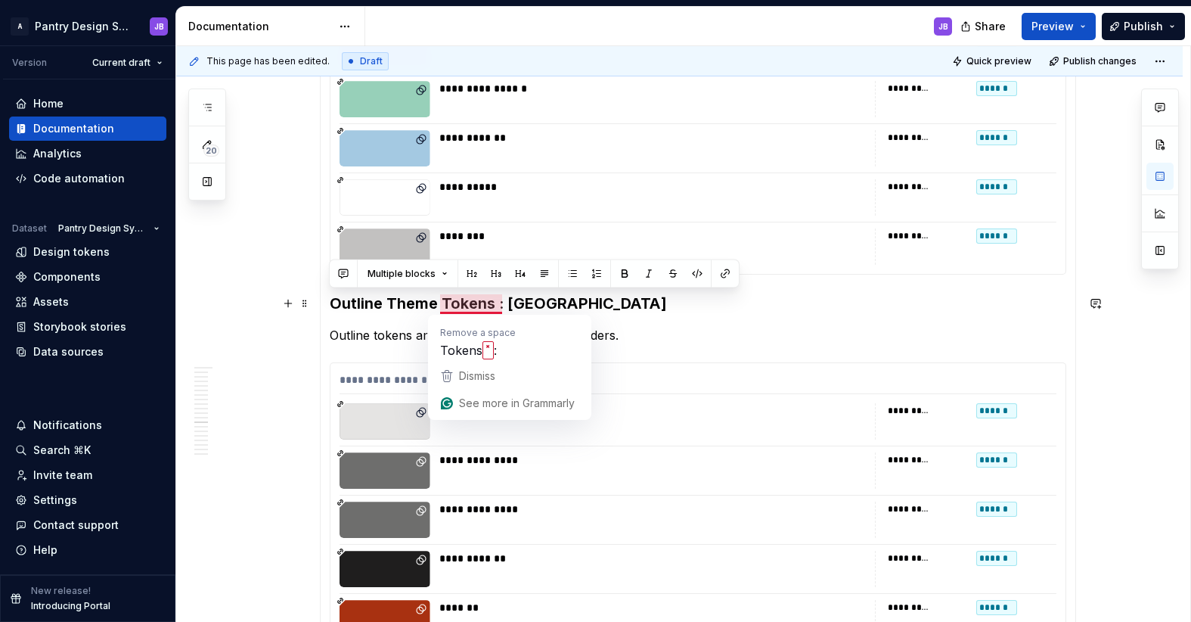
click at [494, 306] on h3 "Outline Theme Tokens : Fort Point" at bounding box center [698, 303] width 737 height 21
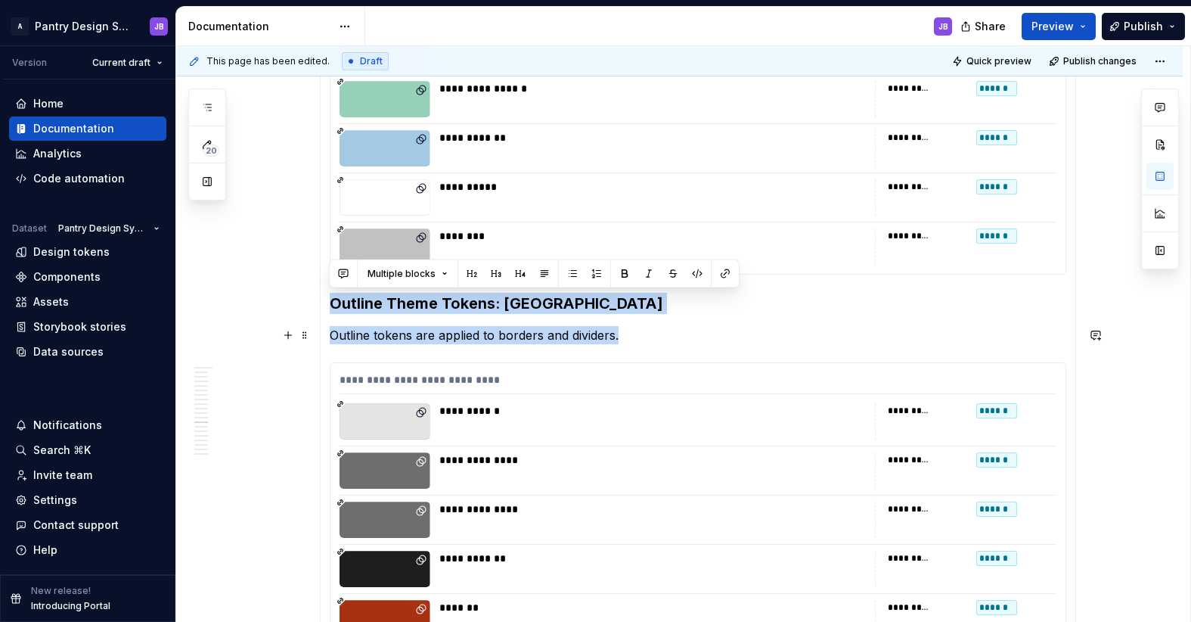
drag, startPoint x: 332, startPoint y: 302, endPoint x: 628, endPoint y: 342, distance: 299.1
copy section-item-column "Outline Theme Tokens: Fort Point Outline tokens are applied to borders and divi…"
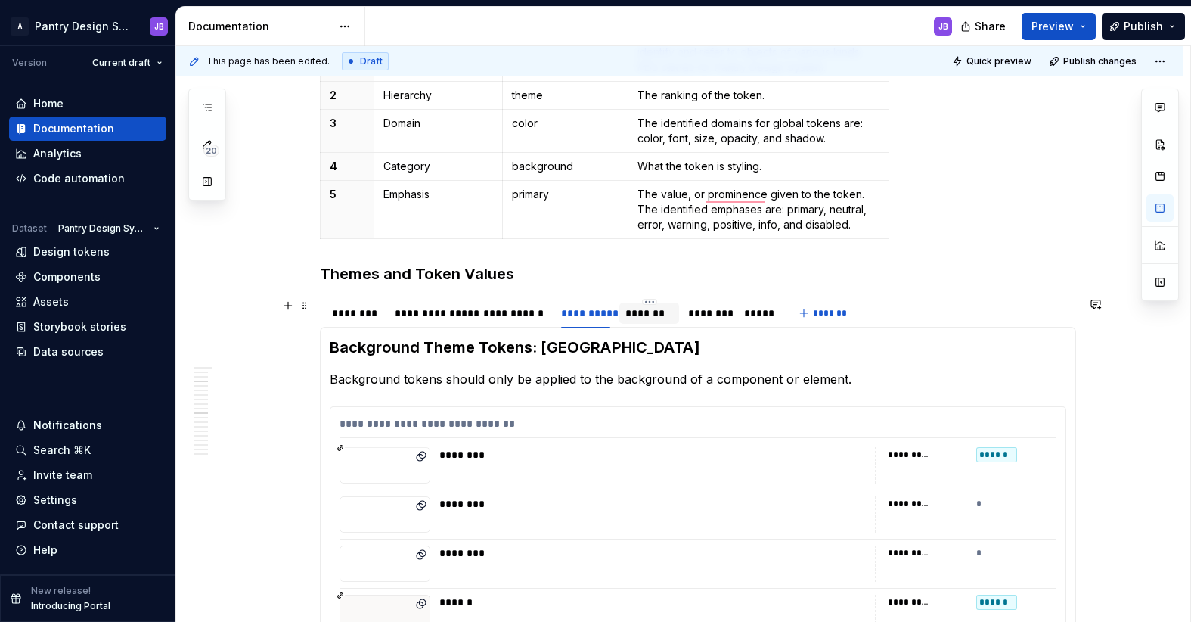
click at [662, 314] on div "*******" at bounding box center [649, 313] width 48 height 15
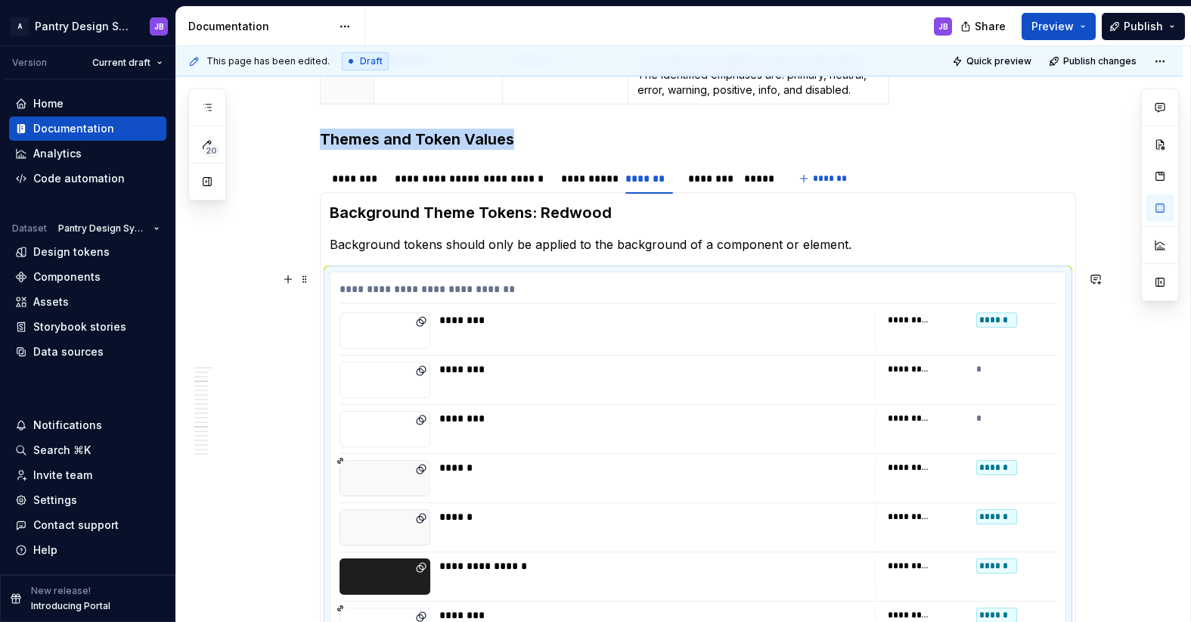
click at [306, 281] on span at bounding box center [305, 278] width 12 height 21
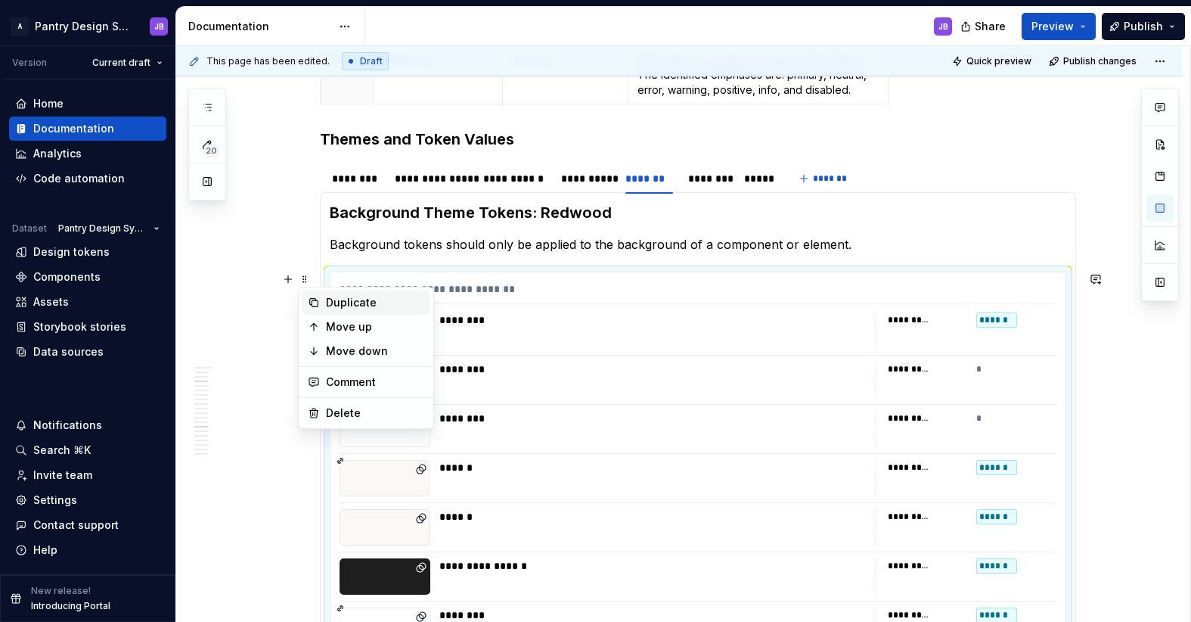
click at [333, 297] on div "Duplicate" at bounding box center [375, 302] width 98 height 15
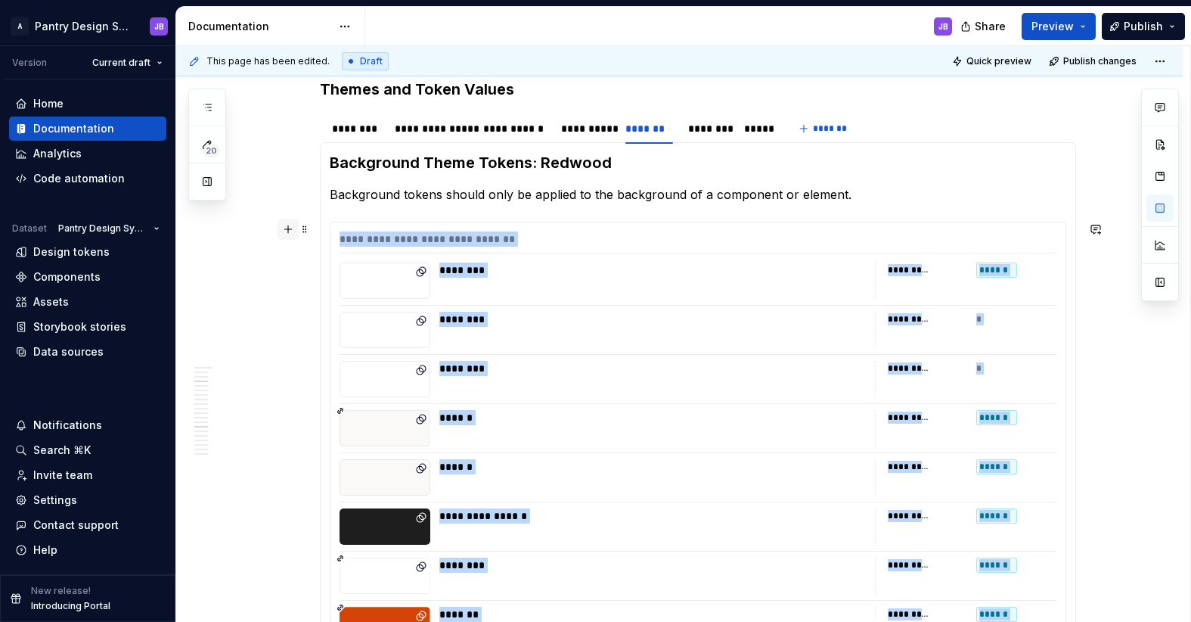
click at [288, 233] on button "button" at bounding box center [288, 229] width 21 height 21
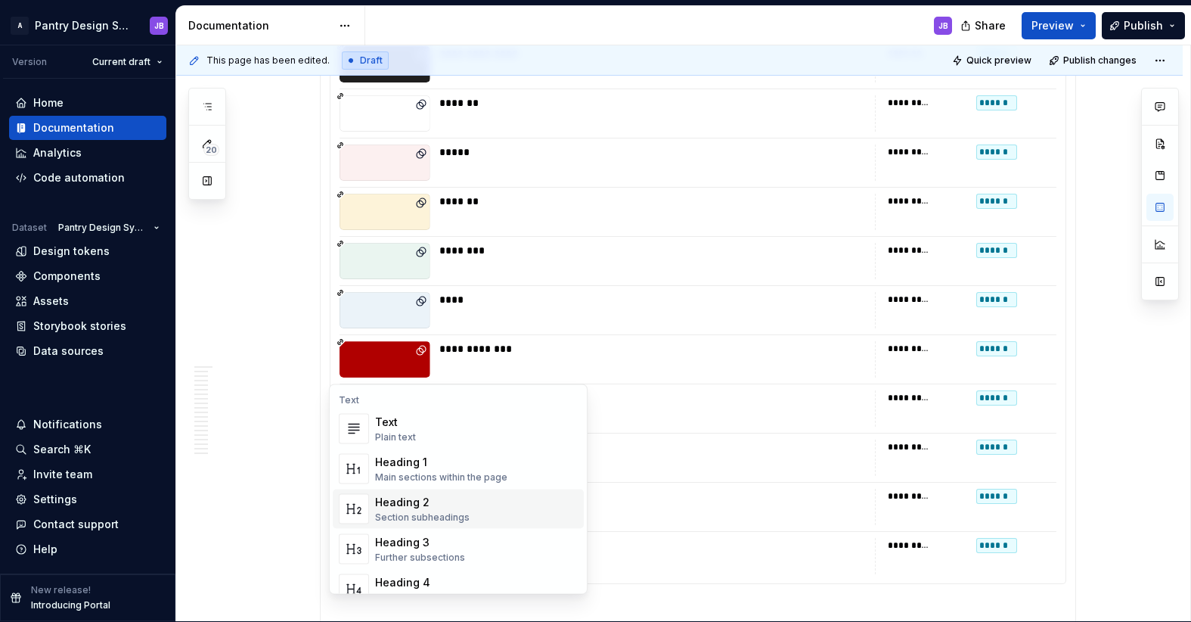
click at [399, 513] on div "Section subheadings" at bounding box center [422, 517] width 95 height 12
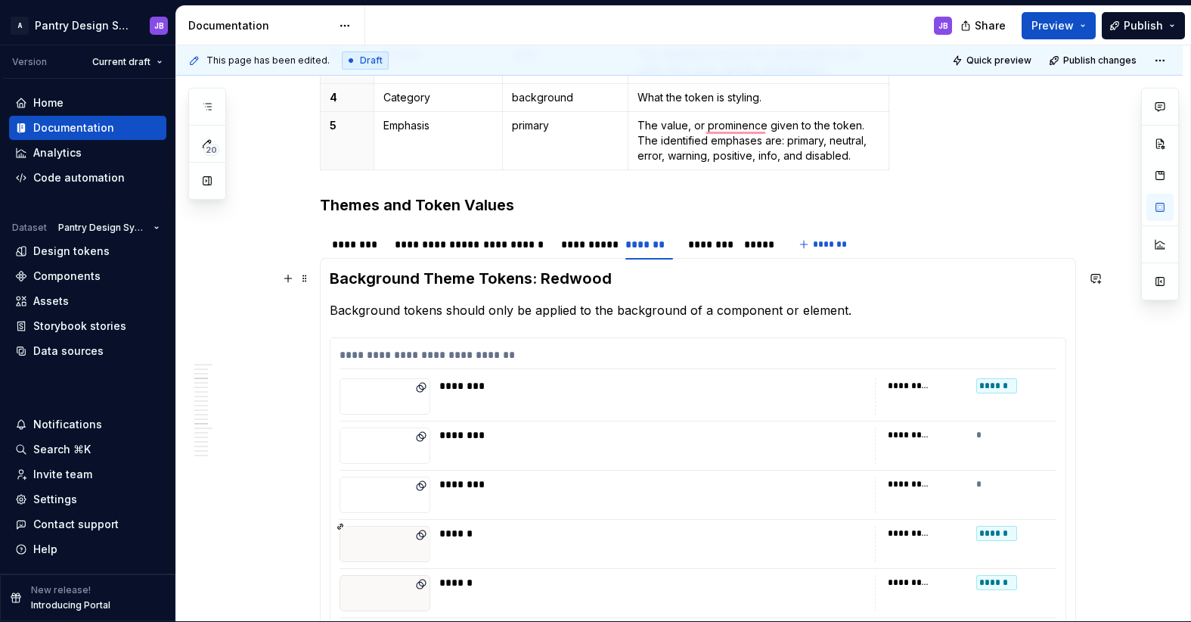
click at [426, 281] on h3 "Background Theme Tokens: Redwood" at bounding box center [698, 278] width 737 height 21
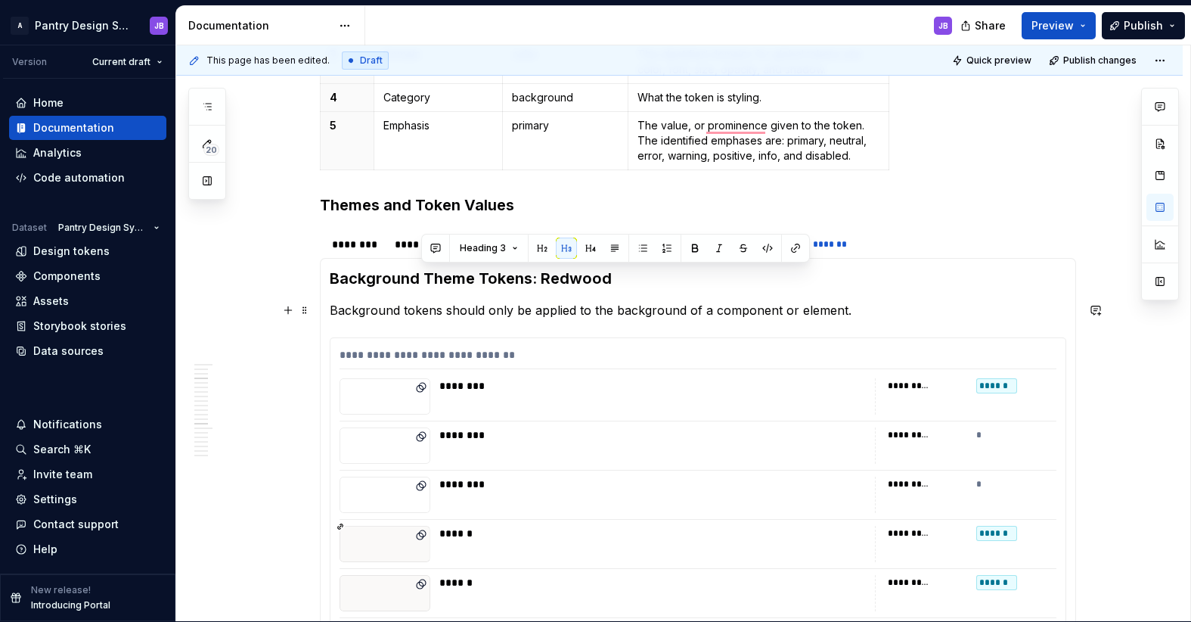
click at [450, 312] on p "Background tokens should only be applied to the background of a component or el…" at bounding box center [698, 310] width 737 height 18
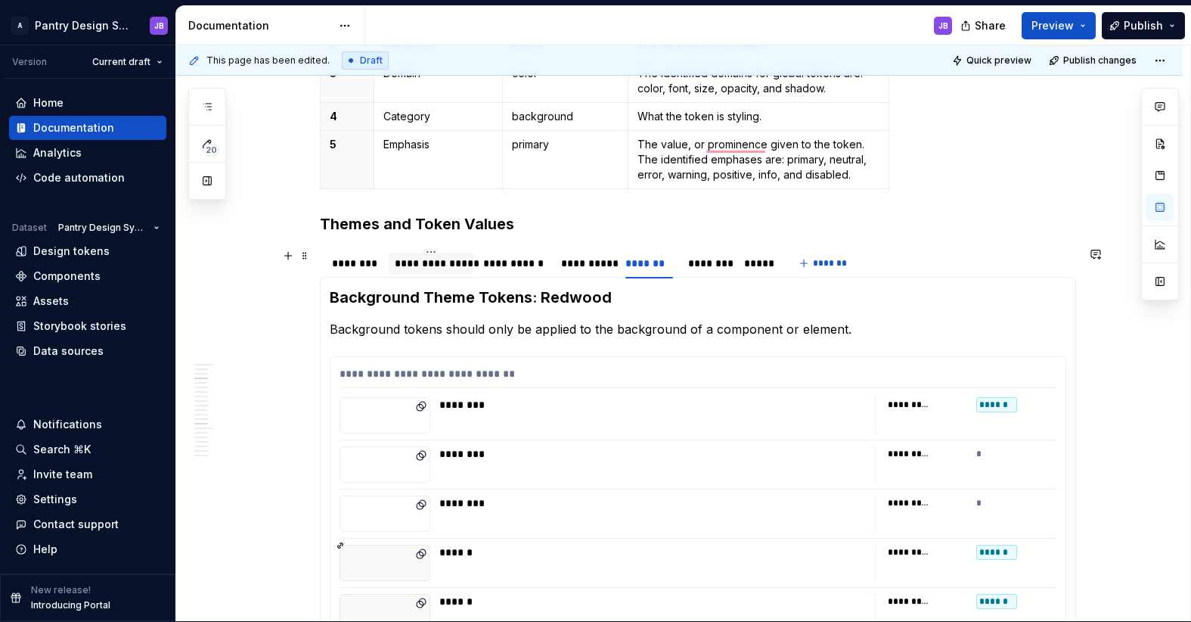
click at [447, 260] on div "**********" at bounding box center [431, 263] width 73 height 15
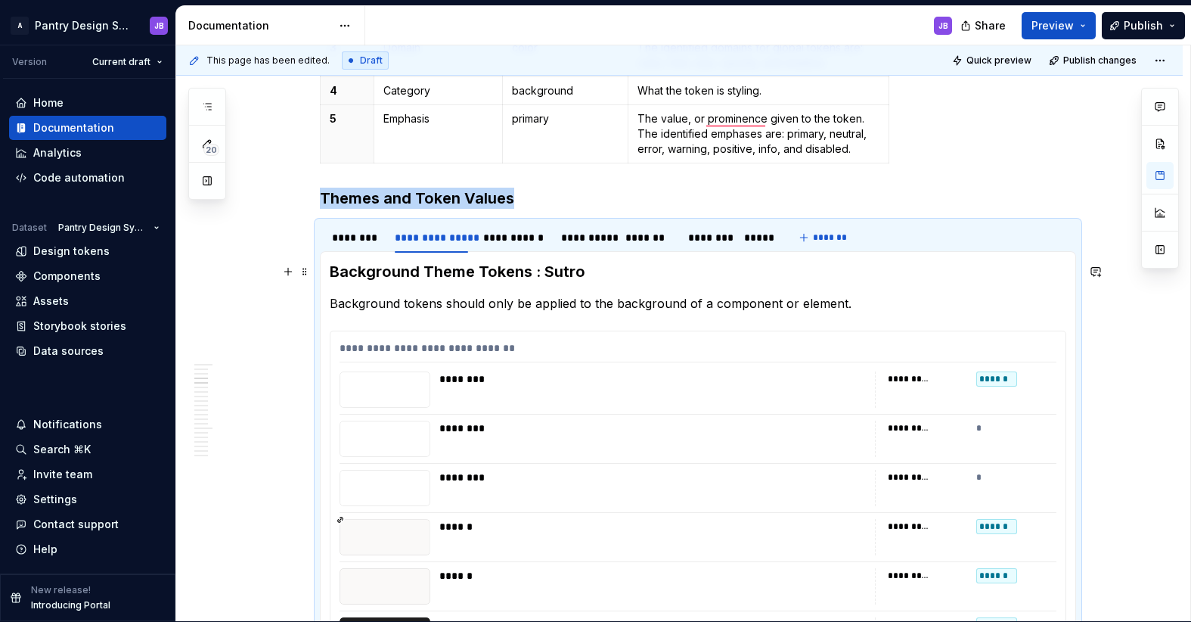
click at [532, 275] on h3 "Background Theme Tokens : Sutro" at bounding box center [698, 271] width 737 height 21
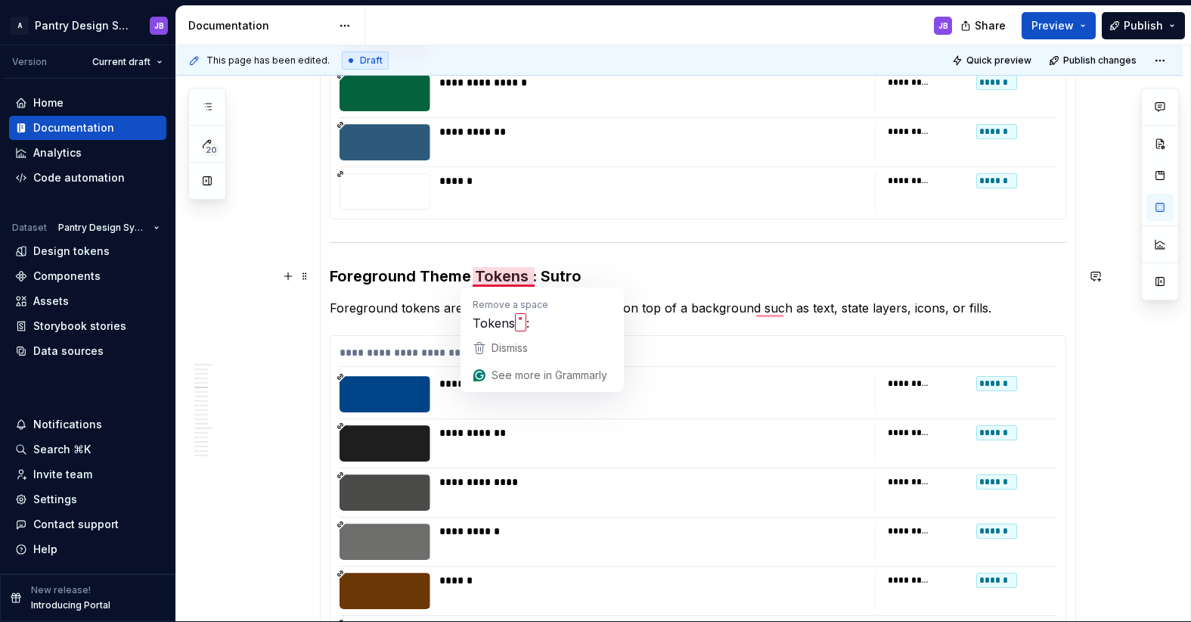
click at [530, 278] on h3 "Foreground Theme Tokens : Sutro" at bounding box center [698, 275] width 737 height 21
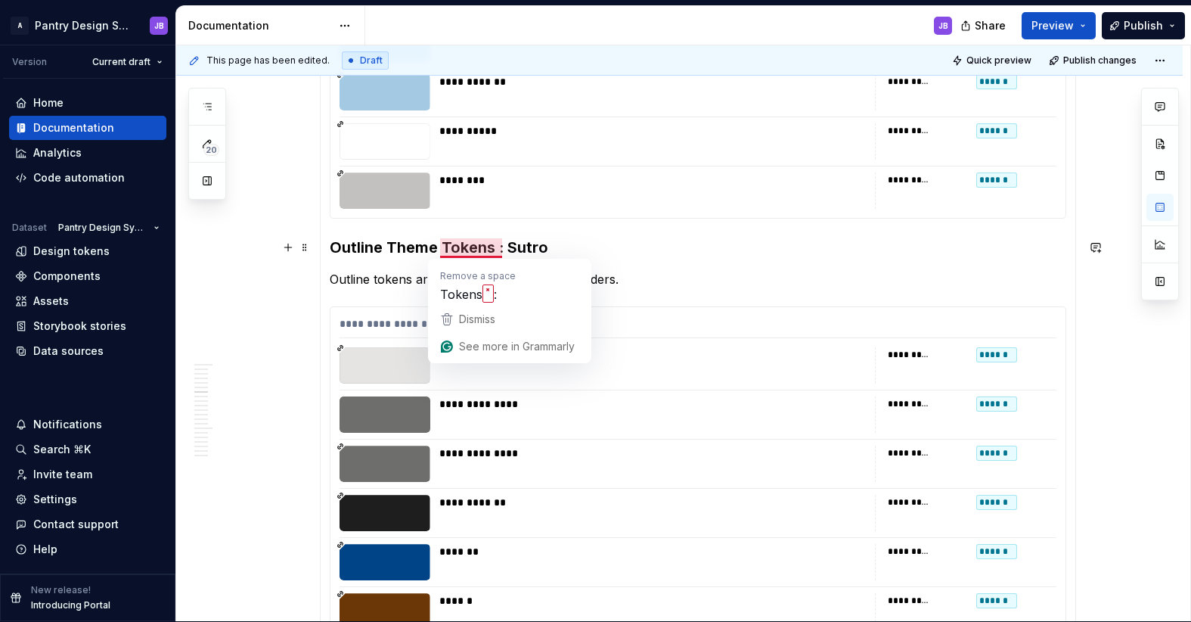
click at [498, 249] on h3 "Outline Theme Tokens : Sutro" at bounding box center [698, 247] width 737 height 21
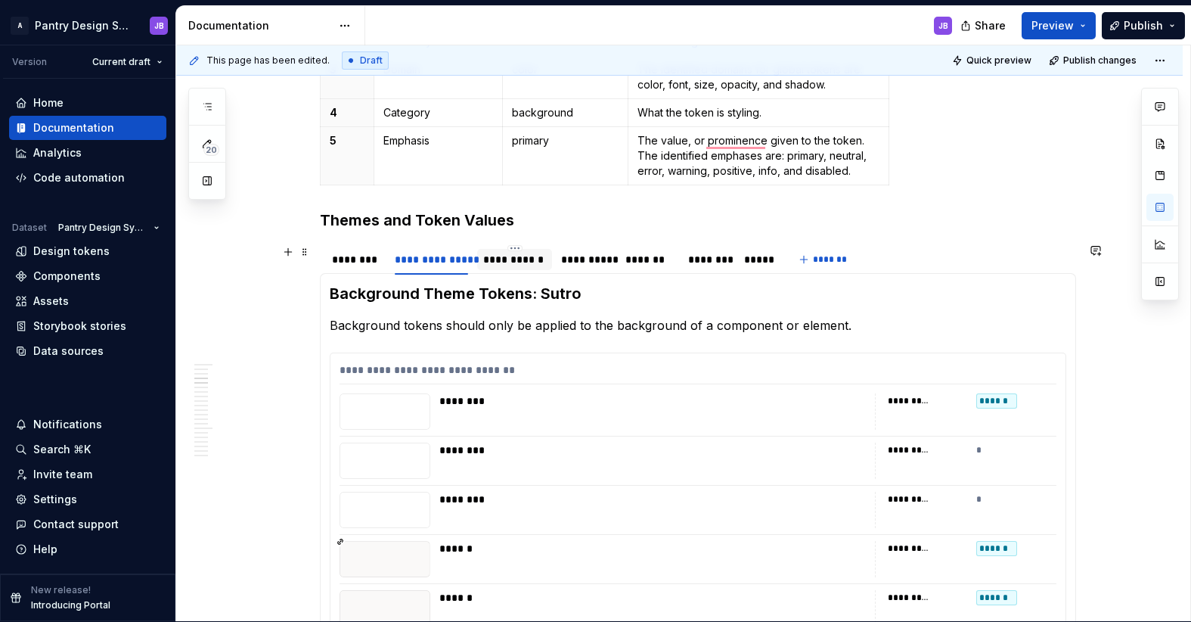
click at [521, 259] on div "**********" at bounding box center [514, 259] width 63 height 15
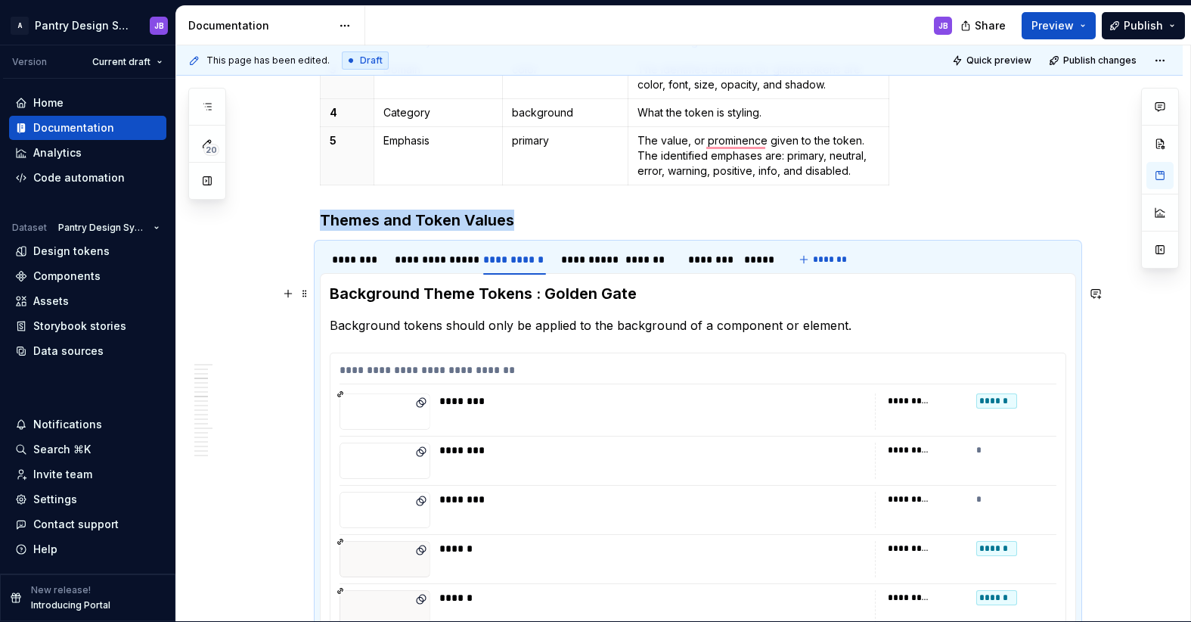
click at [532, 294] on h3 "Background Theme Tokens : Golden Gate" at bounding box center [698, 293] width 737 height 21
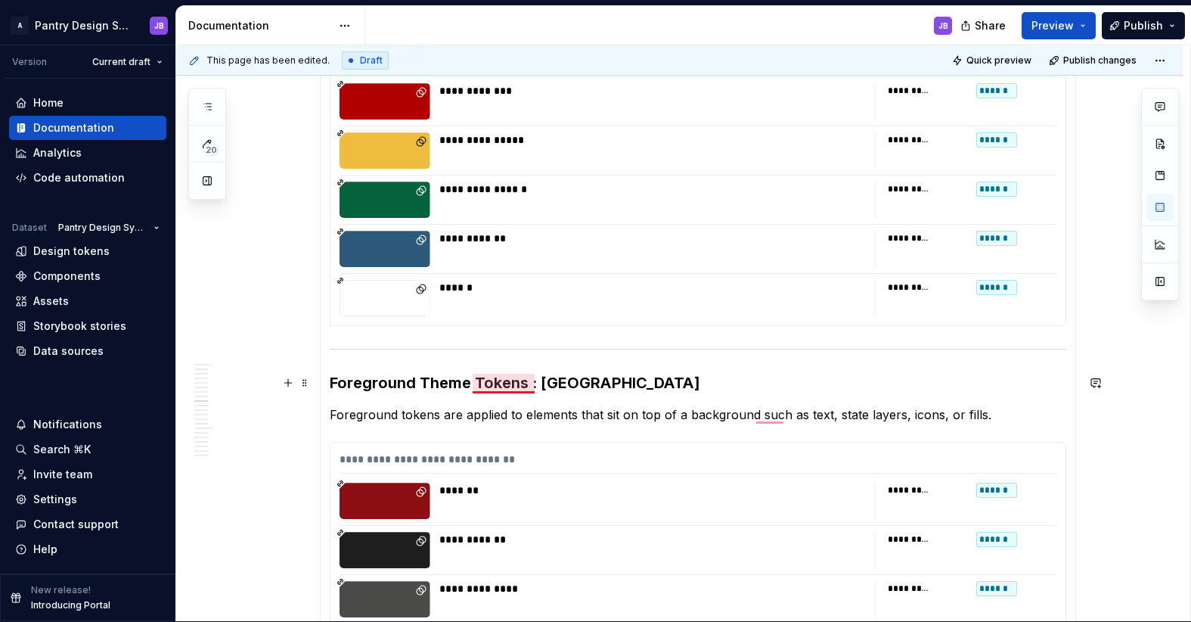
click at [529, 387] on h3 "Foreground Theme Tokens : Golden Gate" at bounding box center [698, 382] width 737 height 21
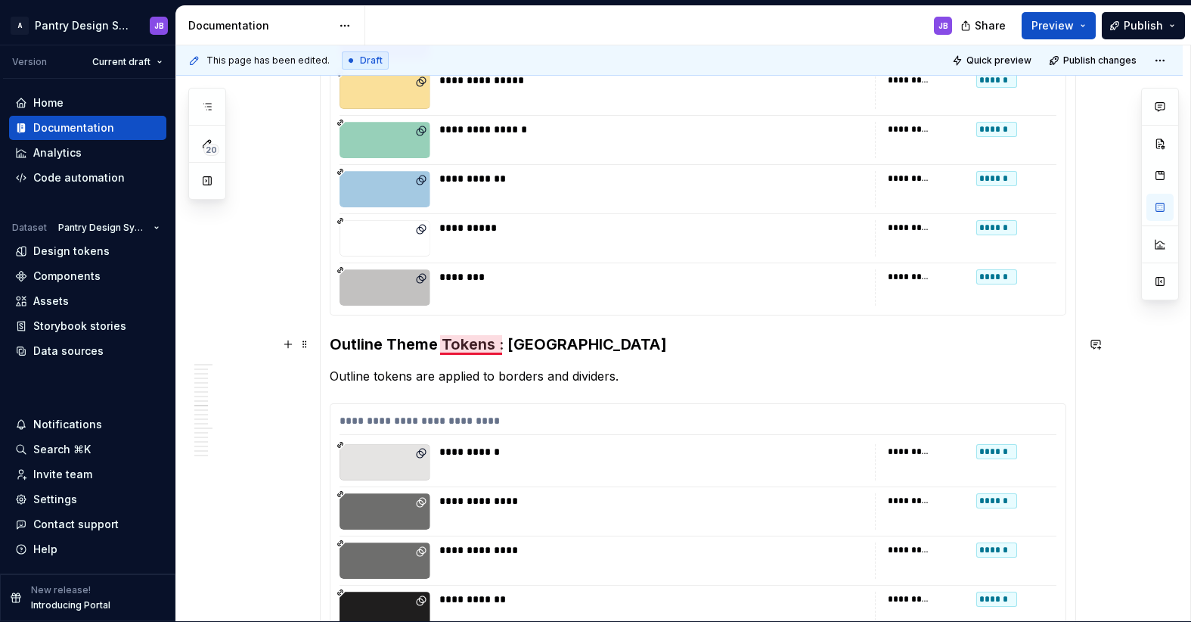
click at [501, 348] on h3 "Outline Theme Tokens : Golden Gate" at bounding box center [698, 344] width 737 height 21
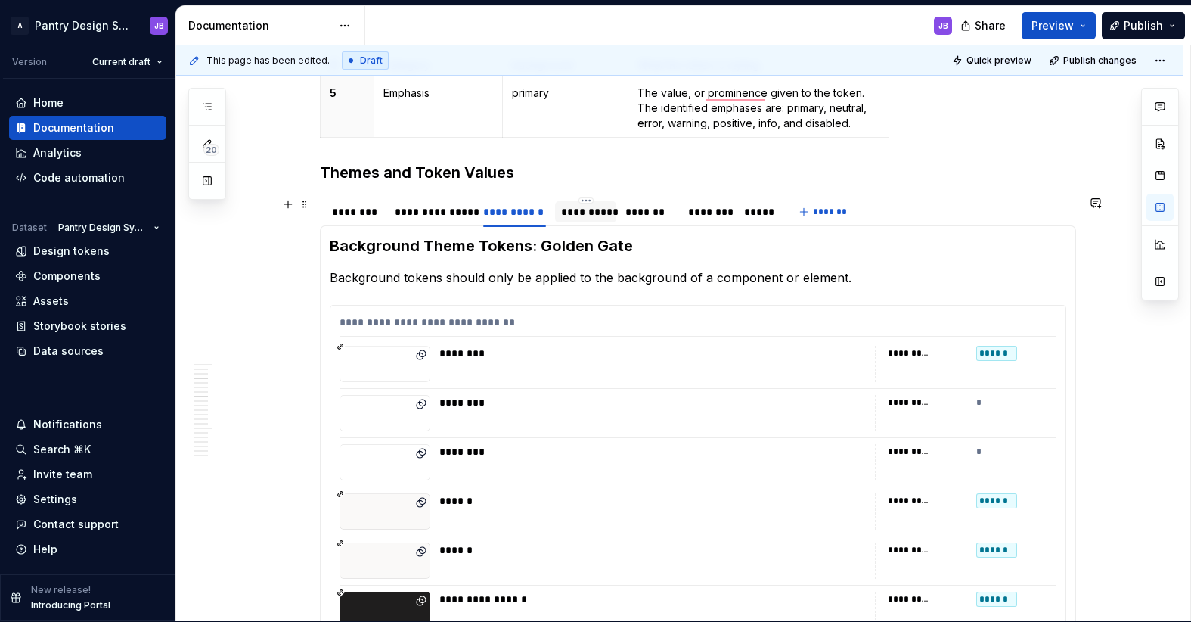
click at [595, 214] on div "**********" at bounding box center [585, 211] width 49 height 15
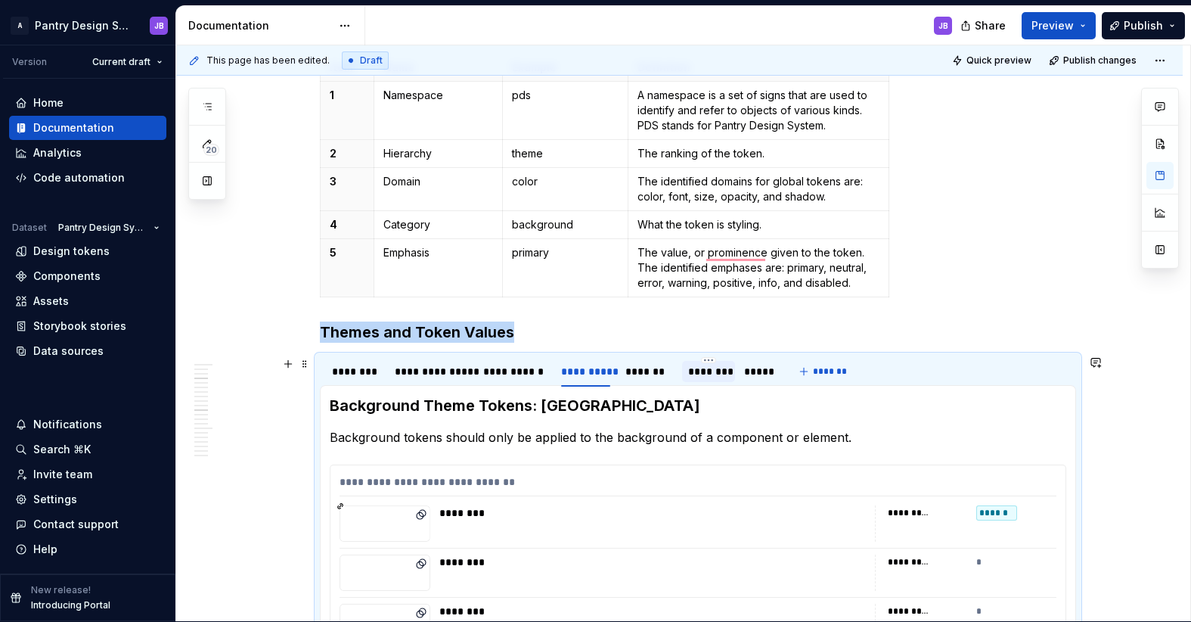
click at [716, 371] on div "********" at bounding box center [708, 371] width 41 height 15
click at [533, 407] on h3 "Background Theme Tokens : Presidio" at bounding box center [698, 405] width 737 height 21
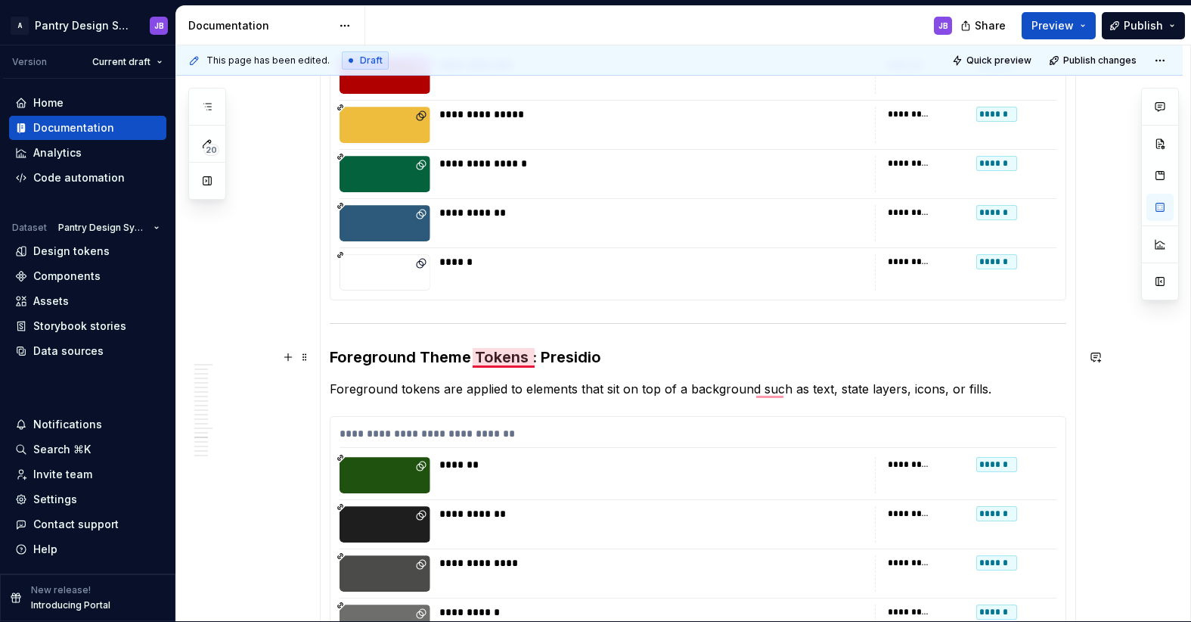
click at [530, 361] on h3 "Foreground Theme Tokens : Presidio" at bounding box center [698, 356] width 737 height 21
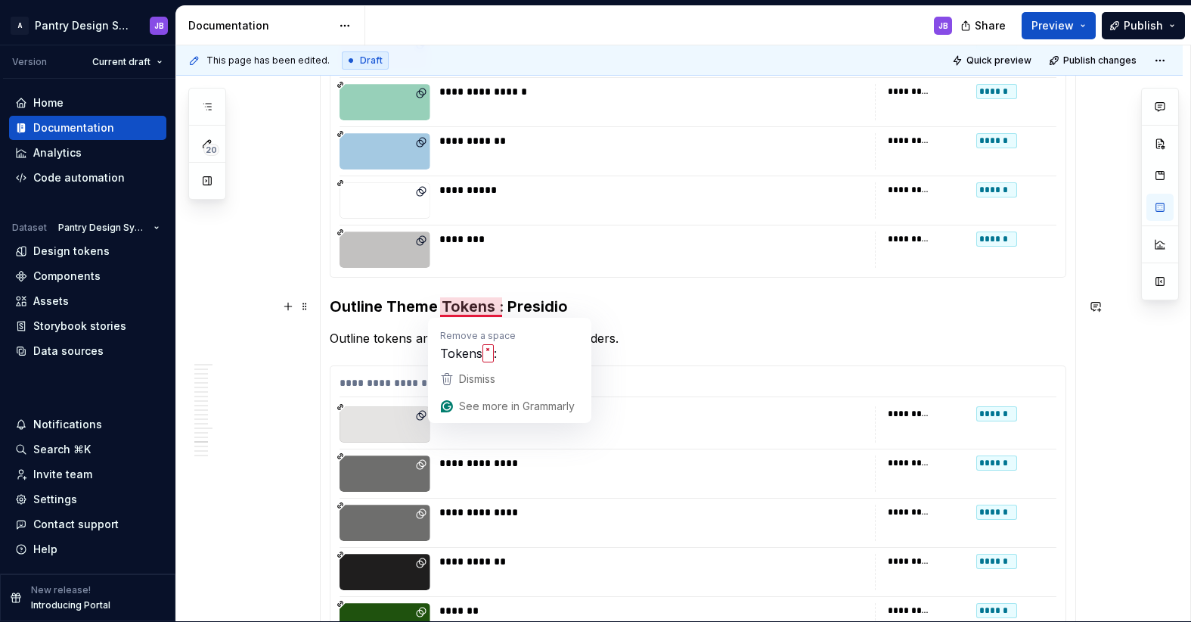
click at [498, 312] on h3 "Outline Theme Tokens : Presidio" at bounding box center [698, 306] width 737 height 21
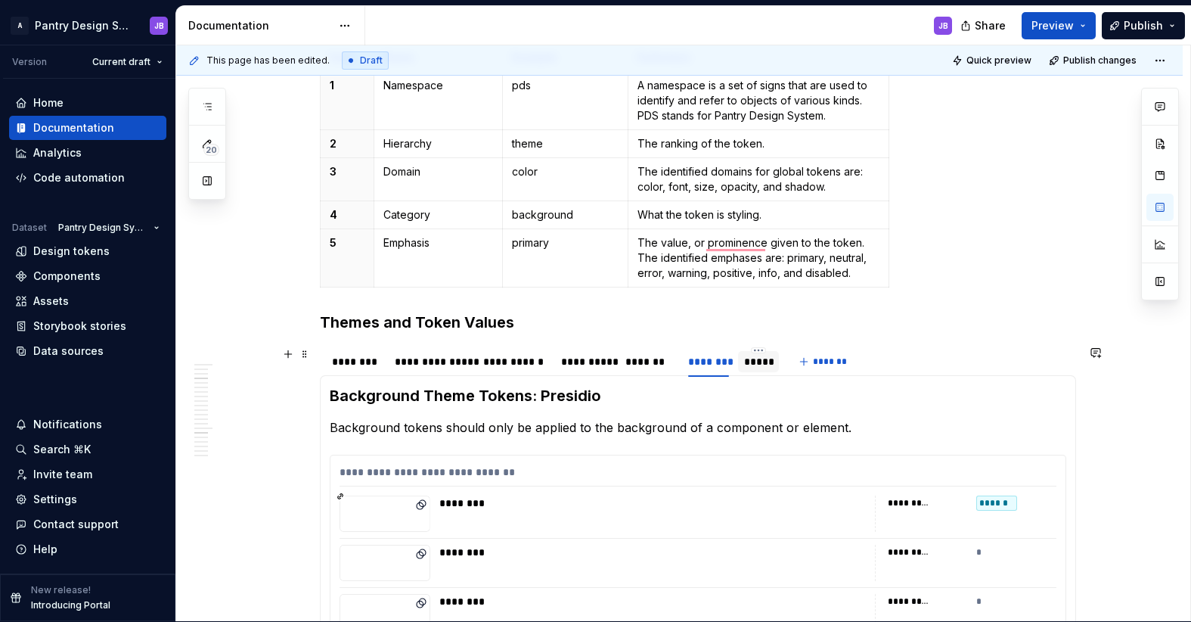
click at [765, 359] on div "*****" at bounding box center [758, 361] width 29 height 15
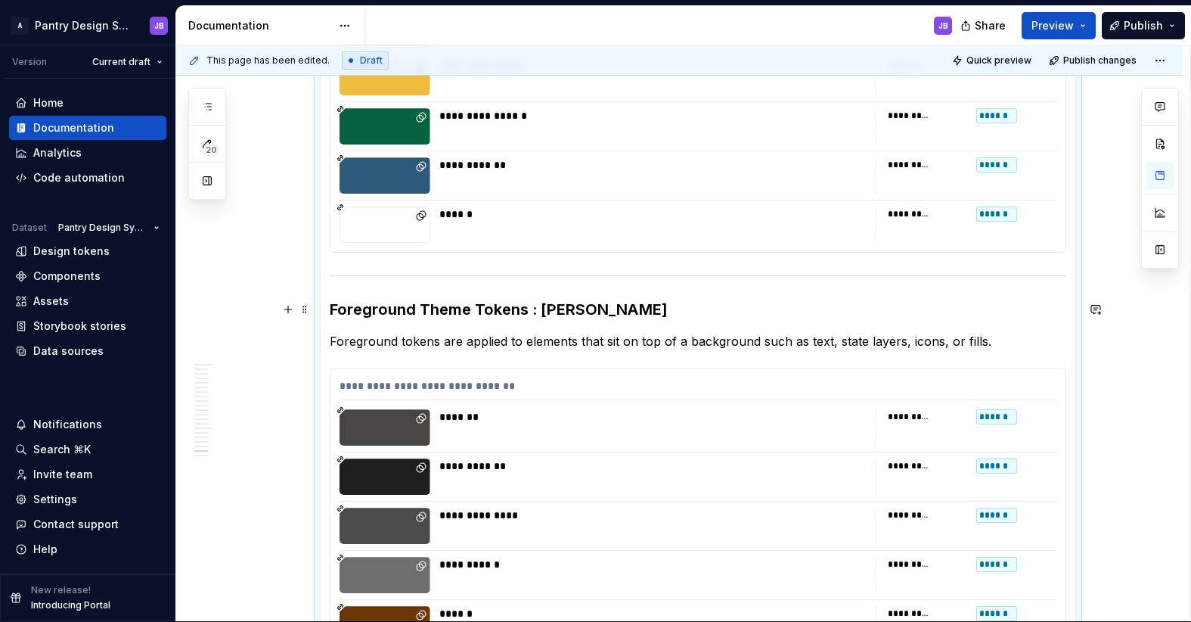
click at [532, 314] on h3 "Foreground Theme Tokens : Baker" at bounding box center [698, 309] width 737 height 21
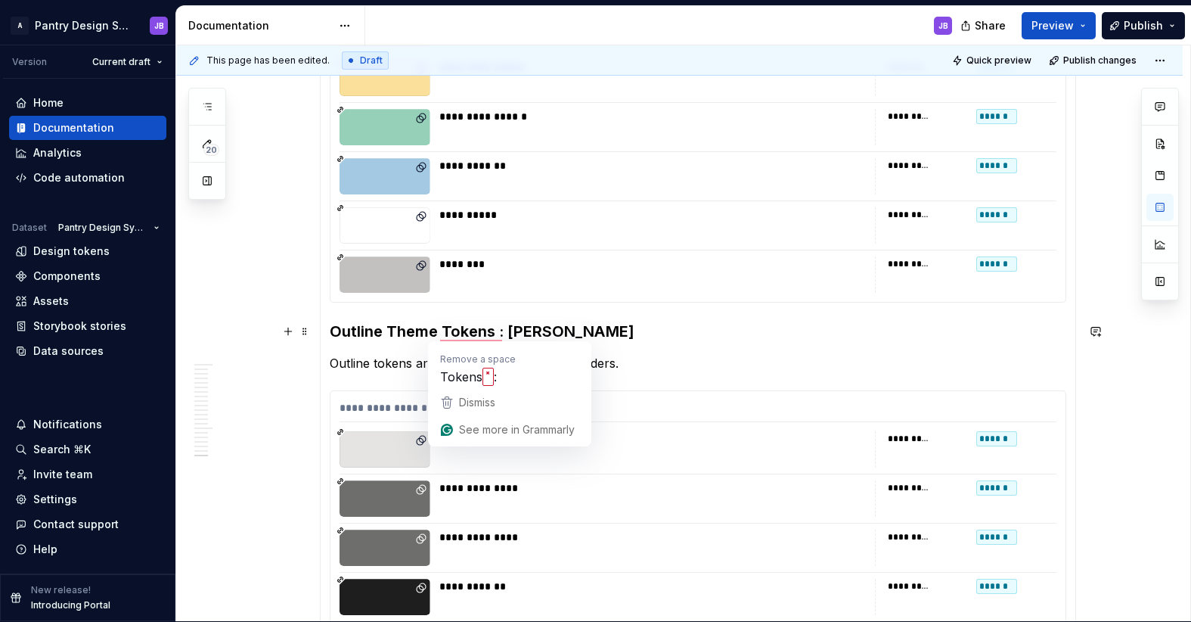
click at [499, 335] on h3 "Outline Theme Tokens : Baker" at bounding box center [698, 331] width 737 height 21
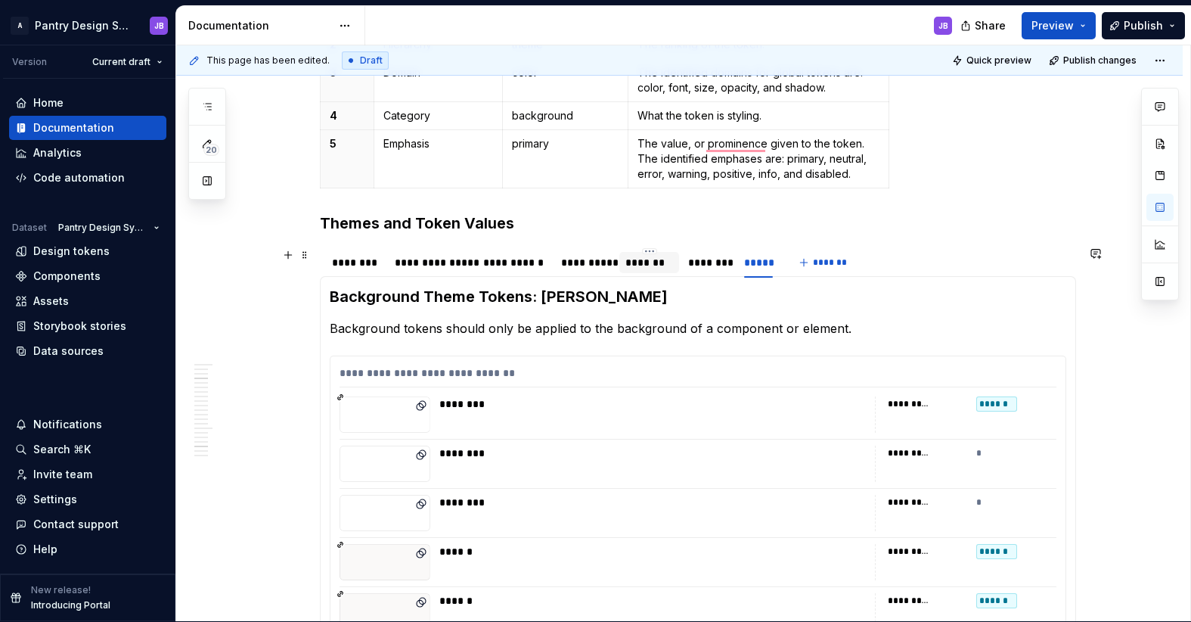
click at [656, 263] on div "*******" at bounding box center [649, 262] width 48 height 15
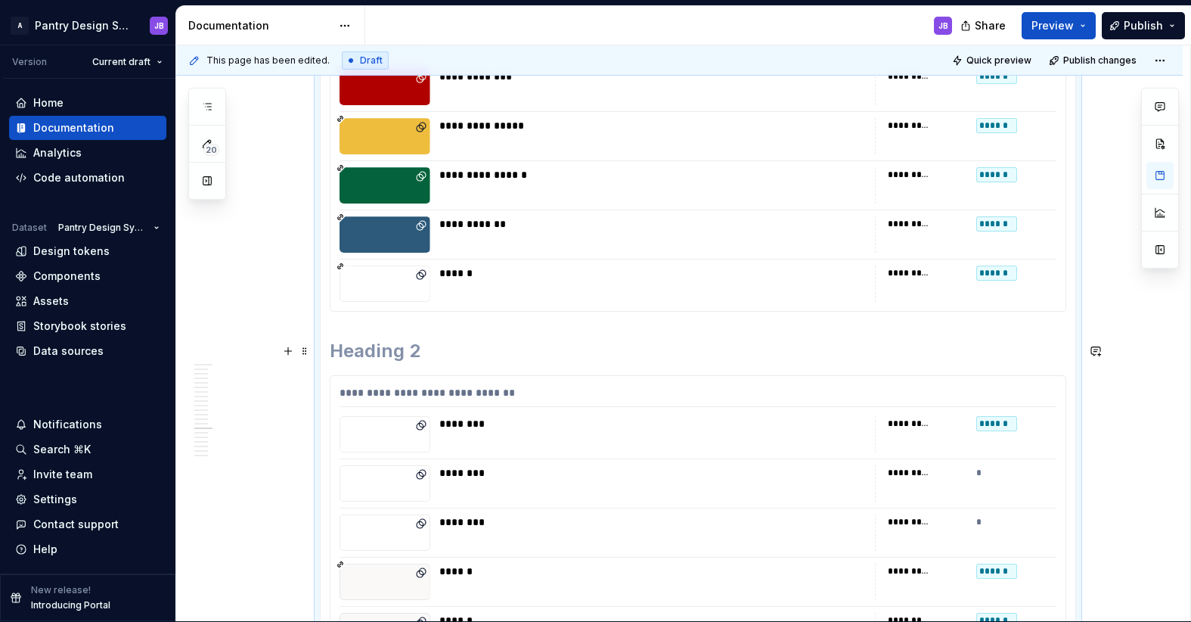
click at [343, 346] on h2 "To enrich screen reader interactions, please activate Accessibility in Grammarl…" at bounding box center [698, 351] width 737 height 24
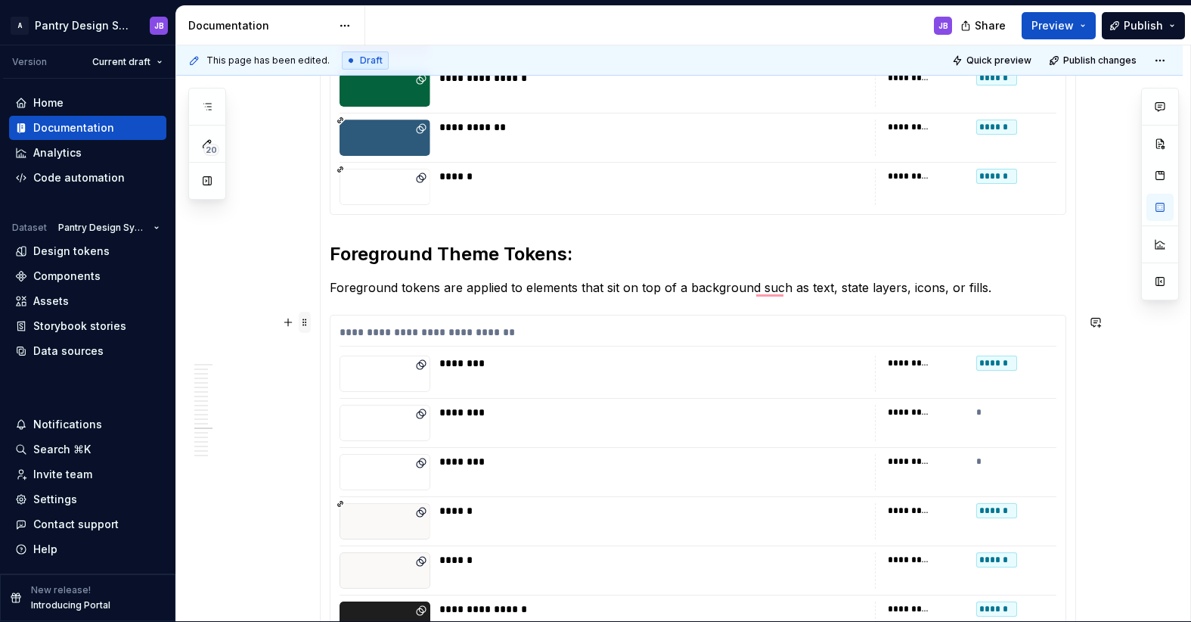
click at [306, 323] on span at bounding box center [305, 322] width 12 height 21
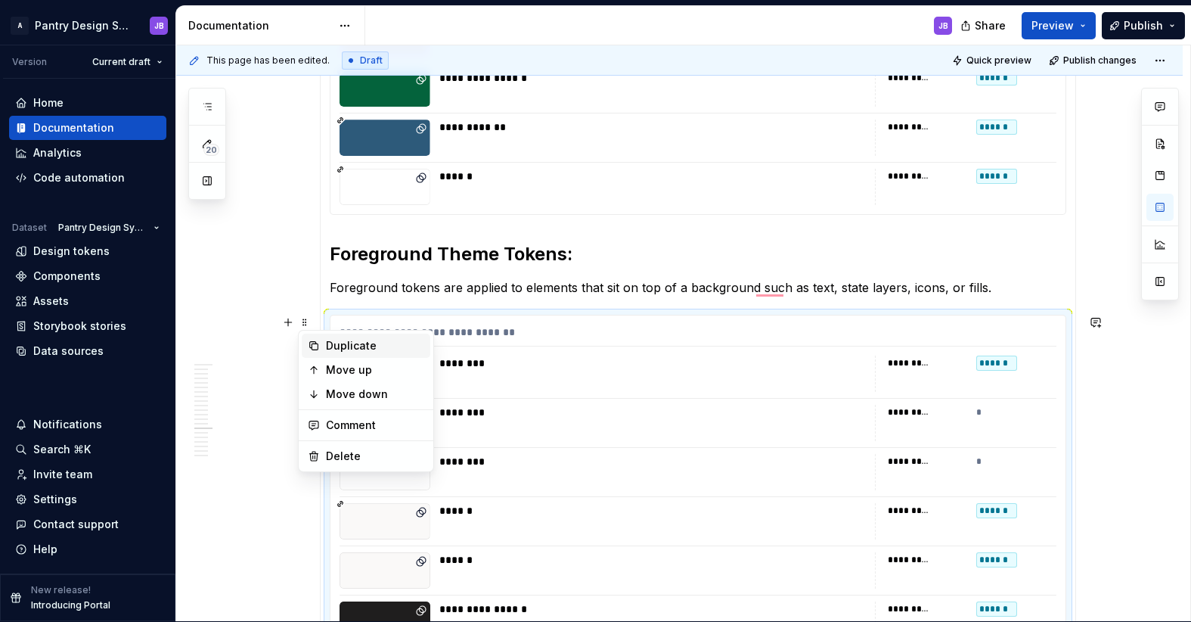
click at [336, 340] on div "Duplicate" at bounding box center [375, 345] width 98 height 15
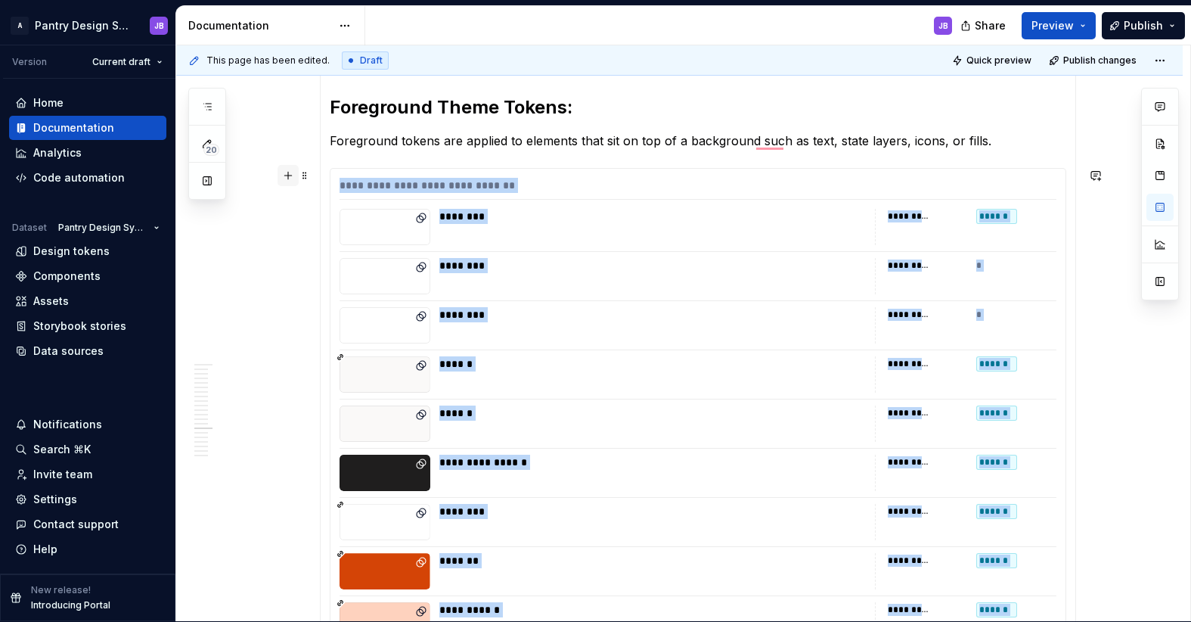
click at [290, 179] on button "button" at bounding box center [288, 175] width 21 height 21
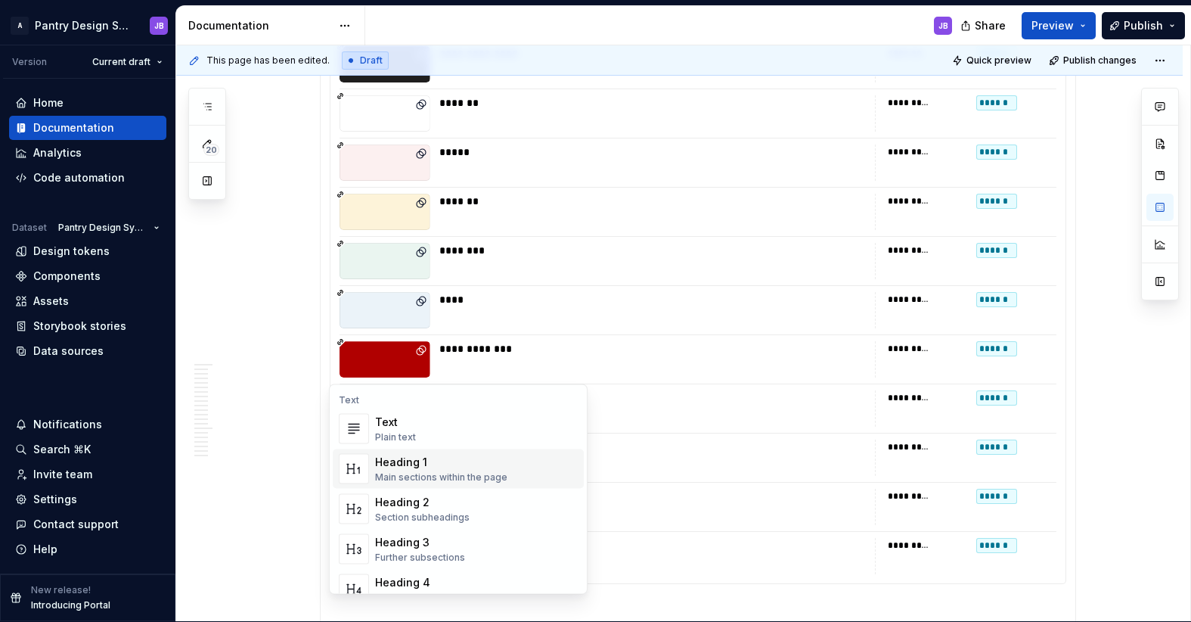
click at [415, 467] on div "Heading 1" at bounding box center [441, 462] width 132 height 15
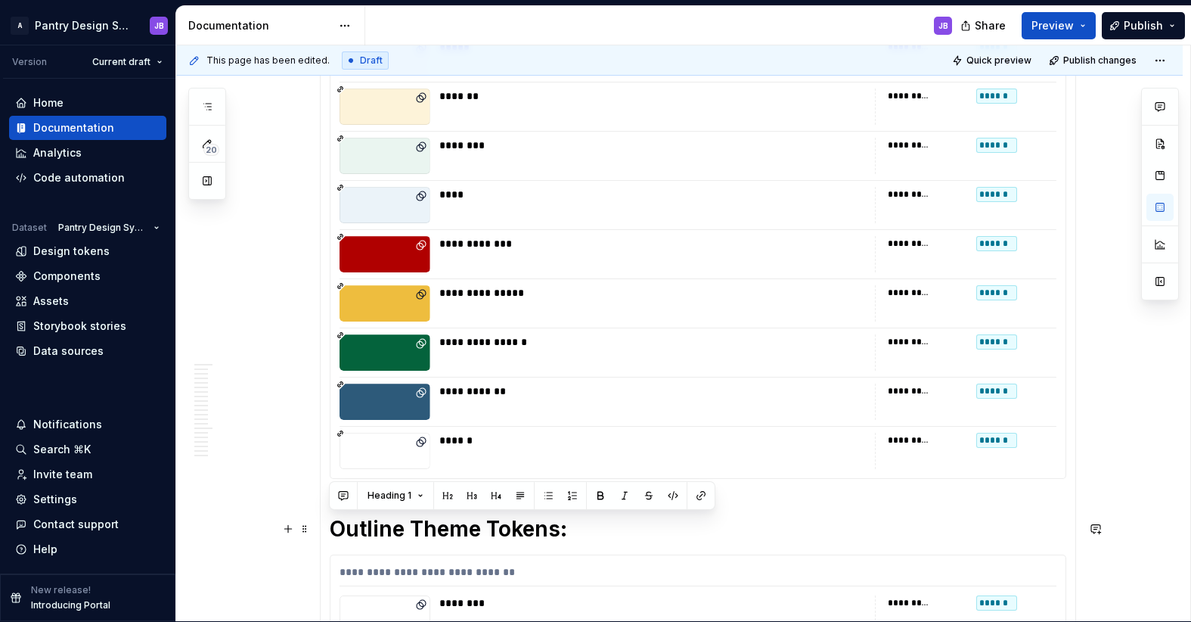
drag, startPoint x: 557, startPoint y: 529, endPoint x: 367, endPoint y: 525, distance: 189.9
click at [330, 523] on h1 "Outline Theme Tokens:" at bounding box center [698, 528] width 737 height 27
click at [468, 497] on button "button" at bounding box center [471, 495] width 21 height 21
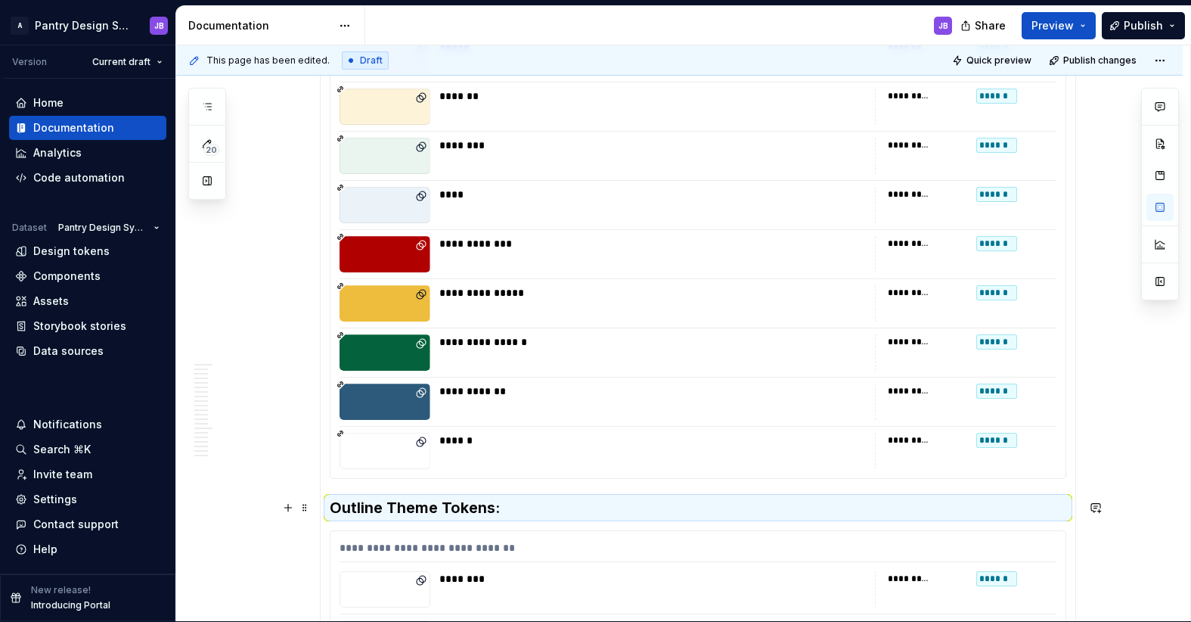
click at [520, 507] on h3 "Outline Theme Tokens:" at bounding box center [698, 507] width 737 height 21
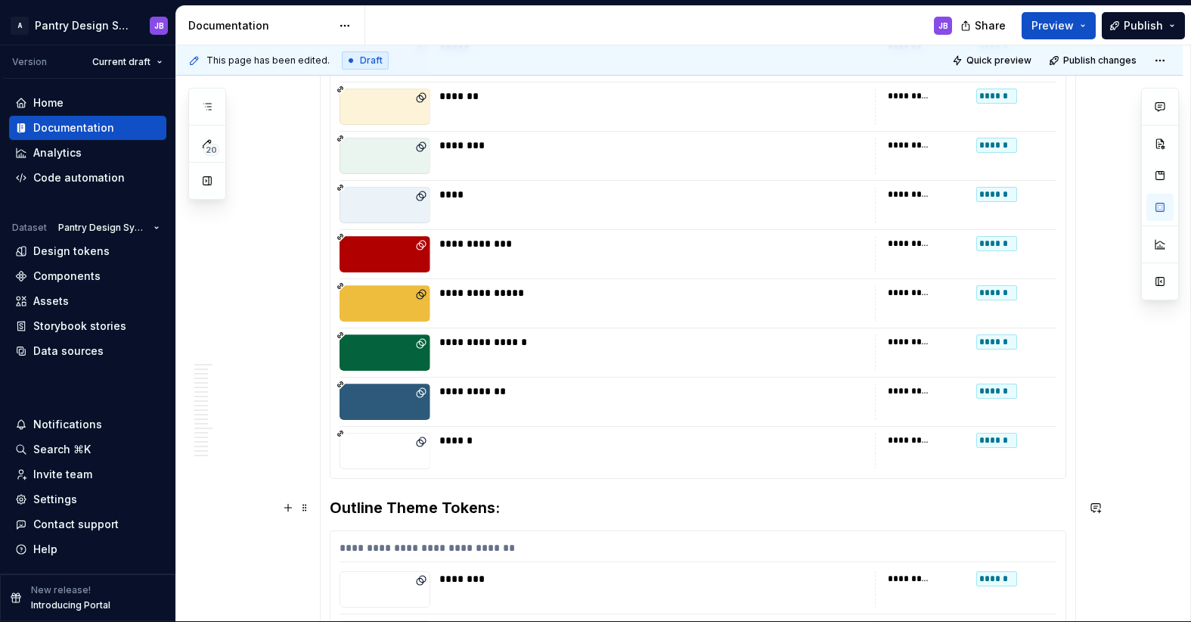
click at [528, 506] on h3 "Outline Theme Tokens:" at bounding box center [698, 507] width 737 height 21
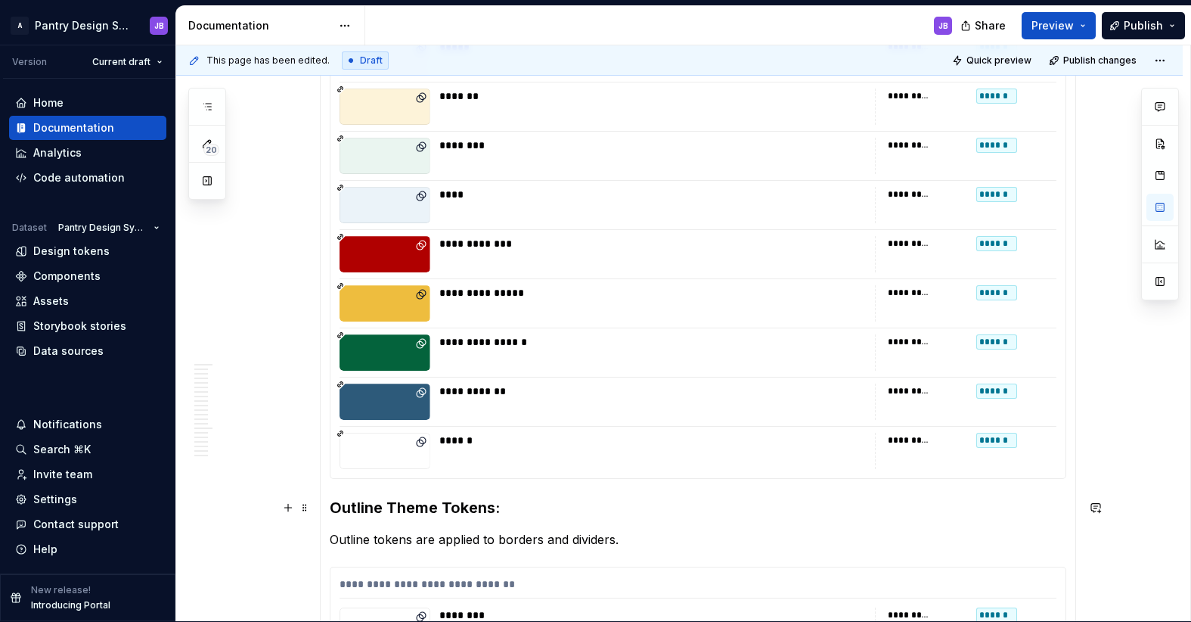
click at [519, 514] on h3 "Outline Theme Tokens:" at bounding box center [698, 507] width 737 height 21
click at [536, 513] on h3 "Outline Theme Tokens: Redwood" at bounding box center [698, 507] width 737 height 21
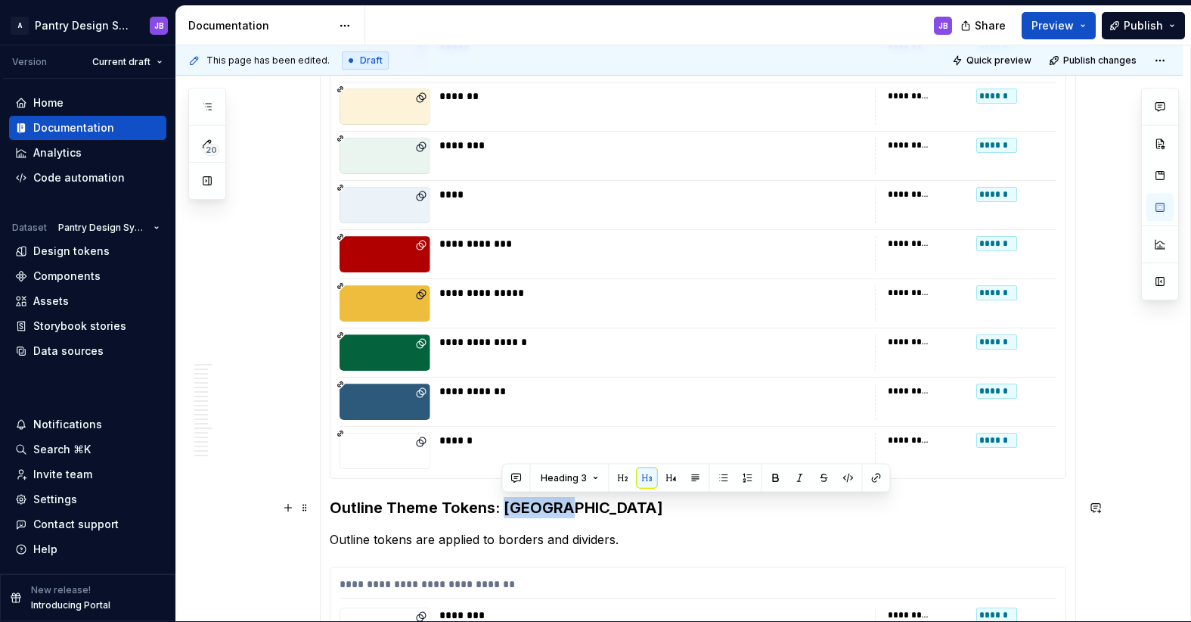
copy h3 "Redwood"
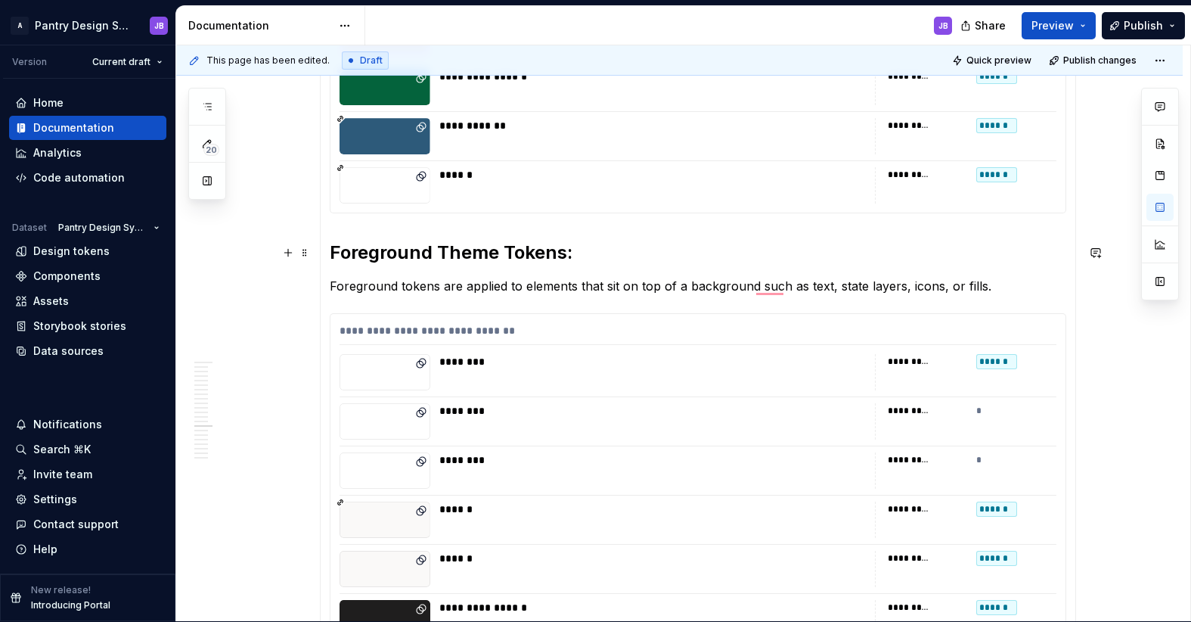
click at [597, 258] on h2 "Foreground Theme Tokens:" at bounding box center [698, 252] width 737 height 24
click at [413, 257] on h2 "Foreground Theme Tokens: Redwood" at bounding box center [698, 252] width 737 height 24
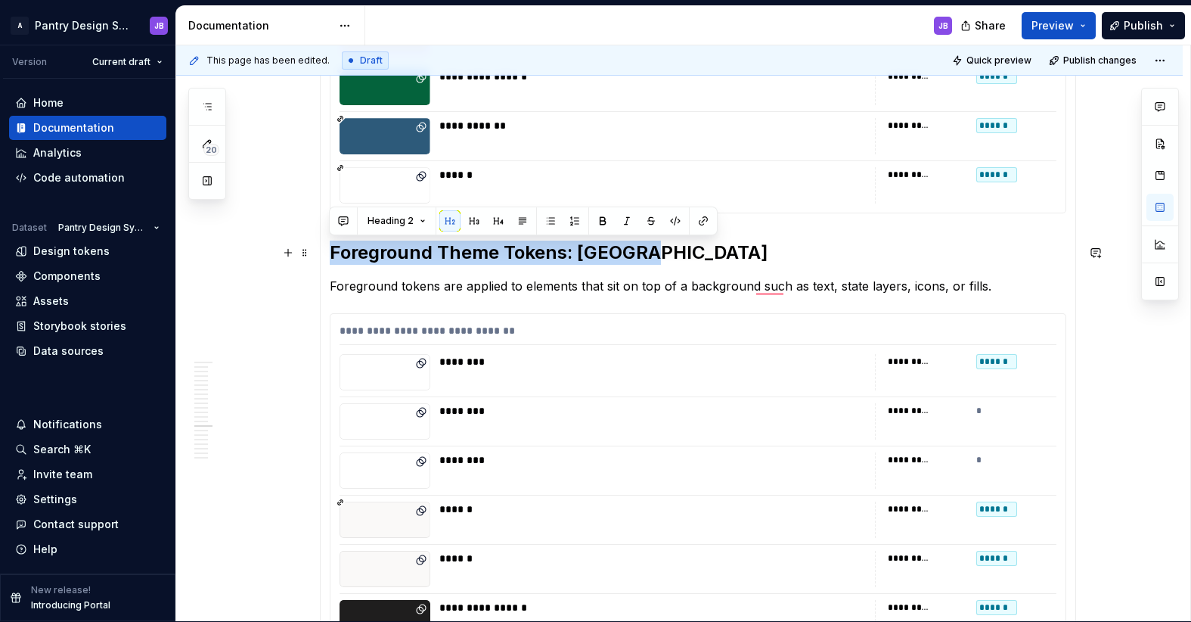
click at [413, 257] on h2 "Foreground Theme Tokens: Redwood" at bounding box center [698, 252] width 737 height 24
click at [477, 222] on button "button" at bounding box center [474, 220] width 21 height 21
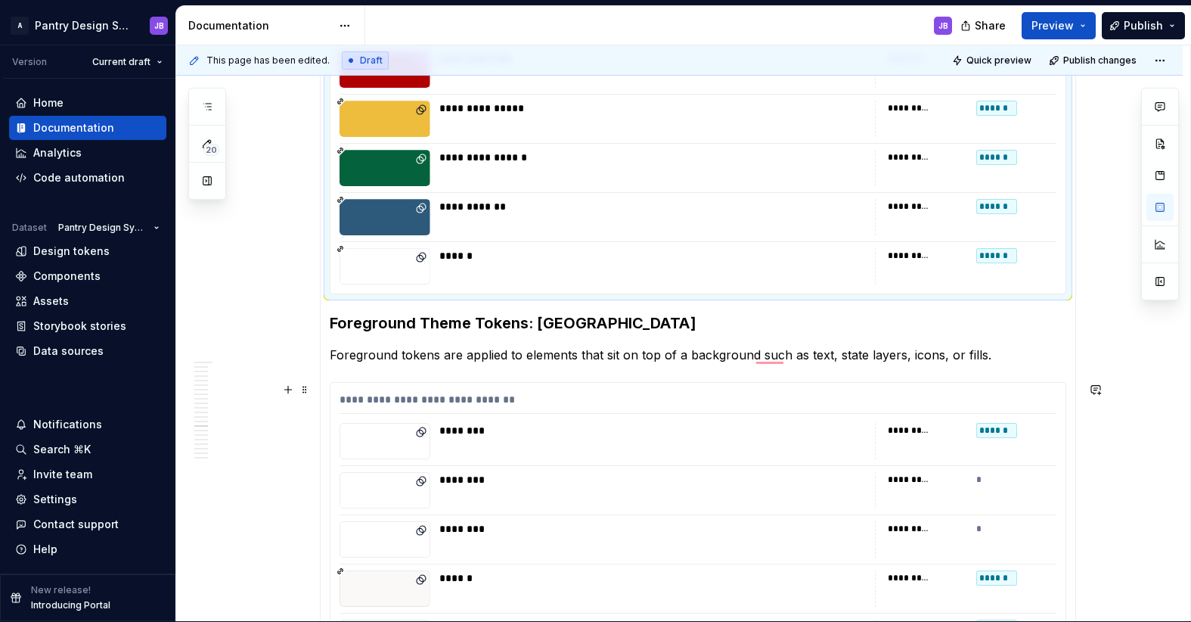
click at [346, 402] on div "**********" at bounding box center [698, 403] width 717 height 22
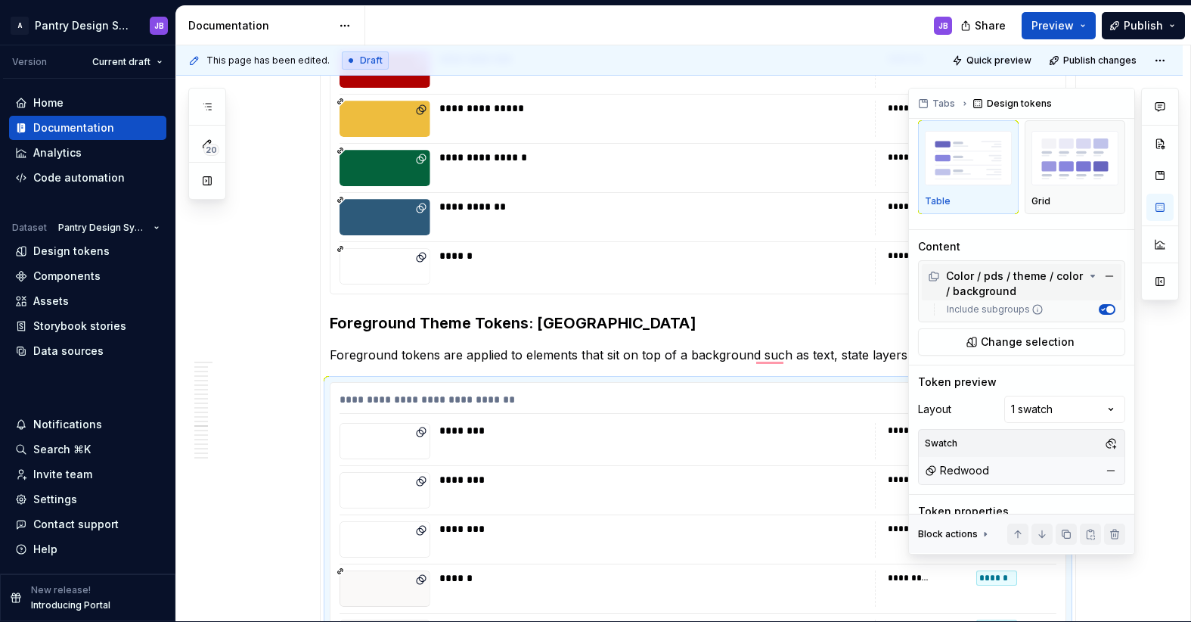
click at [1028, 288] on div "Color / pds / theme / color / background" at bounding box center [1006, 283] width 157 height 30
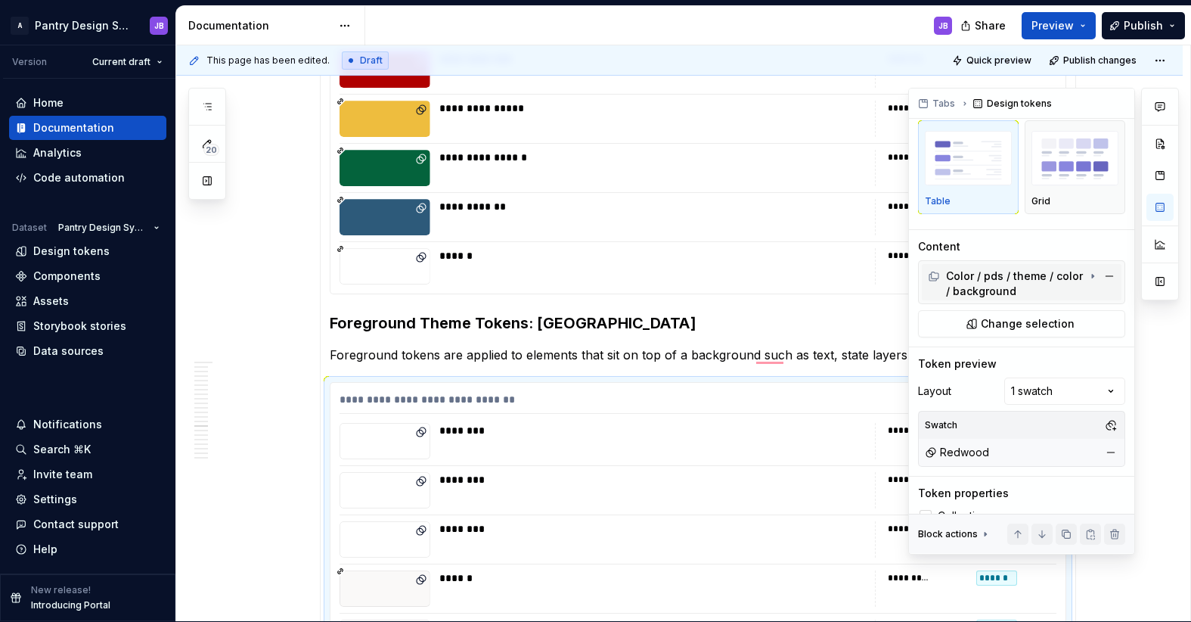
click at [1028, 288] on div "Color / pds / theme / color / background" at bounding box center [1006, 283] width 157 height 30
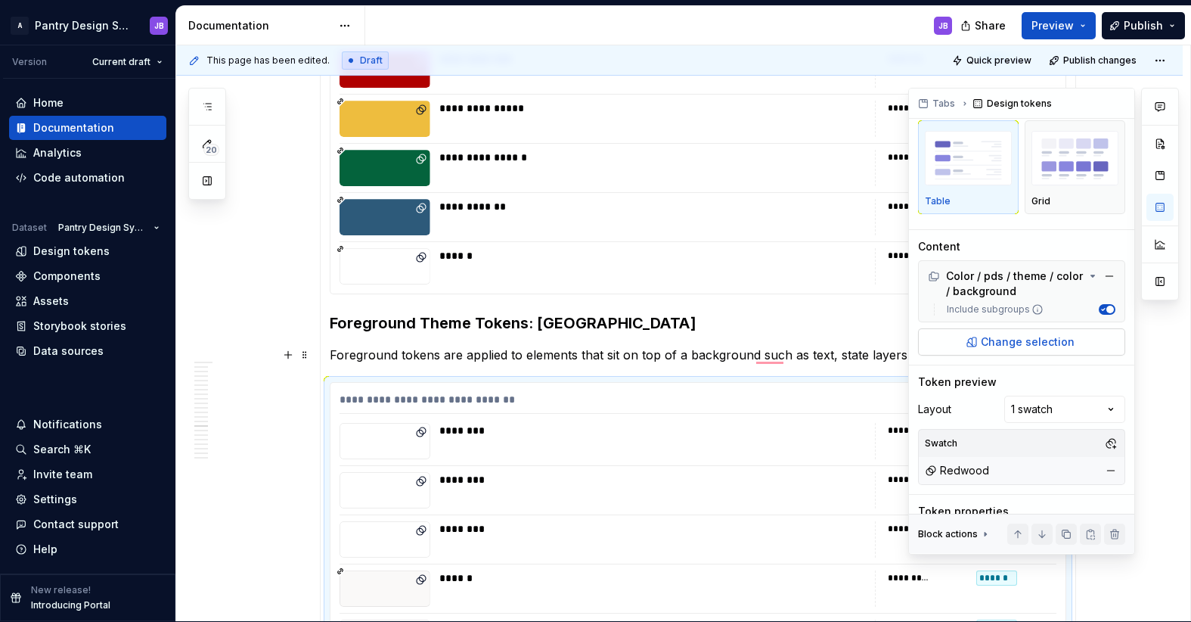
click at [1032, 338] on span "Change selection" at bounding box center [1028, 341] width 94 height 15
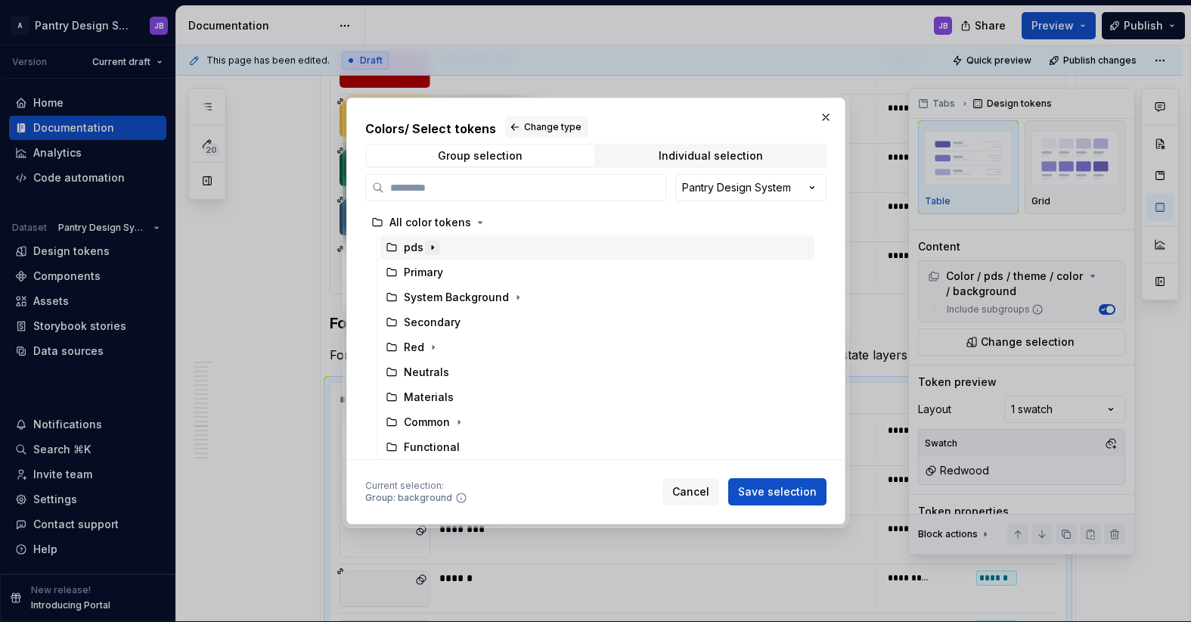
click at [434, 248] on icon "button" at bounding box center [433, 247] width 12 height 12
click at [460, 296] on icon "button" at bounding box center [461, 298] width 2 height 4
click at [469, 320] on icon "button" at bounding box center [468, 322] width 12 height 12
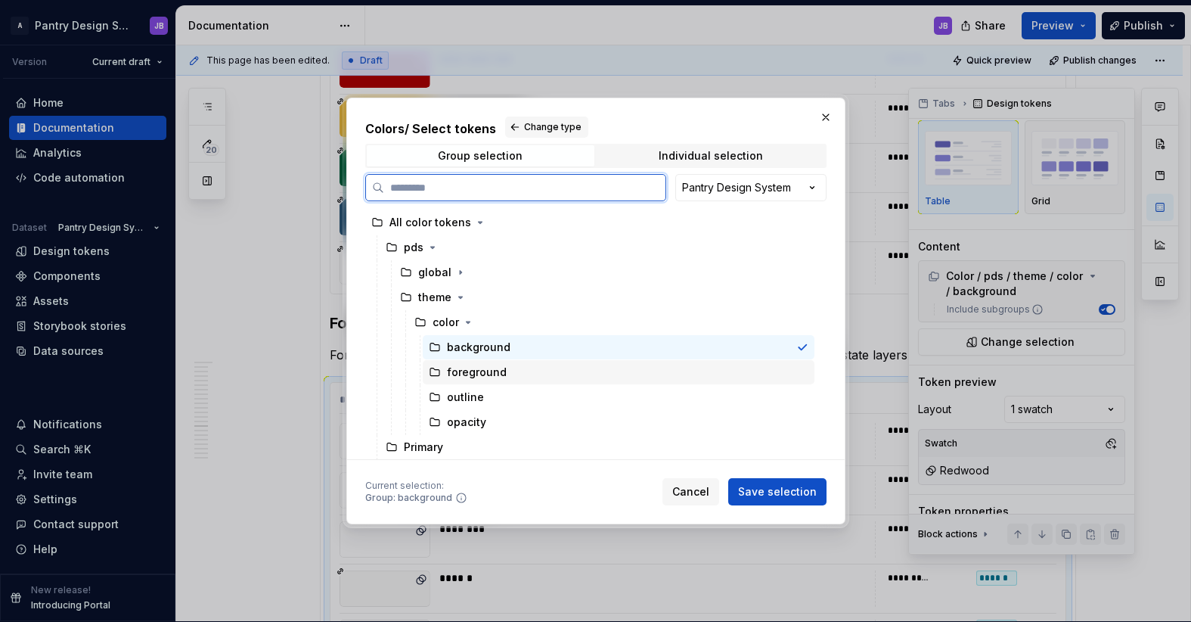
click at [489, 374] on div "foreground" at bounding box center [477, 372] width 60 height 15
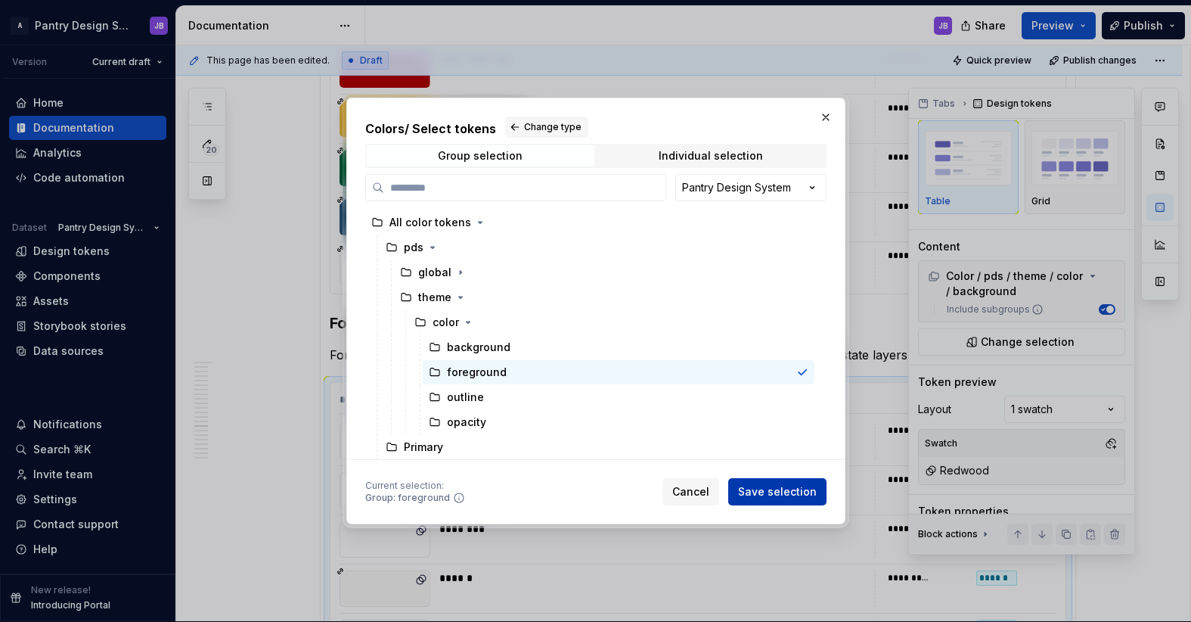
click at [783, 495] on span "Save selection" at bounding box center [777, 491] width 79 height 15
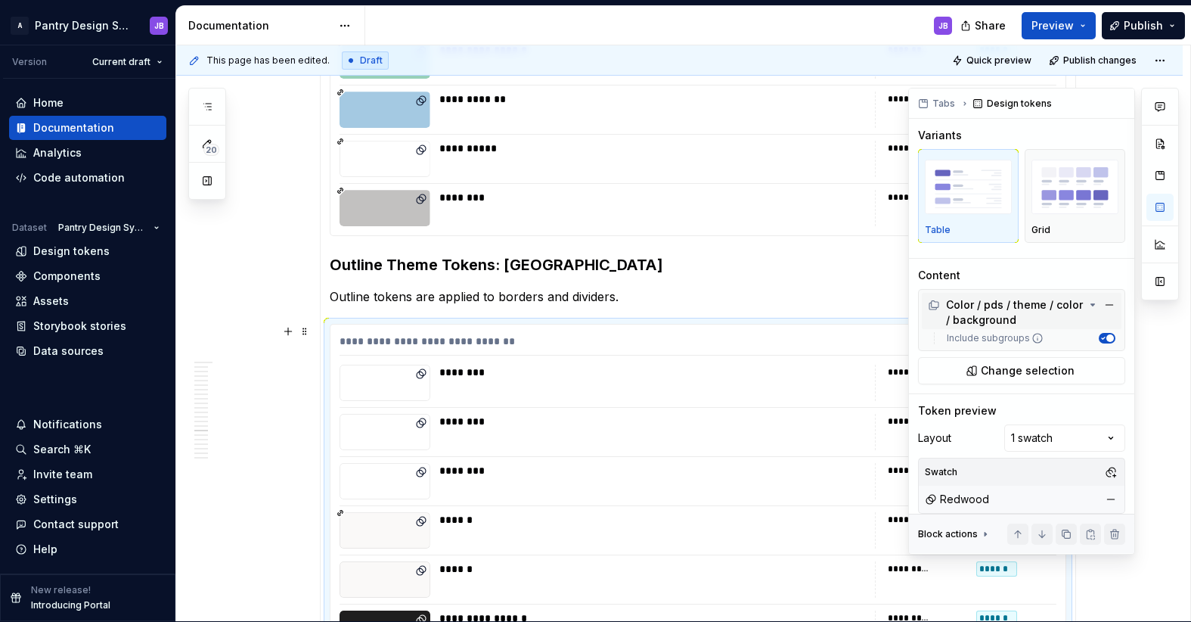
click at [996, 324] on div "Color / pds / theme / color / background" at bounding box center [1006, 312] width 157 height 30
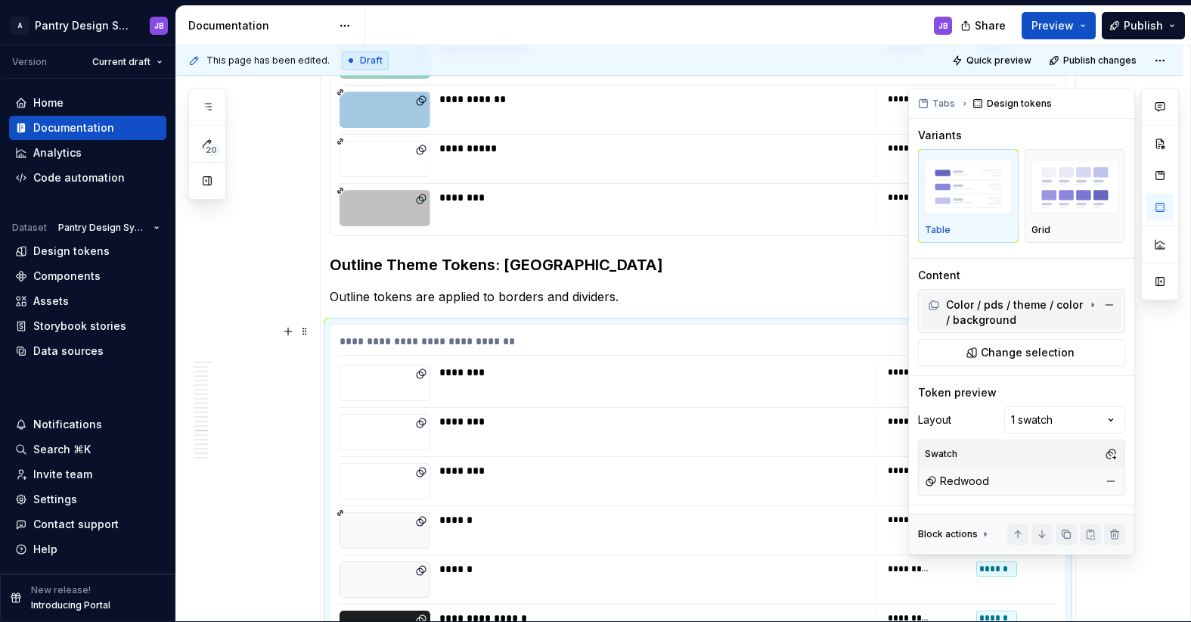
click at [996, 324] on div "Color / pds / theme / color / background" at bounding box center [1006, 312] width 157 height 30
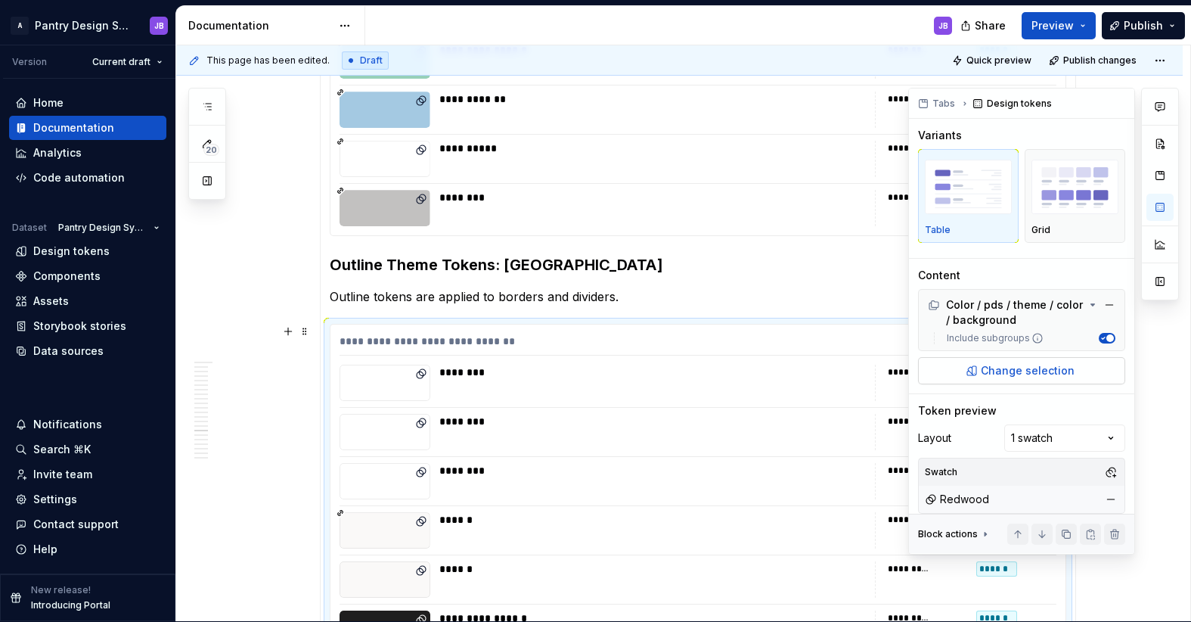
click at [1006, 373] on span "Change selection" at bounding box center [1028, 370] width 94 height 15
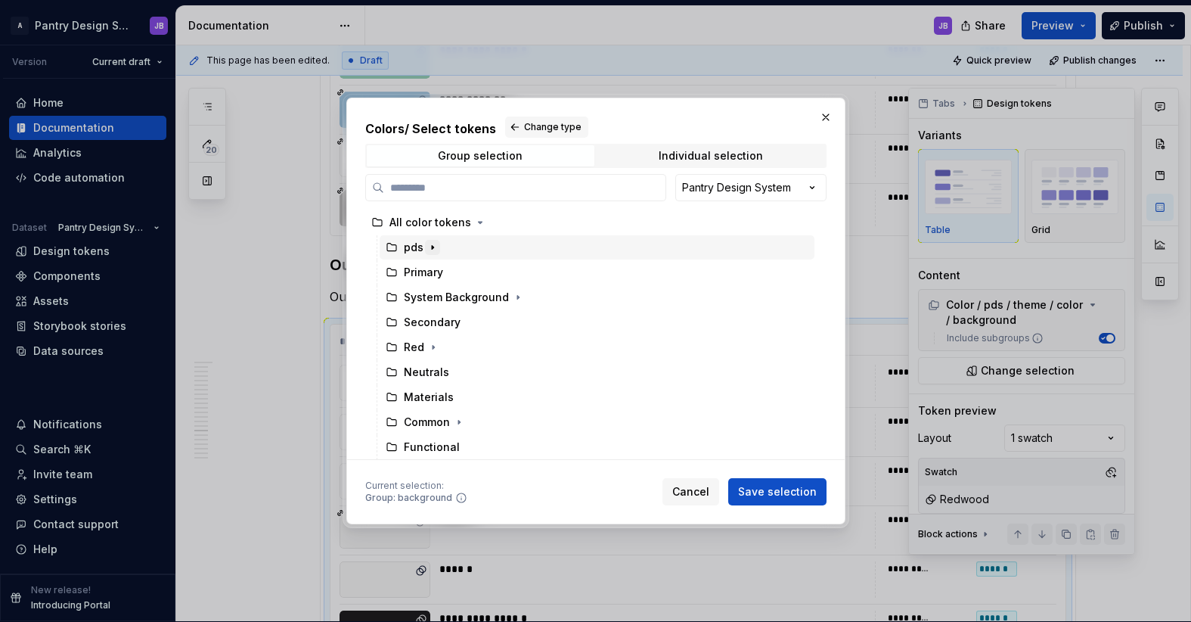
click at [433, 250] on icon "button" at bounding box center [433, 247] width 12 height 12
click at [461, 296] on icon "button" at bounding box center [461, 297] width 12 height 12
click at [473, 324] on button "button" at bounding box center [468, 322] width 15 height 15
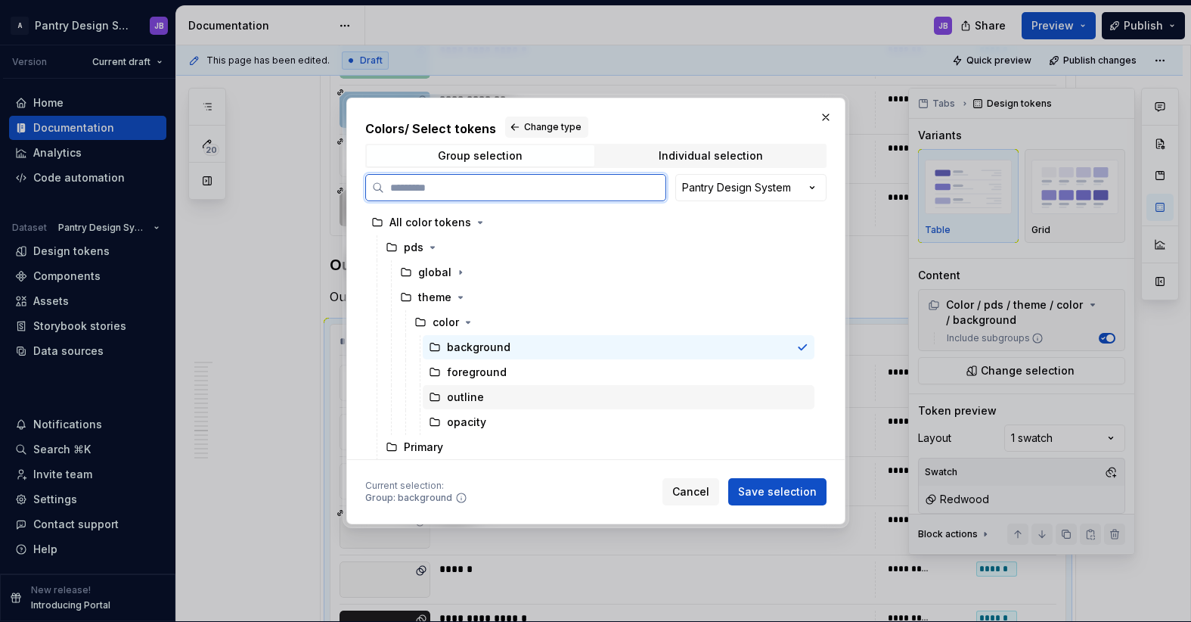
click at [473, 396] on div "outline" at bounding box center [465, 396] width 37 height 15
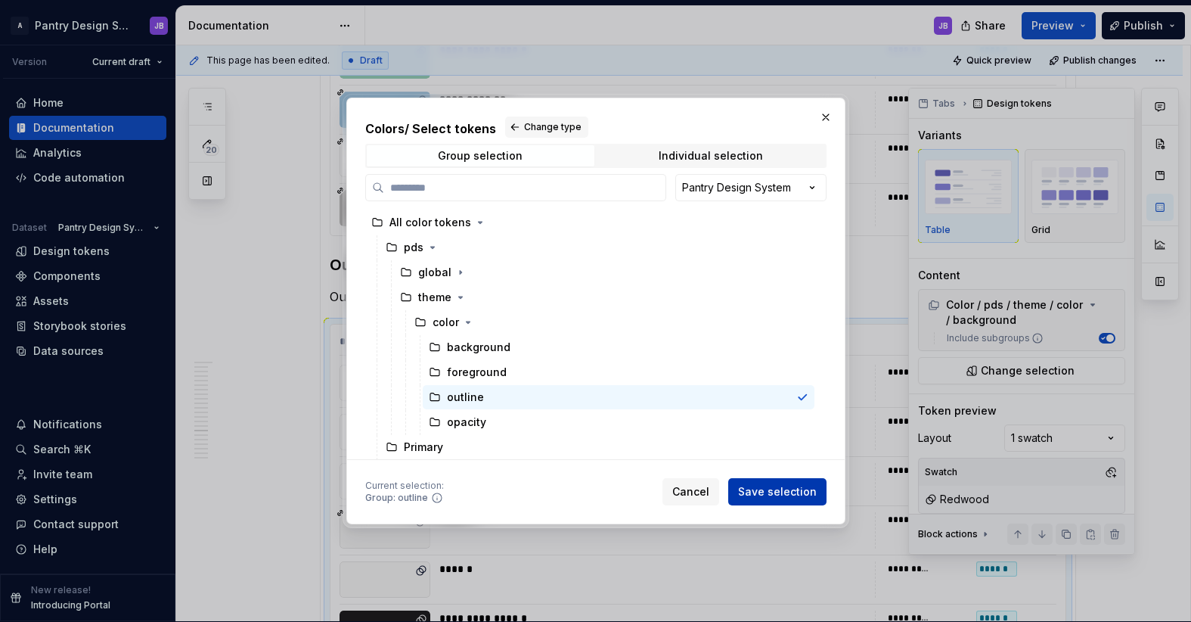
click at [776, 495] on span "Save selection" at bounding box center [777, 491] width 79 height 15
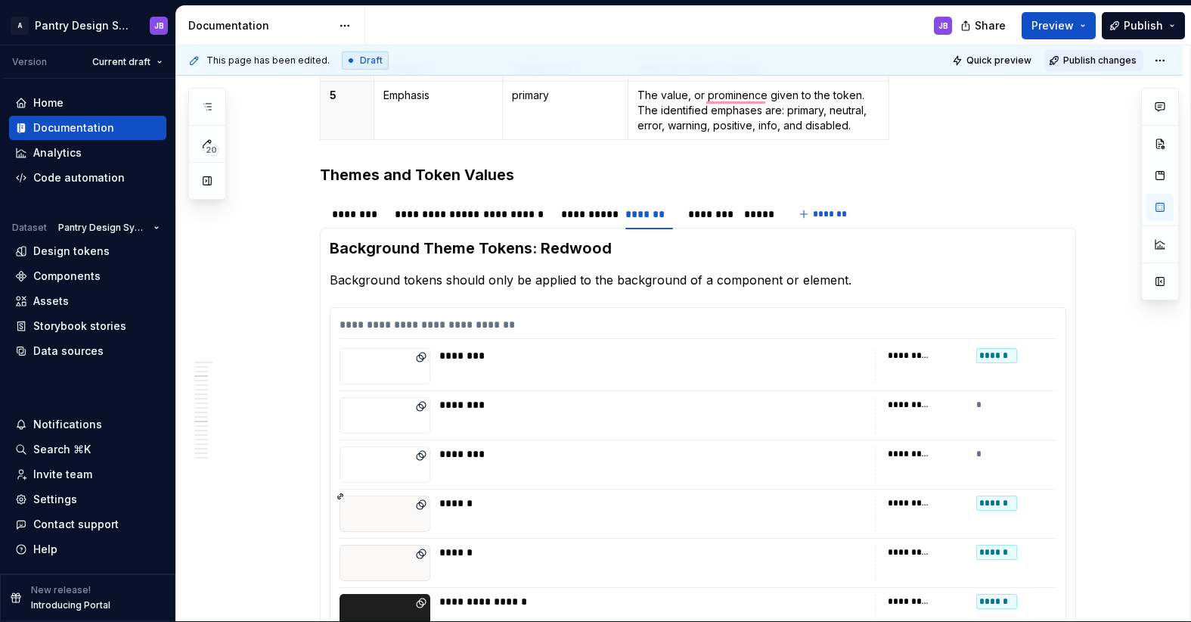
click at [1082, 61] on span "Publish changes" at bounding box center [1099, 60] width 73 height 12
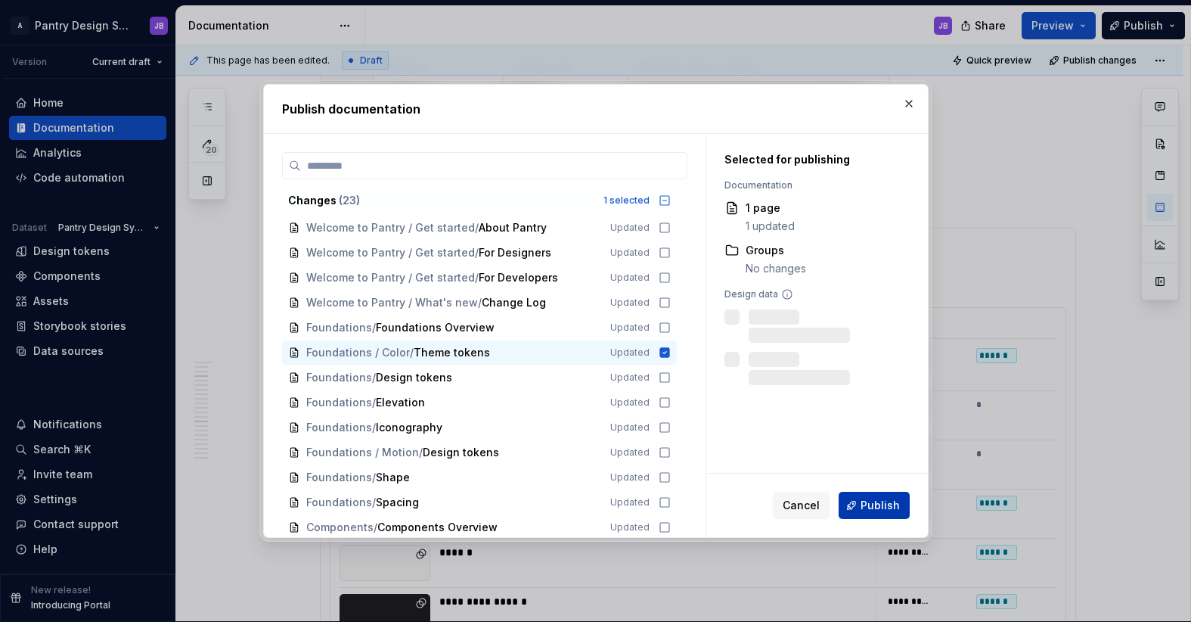
click at [879, 499] on span "Publish" at bounding box center [880, 505] width 39 height 15
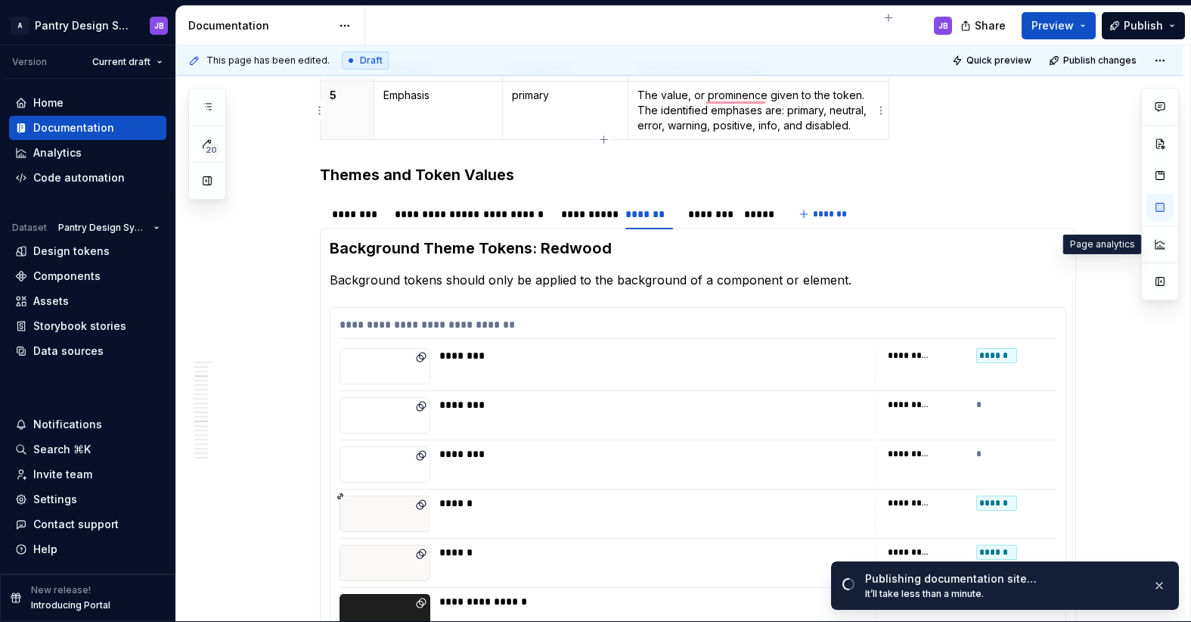
click at [731, 93] on p "The value, or prominence given to the token. The identified emphases are: prima…" at bounding box center [759, 110] width 242 height 45
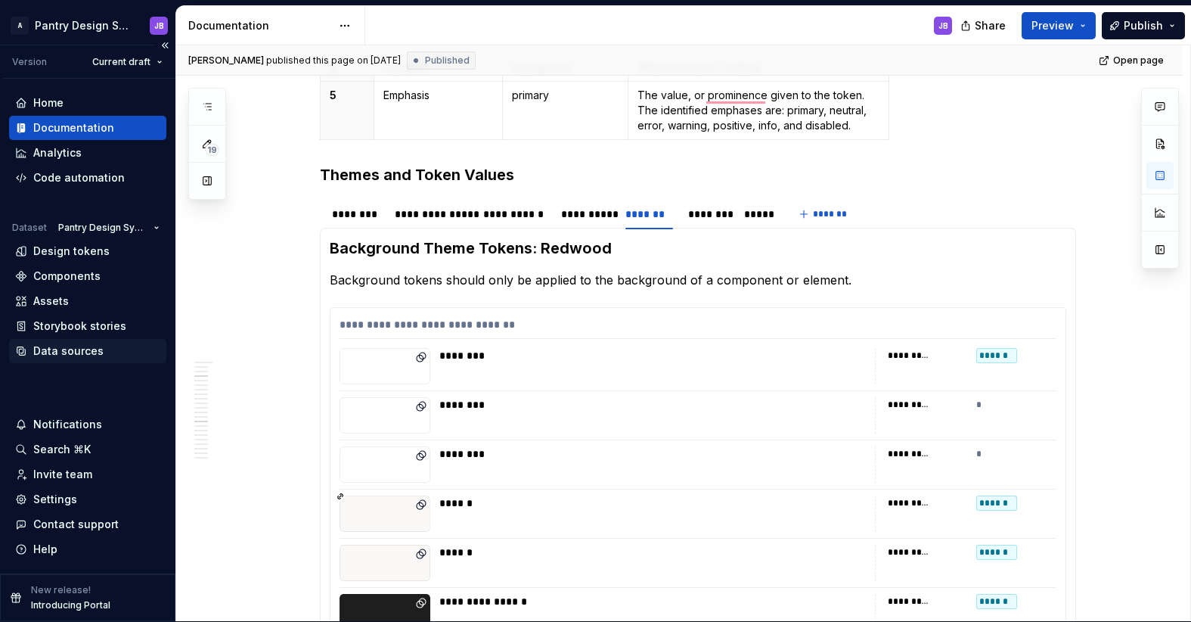
type textarea "*"
click at [67, 347] on div "Data sources" at bounding box center [68, 350] width 70 height 15
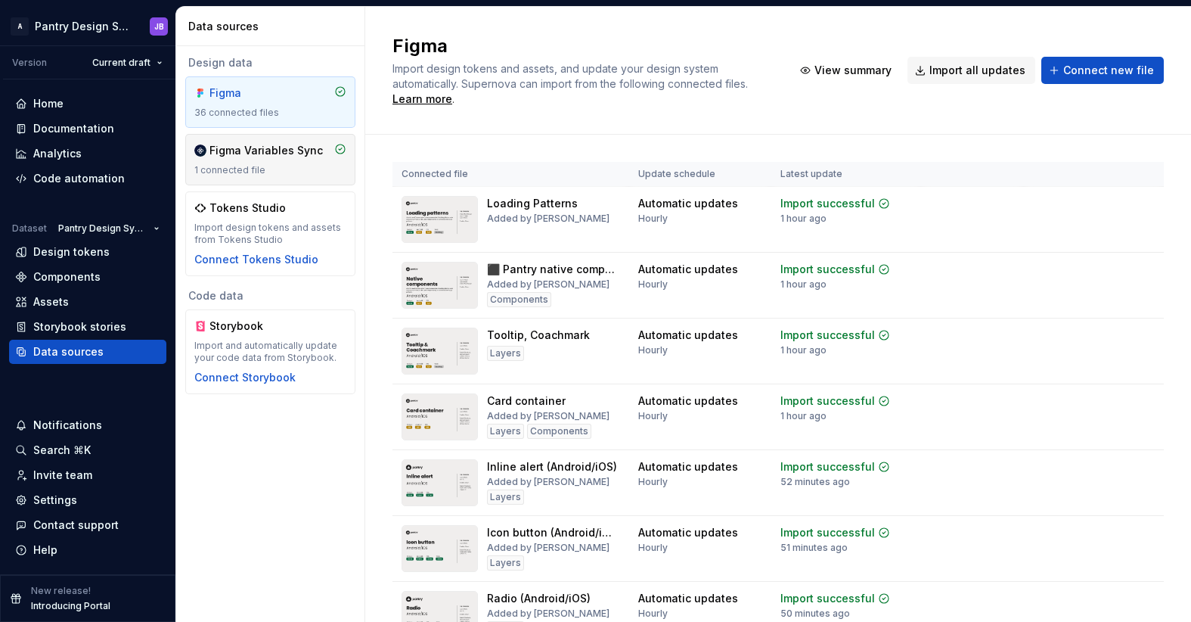
click at [252, 157] on div "Figma Variables Sync" at bounding box center [265, 150] width 113 height 15
